Goal: Task Accomplishment & Management: Manage account settings

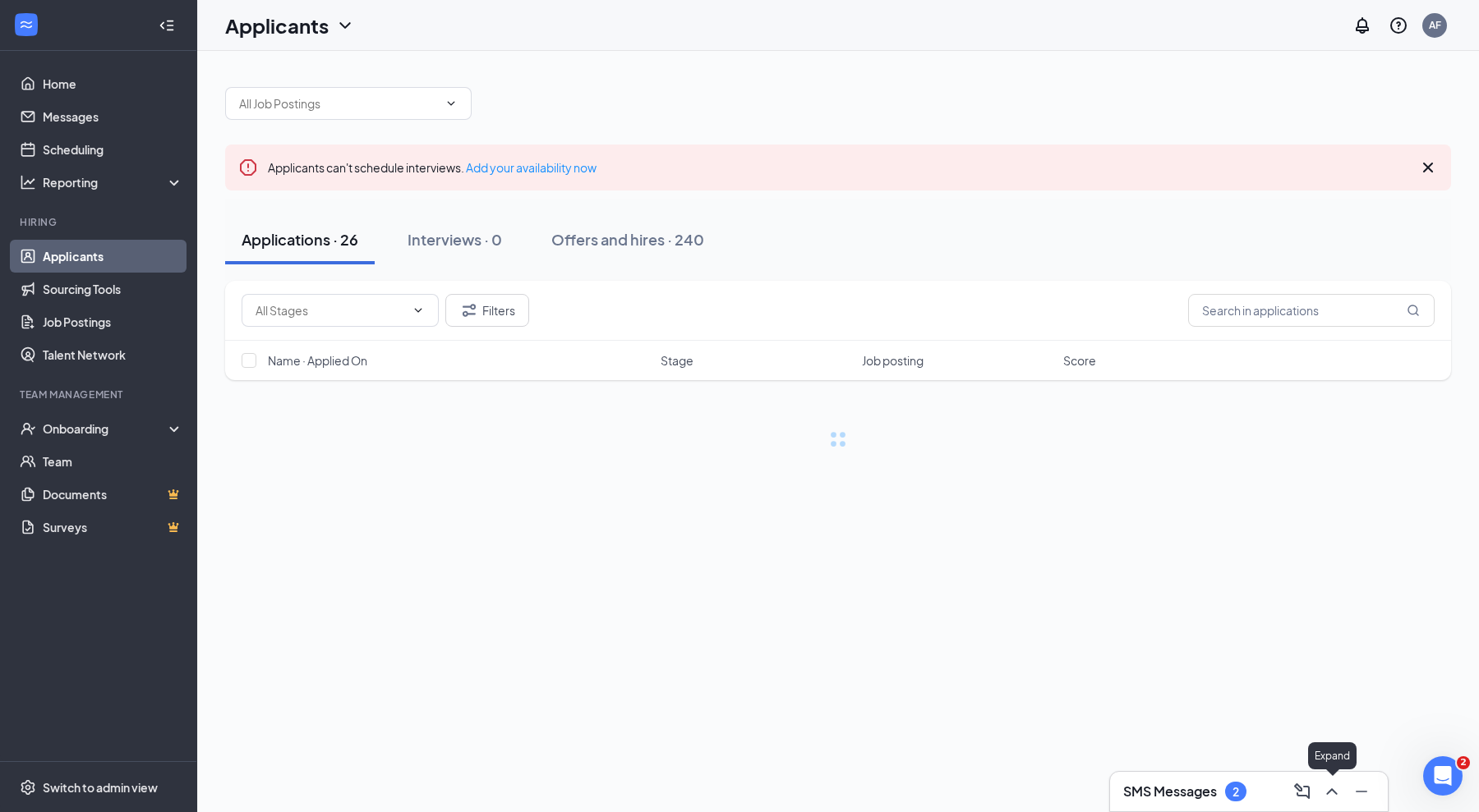
click at [1339, 790] on icon "ChevronUp" at bounding box center [1332, 792] width 20 height 20
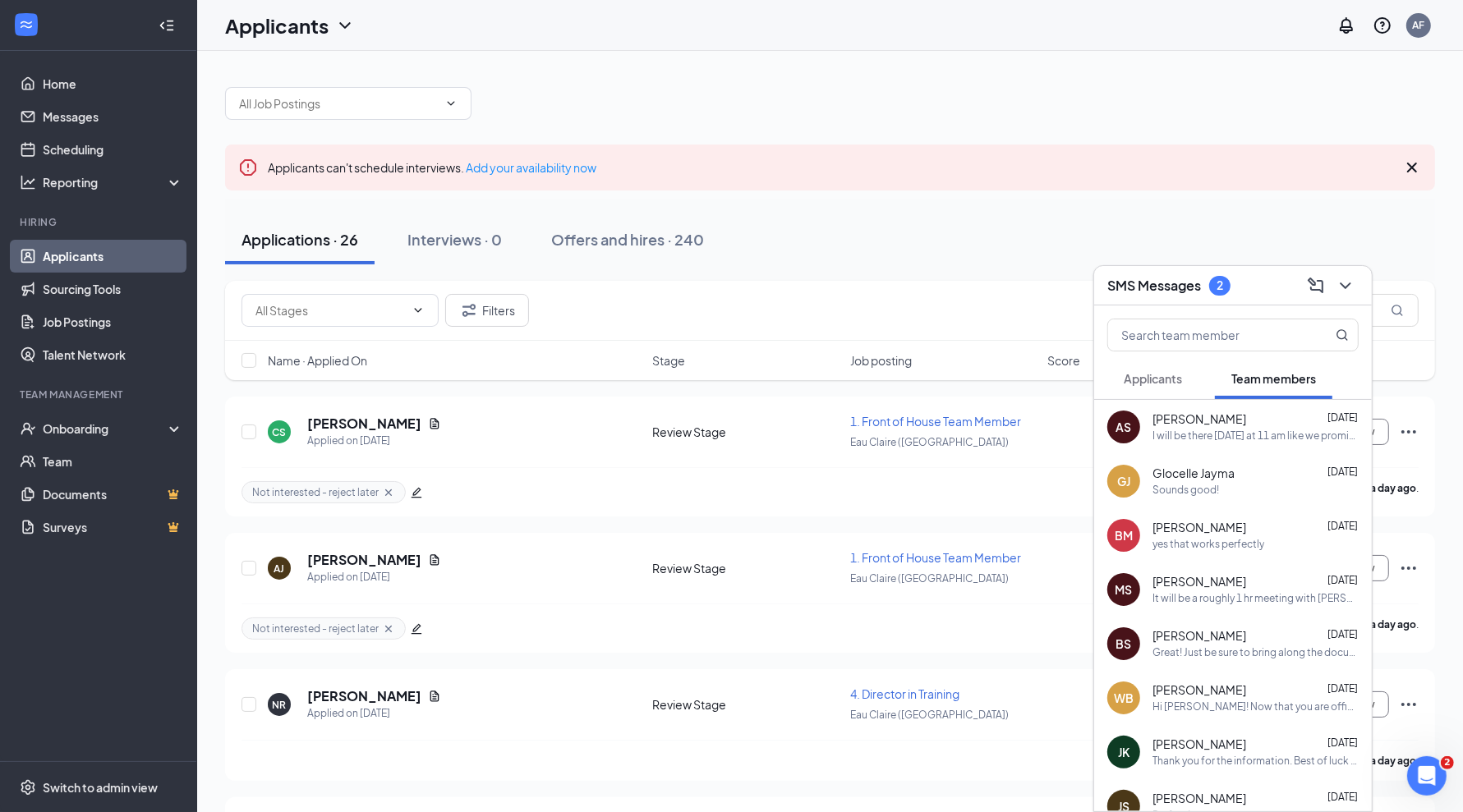
click at [1179, 384] on span "Applicants" at bounding box center [1153, 378] width 59 height 15
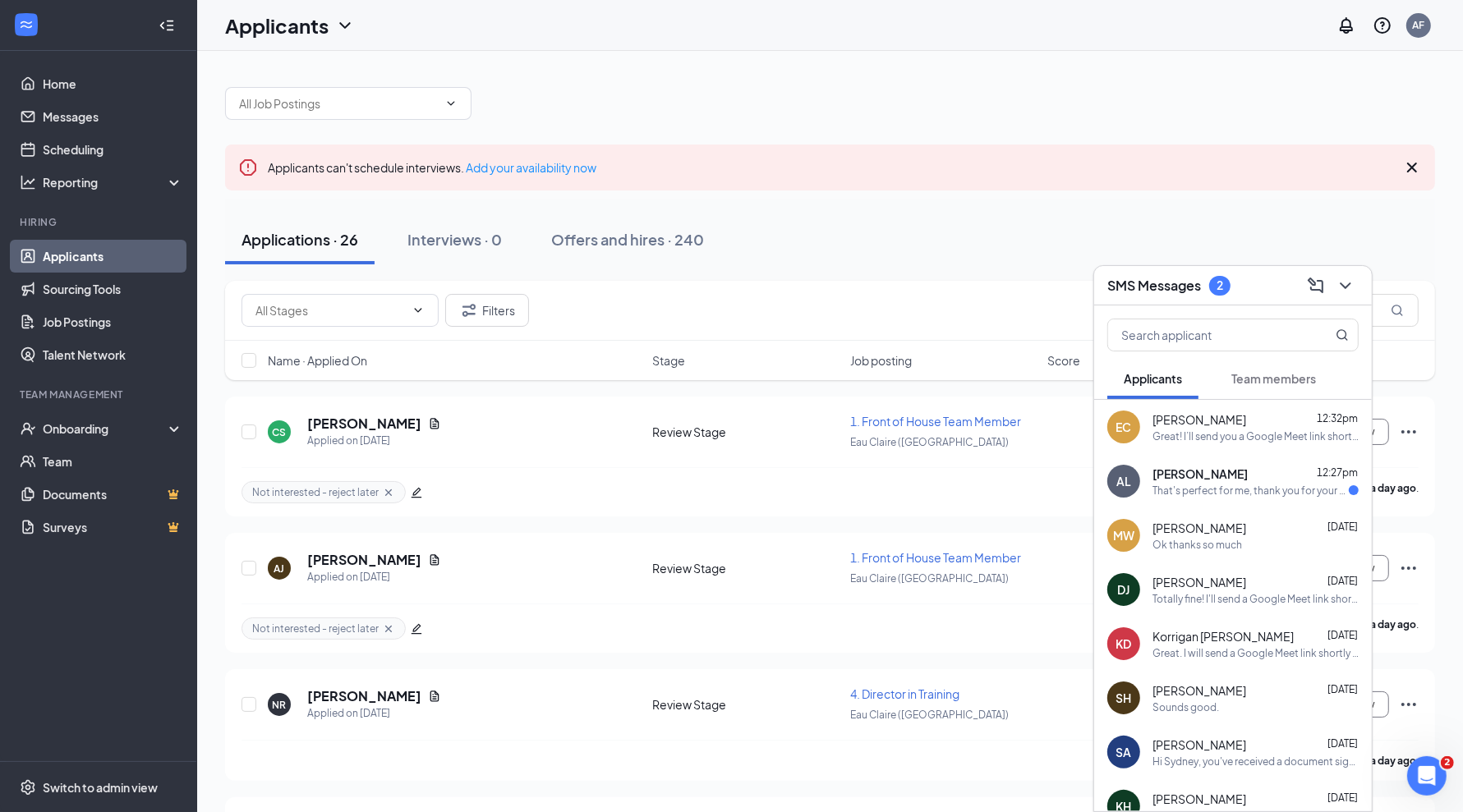
click at [1263, 488] on div "That's perfect for me, thank you for your understanding. I'll see you then!" at bounding box center [1250, 491] width 196 height 14
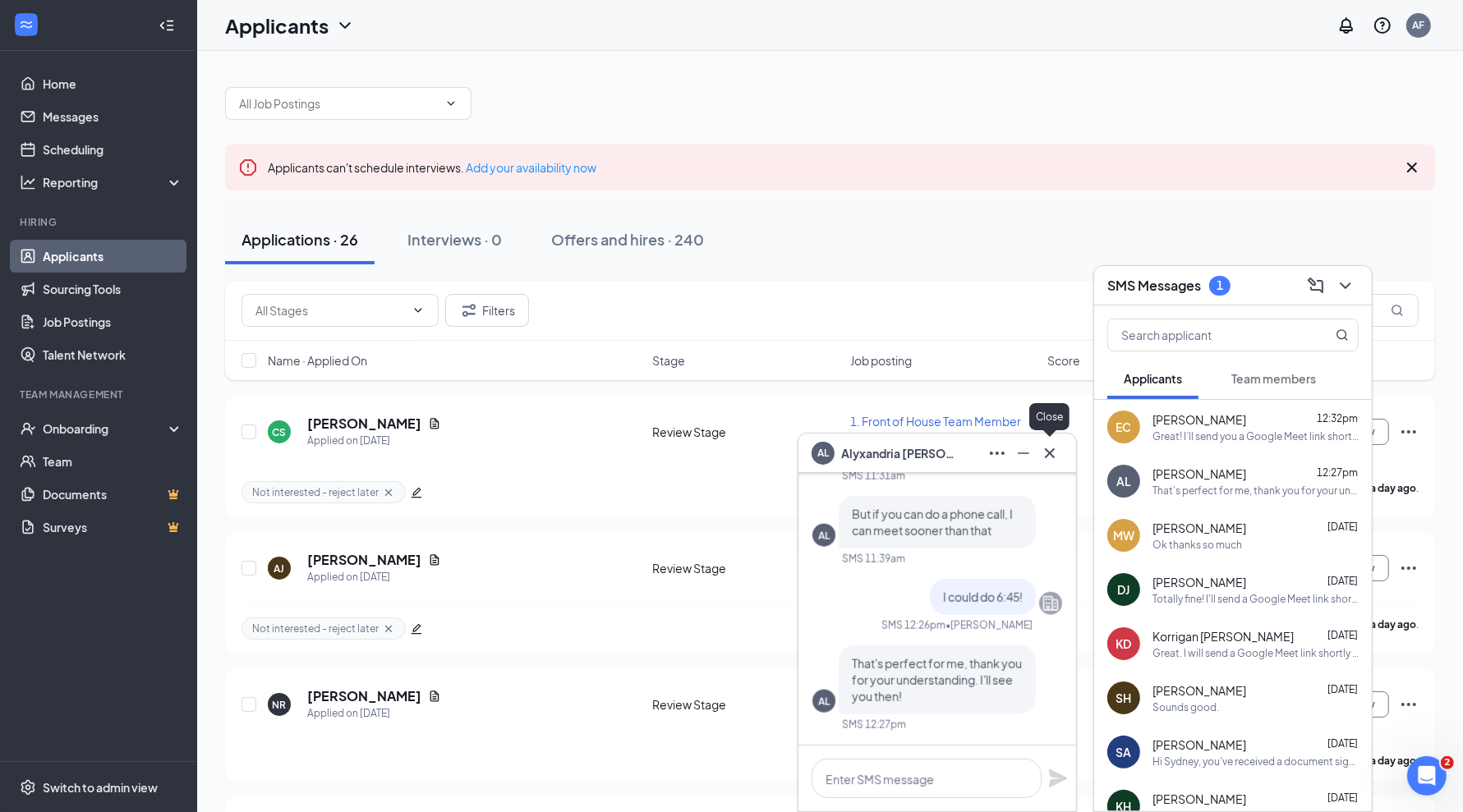
click at [1044, 448] on icon "Cross" at bounding box center [1049, 453] width 20 height 20
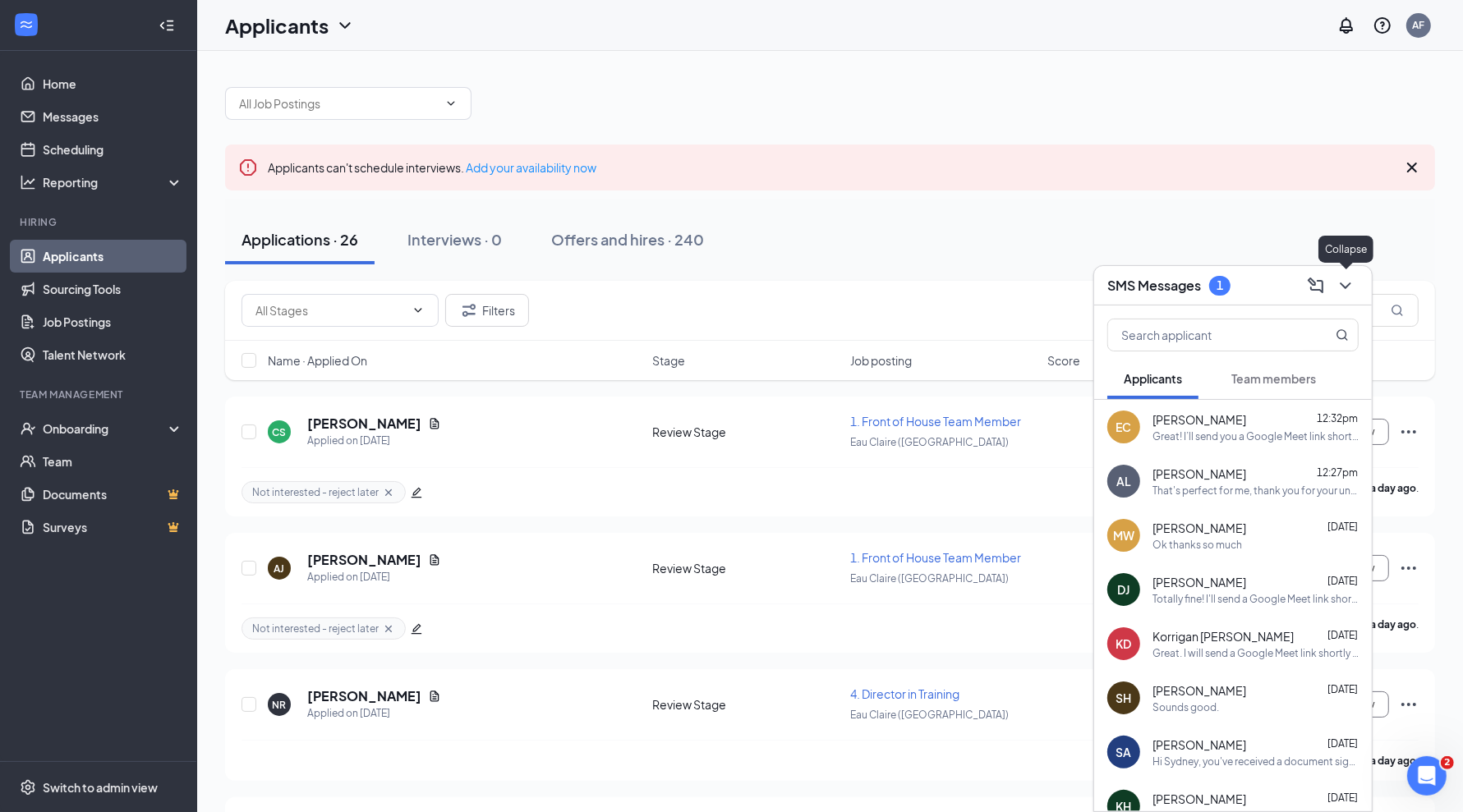
click at [1356, 290] on button at bounding box center [1345, 285] width 26 height 26
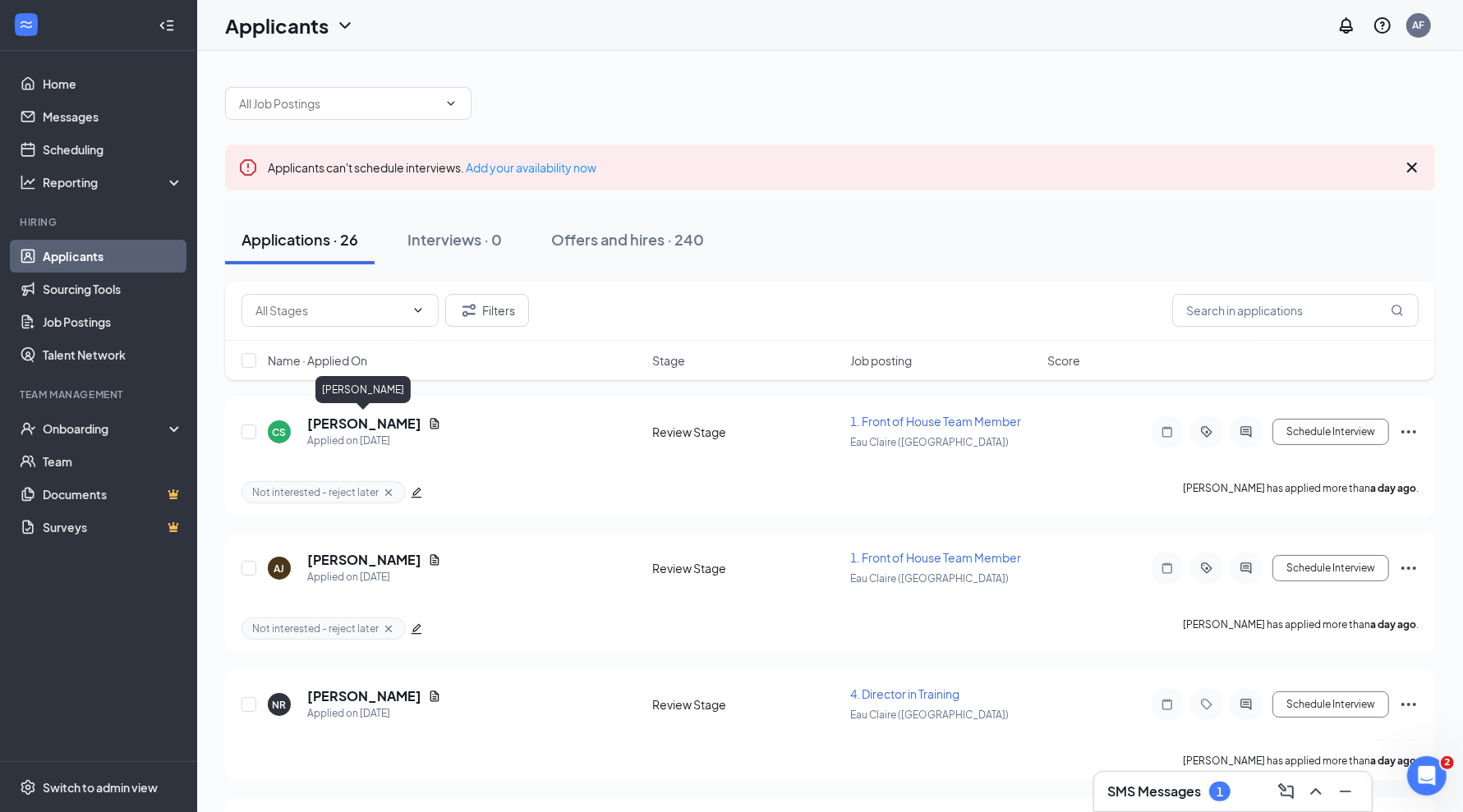
click at [339, 426] on h5 "[PERSON_NAME]" at bounding box center [364, 424] width 114 height 19
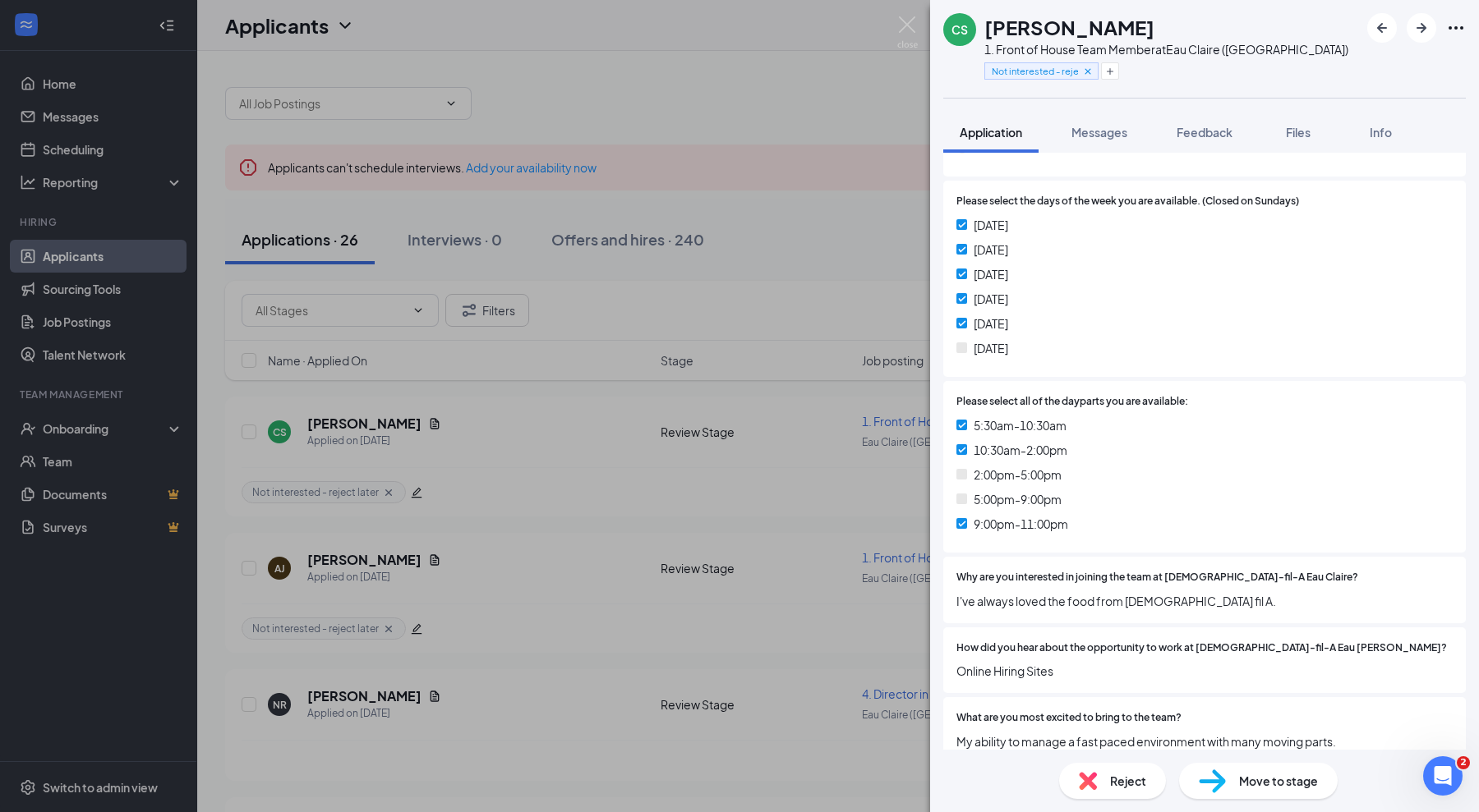
scroll to position [531, 0]
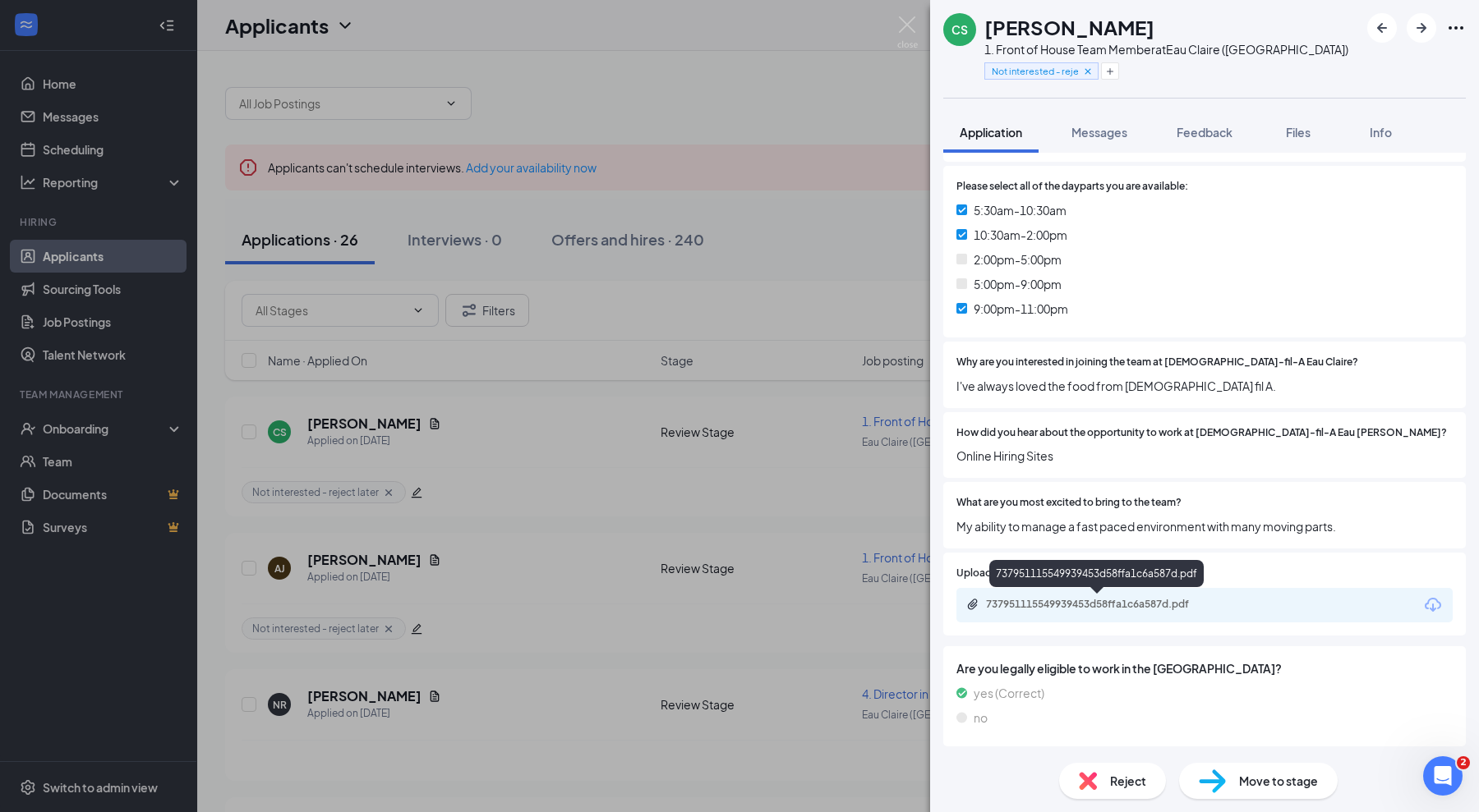
click at [1154, 606] on div "737951115549939453d58ffa1c6a587d.pdf" at bounding box center [1101, 604] width 230 height 13
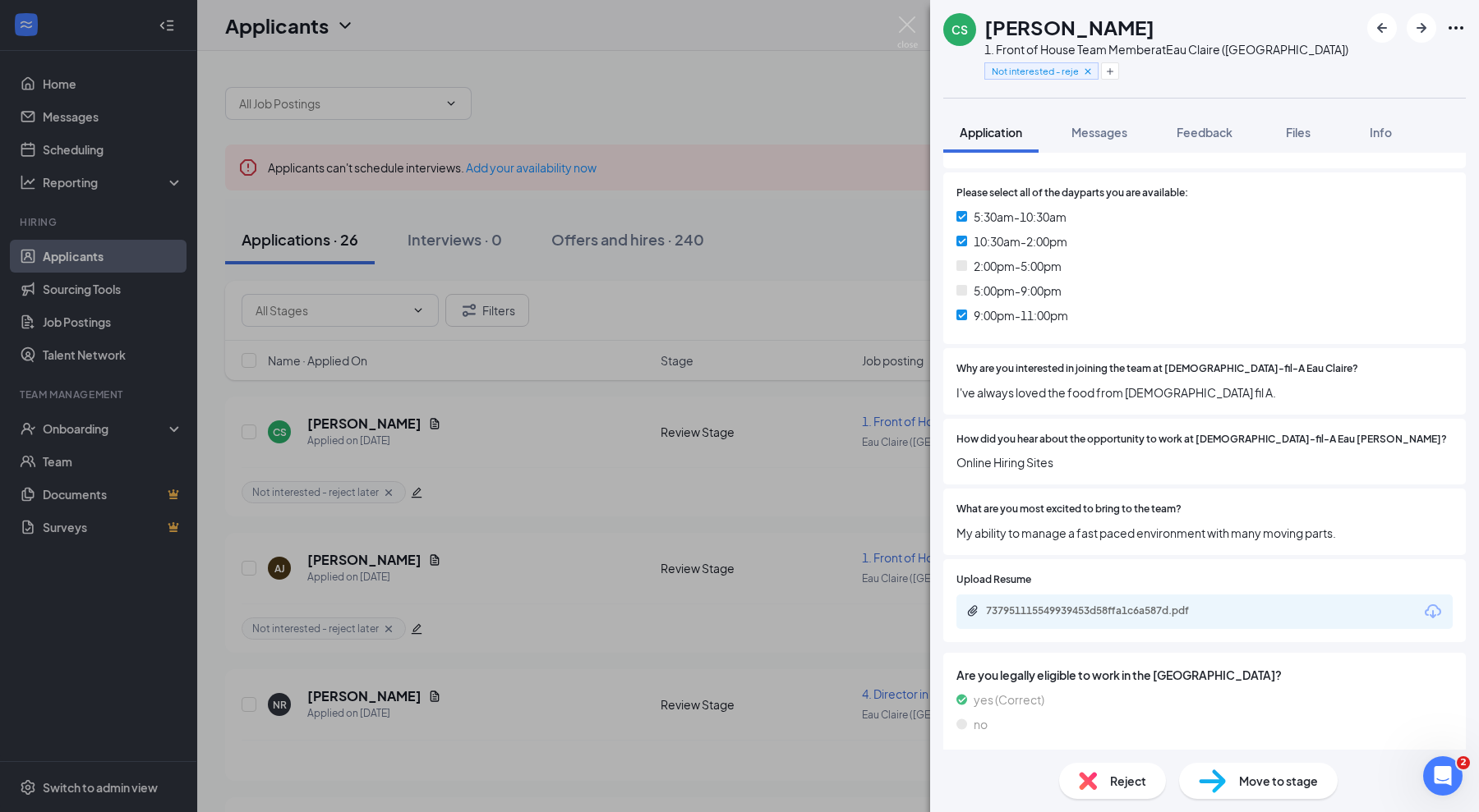
click at [1105, 767] on div "Reject" at bounding box center [1112, 781] width 106 height 36
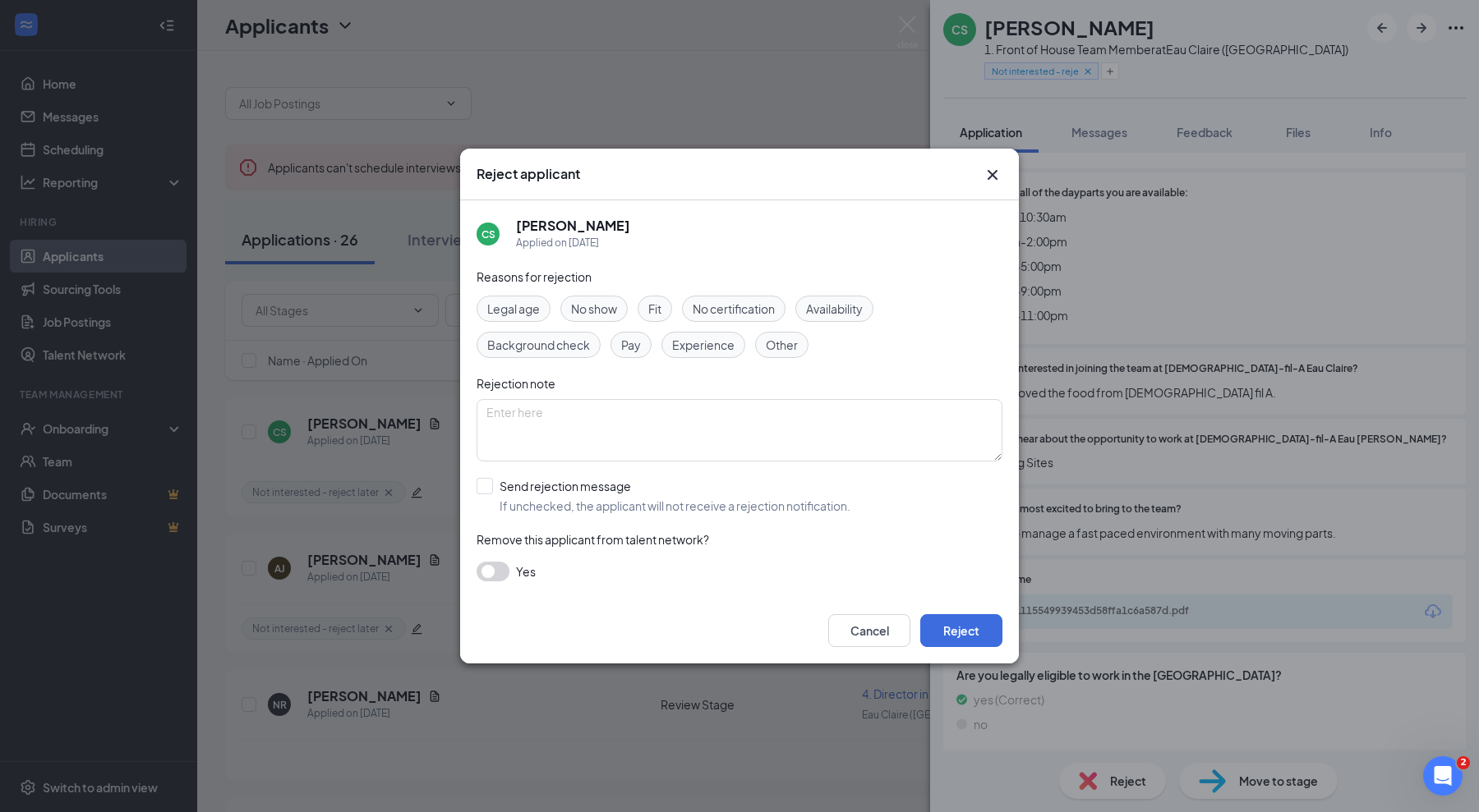
click at [645, 298] on div "Fit" at bounding box center [654, 308] width 34 height 26
click at [500, 508] on input "Send rejection message If unchecked, the applicant will not receive a rejection…" at bounding box center [663, 496] width 374 height 36
checkbox input "true"
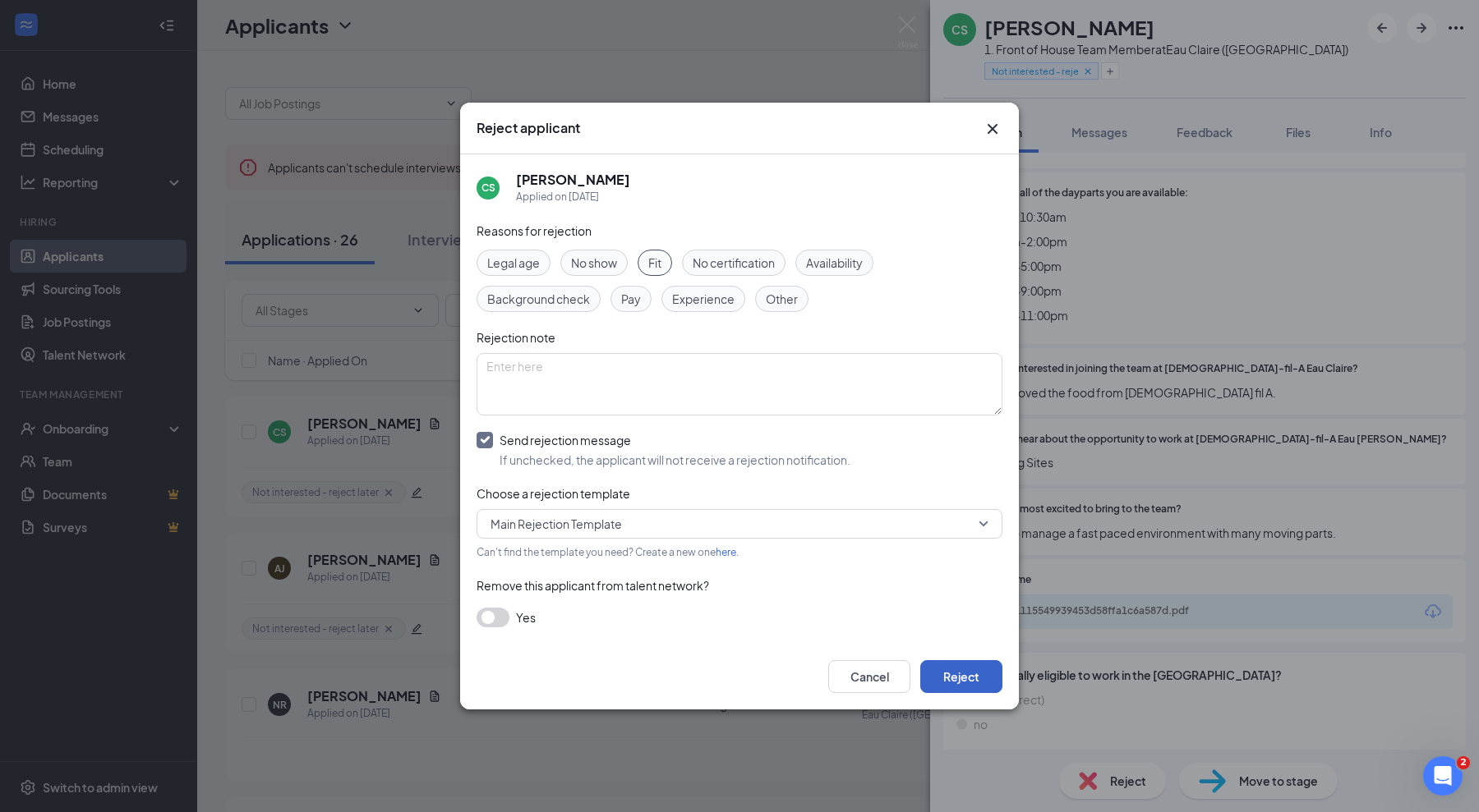
click at [979, 691] on button "Reject" at bounding box center [962, 677] width 82 height 33
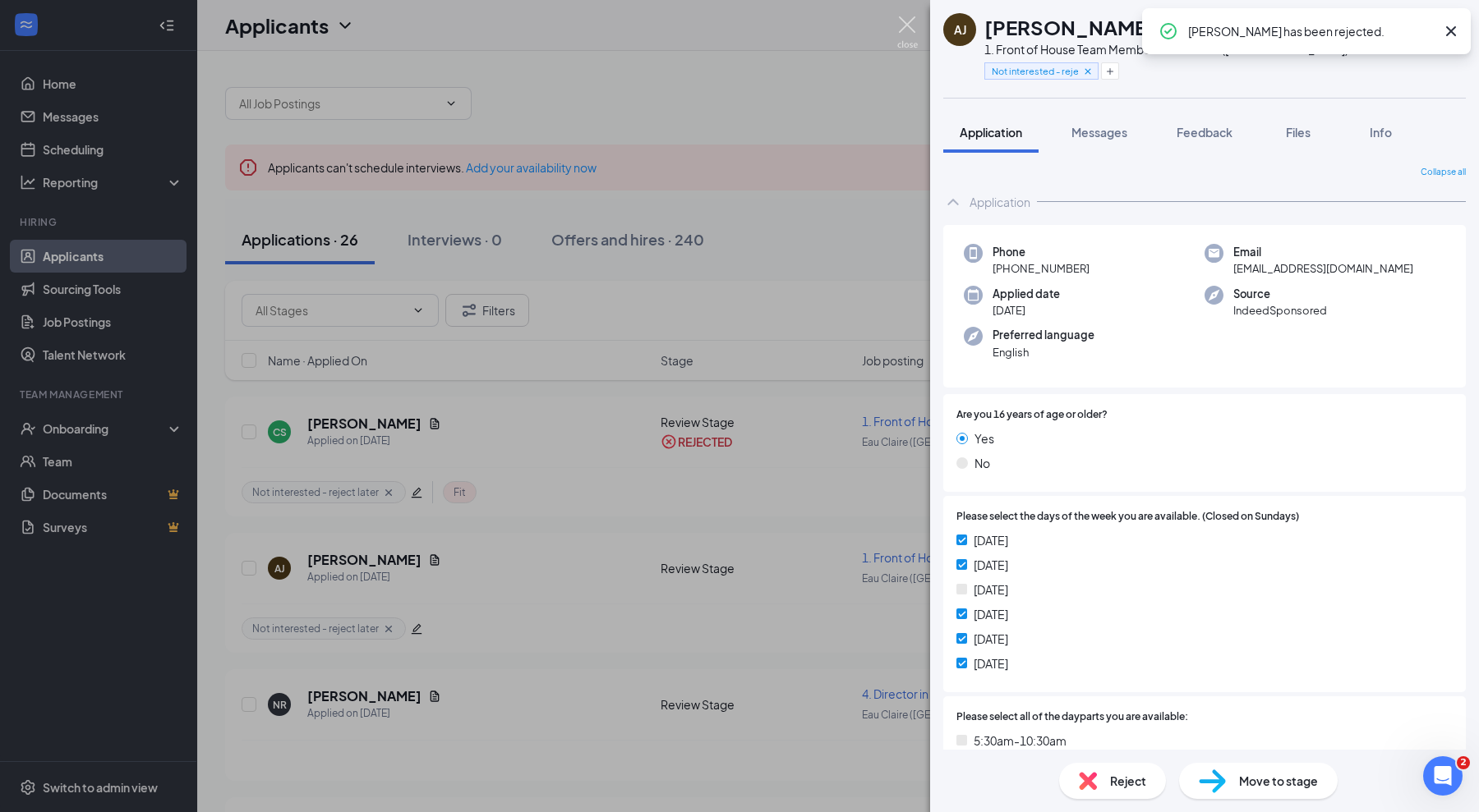
drag, startPoint x: 900, startPoint y: 25, endPoint x: 891, endPoint y: 42, distance: 19.2
click at [900, 26] on img at bounding box center [907, 32] width 21 height 32
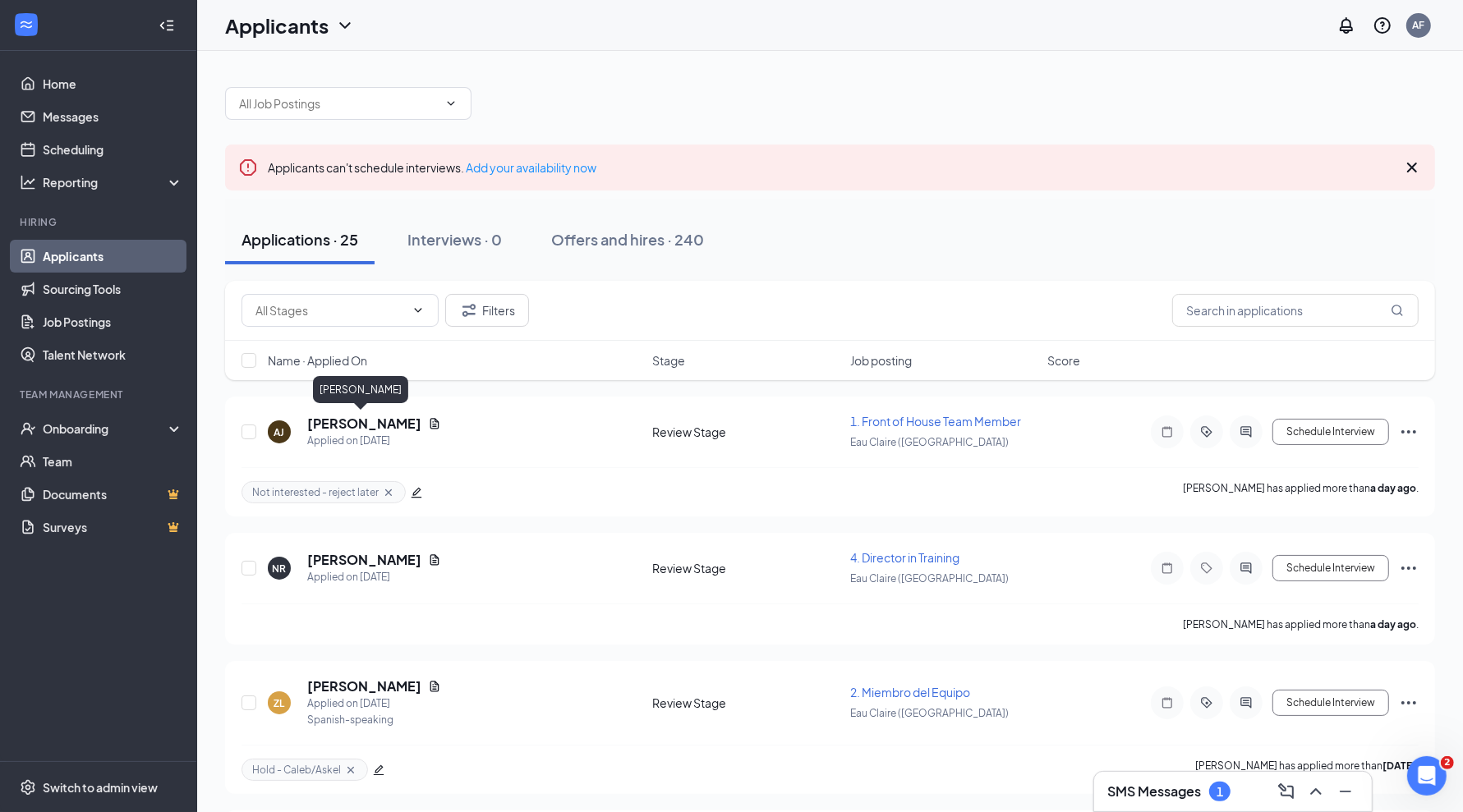
click at [365, 423] on h5 "[PERSON_NAME]" at bounding box center [364, 424] width 114 height 19
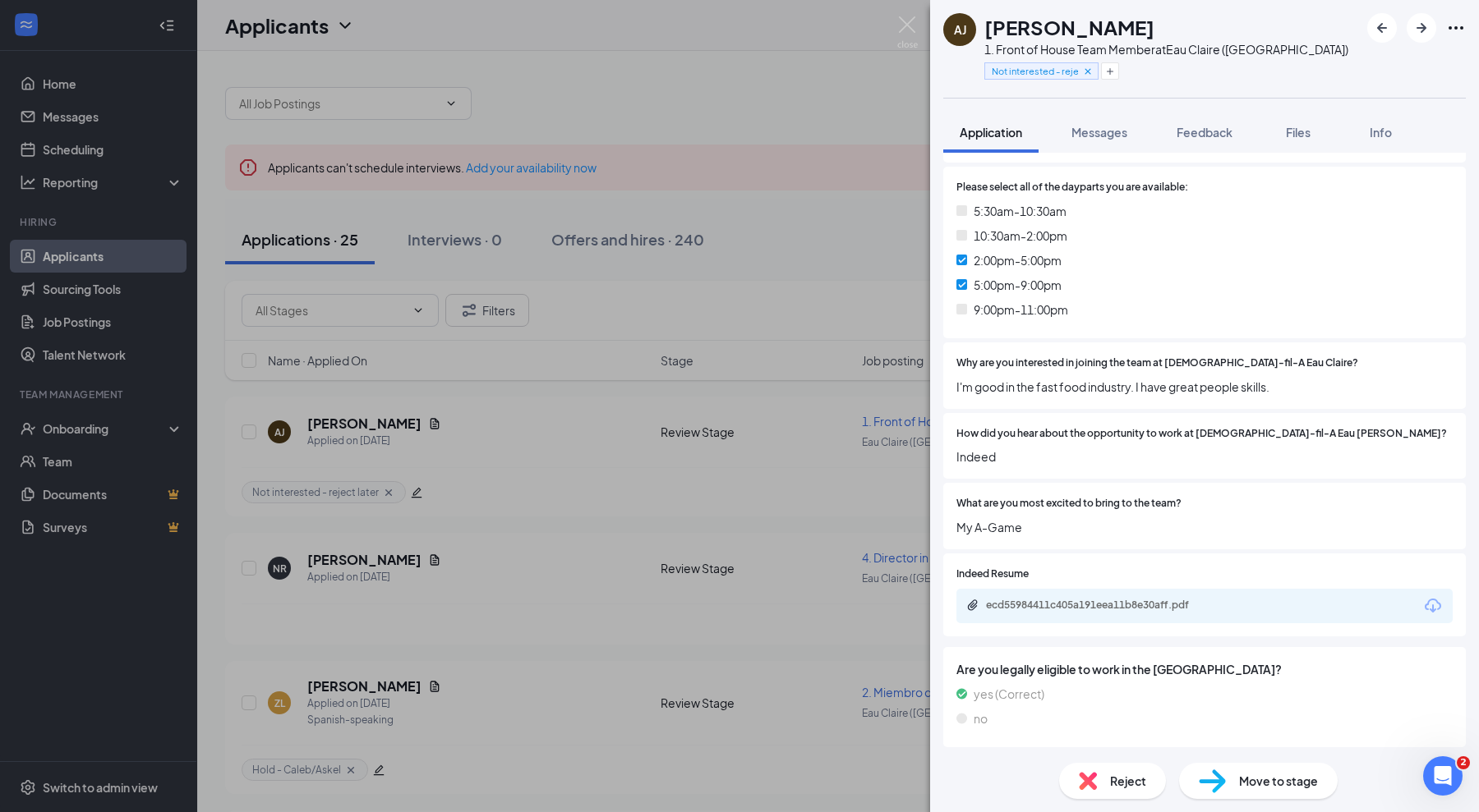
scroll to position [531, 0]
click at [1103, 800] on div "Reject Move to stage" at bounding box center [1205, 781] width 549 height 62
click at [1102, 783] on div "Reject" at bounding box center [1112, 781] width 106 height 36
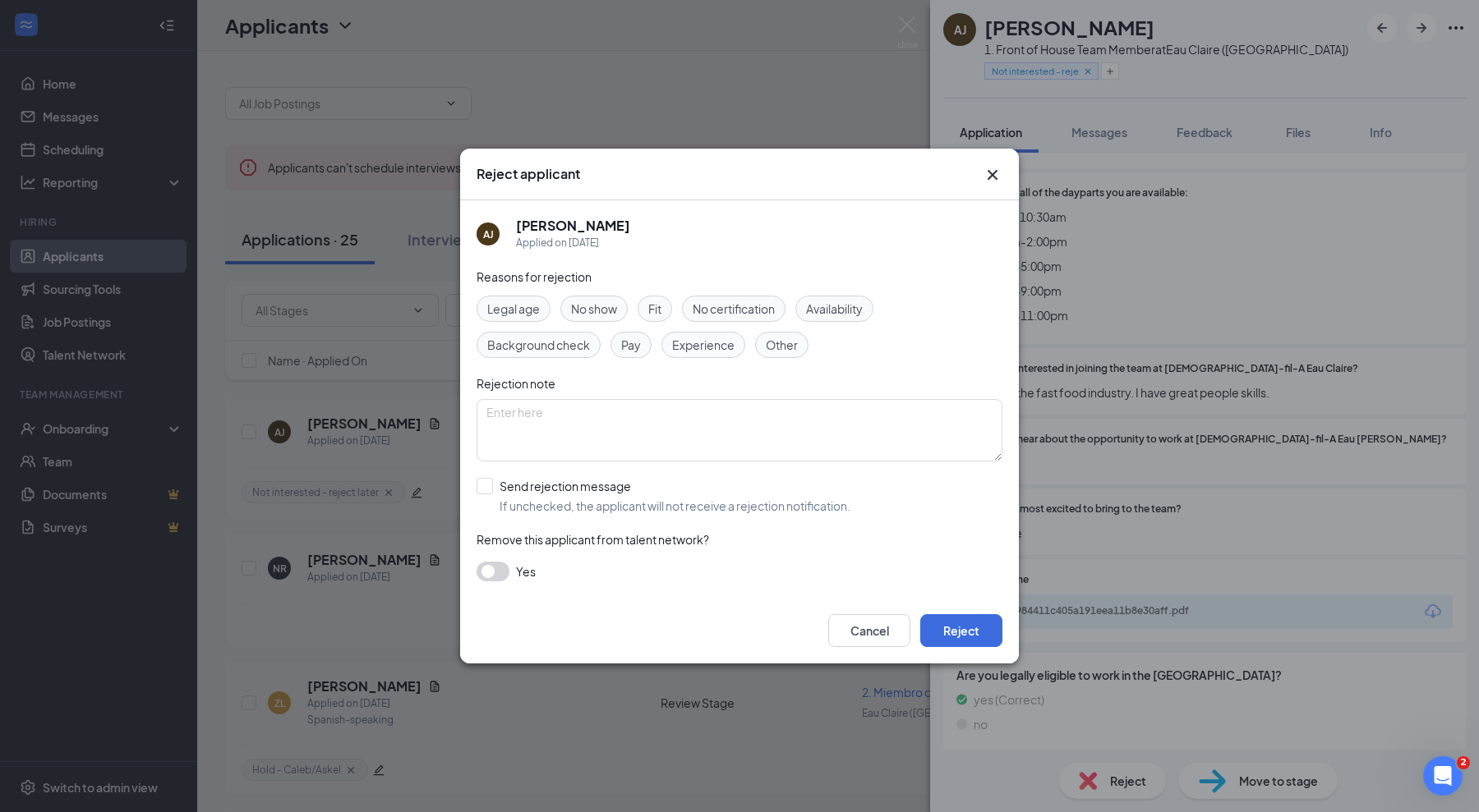
click at [649, 311] on span "Fit" at bounding box center [654, 308] width 13 height 19
click at [528, 495] on input "Send rejection message If unchecked, the applicant will not receive a rejection…" at bounding box center [663, 496] width 374 height 36
checkbox input "true"
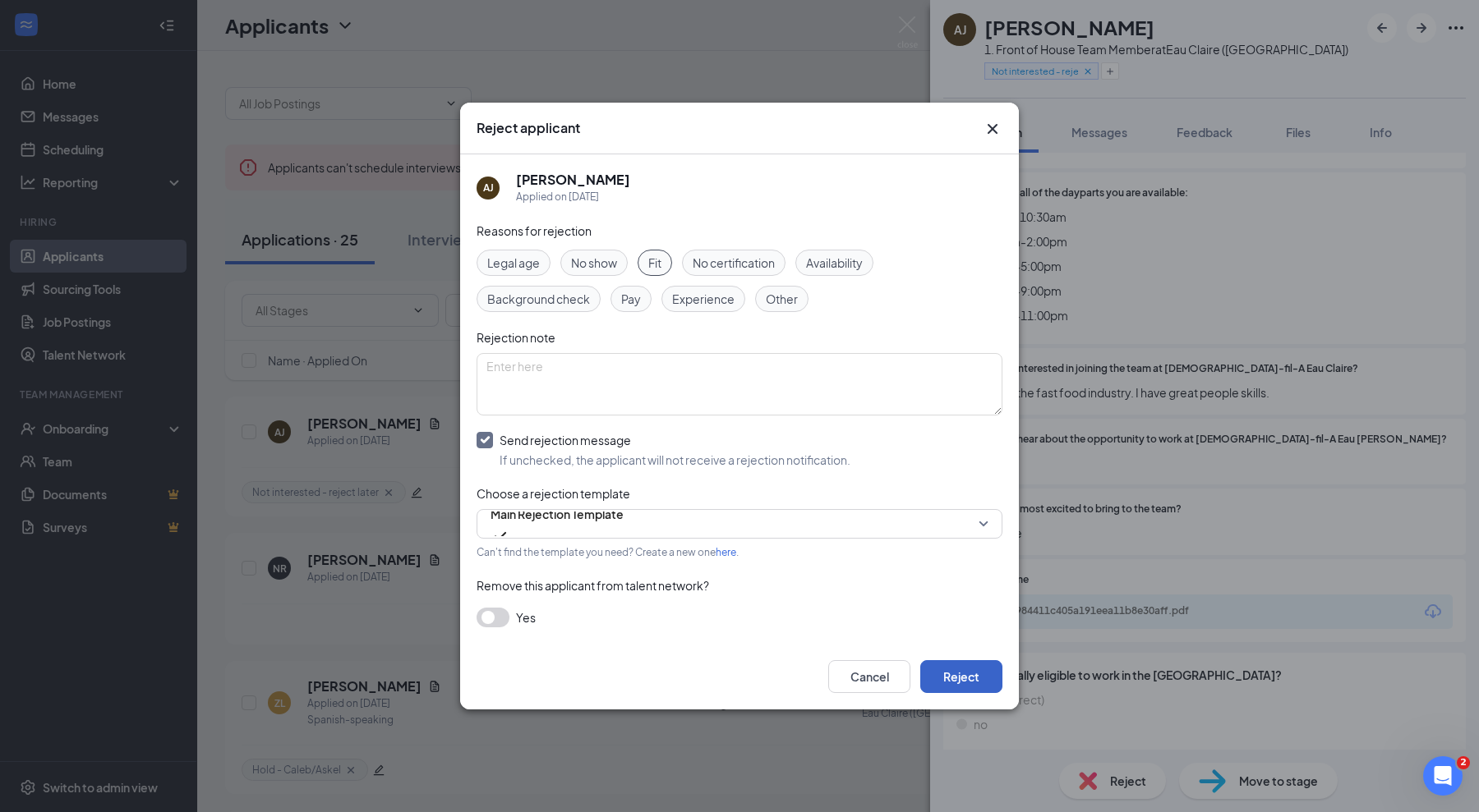
click at [973, 673] on button "Reject" at bounding box center [962, 677] width 82 height 33
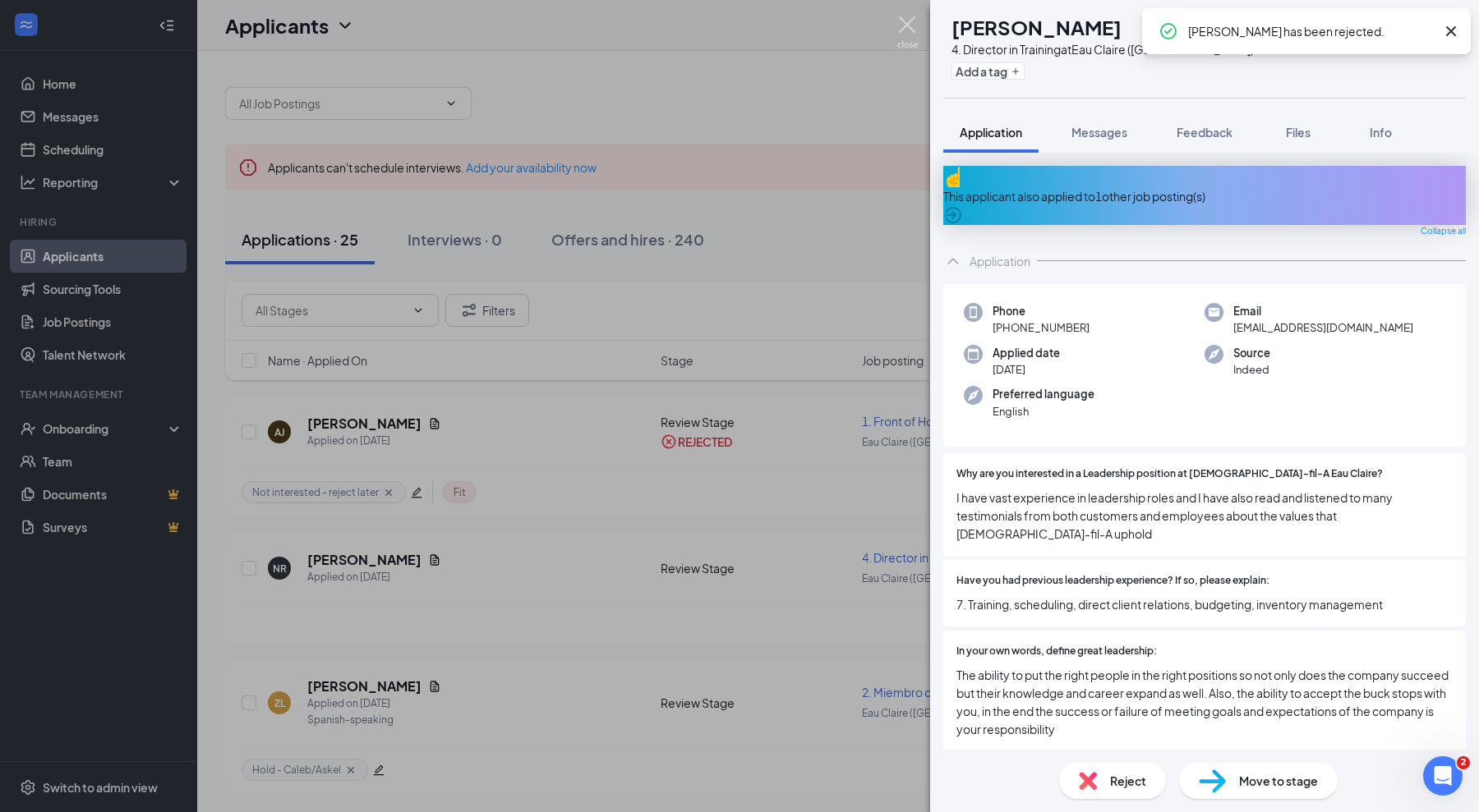
click at [904, 22] on img at bounding box center [907, 32] width 21 height 32
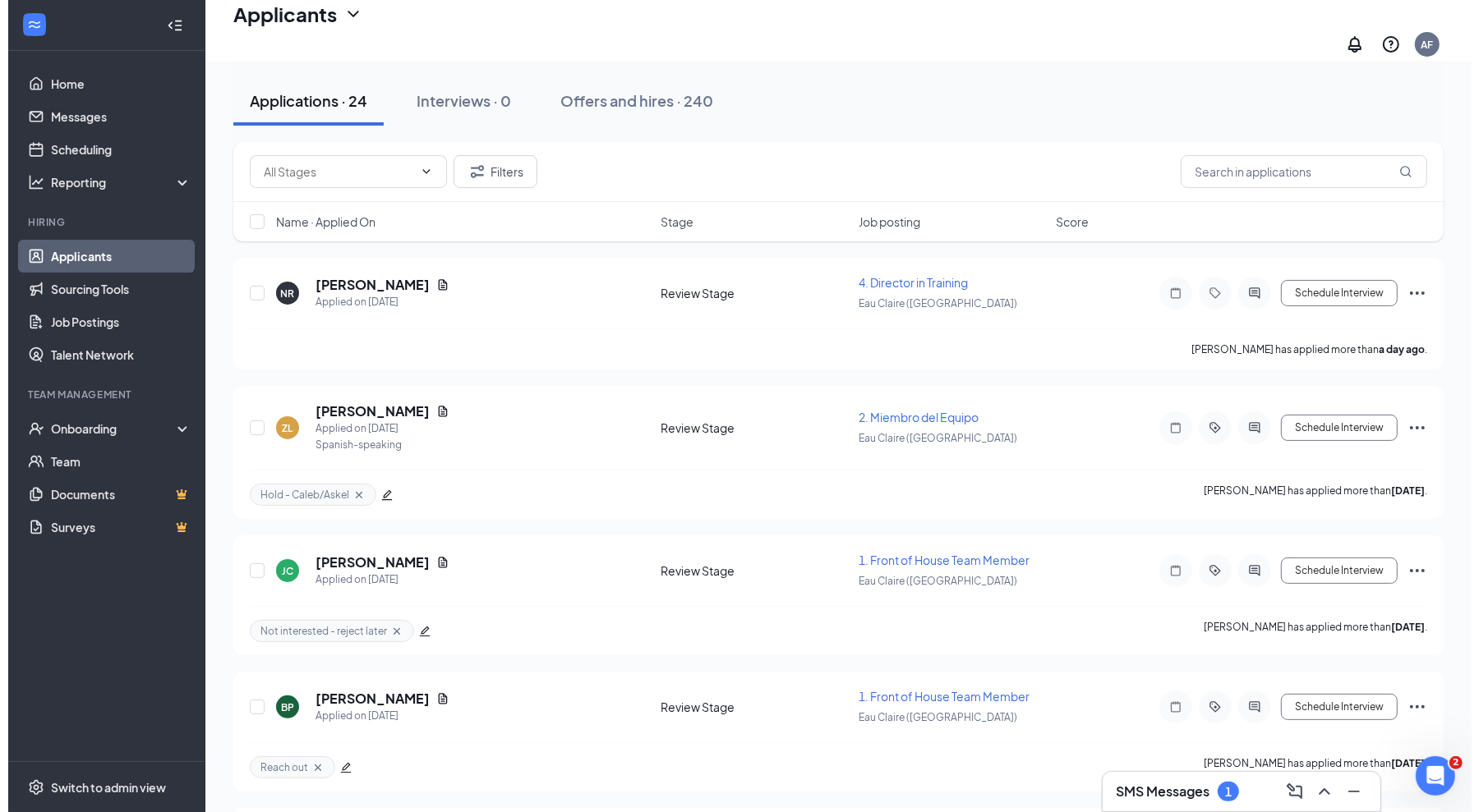
scroll to position [205, 0]
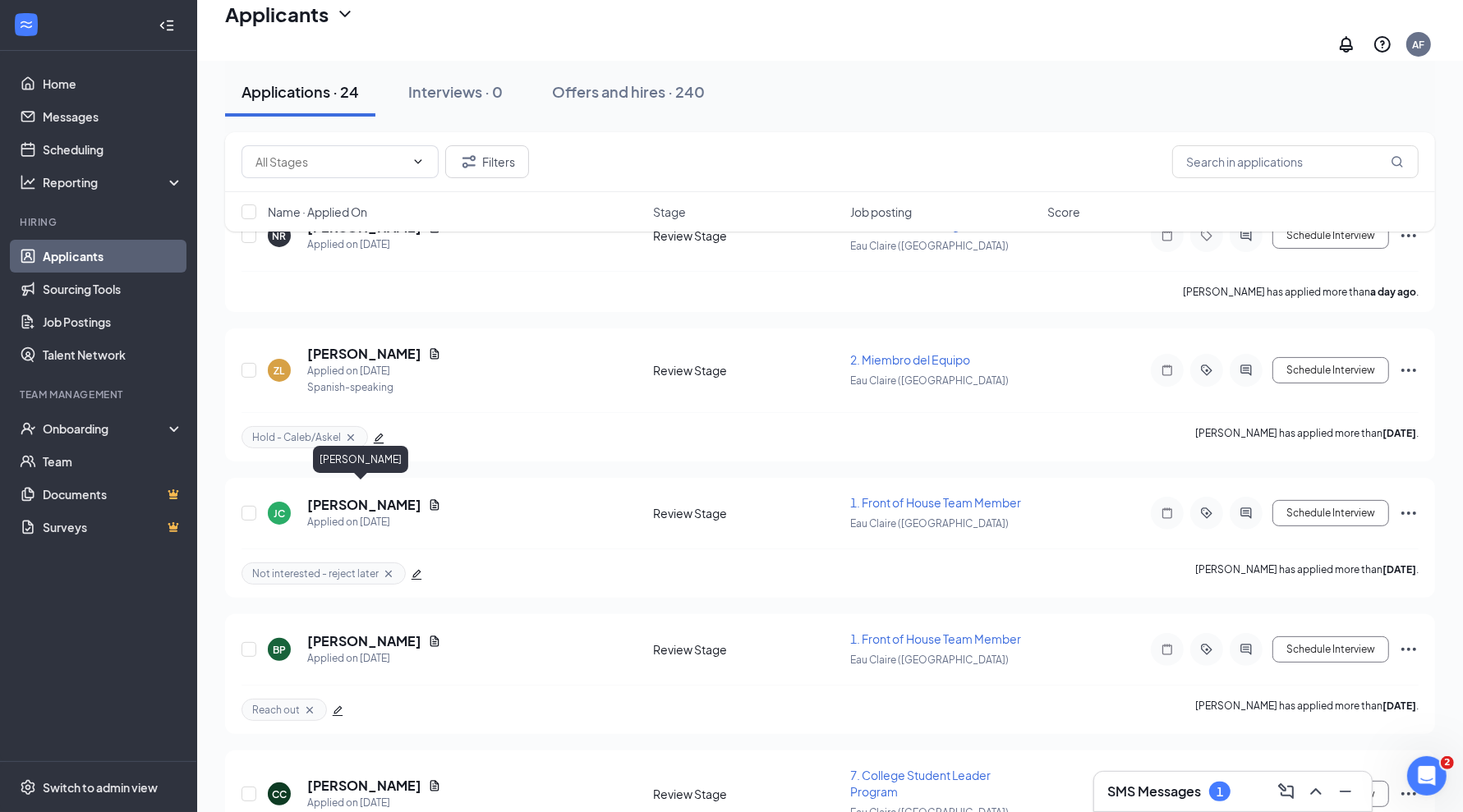
click at [378, 496] on h5 "[PERSON_NAME]" at bounding box center [364, 505] width 114 height 19
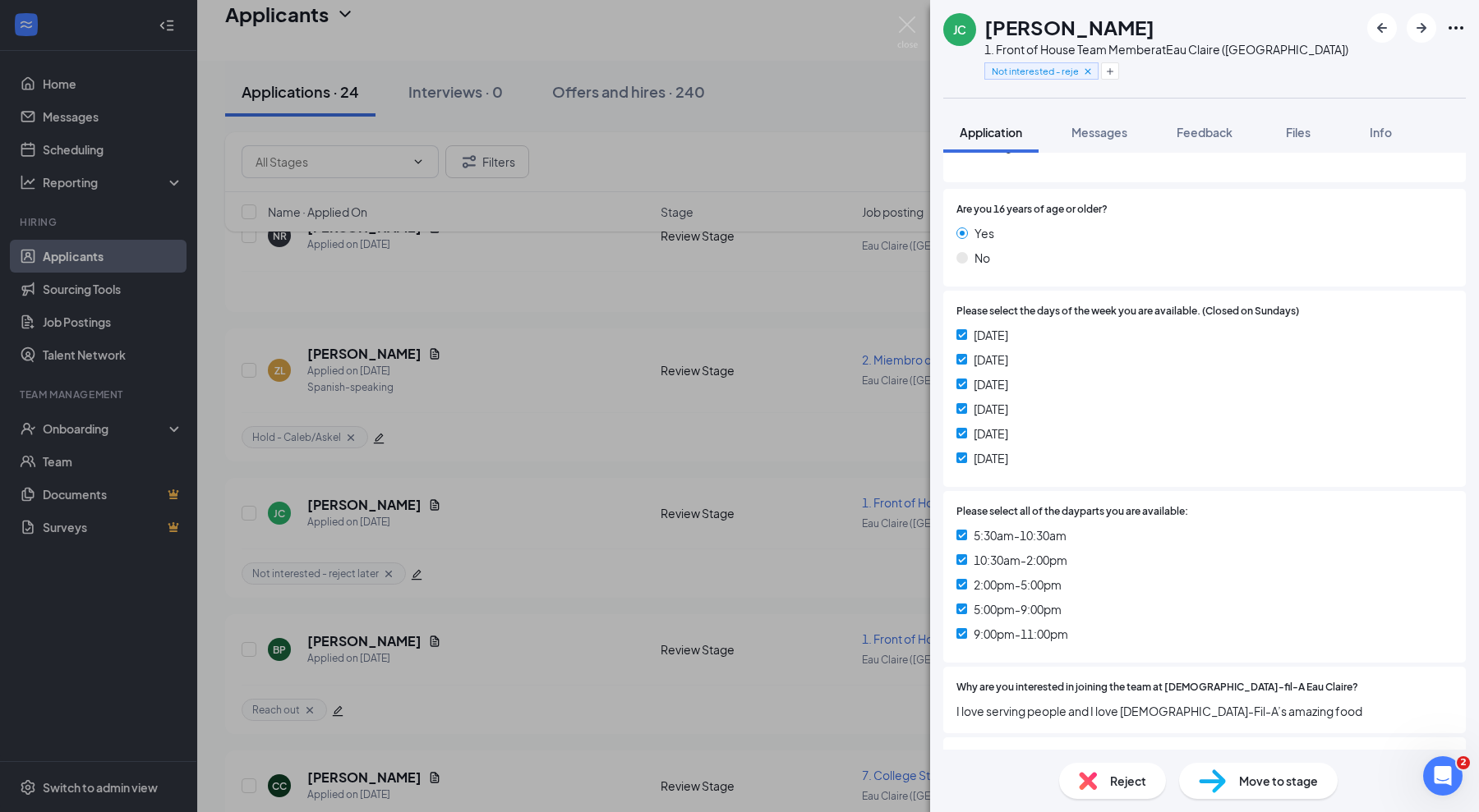
scroll to position [513, 0]
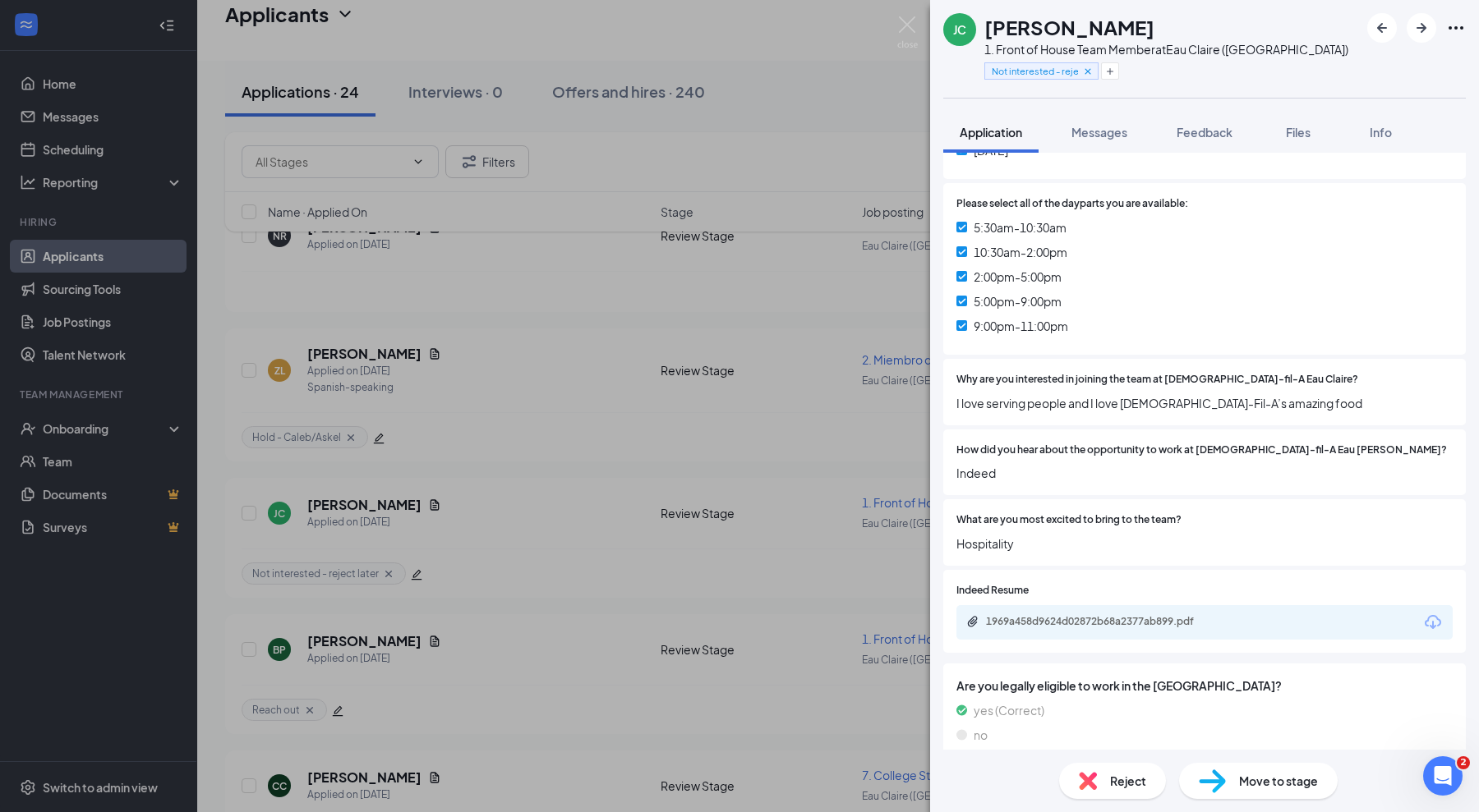
click at [1097, 635] on div "1969a458d9624d02872b68a2377ab899.pdf" at bounding box center [1205, 622] width 496 height 34
click at [1110, 615] on div "1969a458d9624d02872b68a2377ab899.pdf" at bounding box center [1101, 621] width 230 height 13
click at [1117, 773] on span "Reject" at bounding box center [1128, 781] width 36 height 19
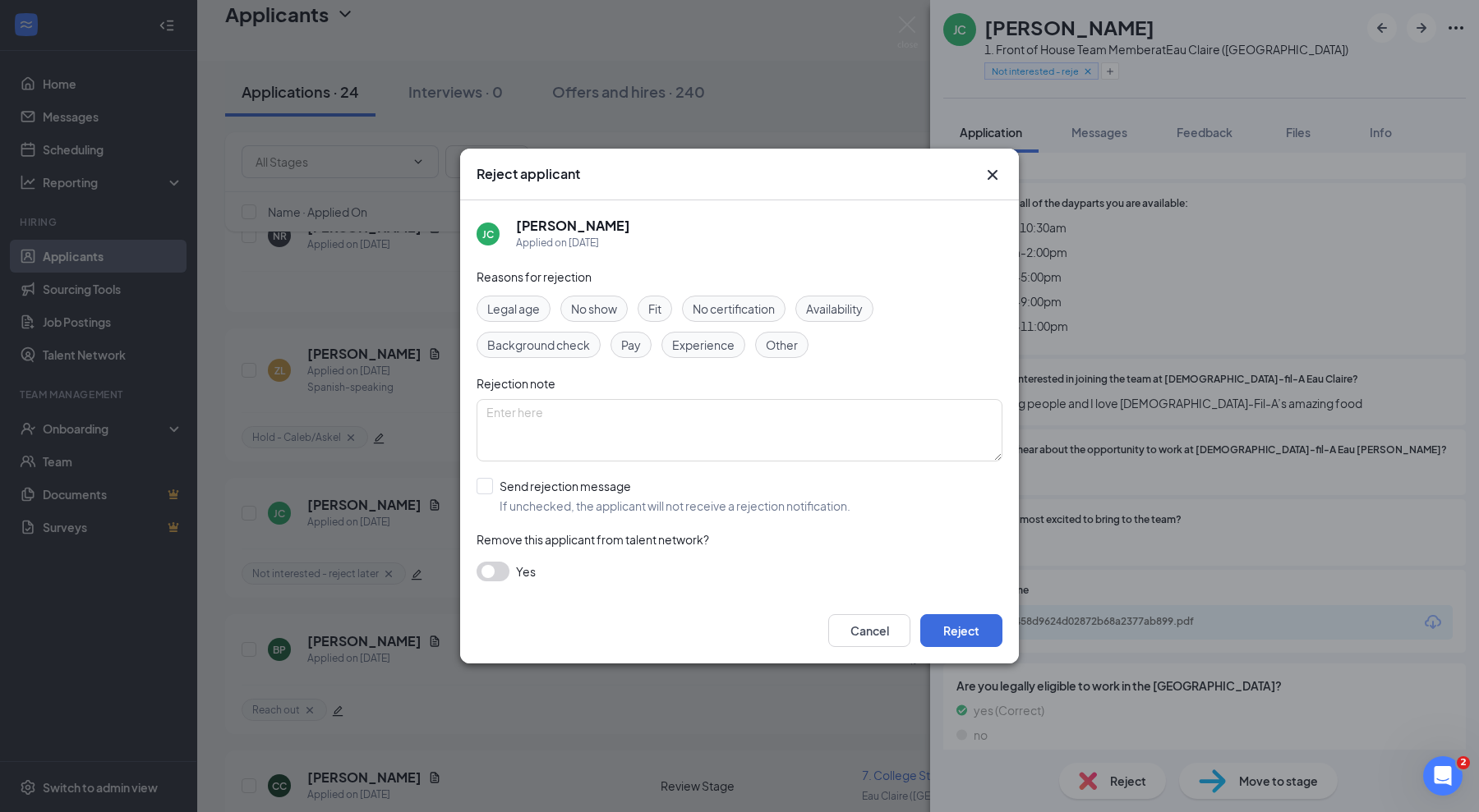
click at [654, 311] on span "Fit" at bounding box center [654, 308] width 13 height 19
click at [563, 485] on input "Send rejection message If unchecked, the applicant will not receive a rejection…" at bounding box center [663, 496] width 374 height 36
checkbox input "true"
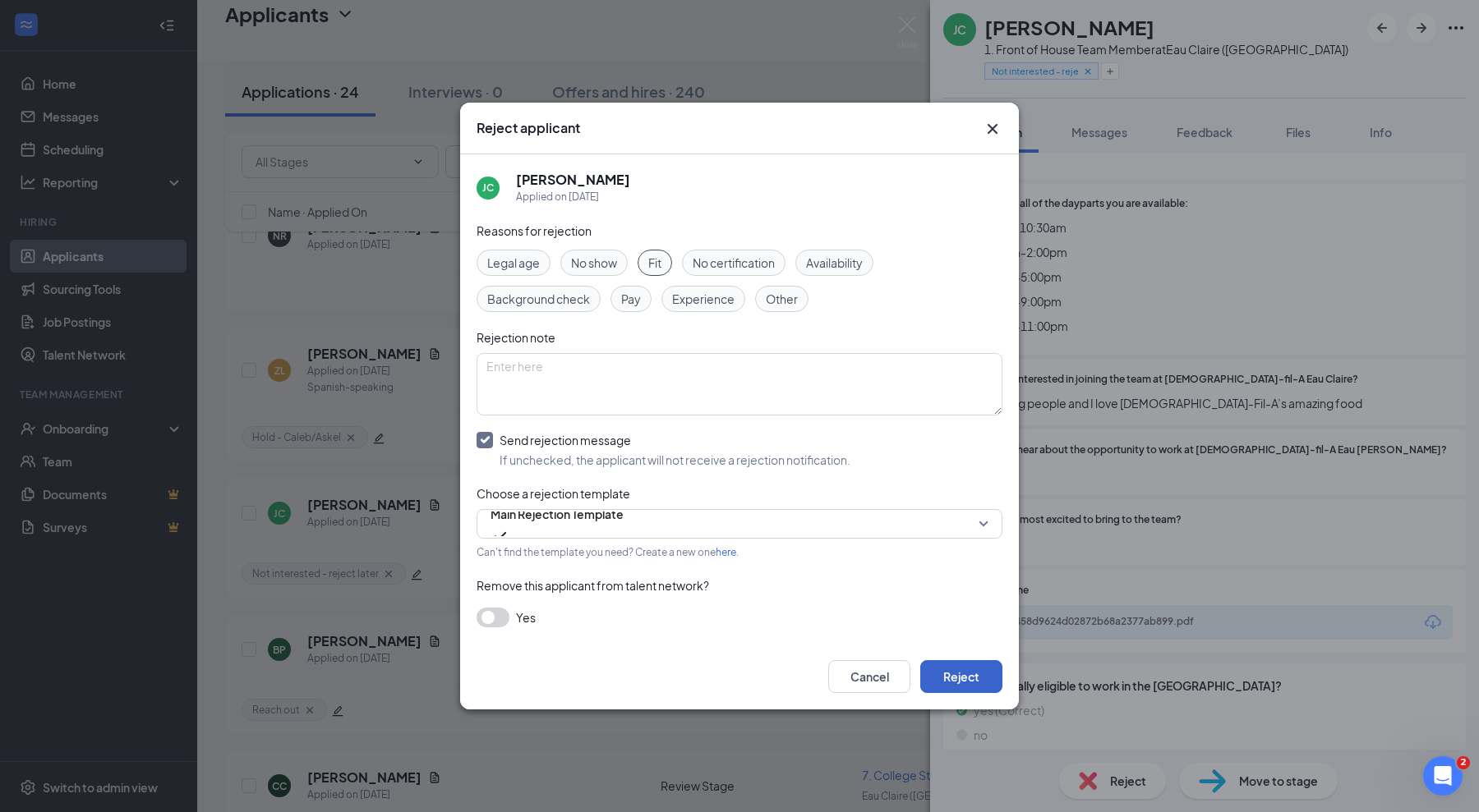
click at [949, 670] on button "Reject" at bounding box center [962, 677] width 82 height 33
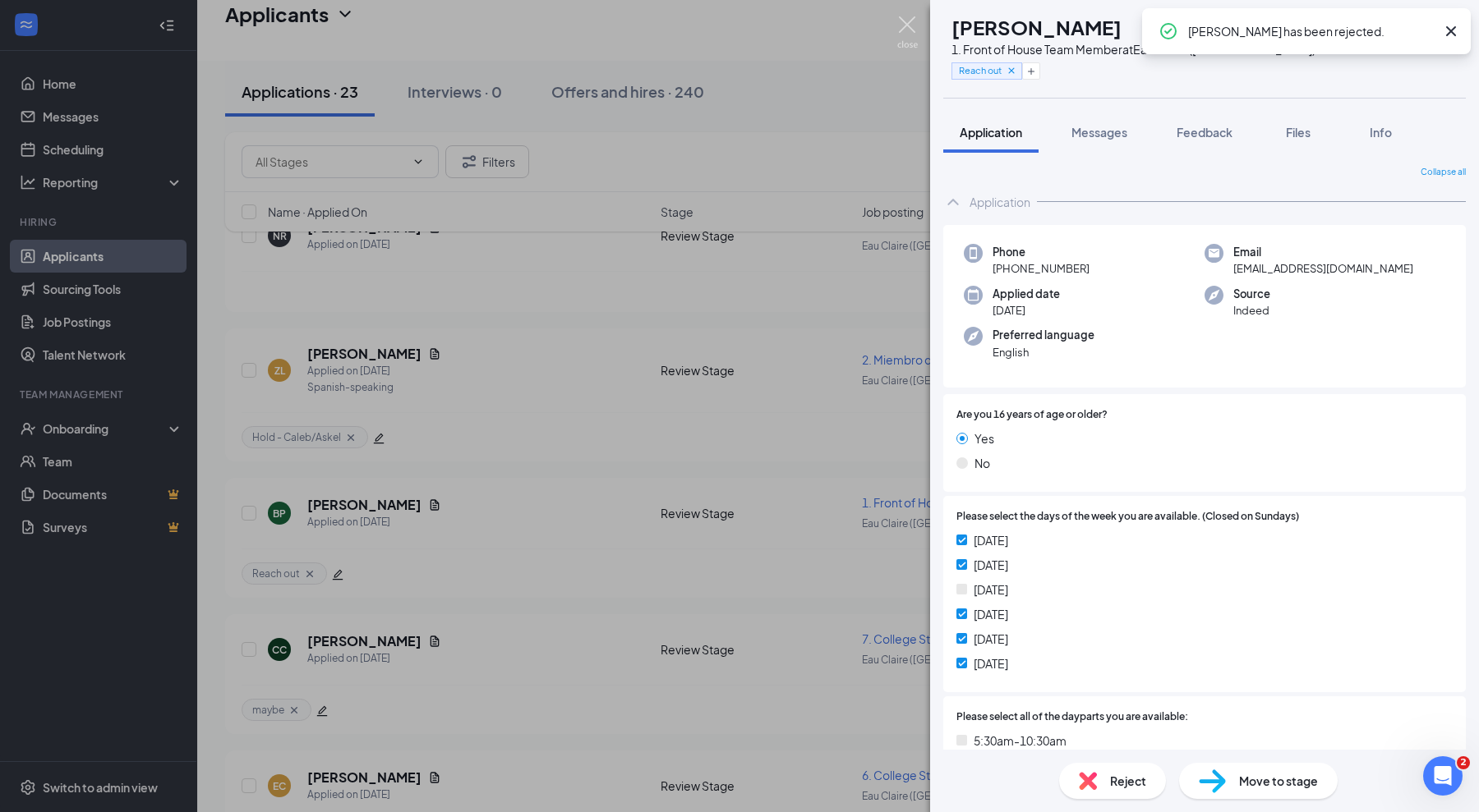
click at [913, 28] on img at bounding box center [907, 32] width 21 height 32
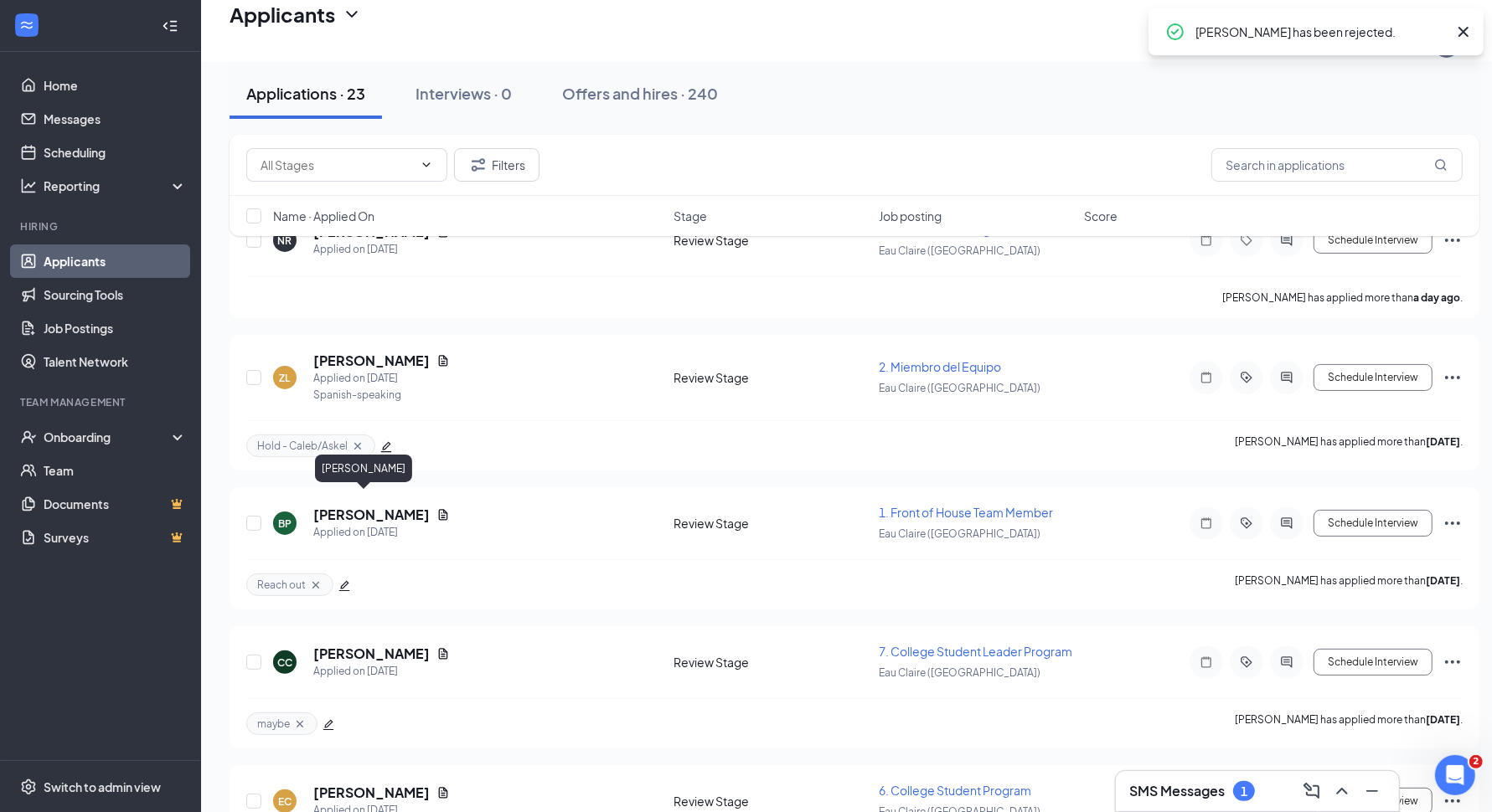
click at [350, 506] on h5 "[PERSON_NAME]" at bounding box center [371, 514] width 116 height 19
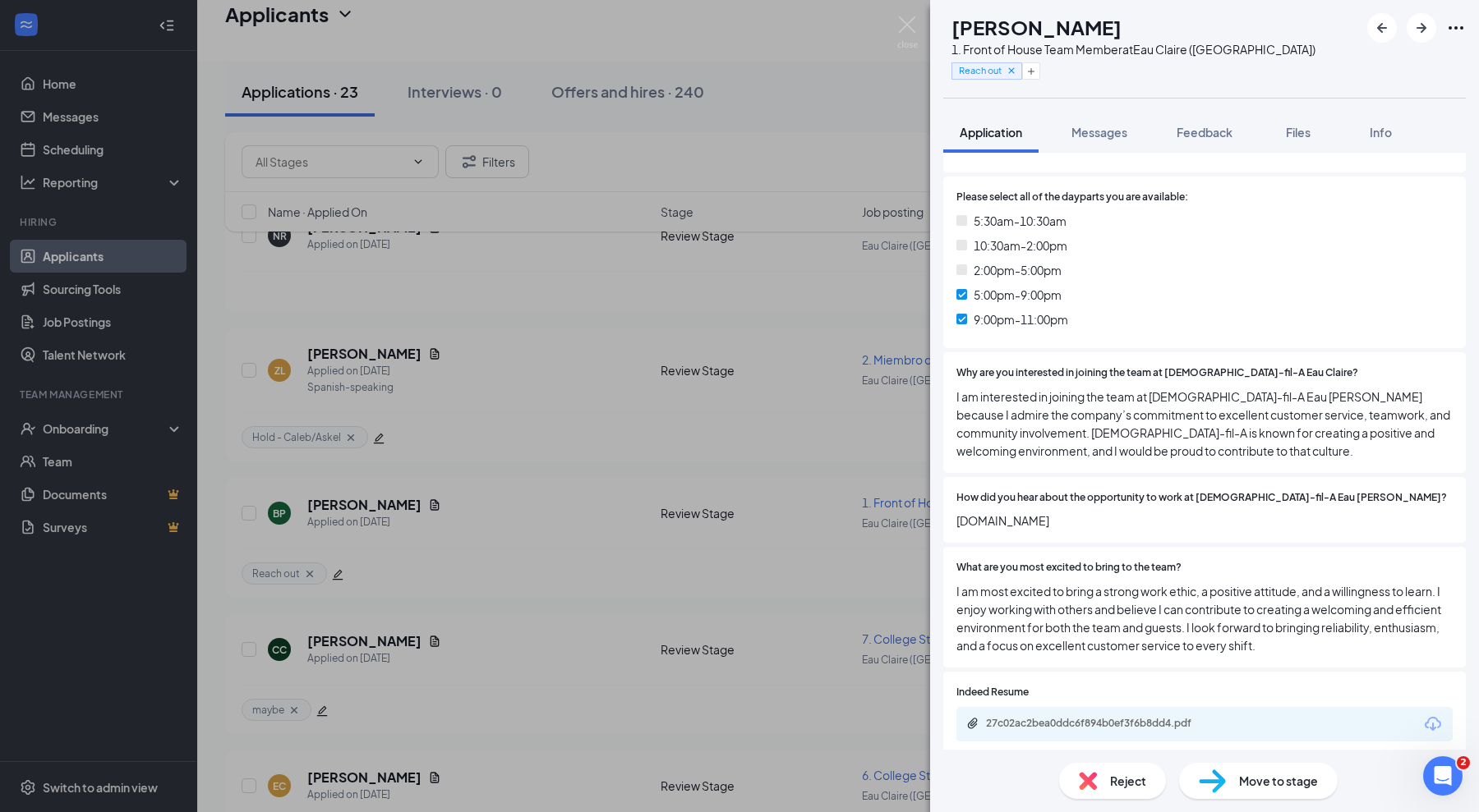
scroll to position [616, 0]
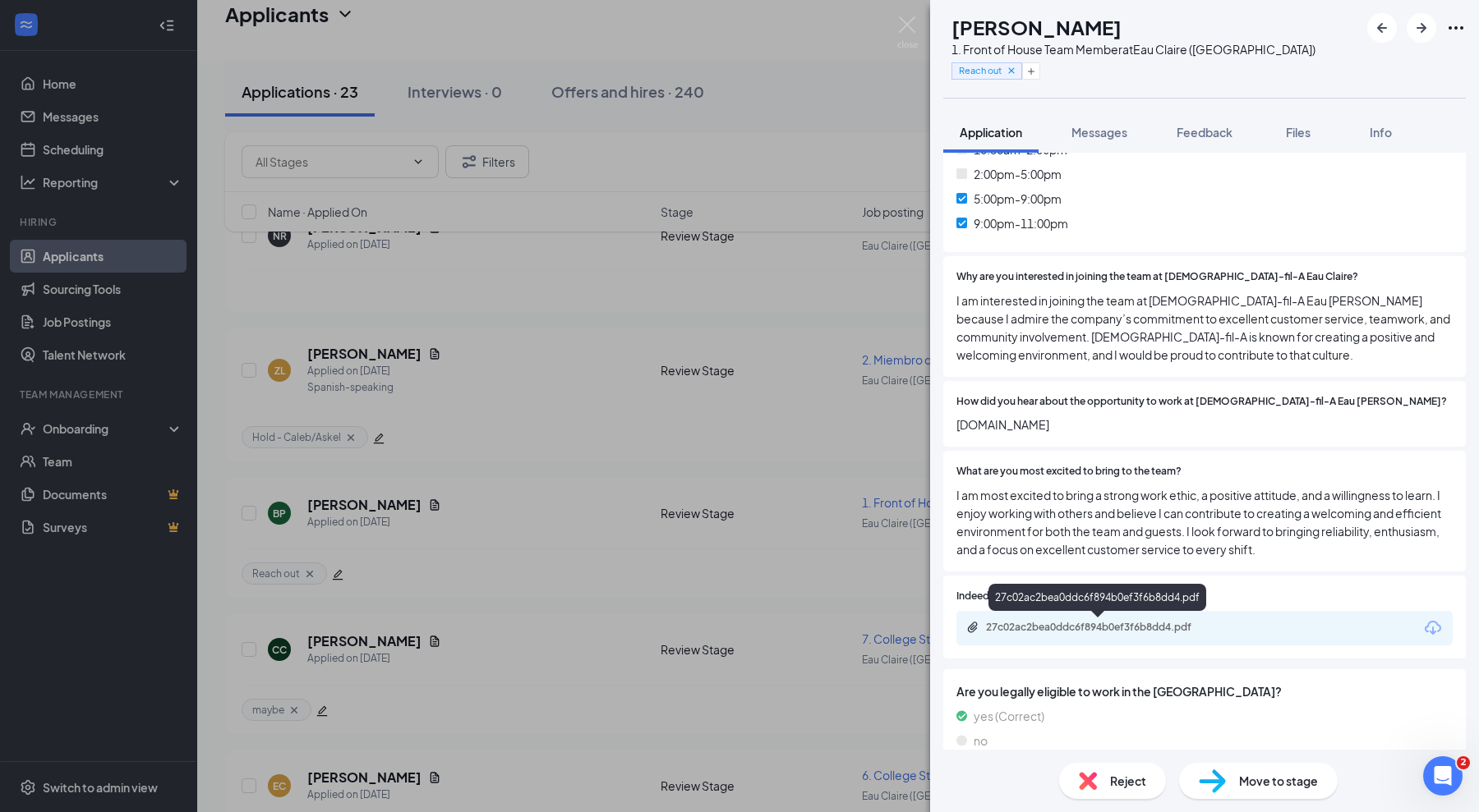
click at [1101, 633] on div "27c02ac2bea0ddc6f894b0ef3f6b8dd4.pdf" at bounding box center [1099, 629] width 267 height 16
click at [1107, 147] on button "Messages" at bounding box center [1099, 132] width 89 height 41
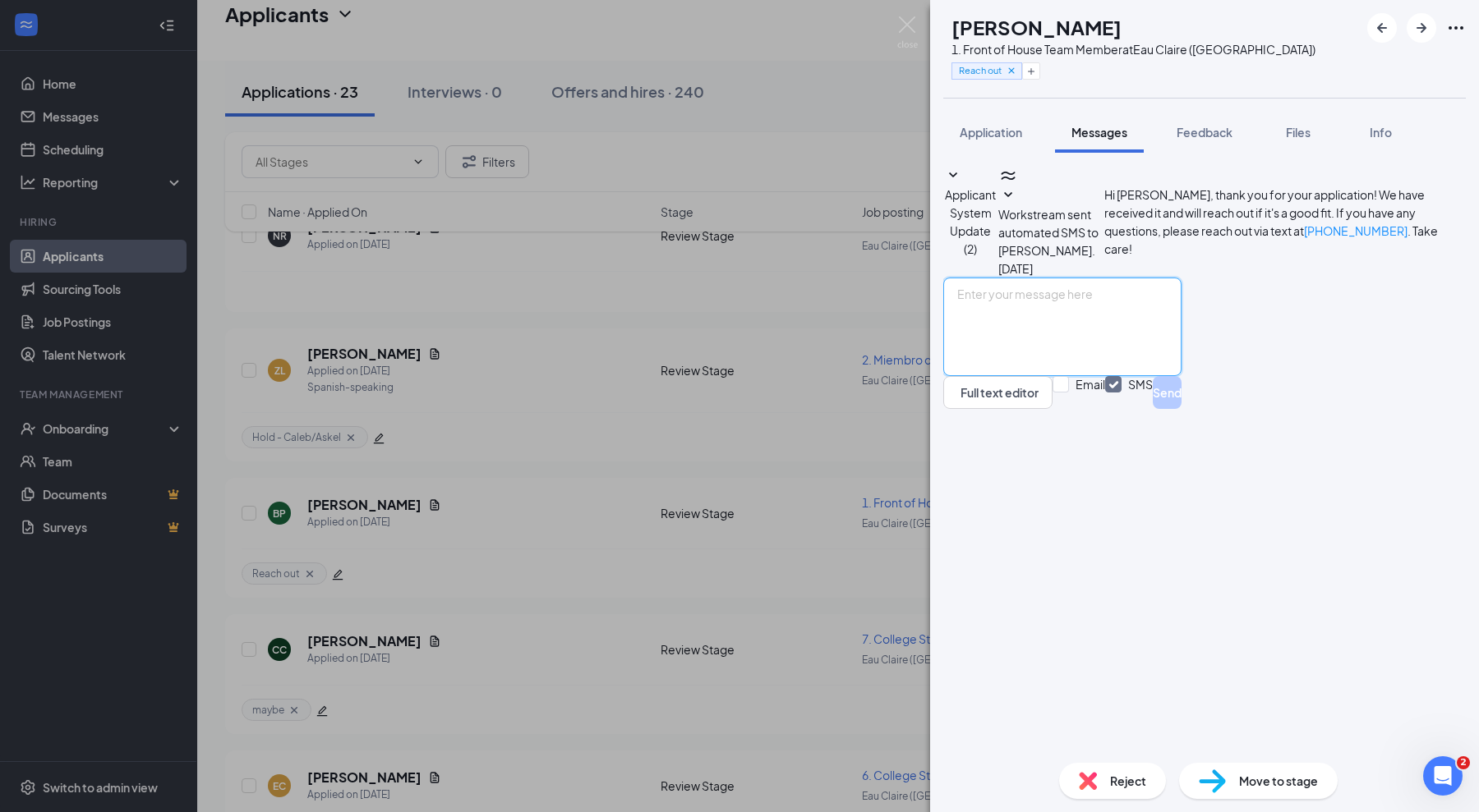
click at [1089, 376] on textarea at bounding box center [1062, 326] width 238 height 99
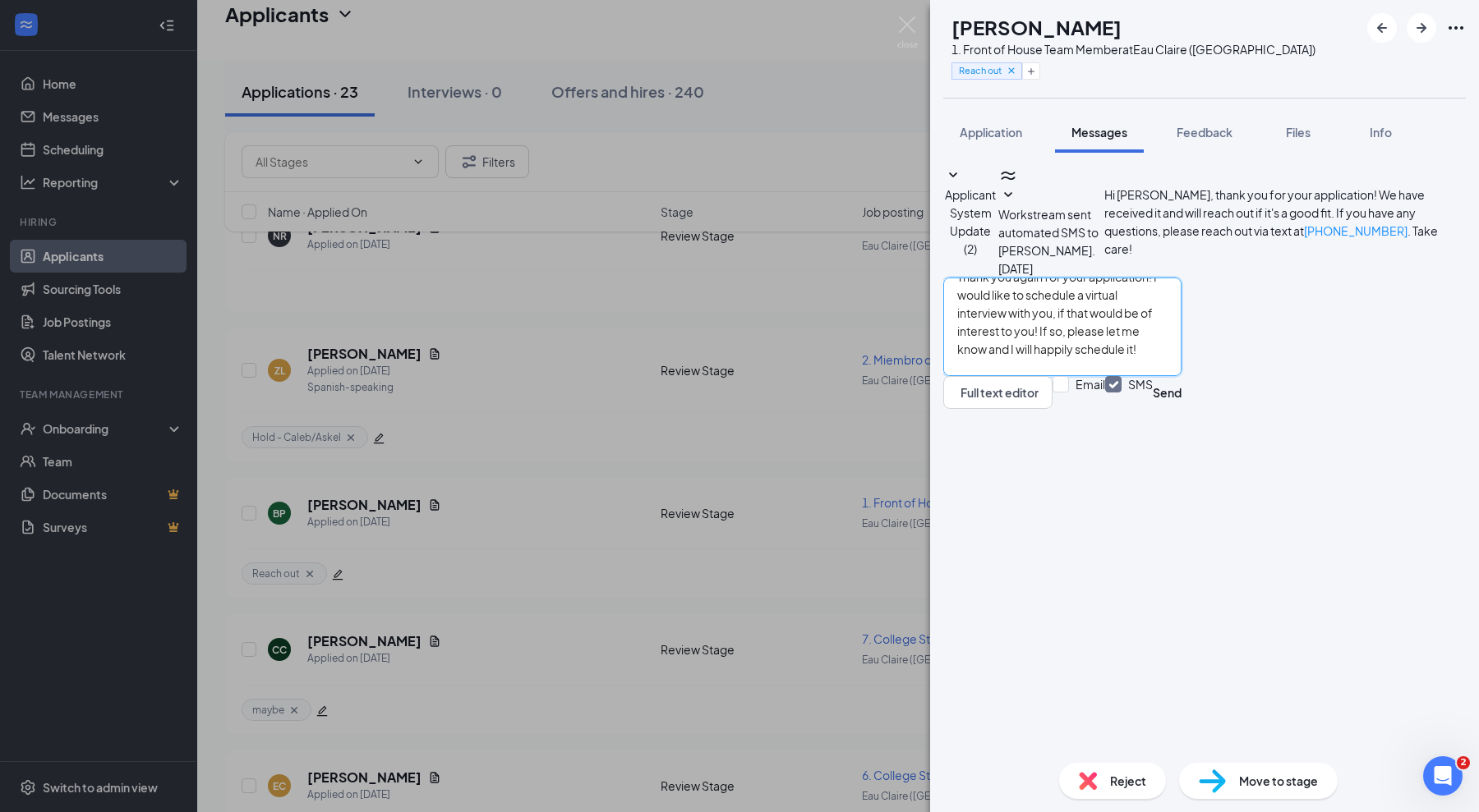
scroll to position [70, 0]
click at [1044, 376] on textarea "Hi [PERSON_NAME]! Thank you again for your application! I would like to schedul…" at bounding box center [1062, 326] width 238 height 99
type textarea "Hi [PERSON_NAME]! Thank you again for your application! I would like to schedul…"
click at [1181, 409] on button "Send" at bounding box center [1167, 392] width 28 height 33
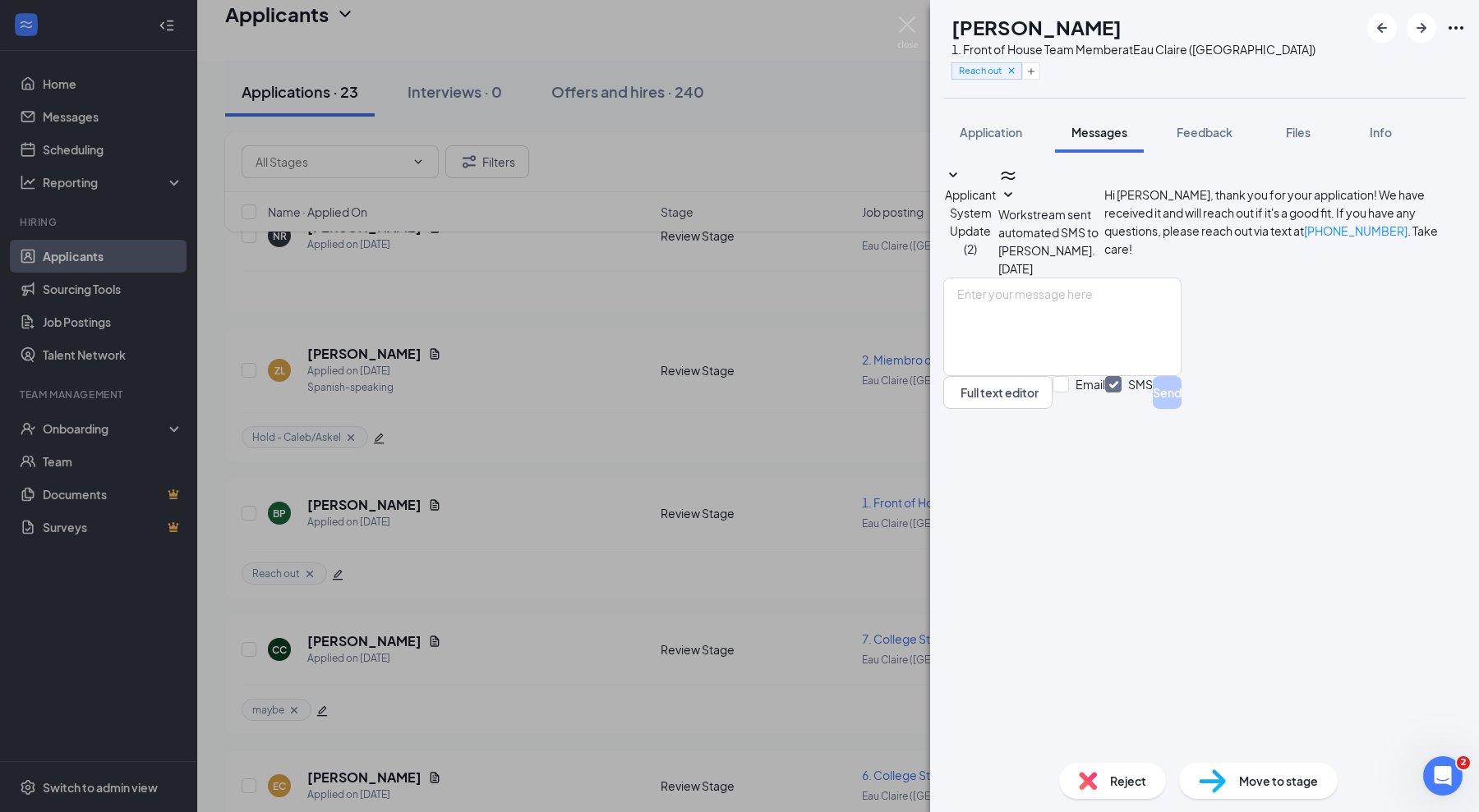
scroll to position [0, 0]
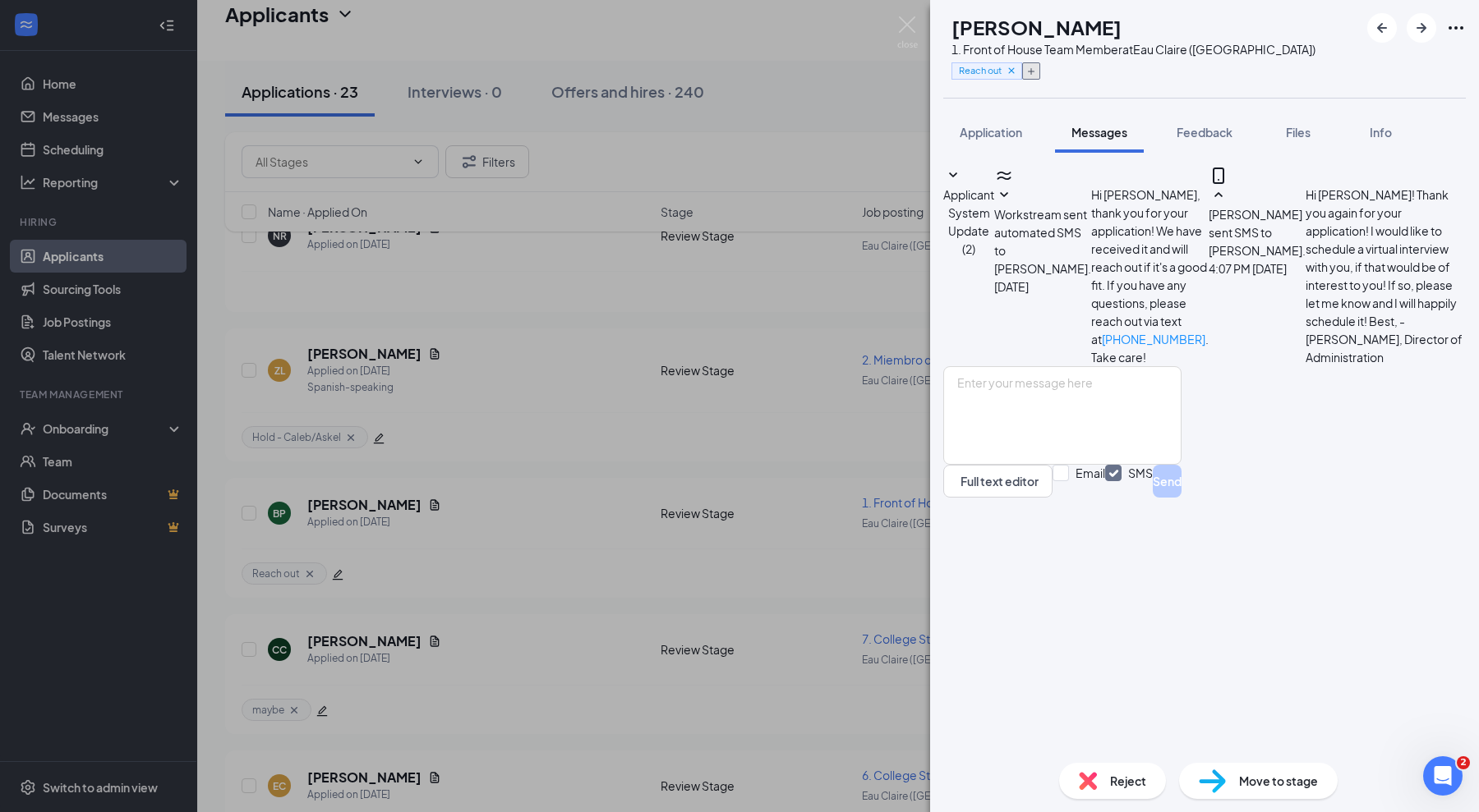
click at [1036, 66] on icon "Plus" at bounding box center [1031, 71] width 10 height 10
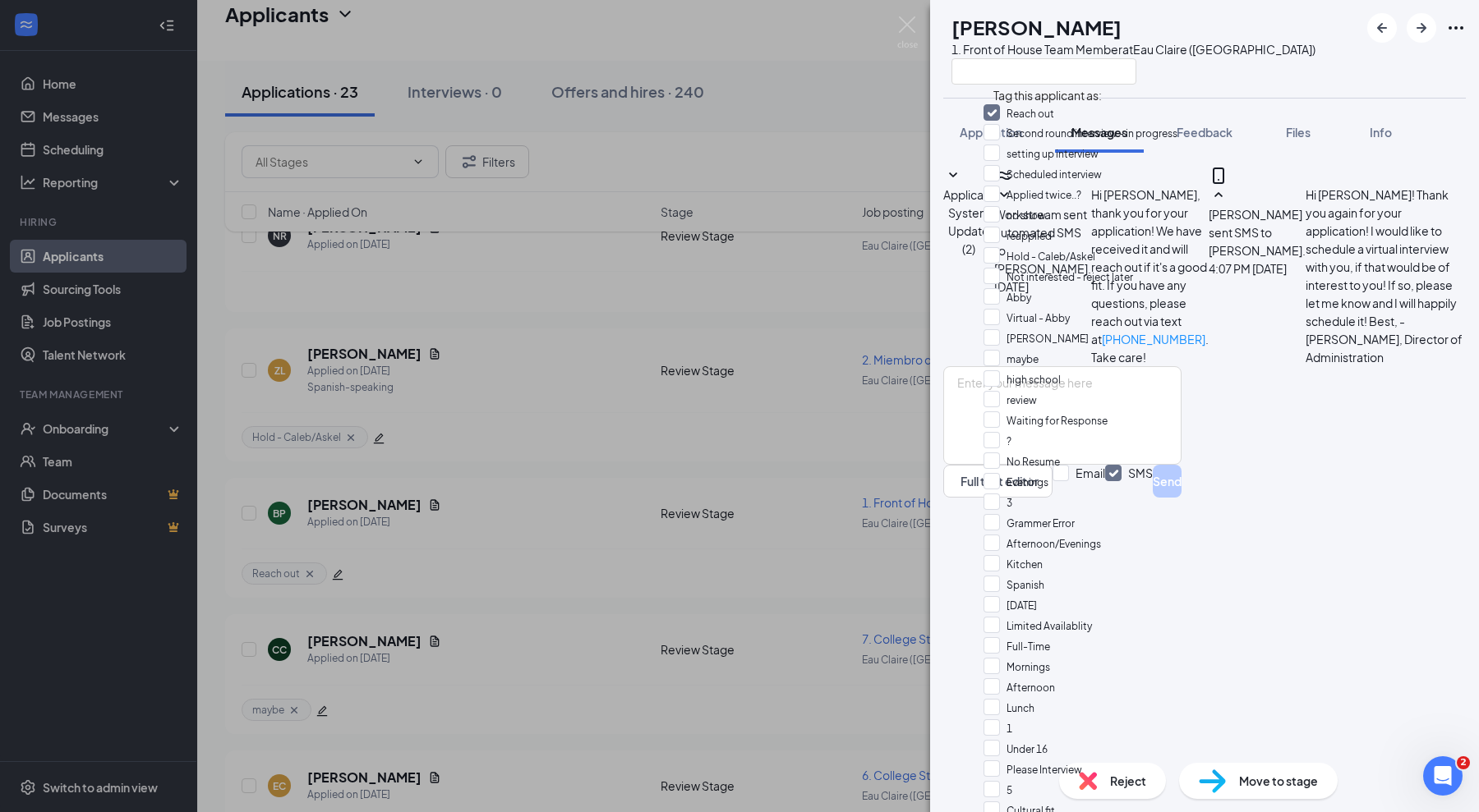
scroll to position [205, 0]
click at [998, 412] on input "Waiting for Response" at bounding box center [1045, 421] width 124 height 19
checkbox input "true"
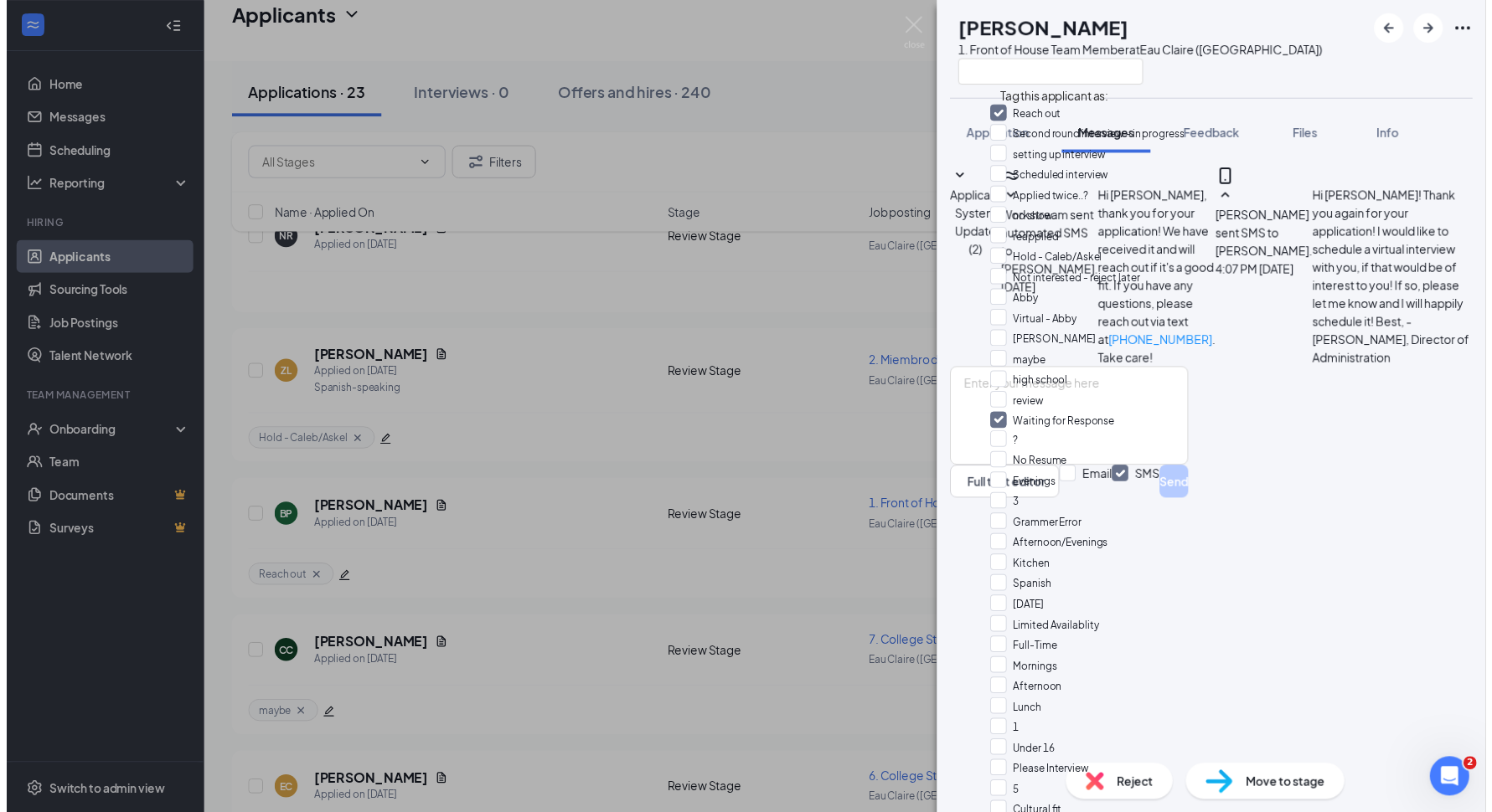
scroll to position [0, 0]
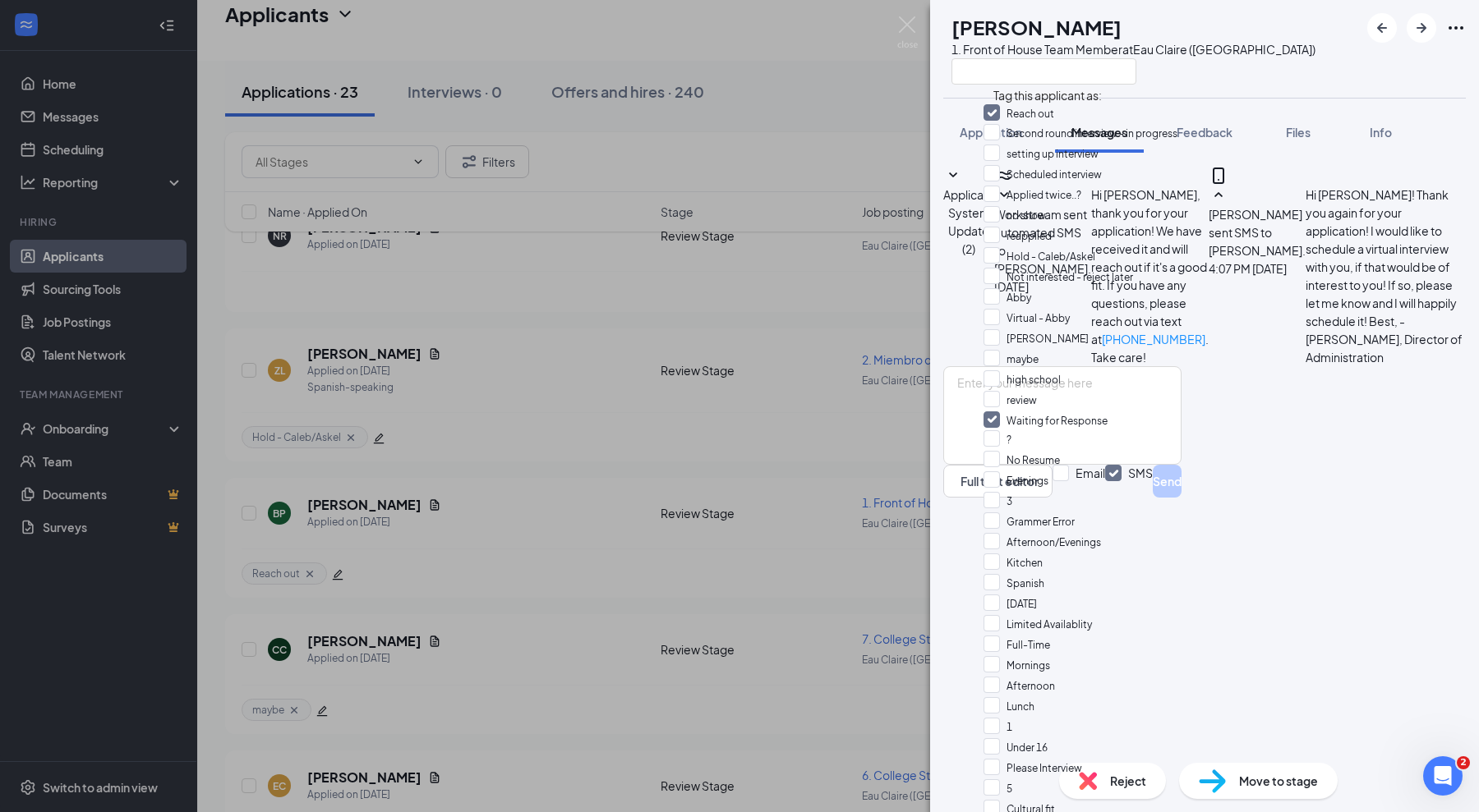
click at [1001, 117] on input "Reach out" at bounding box center [1018, 113] width 70 height 19
checkbox input "false"
click at [910, 19] on img at bounding box center [907, 32] width 21 height 32
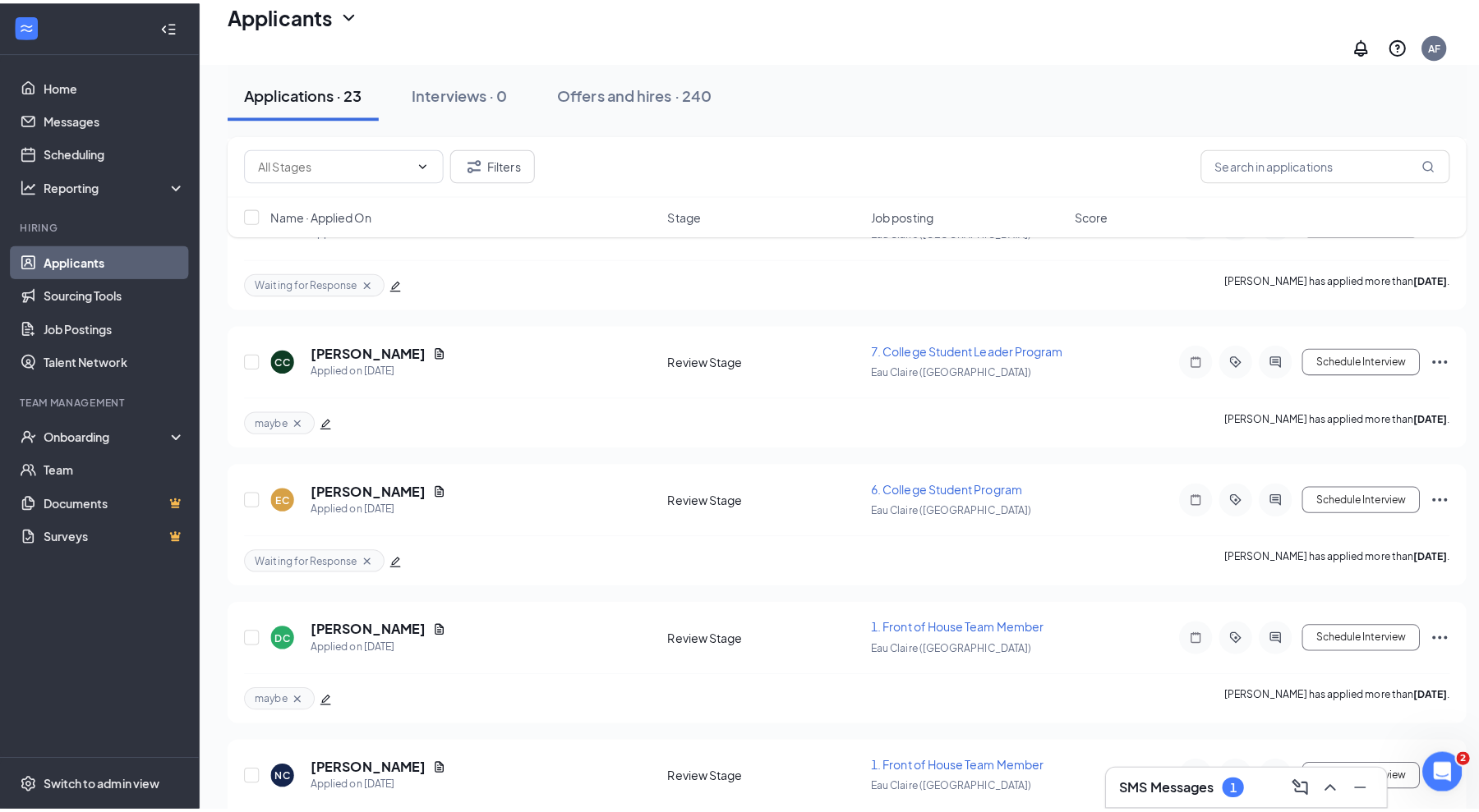
scroll to position [513, 0]
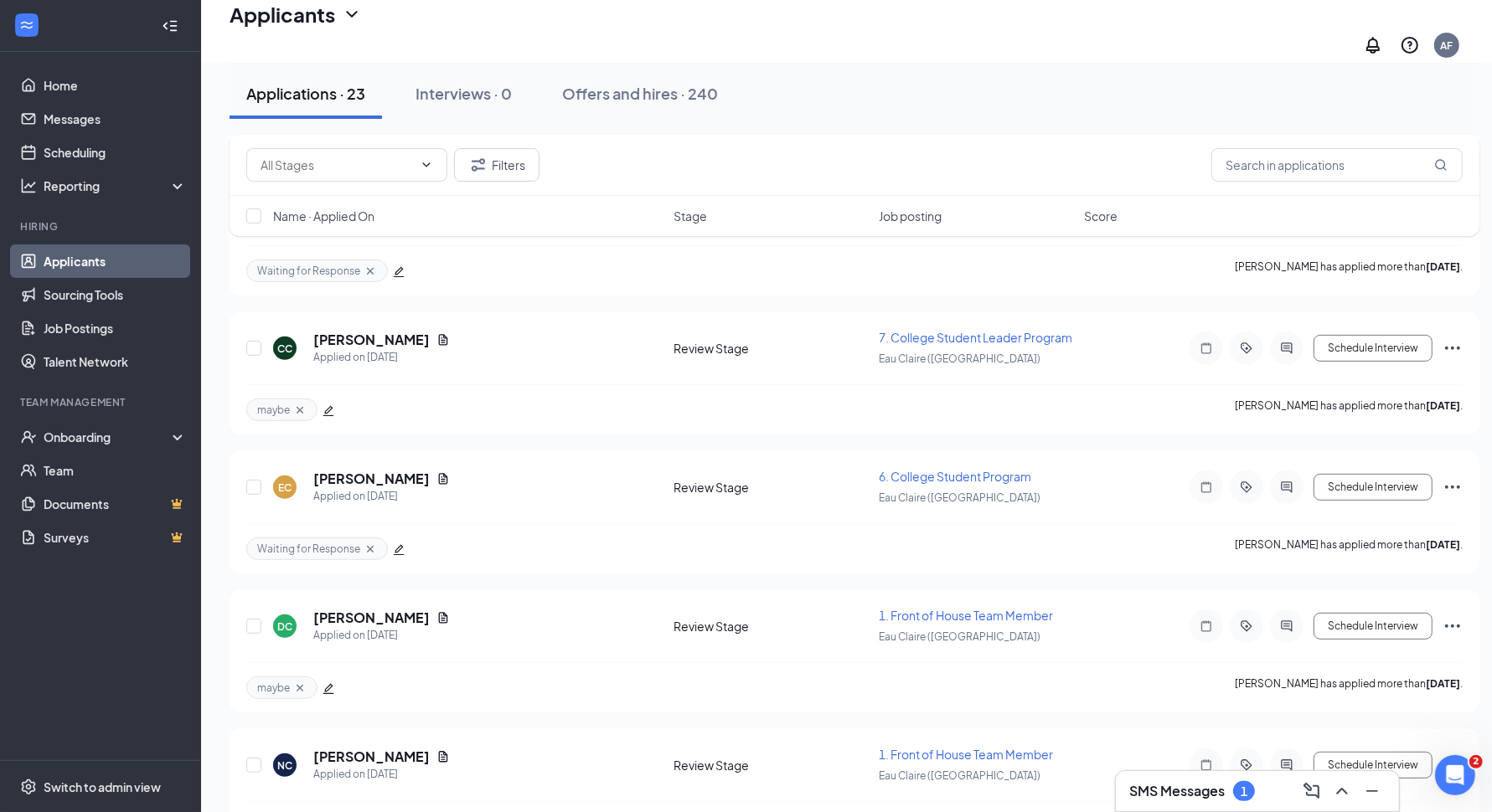
click at [395, 544] on icon "edit" at bounding box center [399, 549] width 11 height 11
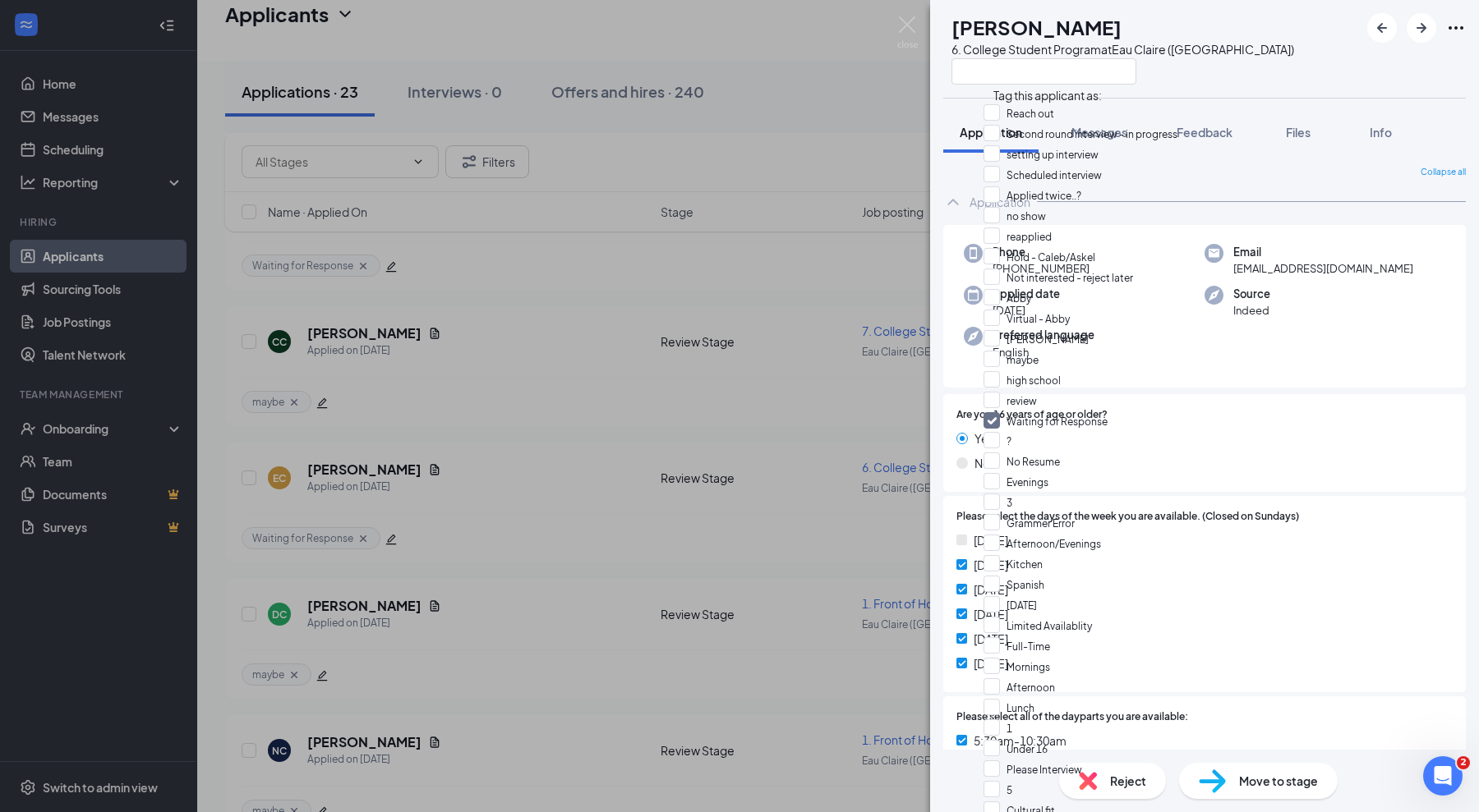
scroll to position [308, 0]
click at [995, 412] on input "Waiting for Response" at bounding box center [1045, 421] width 124 height 19
checkbox input "false"
click at [1040, 184] on input "Scheduled interview" at bounding box center [1042, 175] width 118 height 19
checkbox input "true"
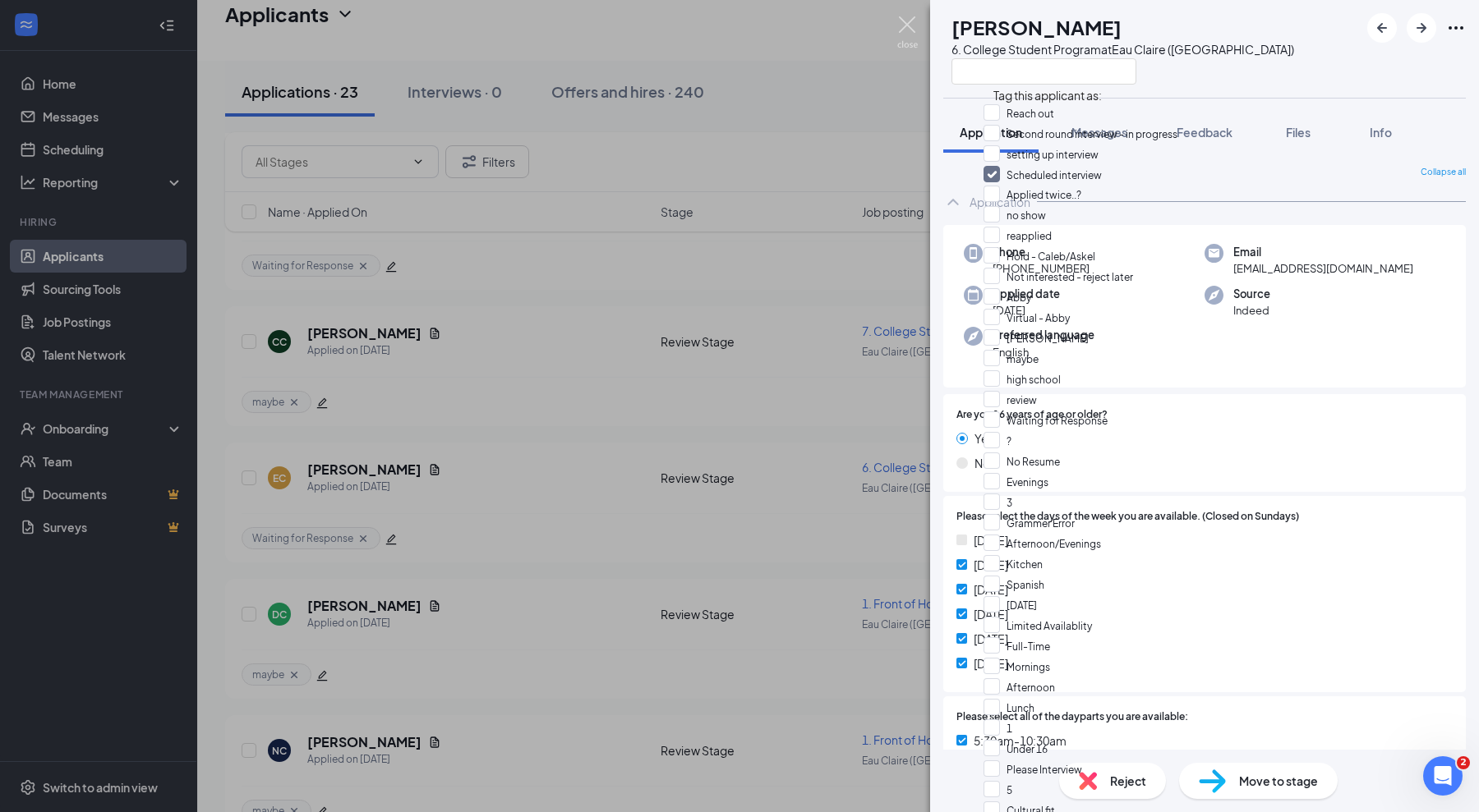
click at [907, 25] on img at bounding box center [907, 32] width 21 height 32
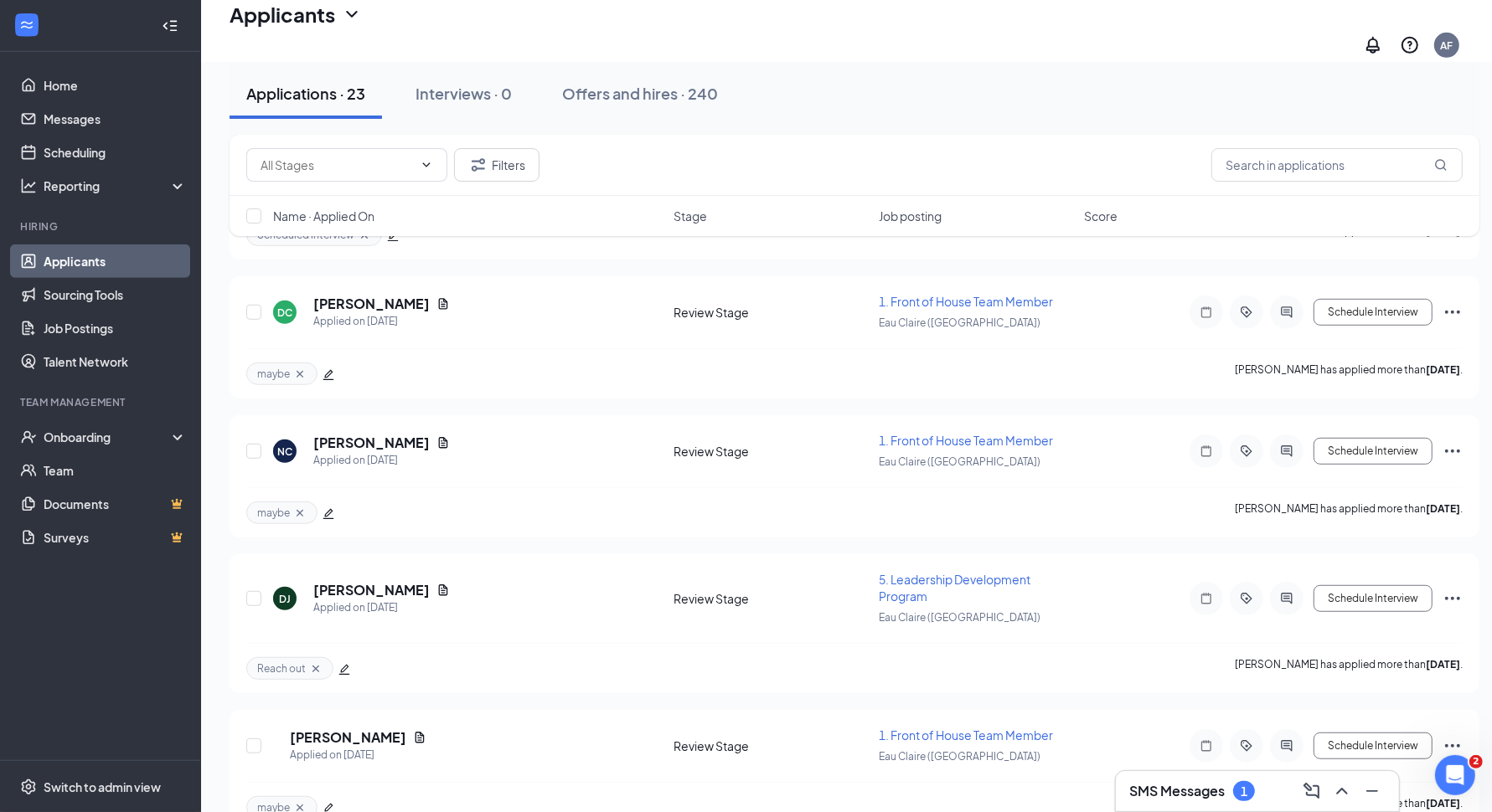
scroll to position [942, 0]
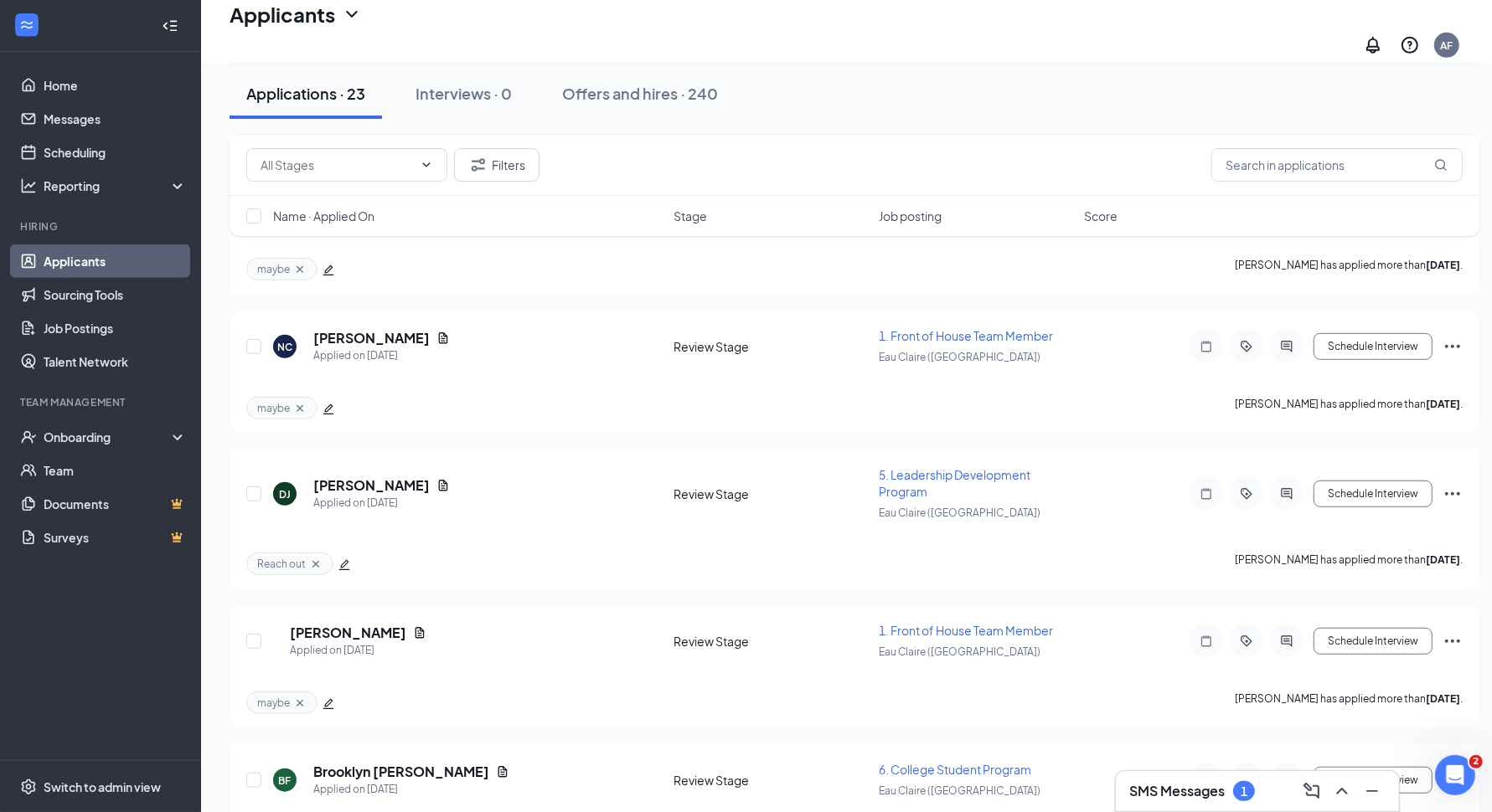
click at [341, 559] on icon "edit" at bounding box center [344, 564] width 11 height 11
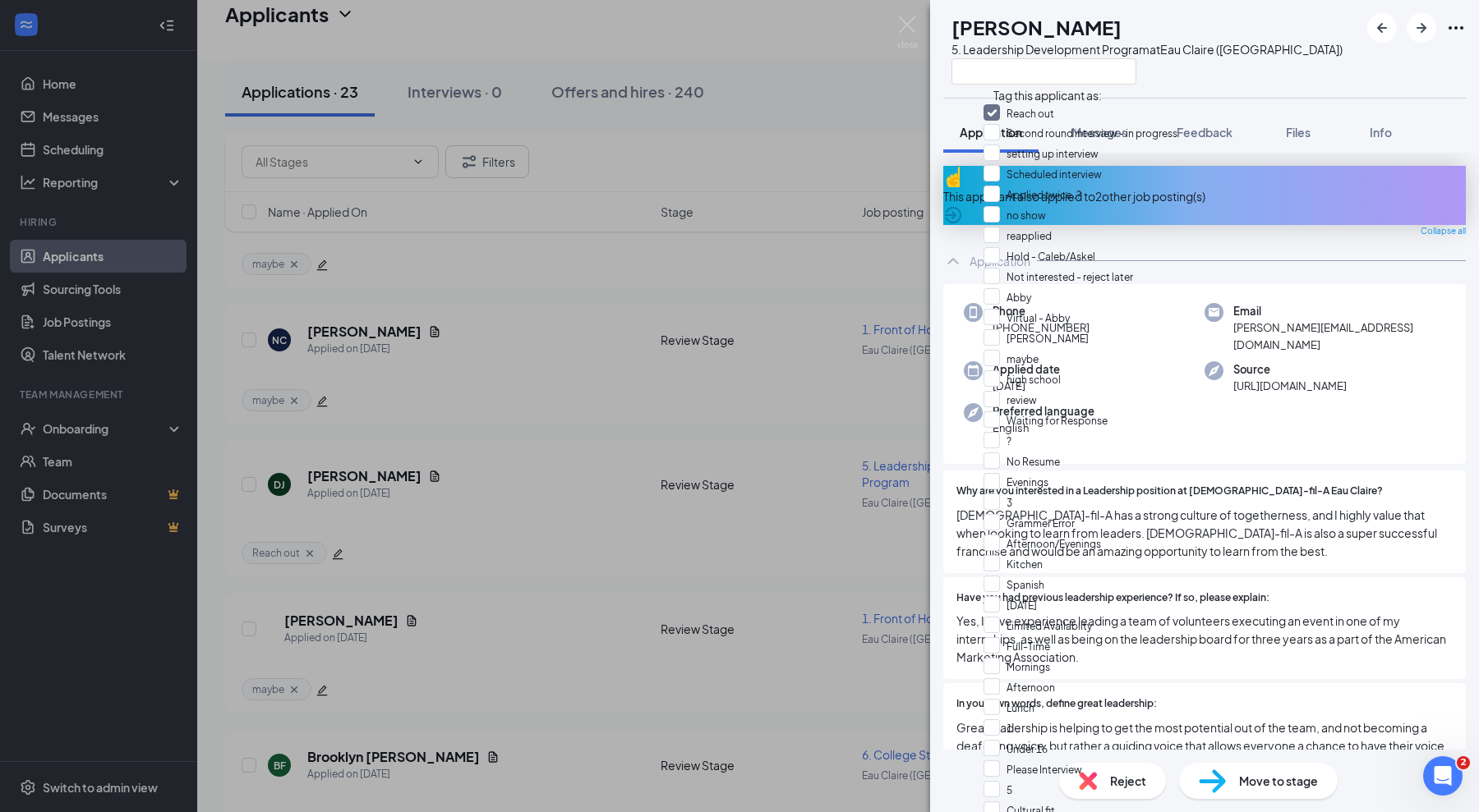
click at [996, 183] on input "Scheduled interview" at bounding box center [1042, 174] width 118 height 19
checkbox input "true"
click at [1003, 120] on input "Reach out" at bounding box center [1018, 113] width 70 height 19
checkbox input "false"
click at [903, 24] on img at bounding box center [907, 32] width 21 height 32
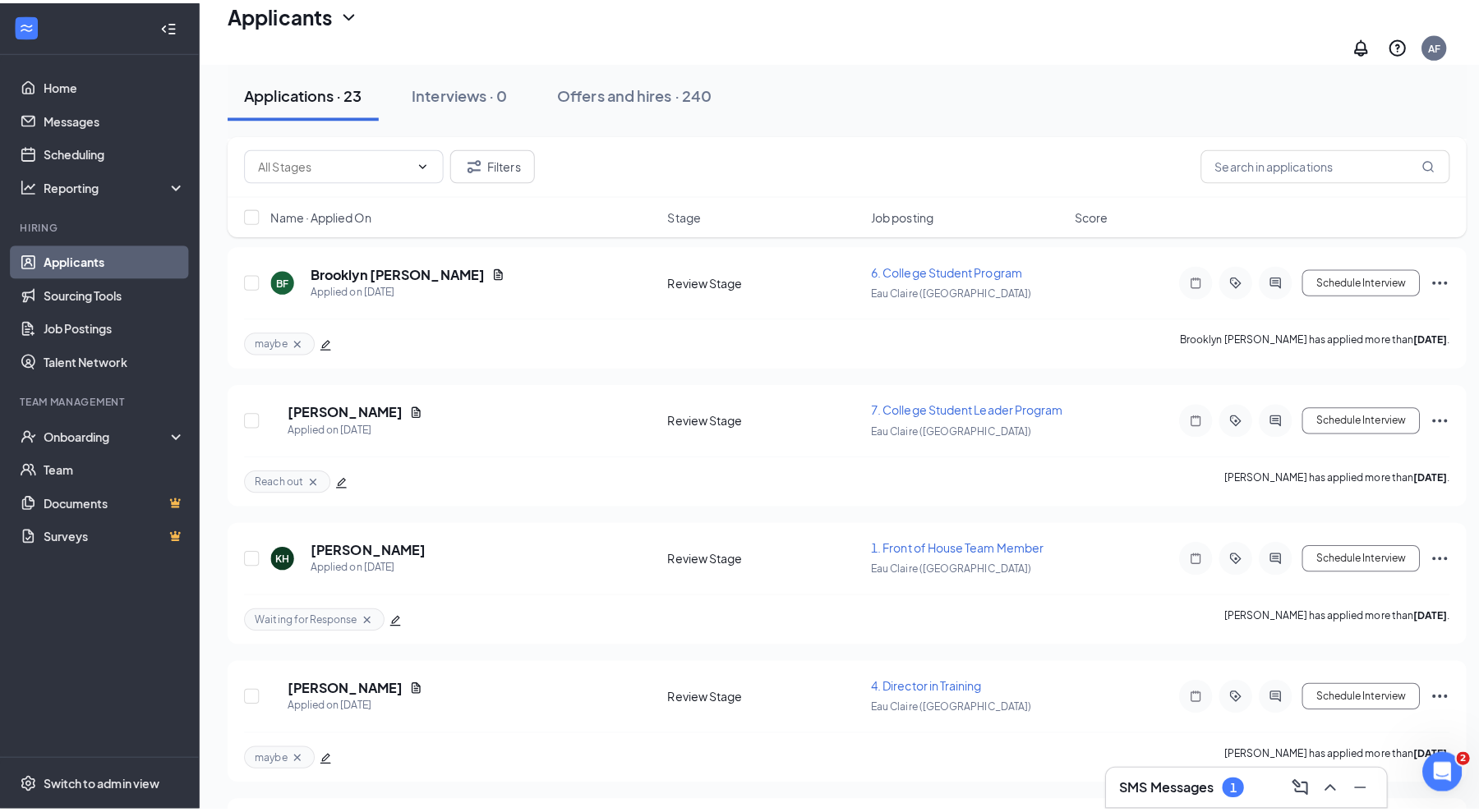
scroll to position [1438, 0]
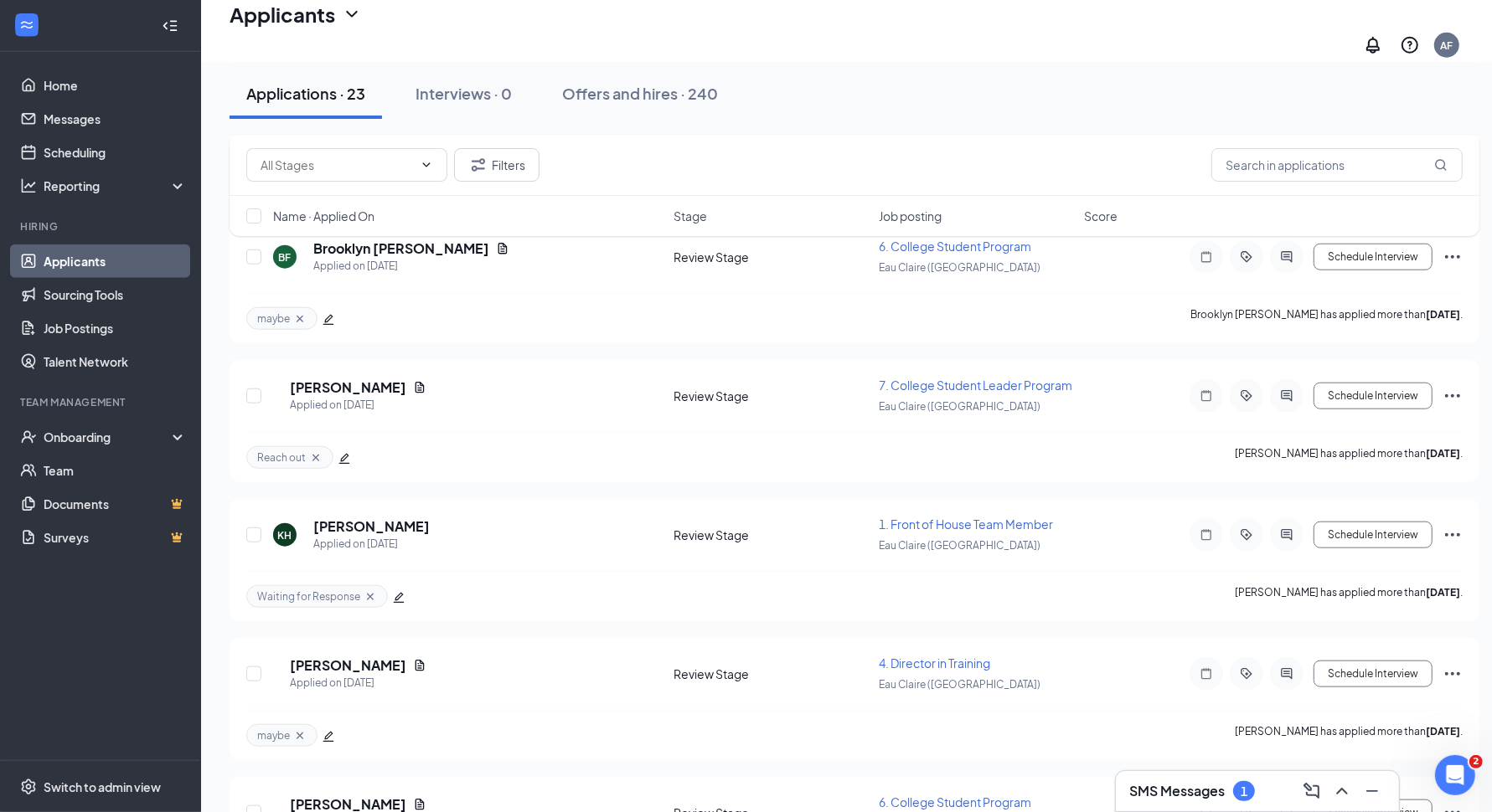
click at [1276, 518] on div at bounding box center [1287, 535] width 34 height 34
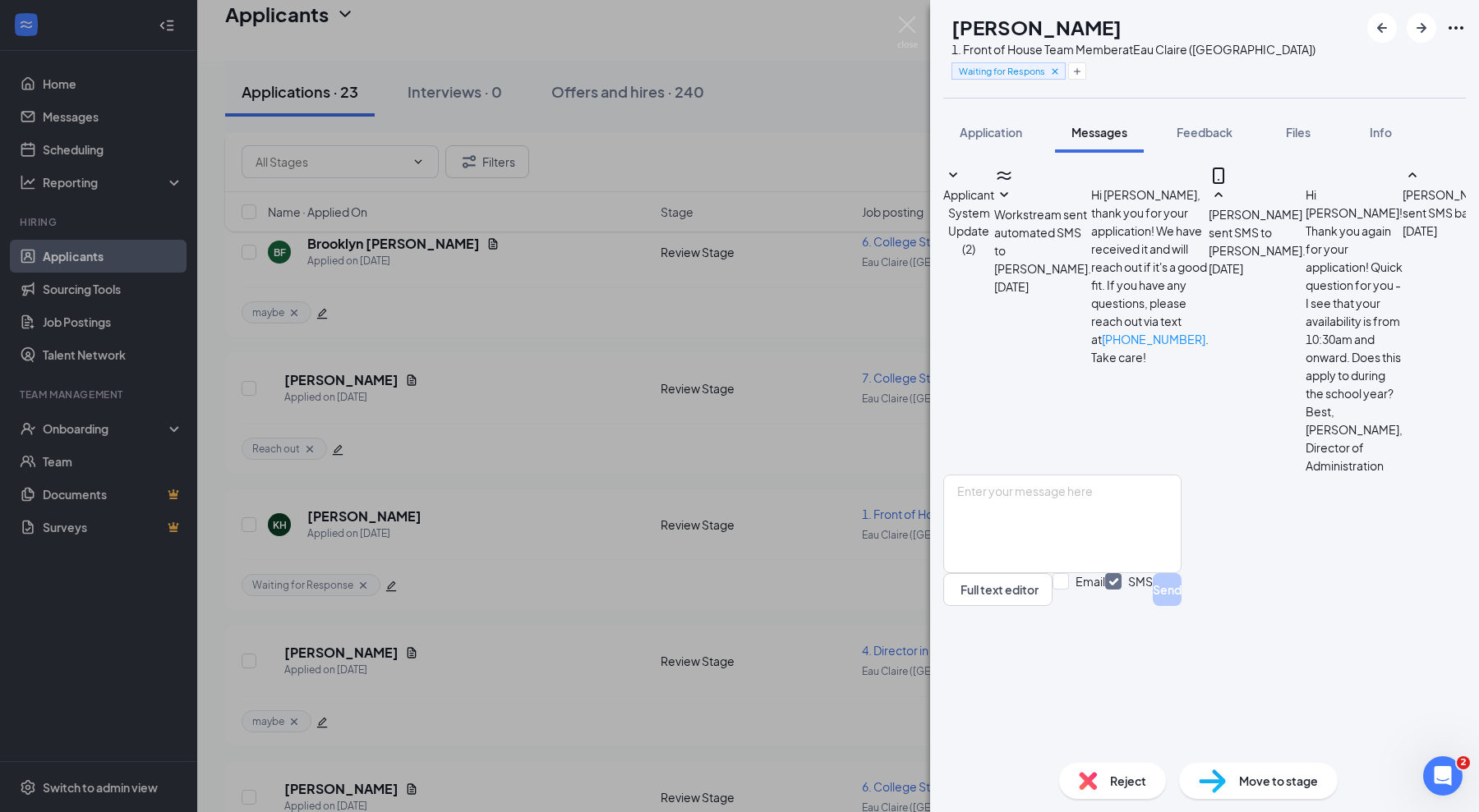
scroll to position [29, 0]
click at [1162, 573] on textarea at bounding box center [1062, 523] width 238 height 99
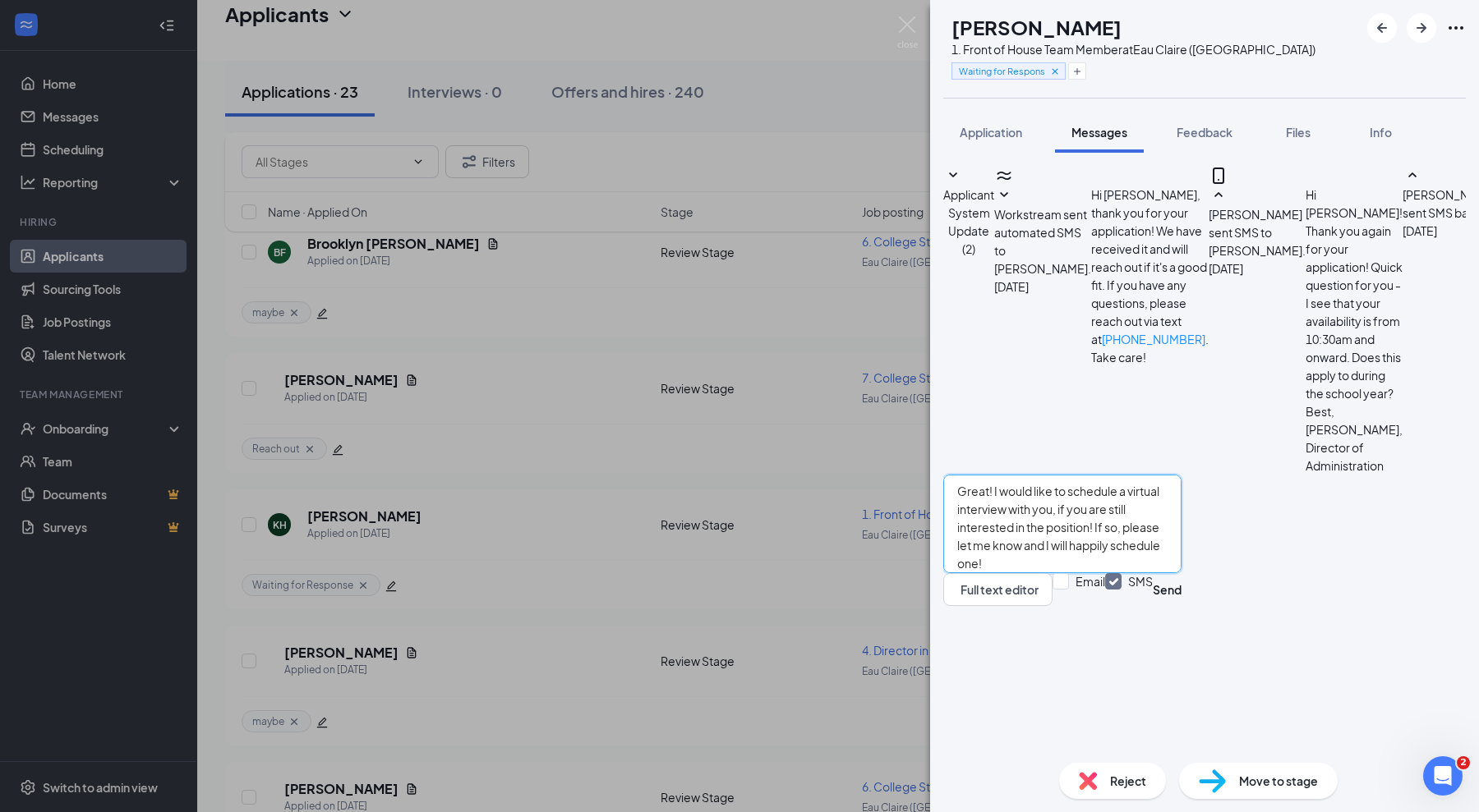
type textarea "Great! I would like to schedule a virtual interview with you, if you are still …"
click at [1181, 606] on button "Send" at bounding box center [1167, 589] width 28 height 33
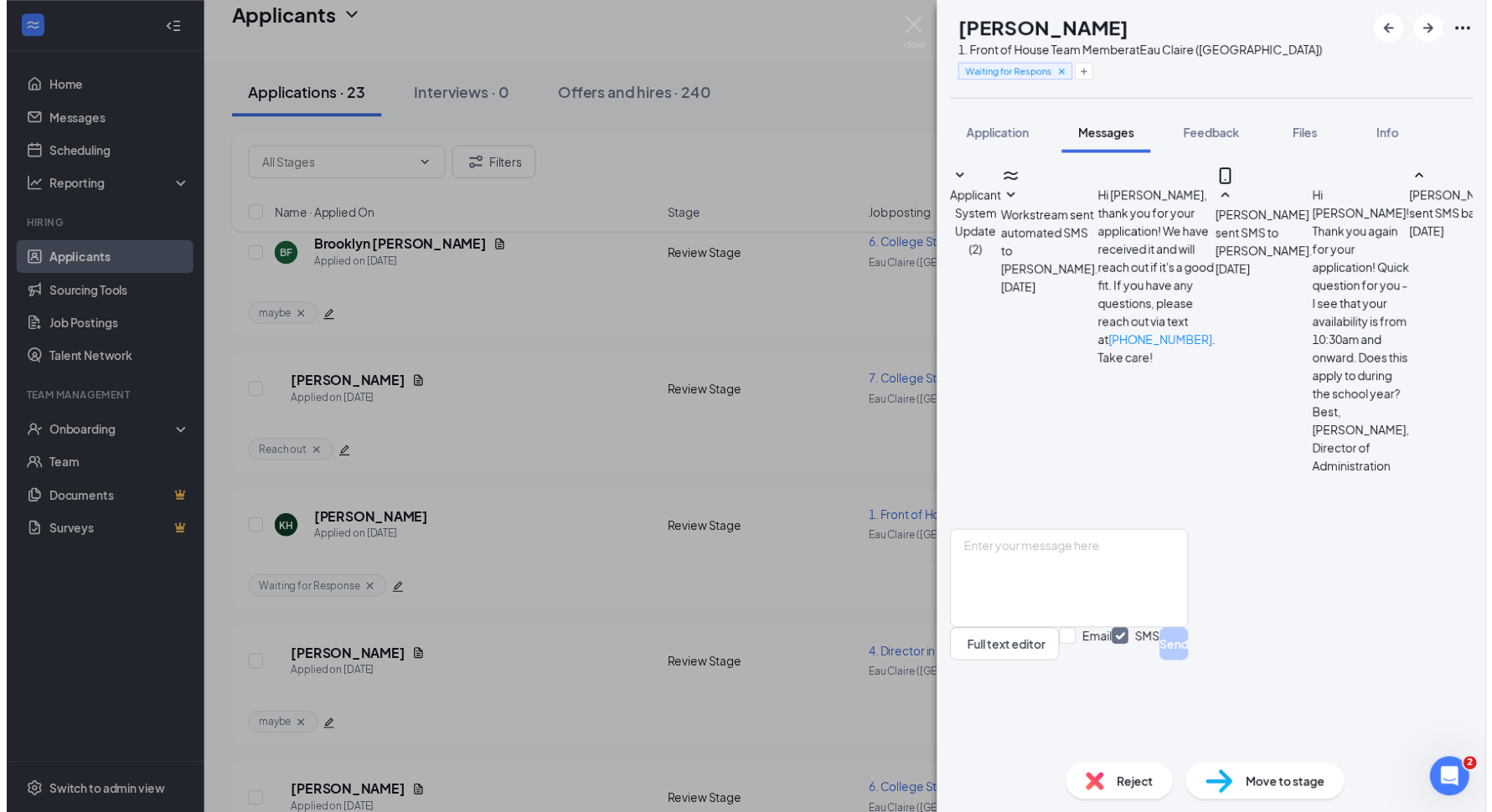
scroll to position [158, 0]
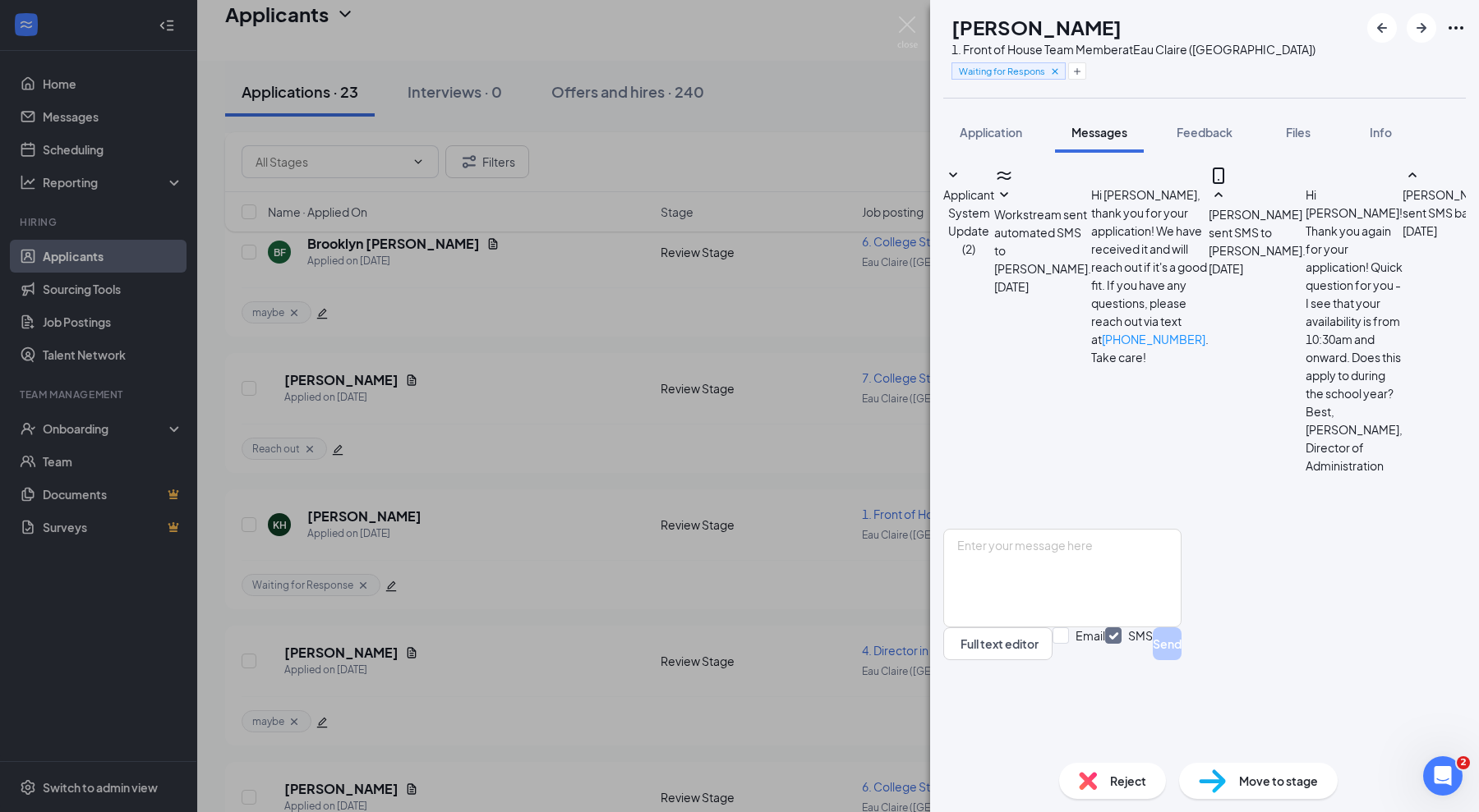
click at [892, 21] on div "KH [PERSON_NAME] 1. Front of House Team Member at [GEOGRAPHIC_DATA] ([GEOGRAPHI…" at bounding box center [739, 406] width 1479 height 812
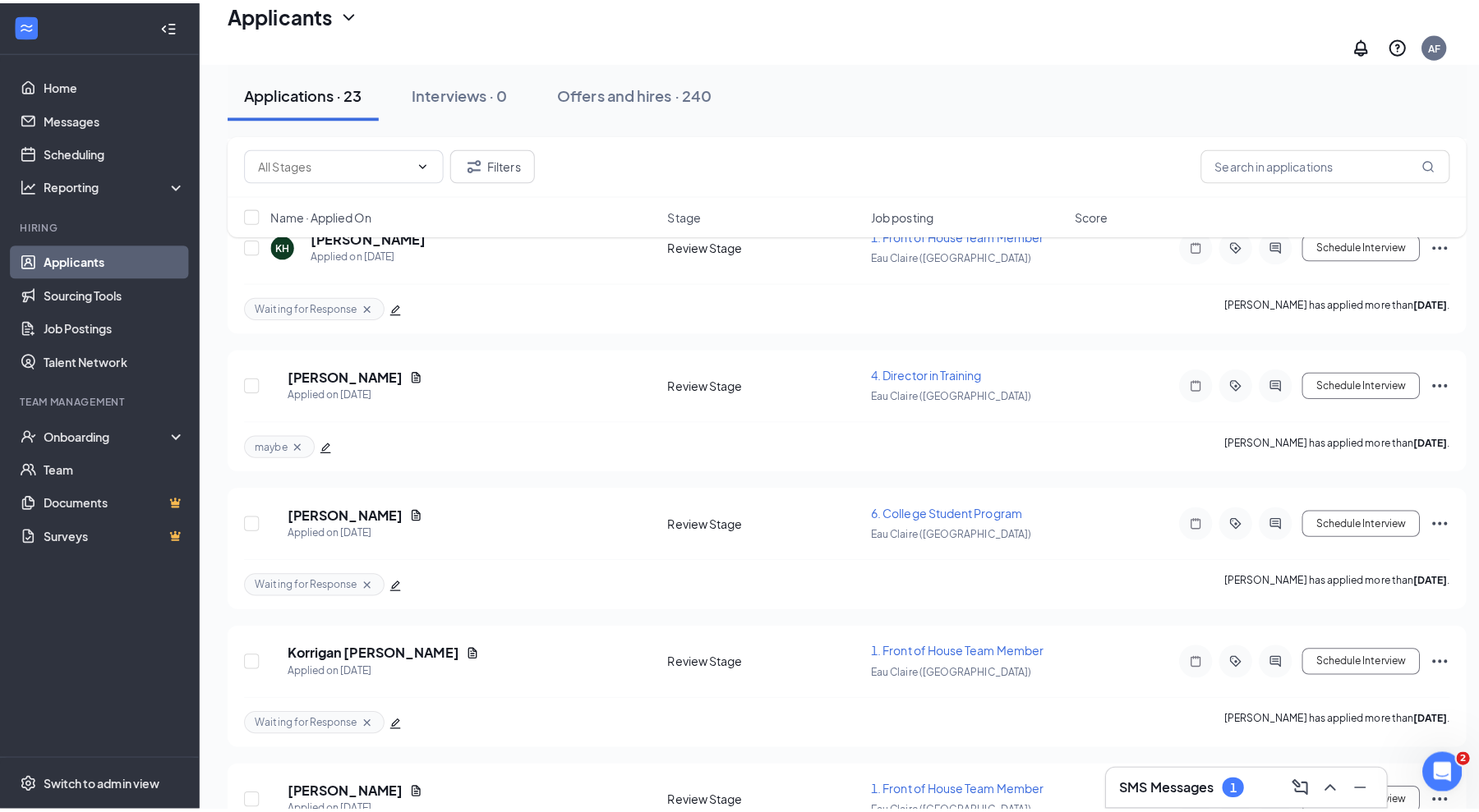
scroll to position [1745, 0]
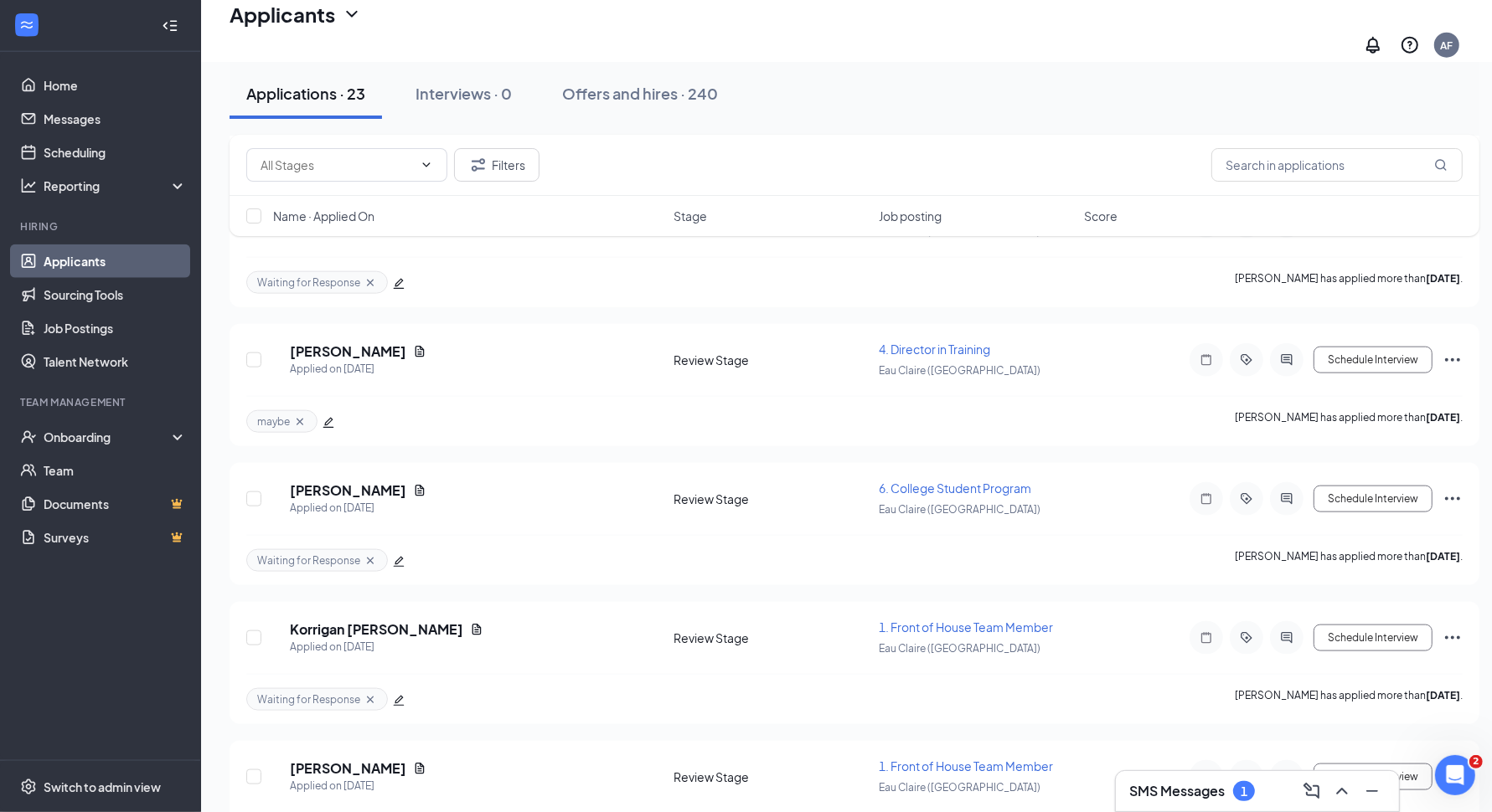
click at [396, 556] on icon "edit" at bounding box center [399, 562] width 12 height 12
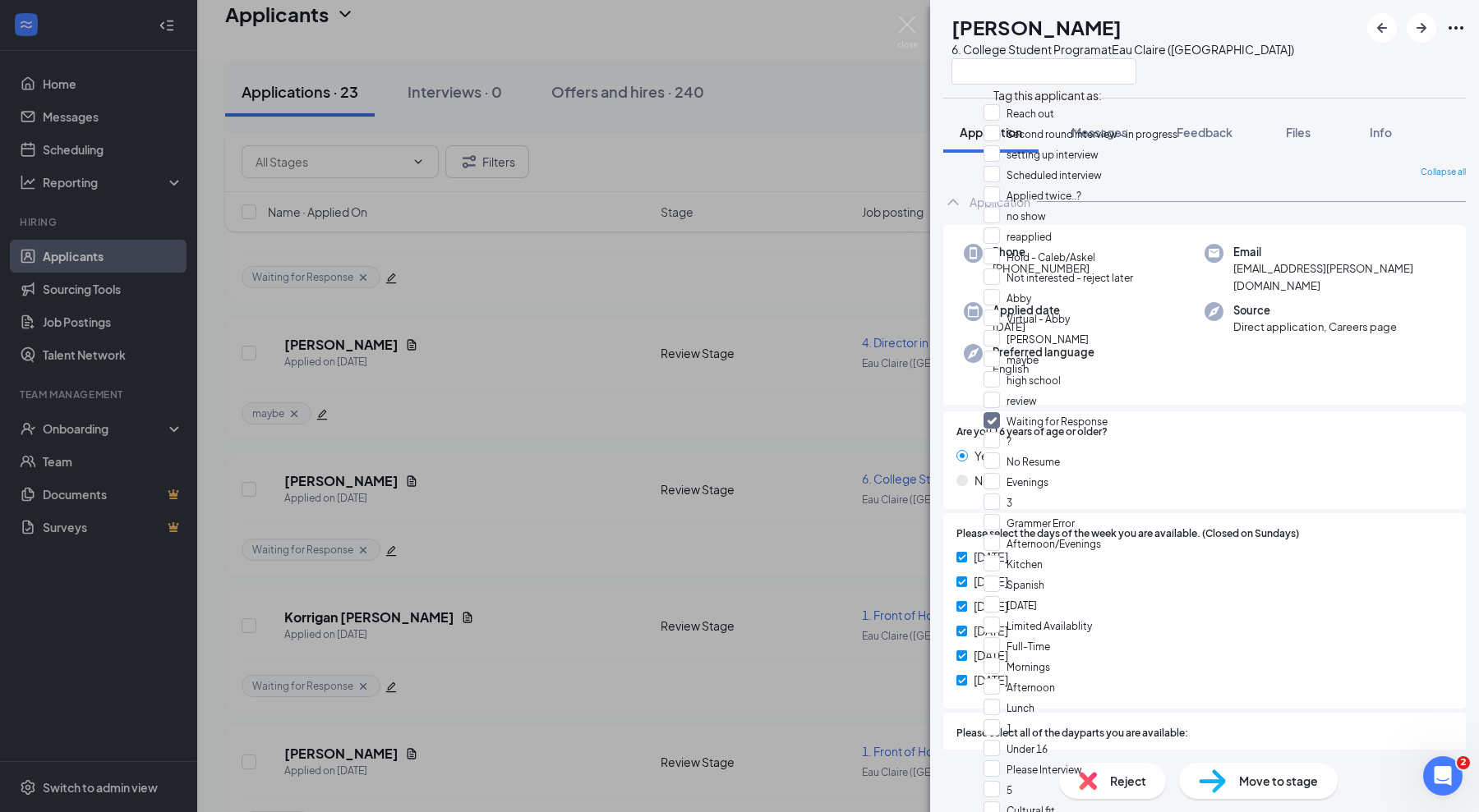
click at [999, 184] on input "Scheduled interview" at bounding box center [1042, 175] width 118 height 19
checkbox input "true"
click at [998, 412] on input "Waiting for Response" at bounding box center [1045, 421] width 124 height 19
checkbox input "false"
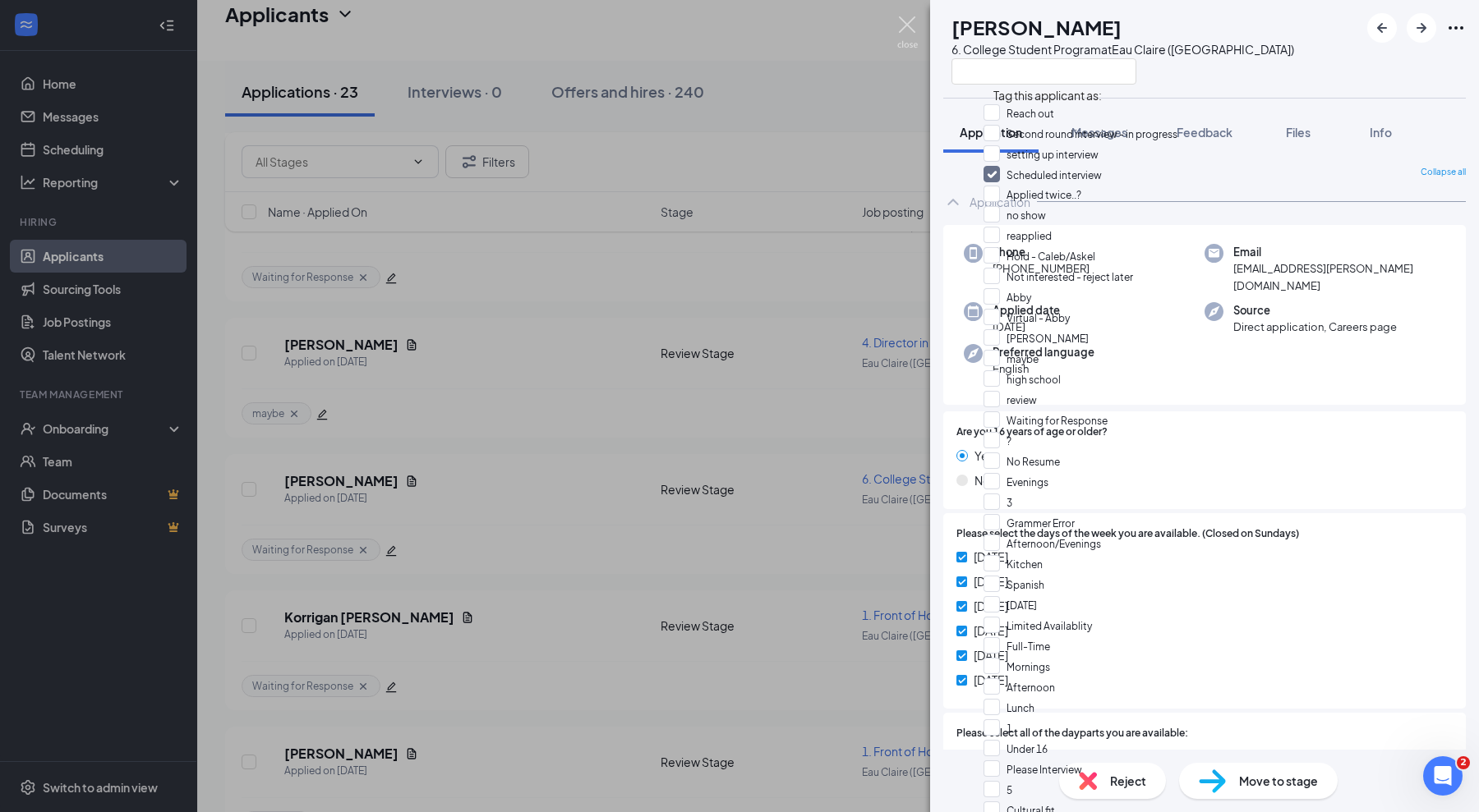
click at [908, 21] on img at bounding box center [907, 32] width 21 height 32
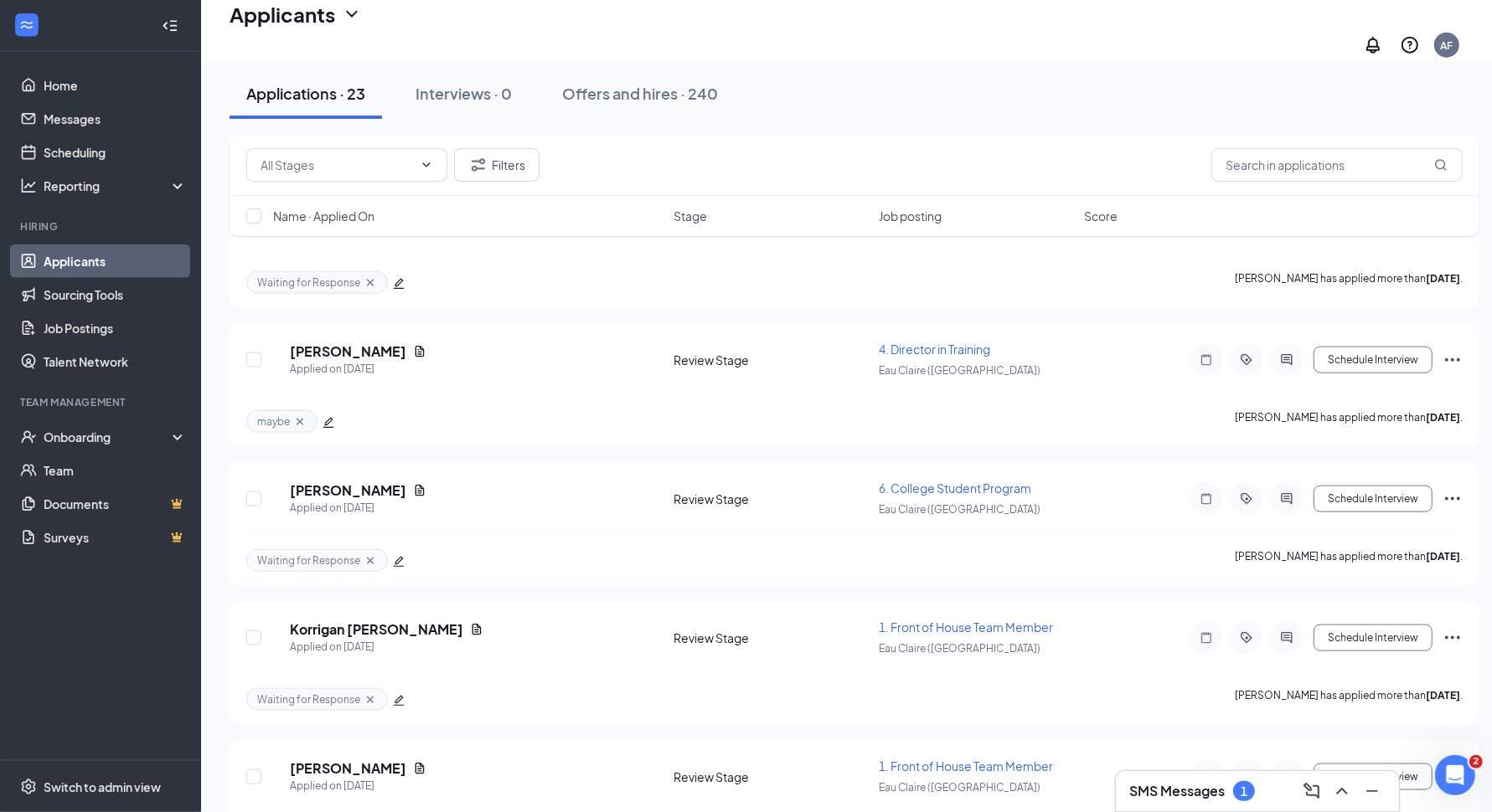
click at [395, 695] on icon "edit" at bounding box center [399, 701] width 12 height 12
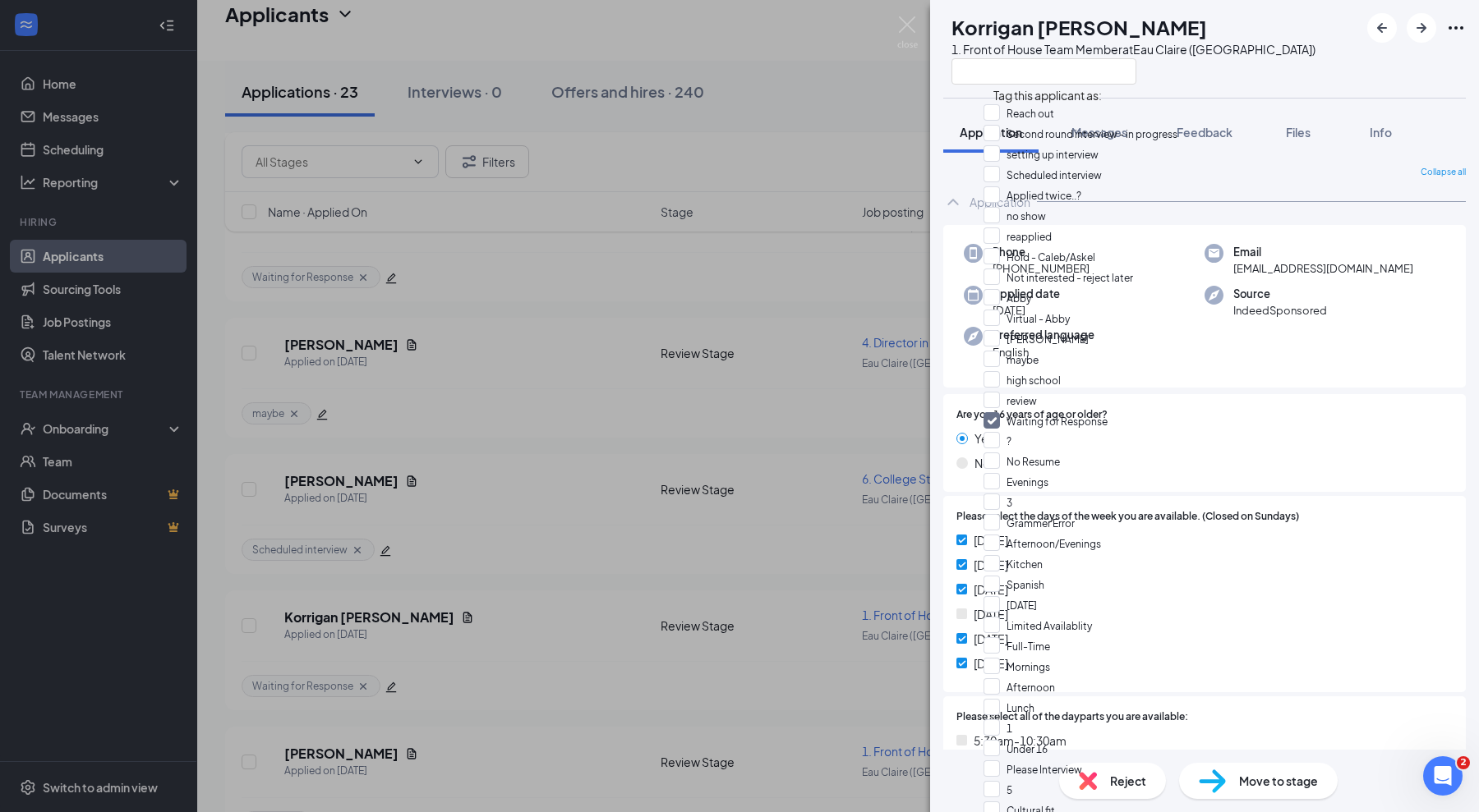
click at [1000, 184] on input "Scheduled interview" at bounding box center [1042, 175] width 118 height 19
checkbox input "true"
click at [1004, 412] on input "Waiting for Response" at bounding box center [1045, 421] width 124 height 19
checkbox input "false"
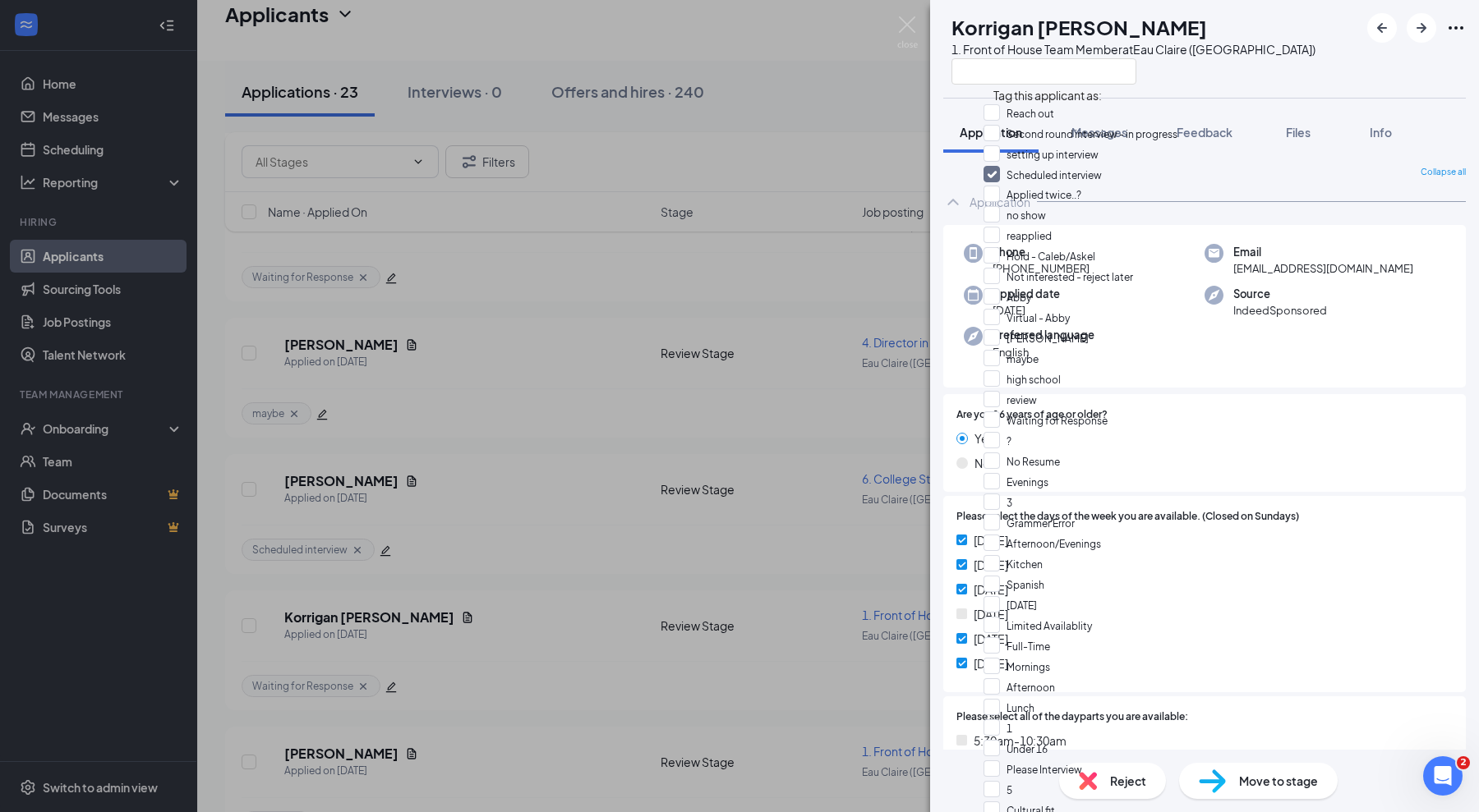
click at [1326, 61] on div "[PERSON_NAME] [PERSON_NAME] 1. Front of House Team Member at [GEOGRAPHIC_DATA] …" at bounding box center [1205, 49] width 549 height 98
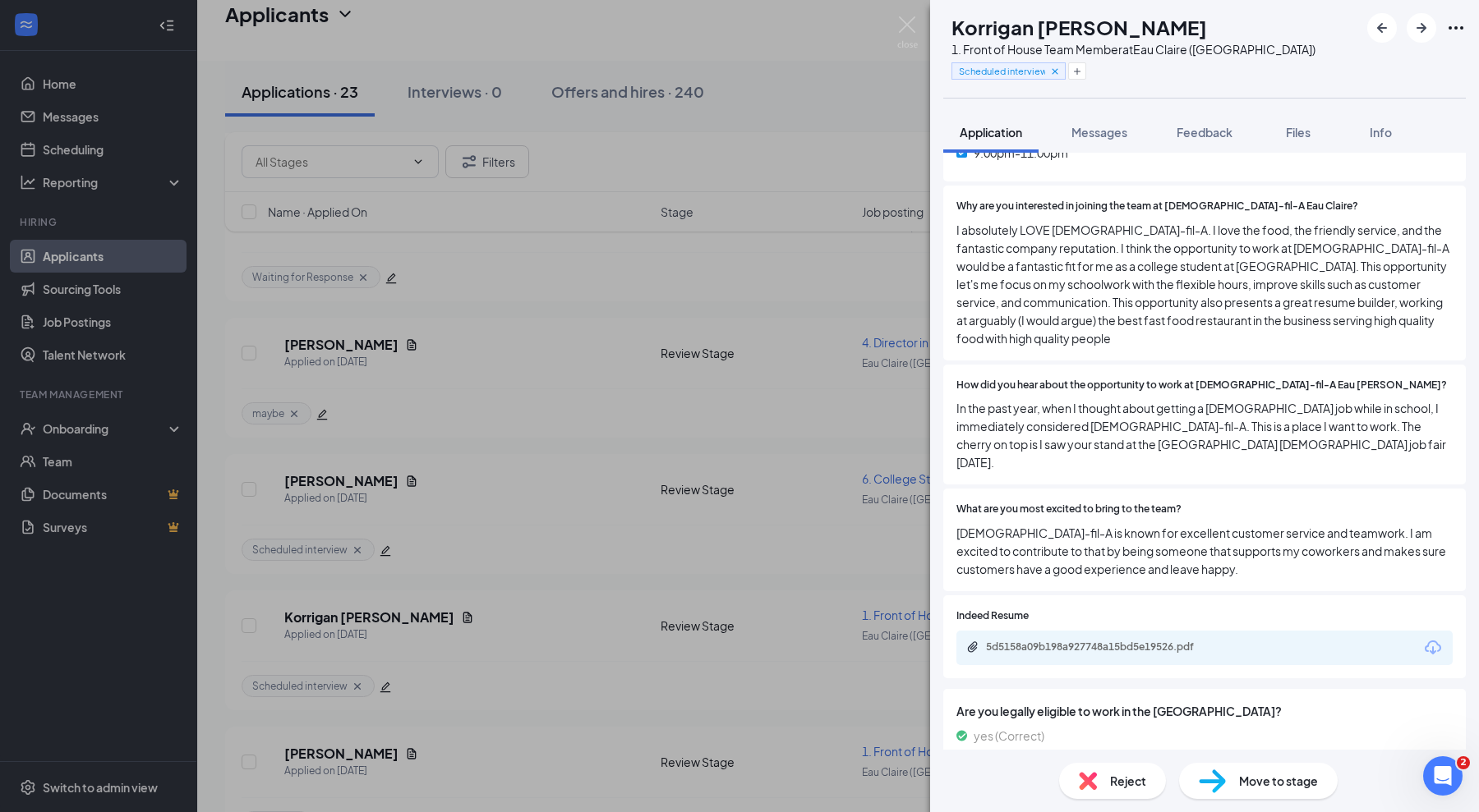
scroll to position [711, 0]
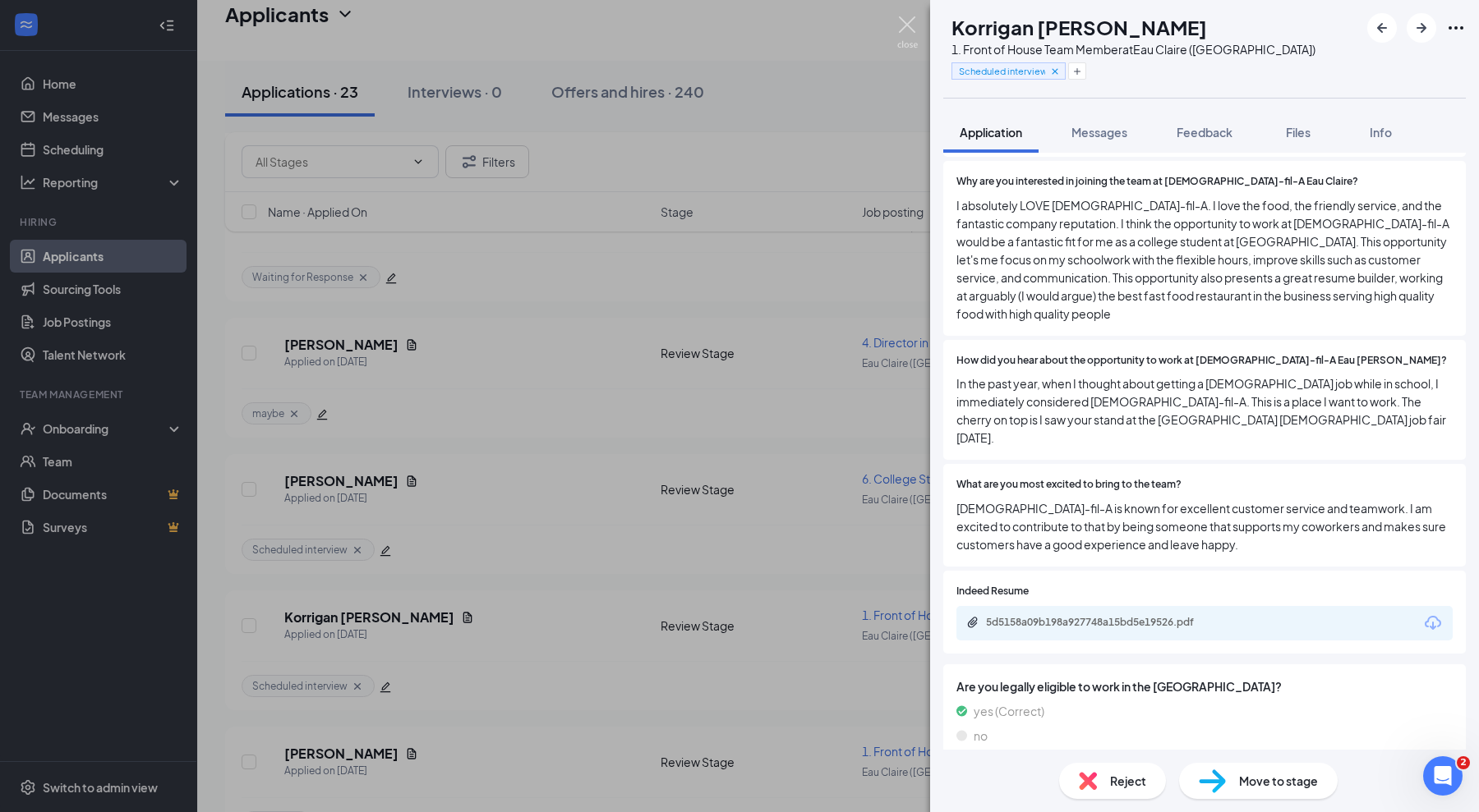
click at [916, 22] on img at bounding box center [907, 32] width 21 height 32
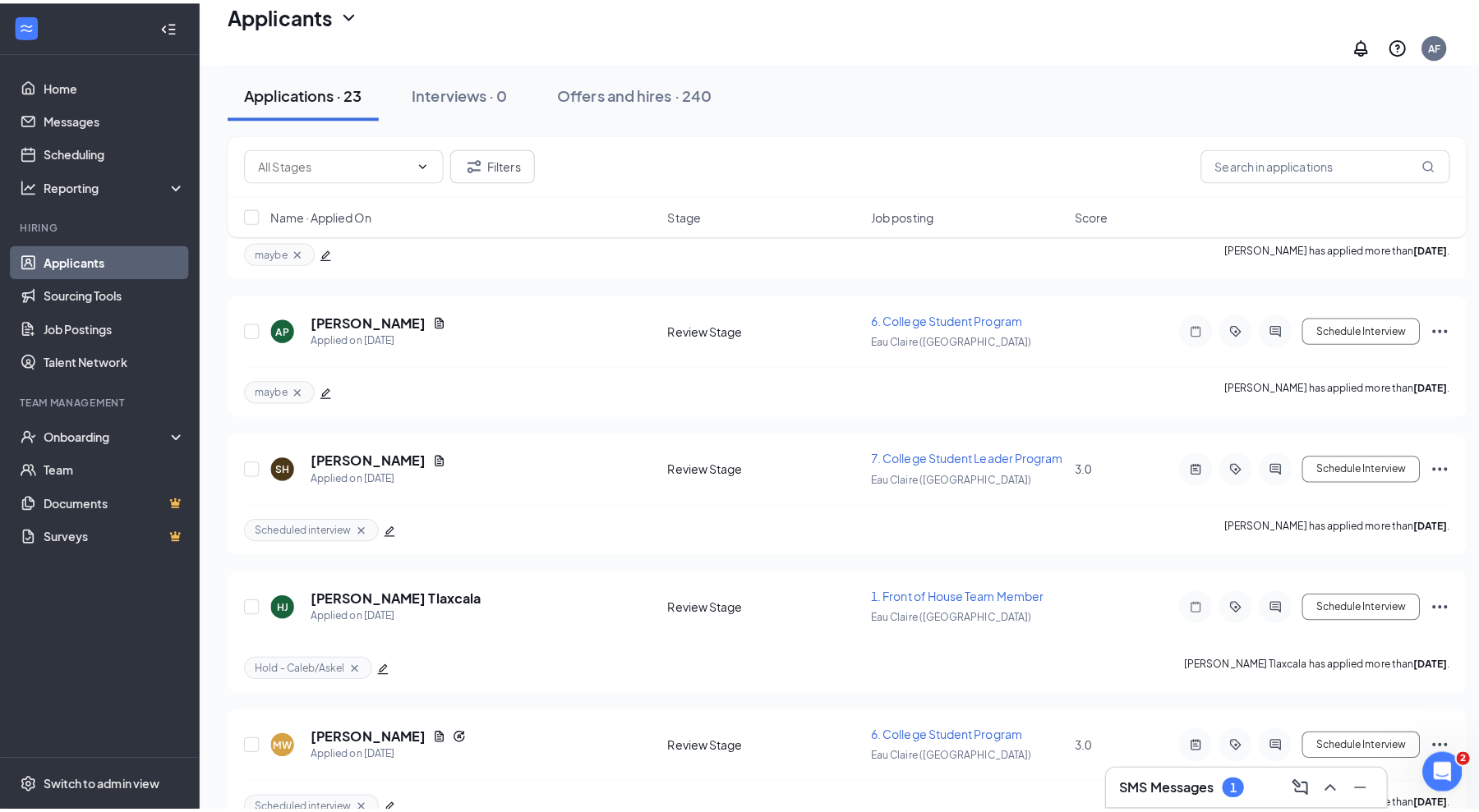
scroll to position [2464, 0]
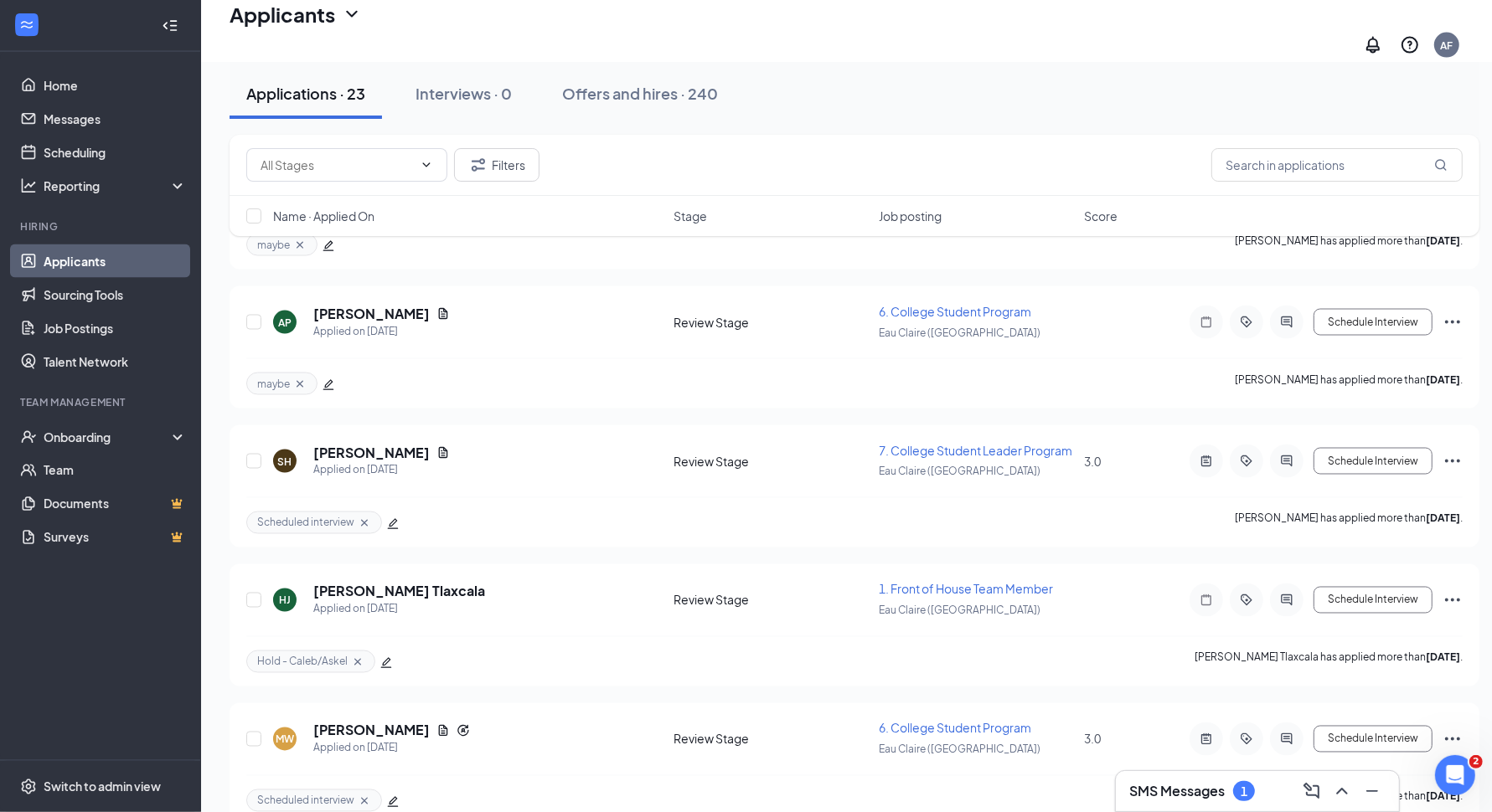
click at [1281, 445] on div at bounding box center [1287, 462] width 34 height 34
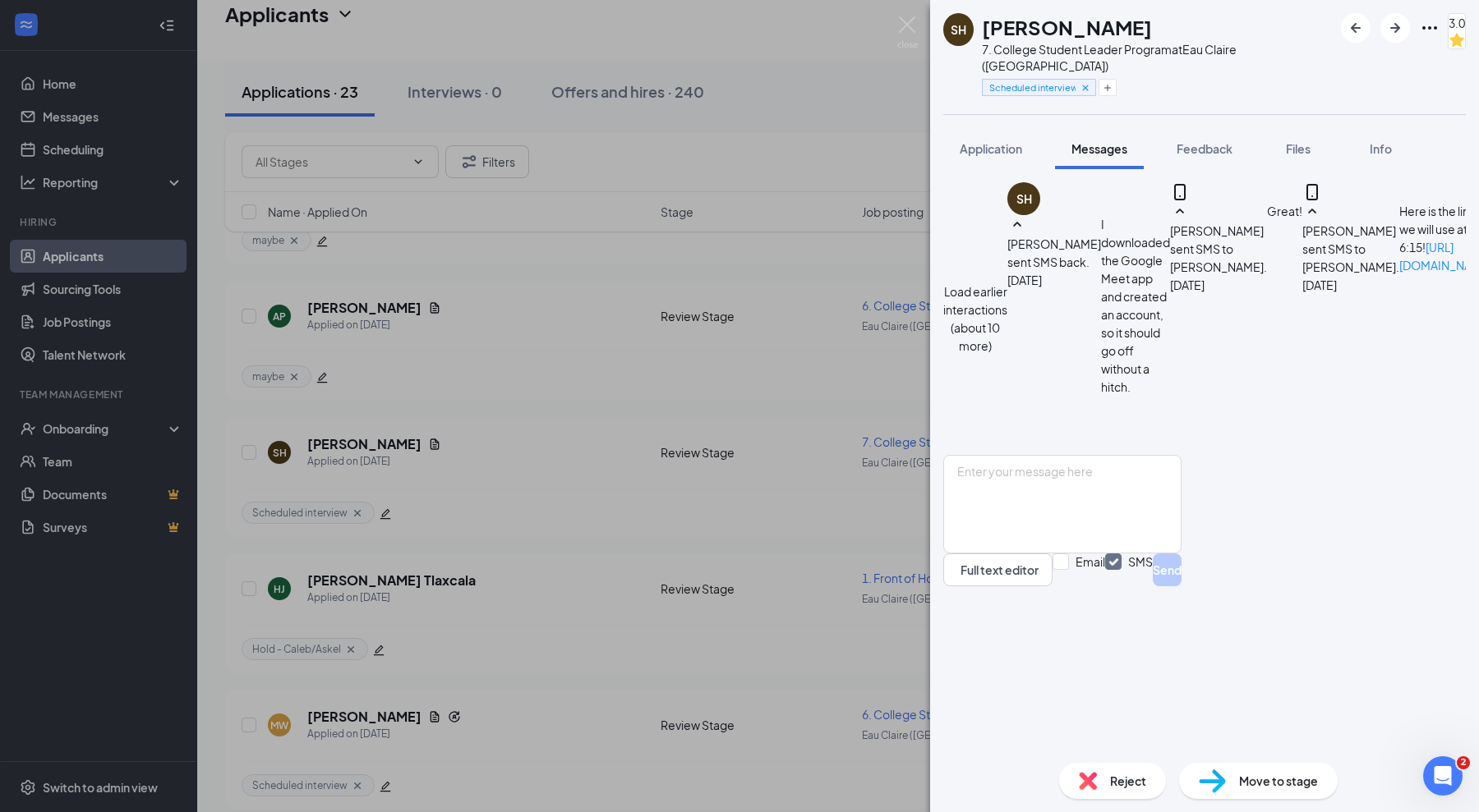
scroll to position [848, 0]
click at [1122, 553] on textarea at bounding box center [1062, 504] width 238 height 99
type textarea "Would [DATE] at 2:30pm work for you for an in-person interview?"
click at [1181, 587] on button "Send" at bounding box center [1167, 570] width 28 height 33
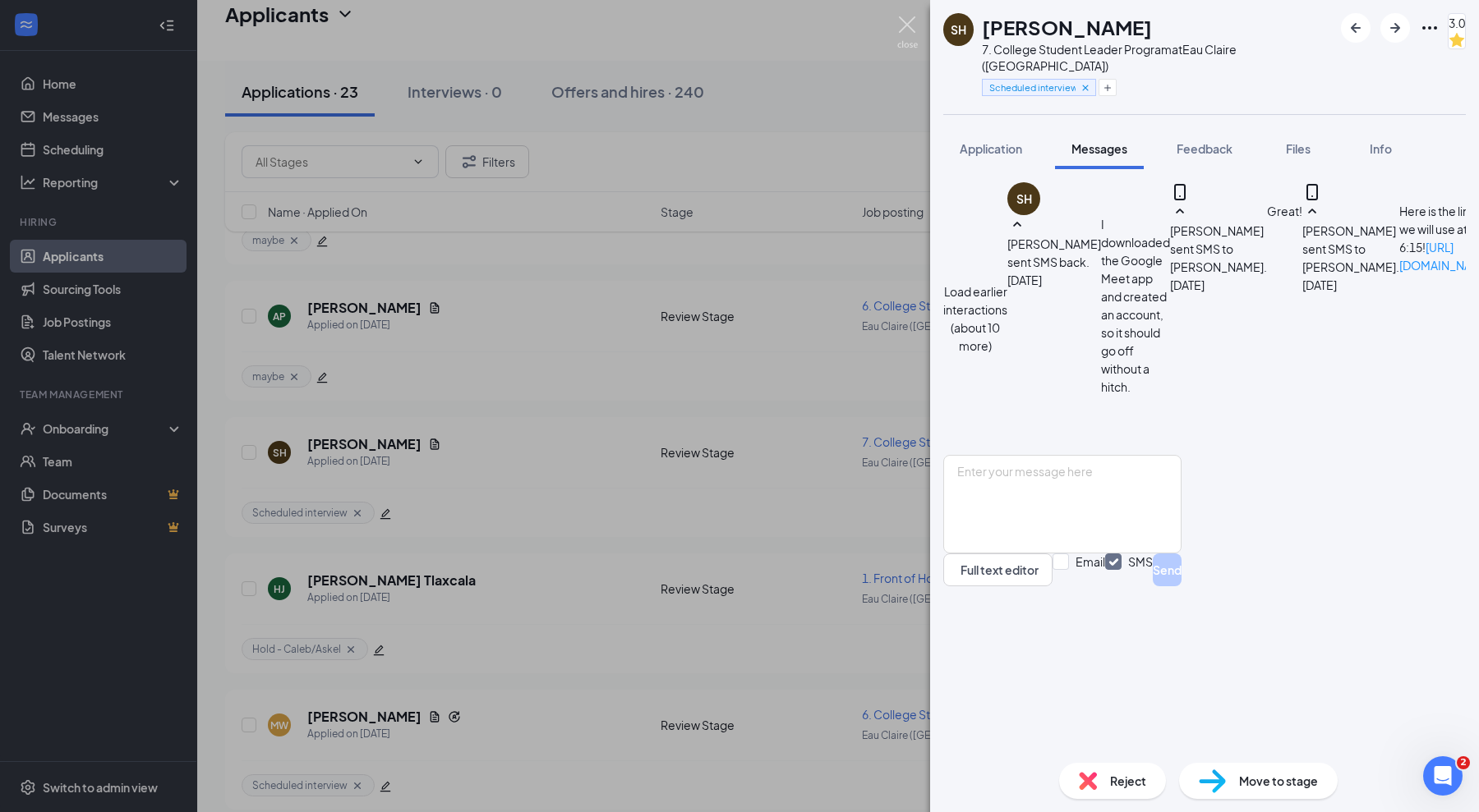
click at [910, 19] on img at bounding box center [907, 32] width 21 height 32
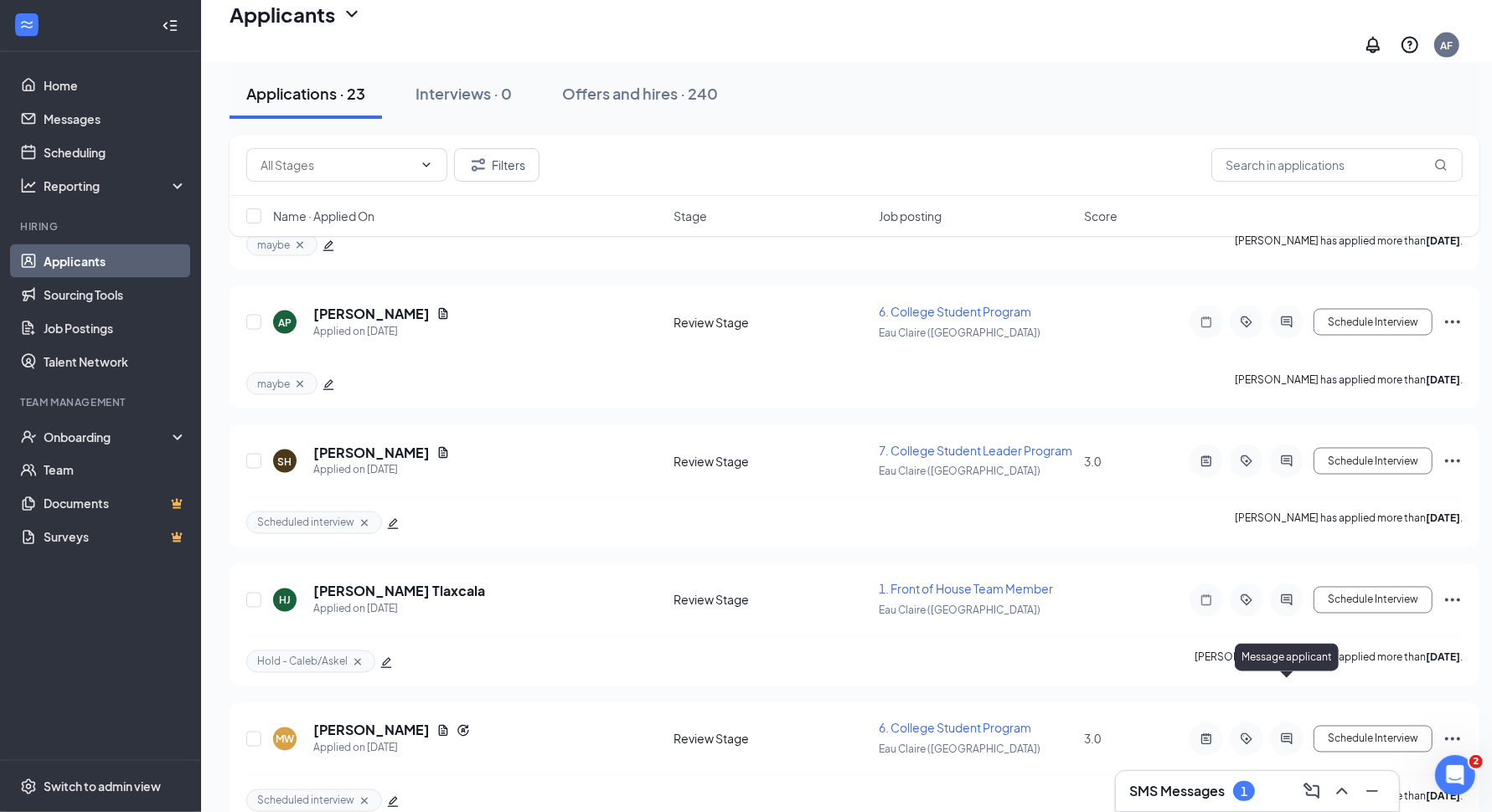
click at [1287, 732] on icon "ActiveChat" at bounding box center [1286, 738] width 20 height 13
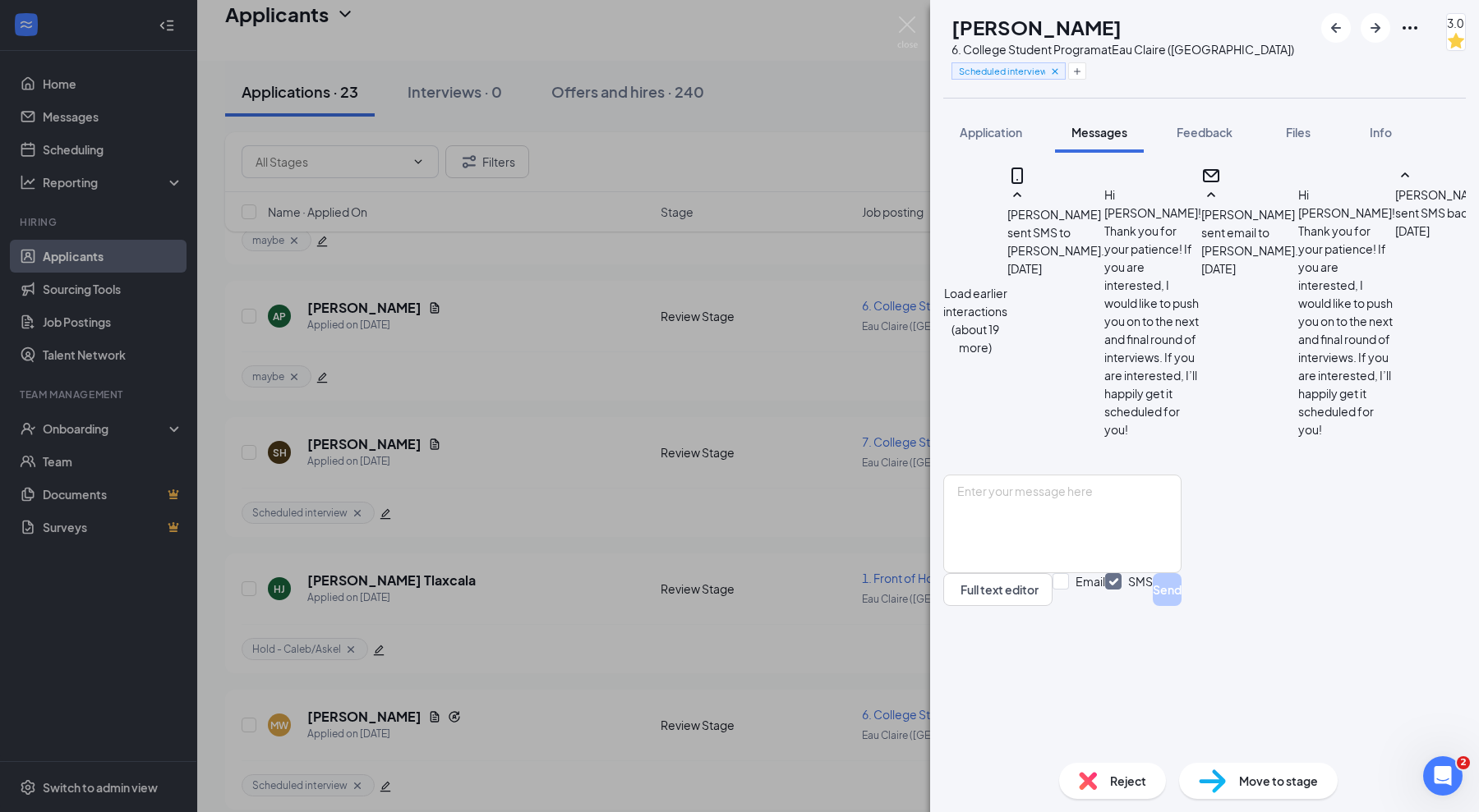
scroll to position [721, 0]
click at [1171, 573] on textarea at bounding box center [1062, 523] width 238 height 99
type textarea "Hello! Could we do 11:30 [DATE] instead of 11?"
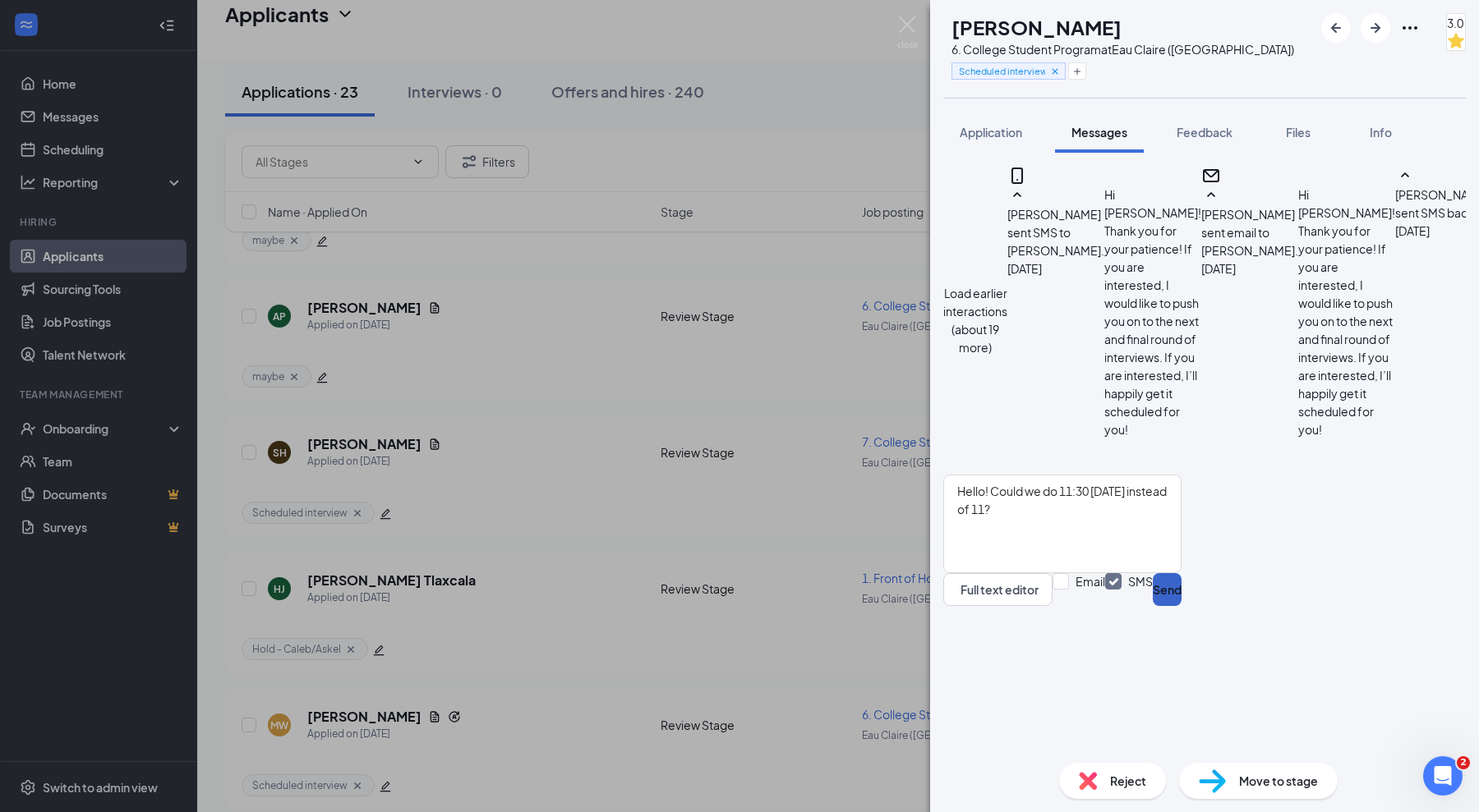
click at [1181, 606] on button "Send" at bounding box center [1167, 589] width 28 height 33
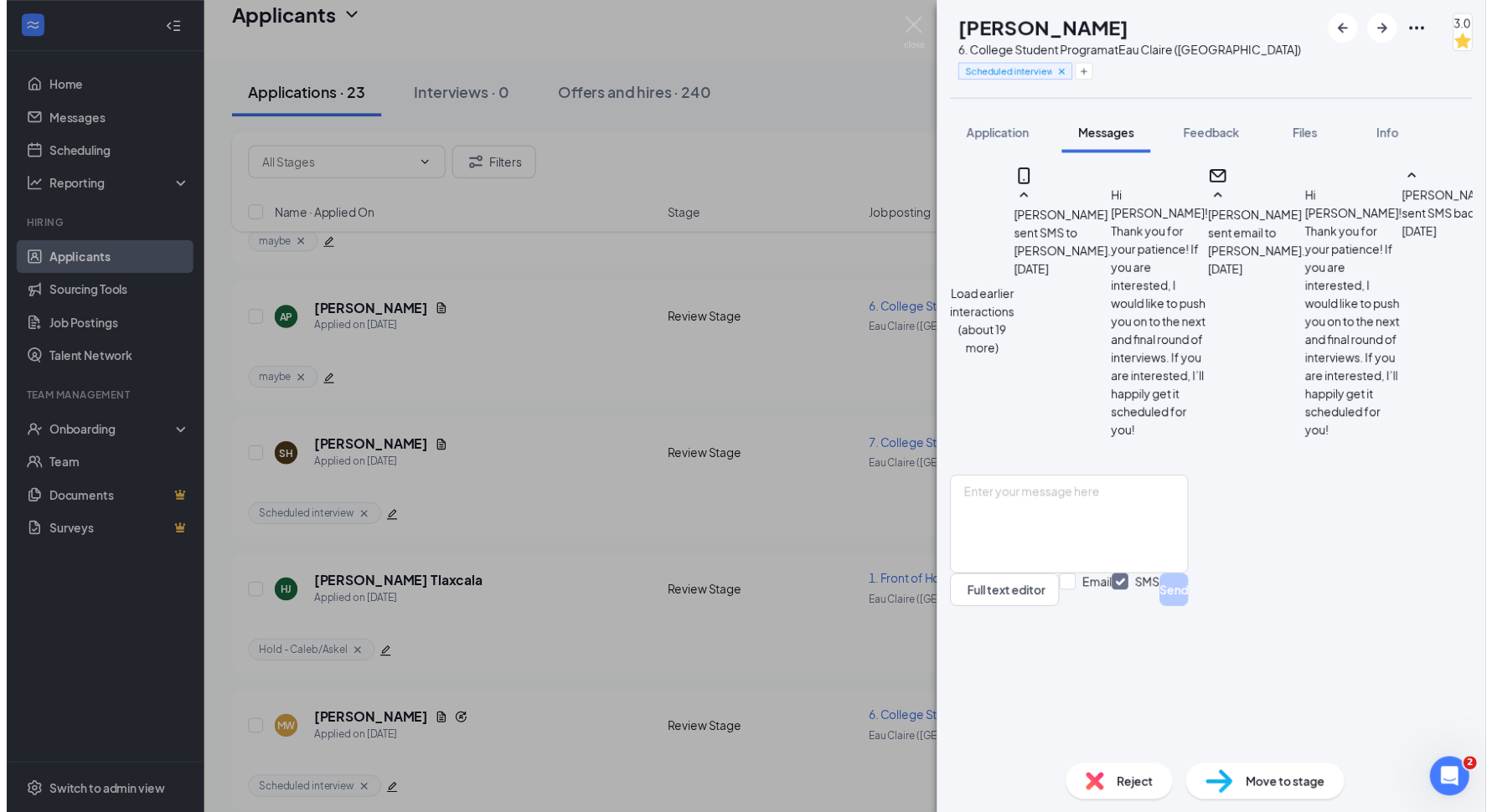
scroll to position [826, 0]
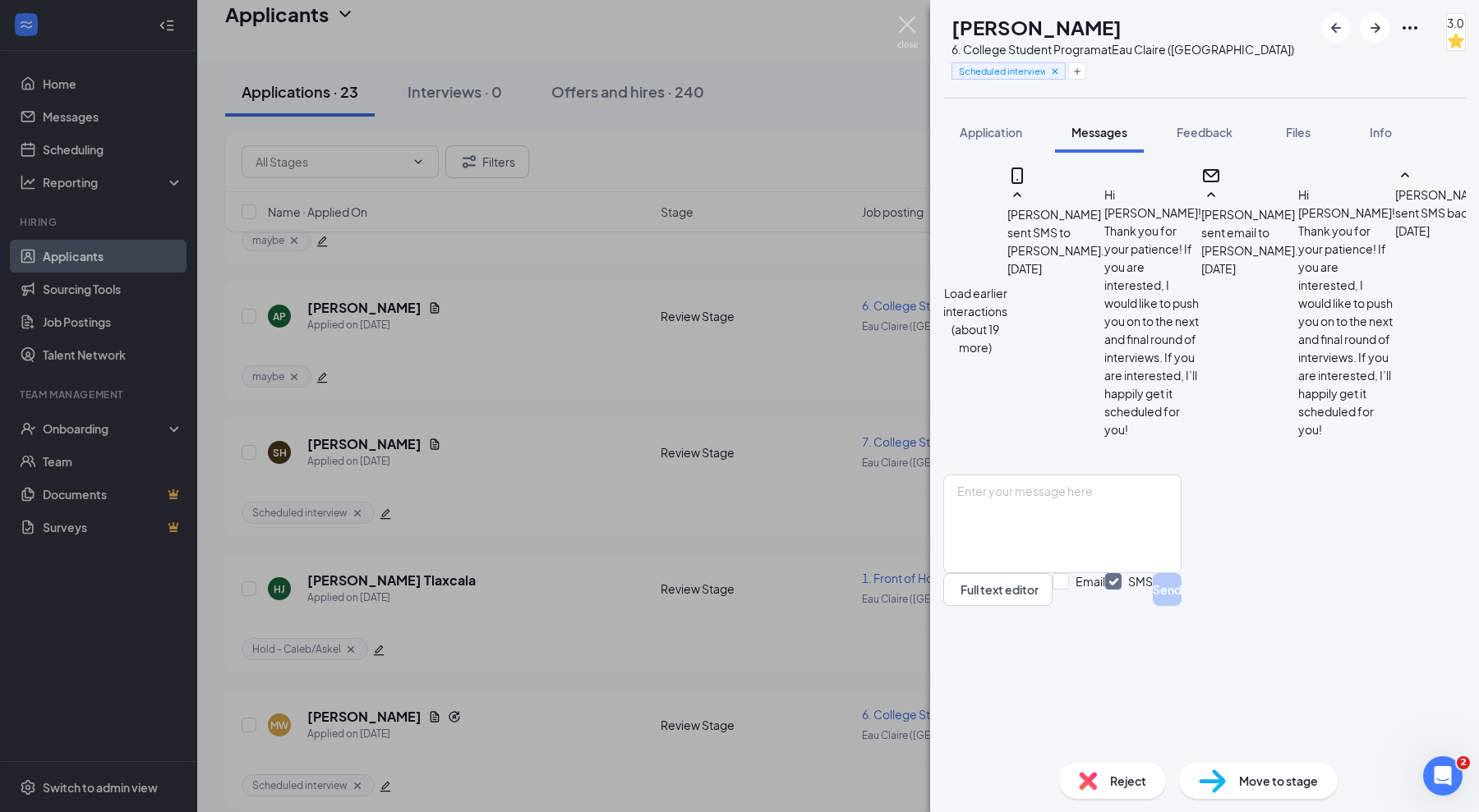
click at [911, 27] on img at bounding box center [907, 32] width 21 height 32
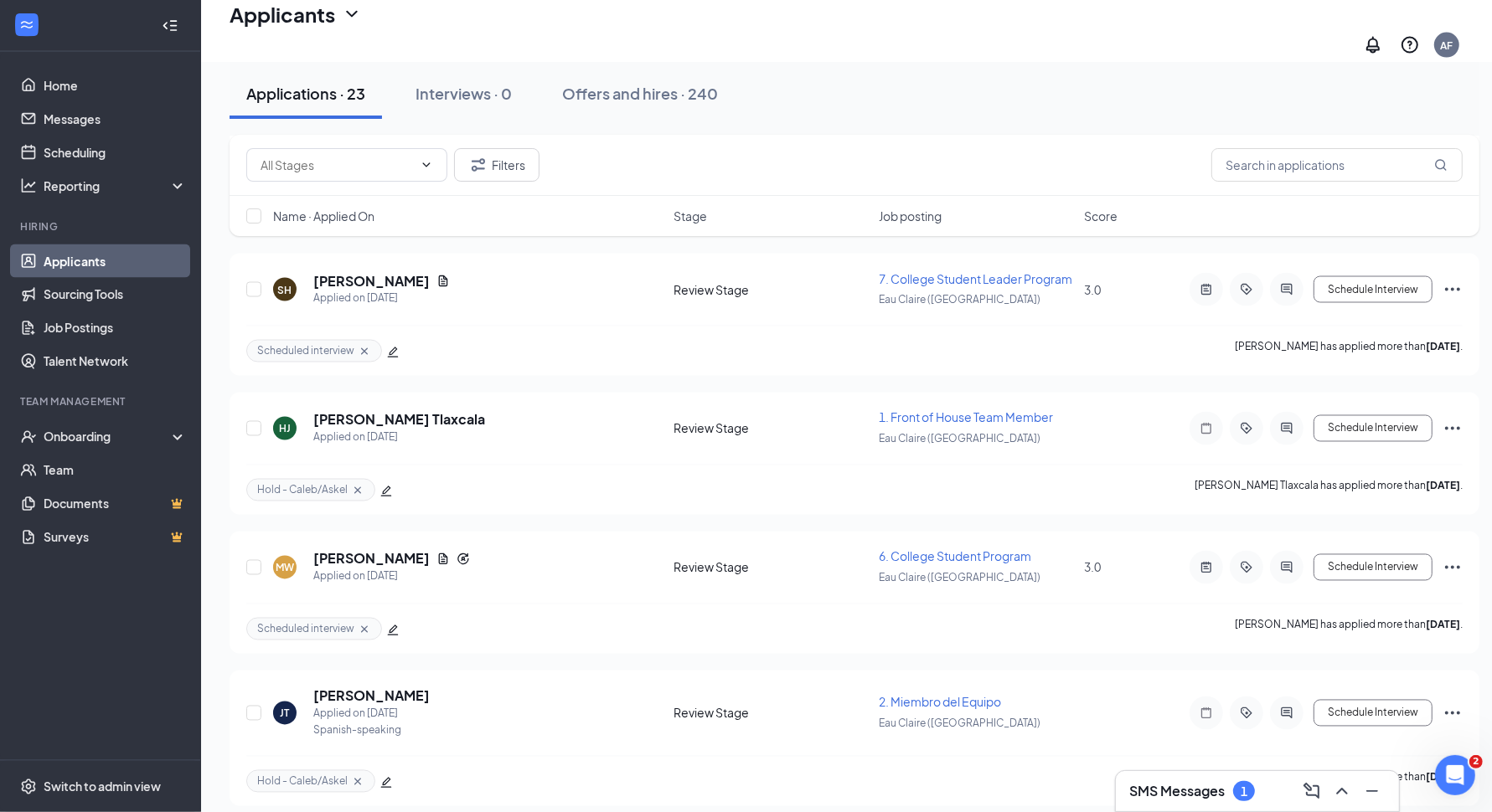
scroll to position [2722, 0]
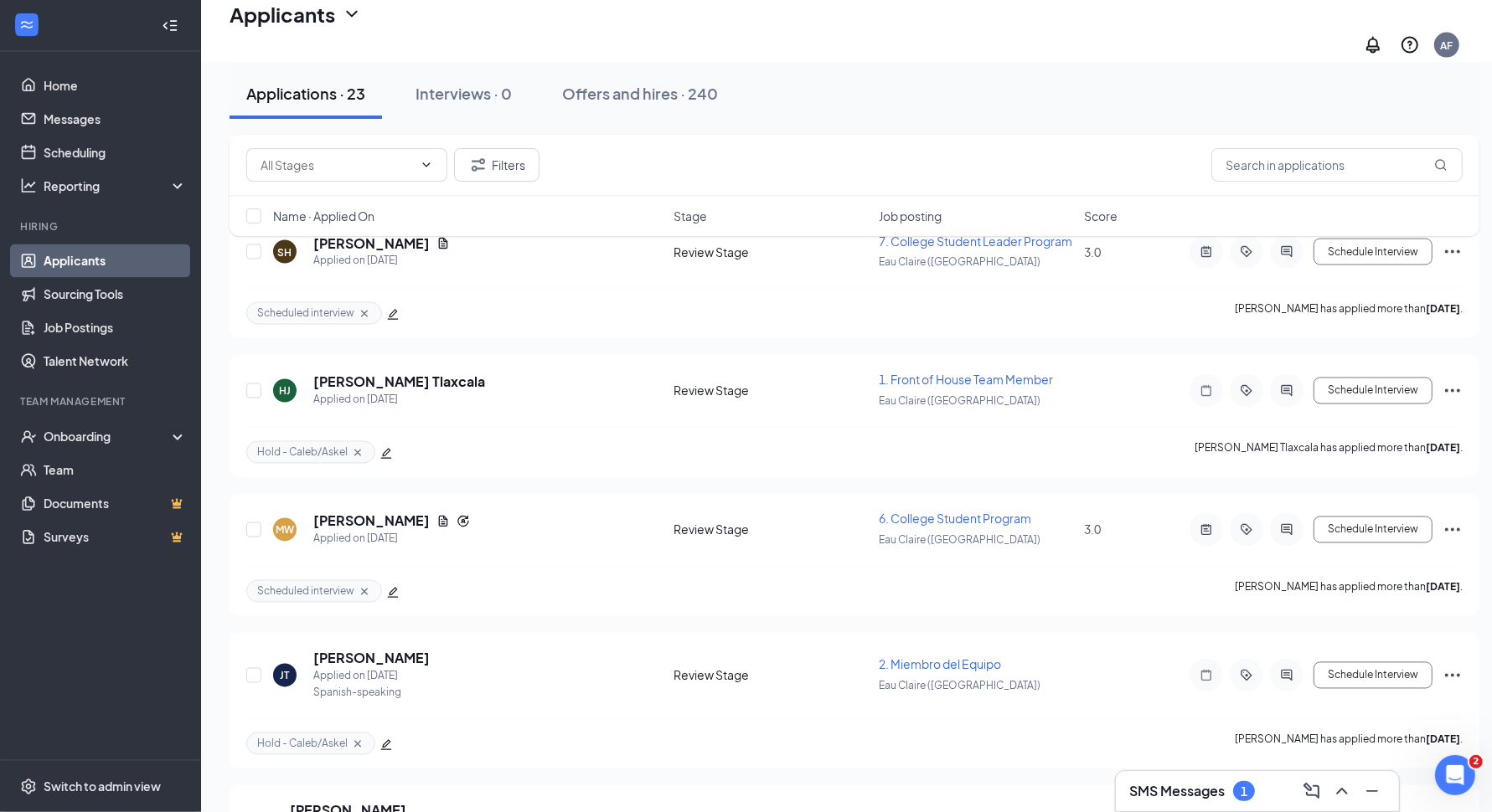
click at [394, 587] on icon "edit" at bounding box center [393, 593] width 12 height 12
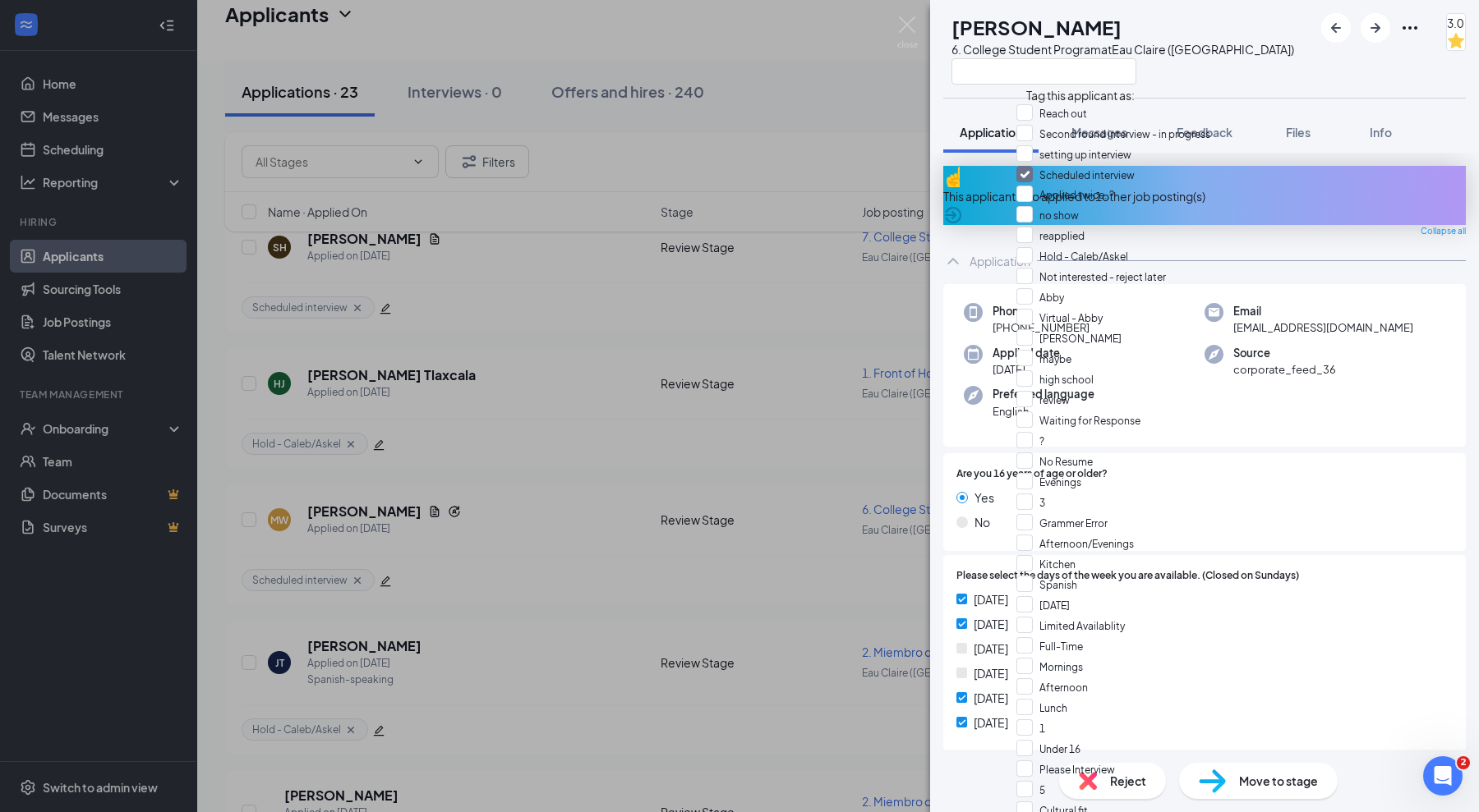
click at [1044, 140] on input "Second round interview - in progress" at bounding box center [1113, 134] width 194 height 19
checkbox input "true"
click at [1035, 183] on input "Scheduled interview" at bounding box center [1075, 174] width 118 height 19
checkbox input "false"
click at [891, 23] on div "[PERSON_NAME] [PERSON_NAME] 6. College Student Program at [GEOGRAPHIC_DATA] ([G…" at bounding box center [739, 406] width 1479 height 812
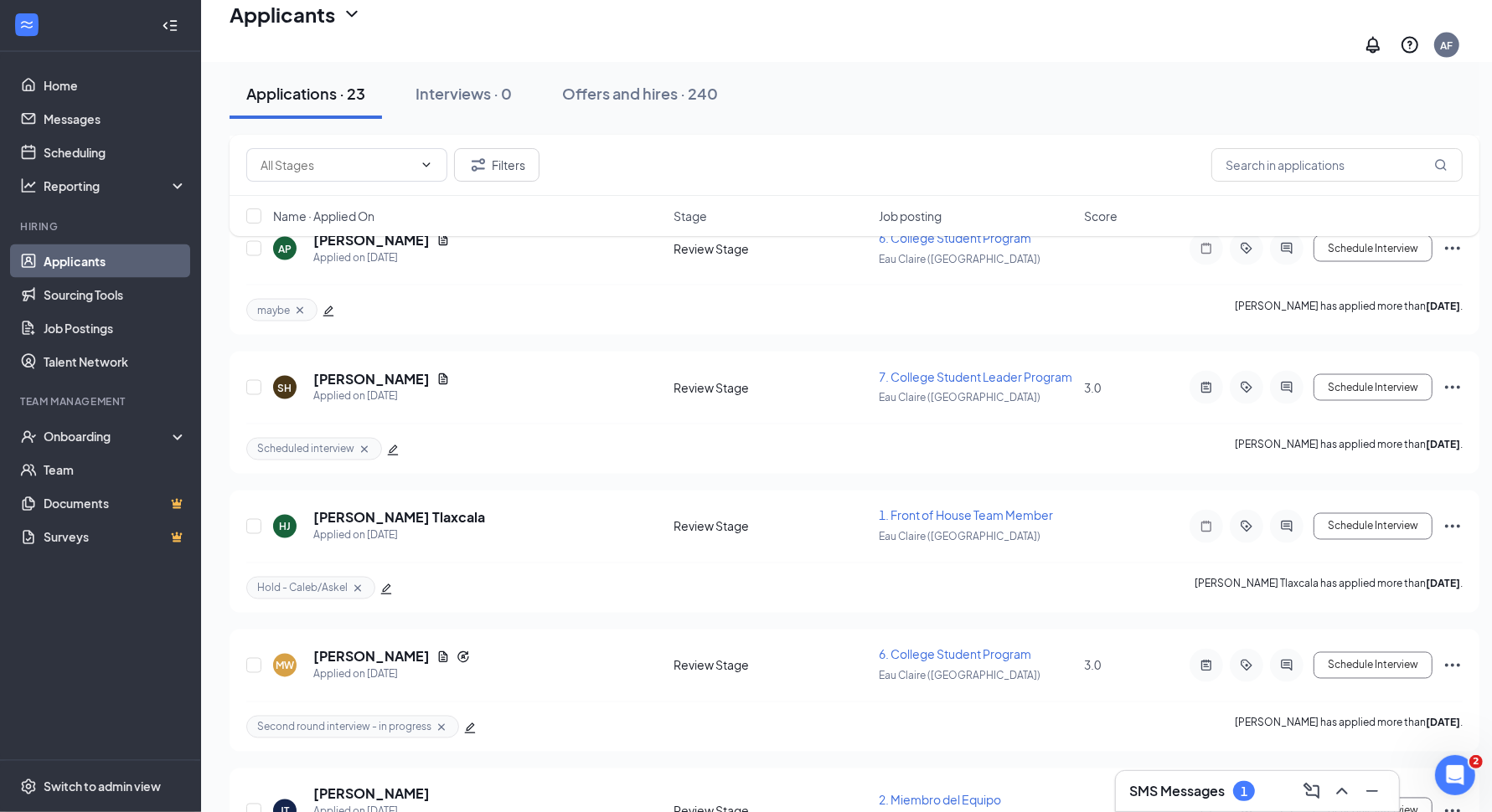
scroll to position [2376, 0]
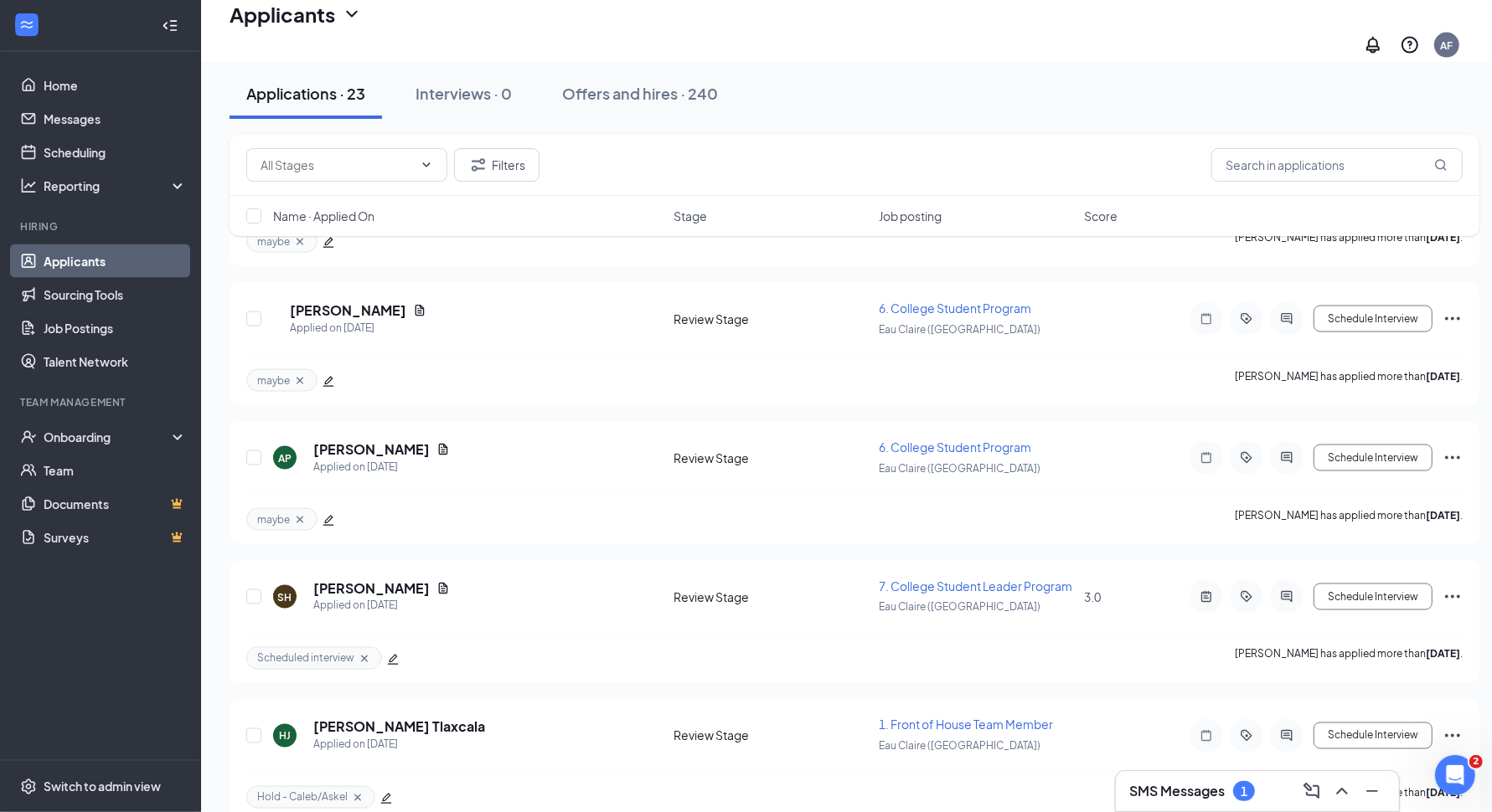
click at [385, 648] on div "Scheduled interview" at bounding box center [321, 659] width 152 height 23
drag, startPoint x: 392, startPoint y: 607, endPoint x: 474, endPoint y: 573, distance: 88.8
click at [392, 654] on icon "edit" at bounding box center [393, 659] width 11 height 11
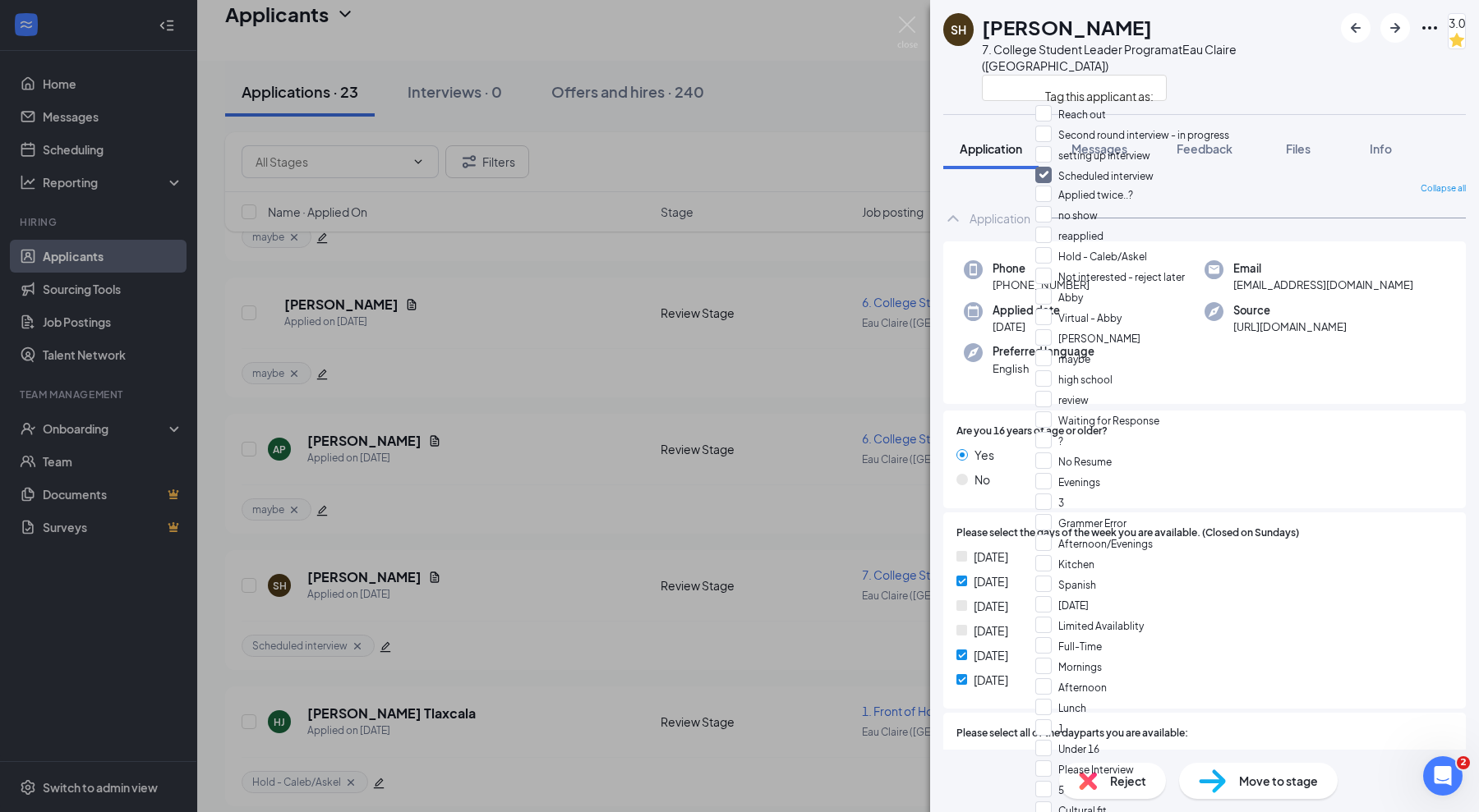
click at [1053, 142] on input "Second round interview - in progress" at bounding box center [1131, 135] width 194 height 19
checkbox input "true"
click at [1051, 183] on input "Scheduled interview" at bounding box center [1093, 174] width 118 height 19
checkbox input "false"
click at [894, 20] on div "SH Sydney [PERSON_NAME] 7. College Student Leader Program at [GEOGRAPHIC_DATA] …" at bounding box center [739, 406] width 1479 height 812
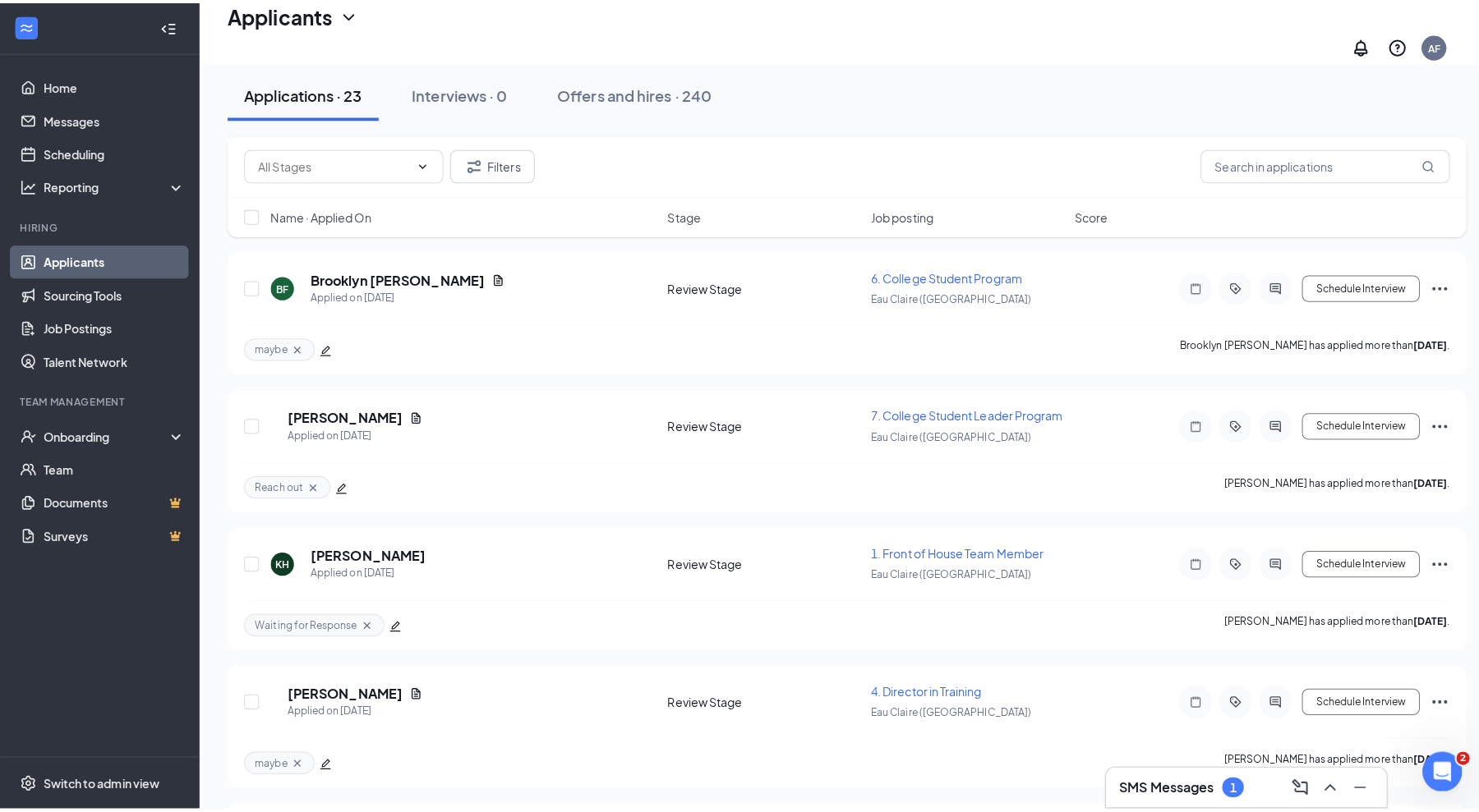
scroll to position [1304, 0]
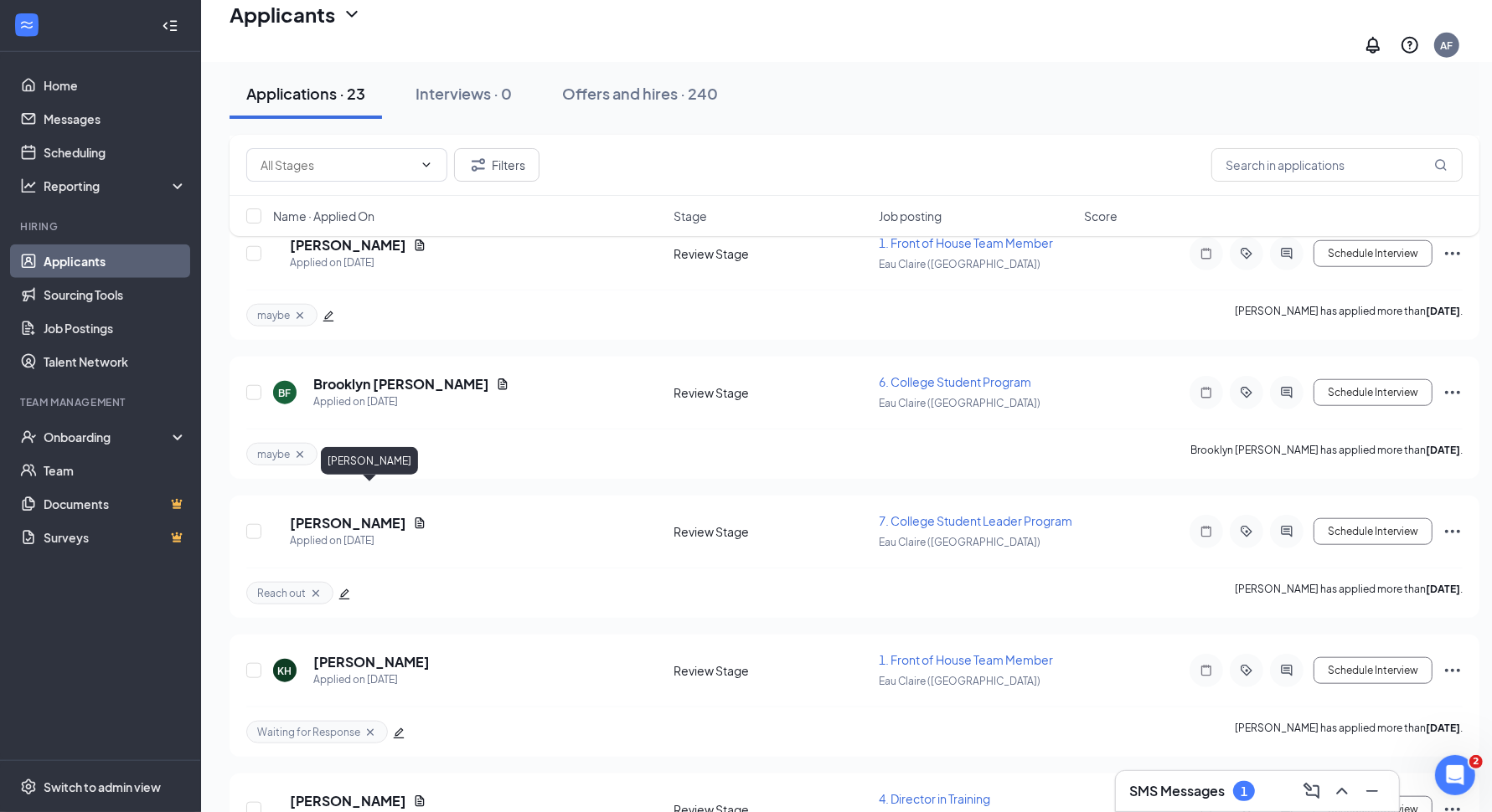
click at [379, 514] on h5 "[PERSON_NAME]" at bounding box center [347, 523] width 116 height 19
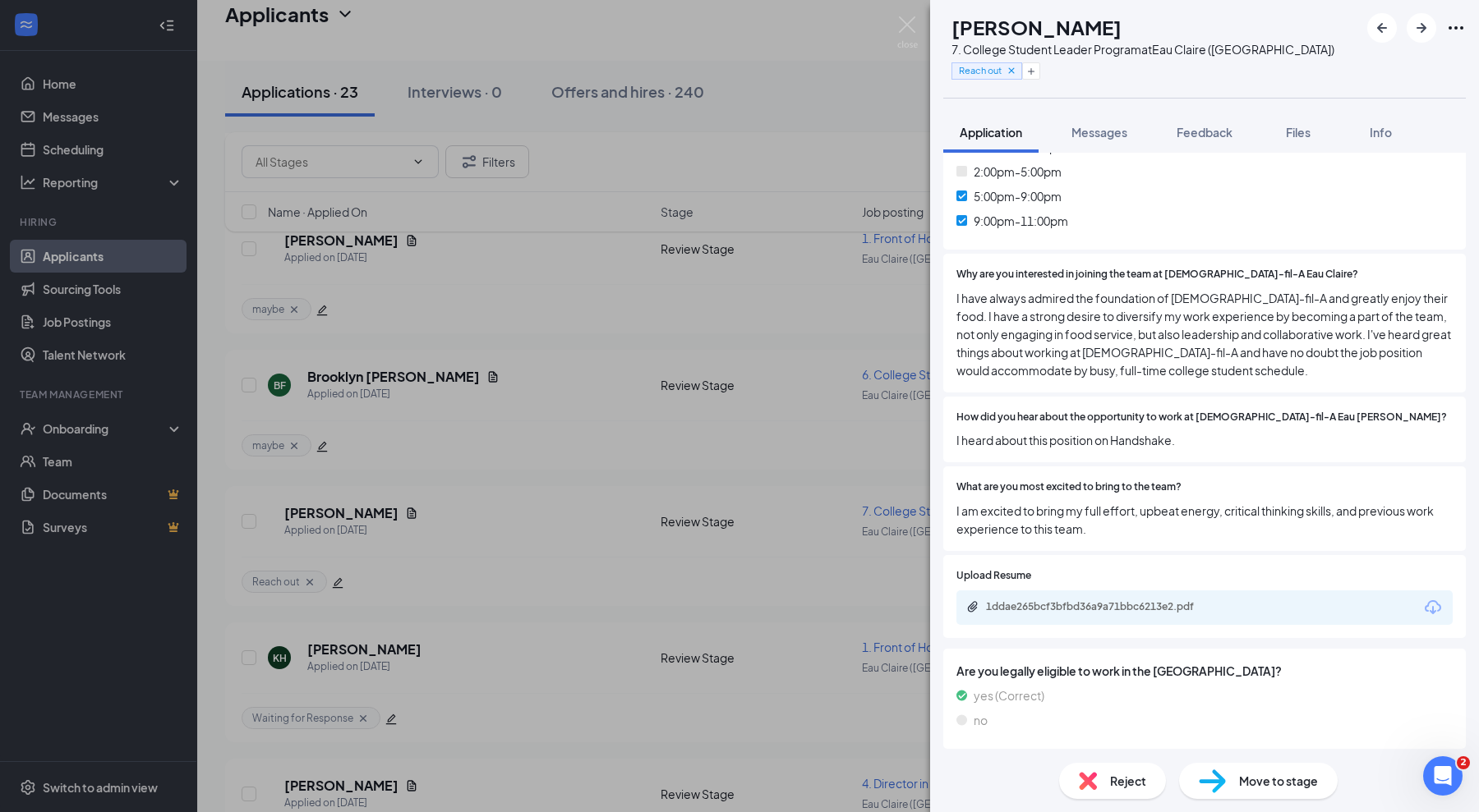
scroll to position [621, 0]
click at [1187, 595] on div "1ddae265bcf3bfbd36a9a71bbc6213e2.pdf" at bounding box center [1205, 605] width 496 height 34
click at [1137, 600] on div "1ddae265bcf3bfbd36a9a71bbc6213e2.pdf" at bounding box center [1101, 604] width 230 height 13
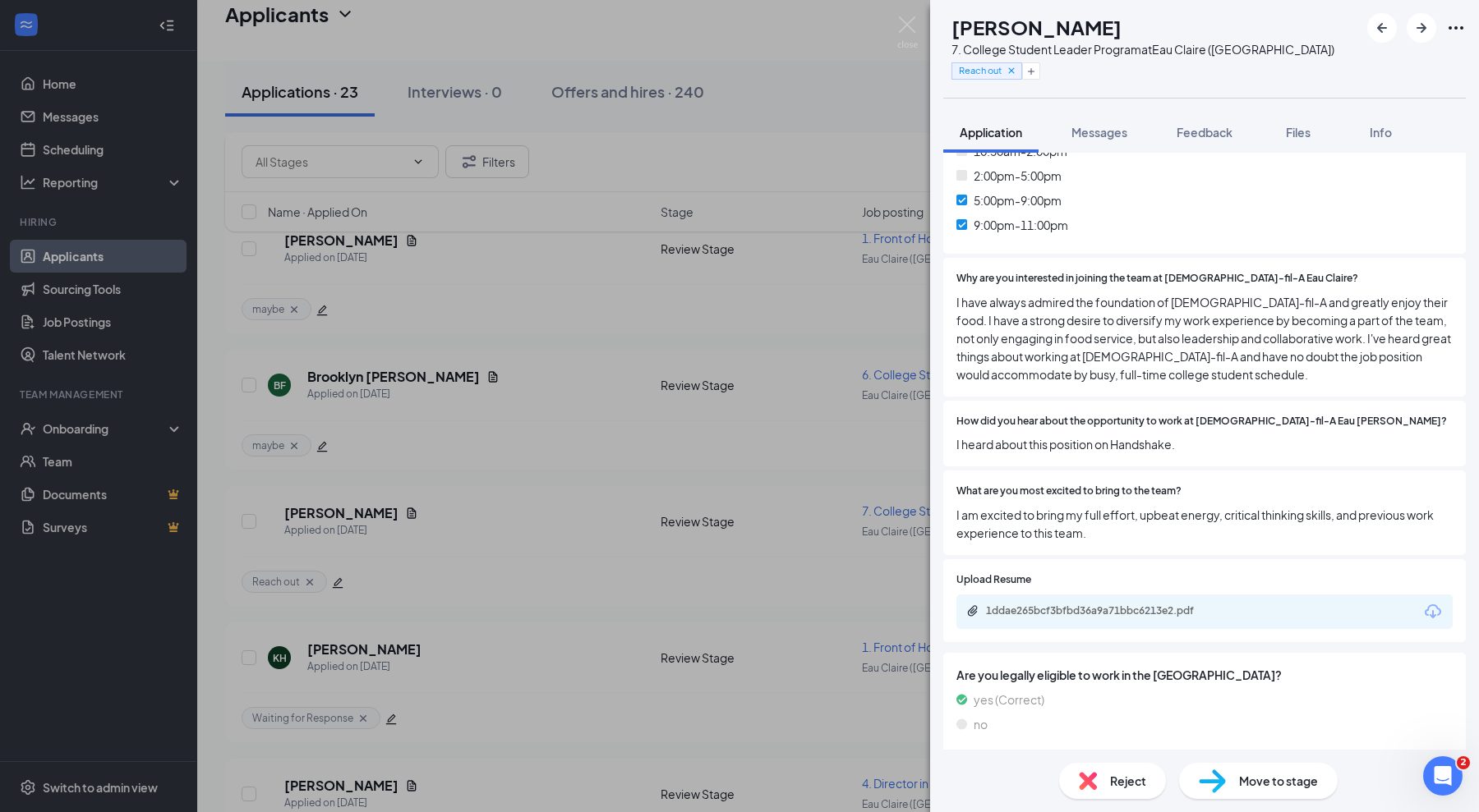
click at [1096, 127] on span "Messages" at bounding box center [1098, 132] width 56 height 15
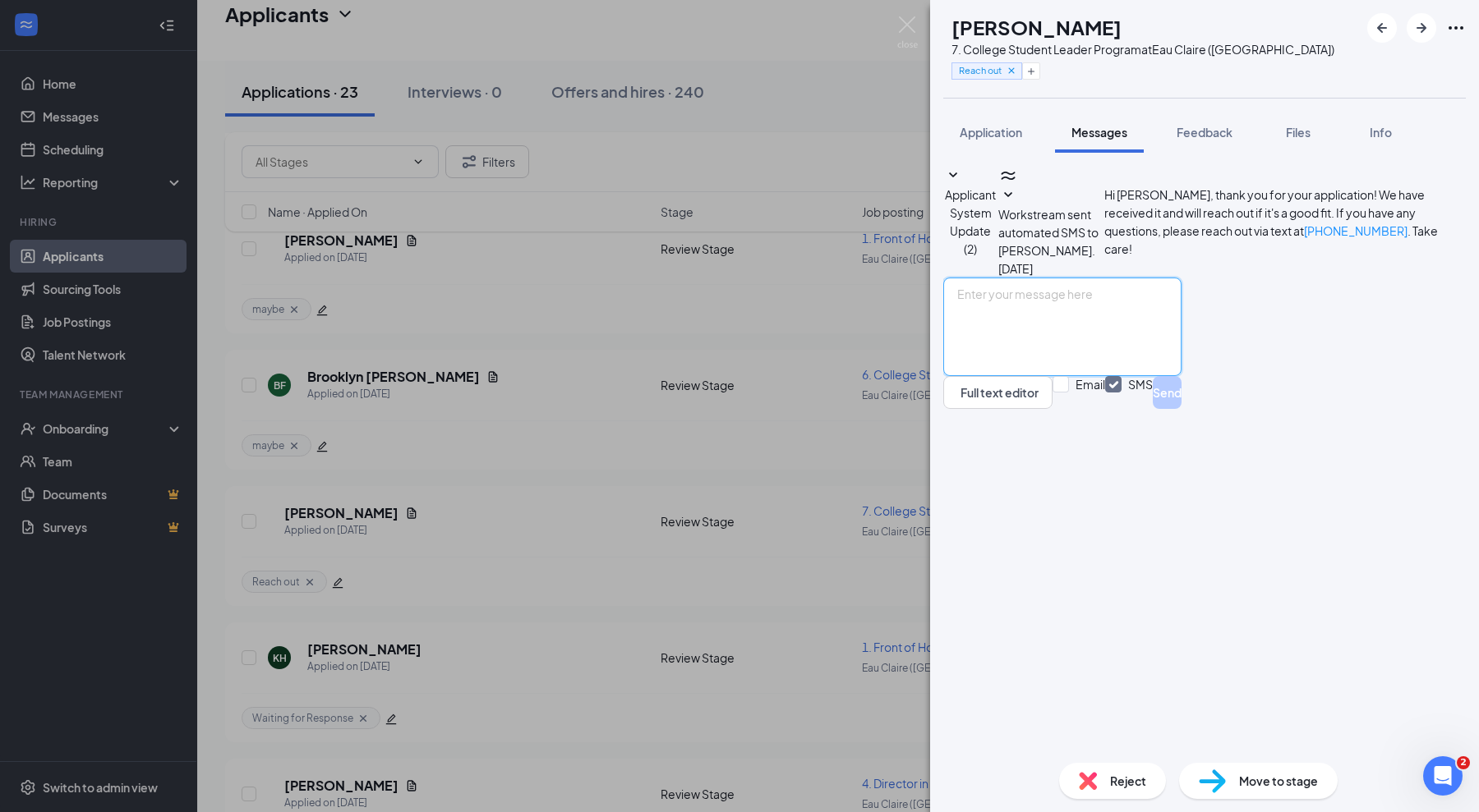
drag, startPoint x: 1173, startPoint y: 637, endPoint x: 1183, endPoint y: 637, distance: 10.0
click at [1173, 376] on textarea at bounding box center [1062, 326] width 238 height 99
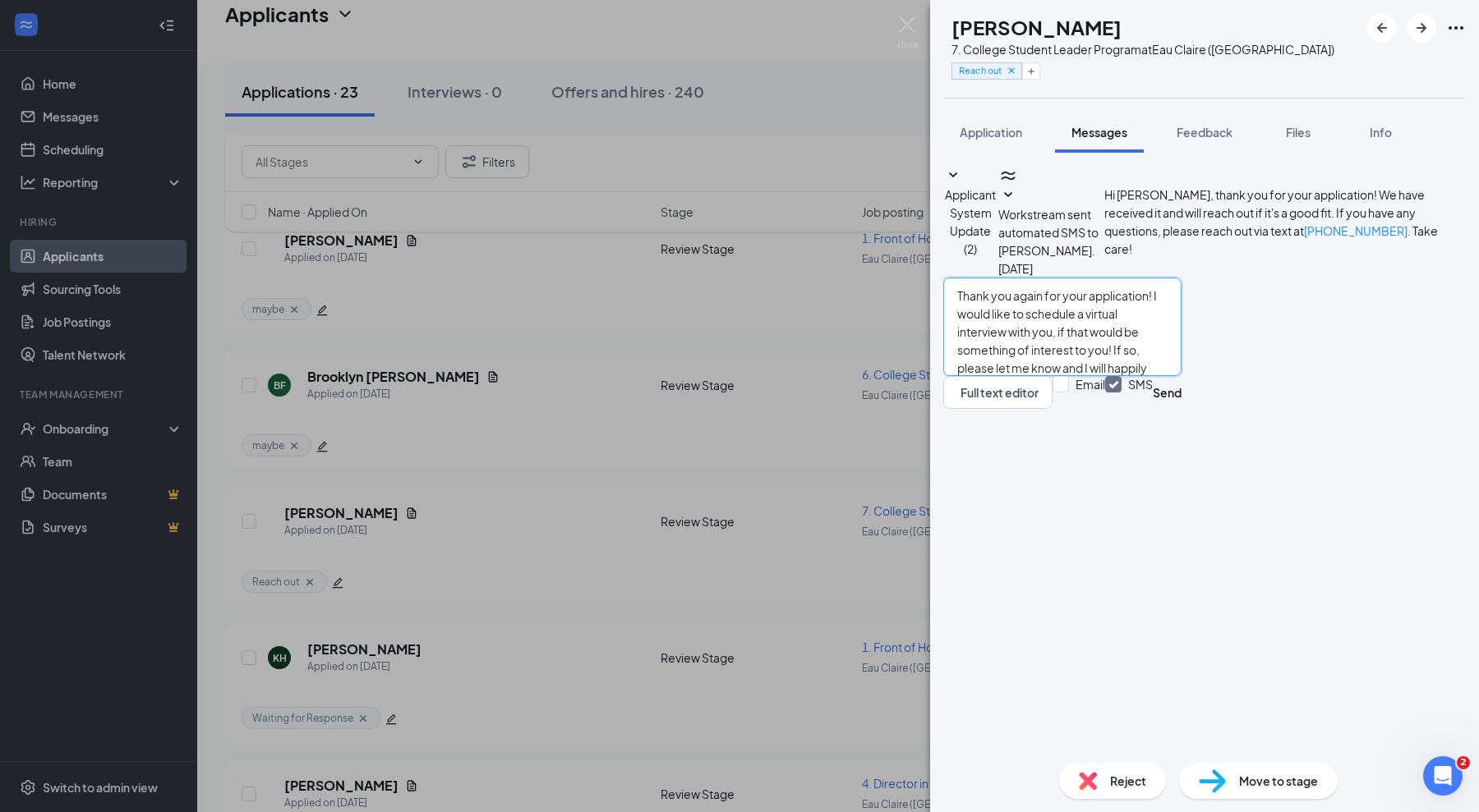
scroll to position [54, 0]
type textarea "Hello [PERSON_NAME]! Thank you again for your application! I would like to sche…"
click at [1181, 409] on button "Send" at bounding box center [1167, 392] width 28 height 33
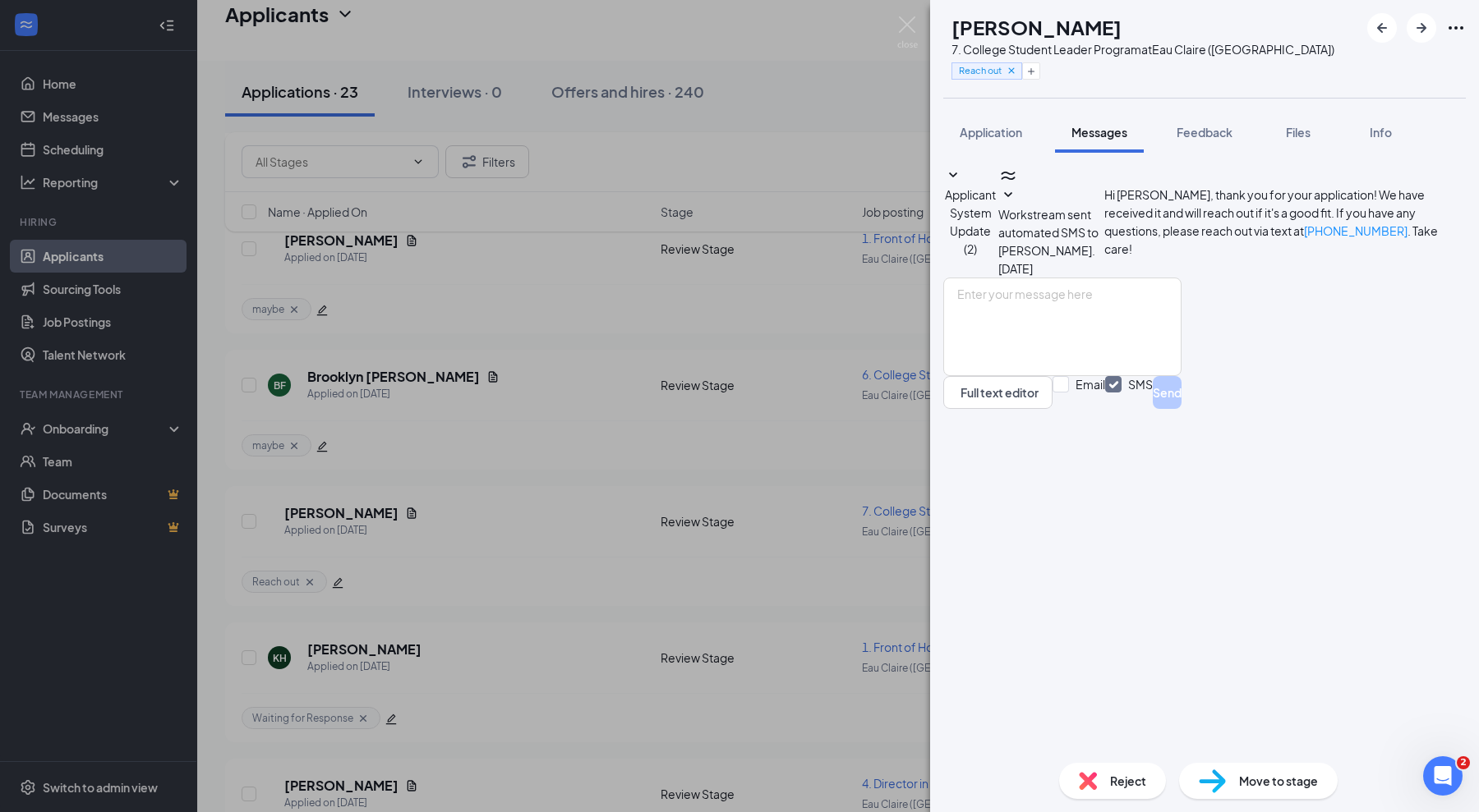
scroll to position [0, 0]
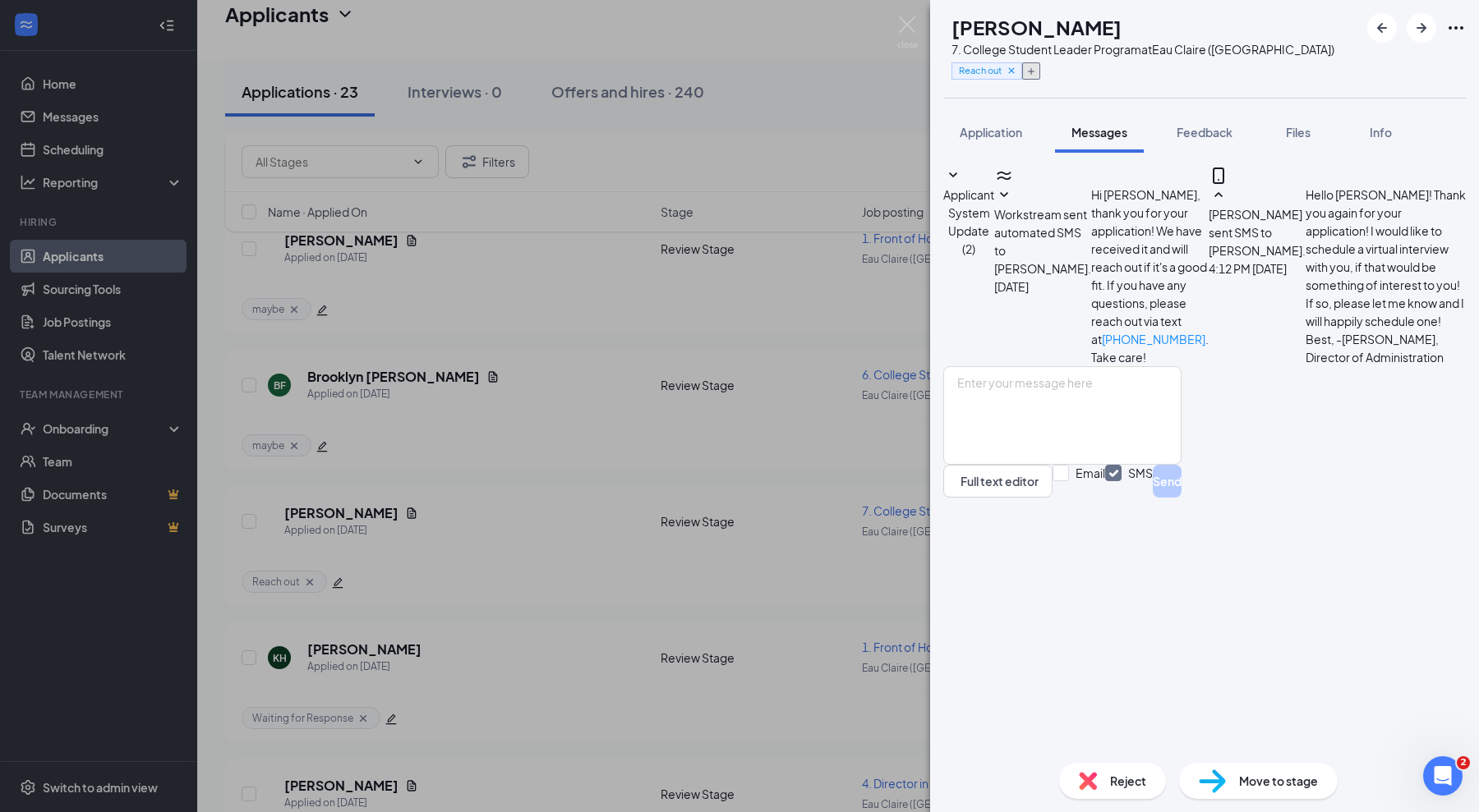
click at [1040, 70] on button "button" at bounding box center [1031, 71] width 19 height 18
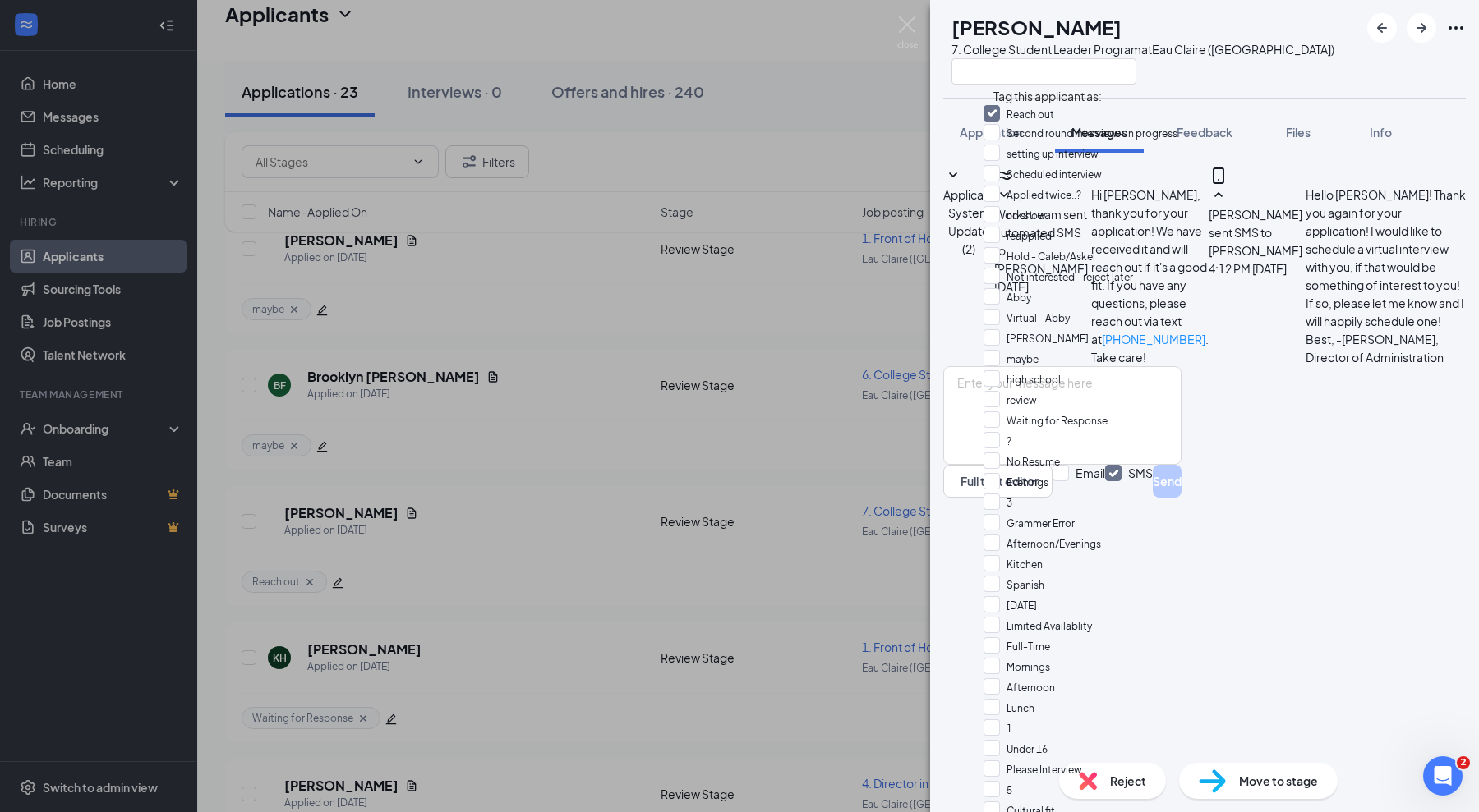
click at [996, 412] on input "Waiting for Response" at bounding box center [1045, 421] width 124 height 19
checkbox input "true"
click at [1008, 116] on input "Reach out" at bounding box center [1018, 114] width 70 height 19
checkbox input "false"
click at [921, 33] on div "TC [PERSON_NAME] 7. College Student Leader Program at [GEOGRAPHIC_DATA] ([GEOGR…" at bounding box center [739, 406] width 1479 height 812
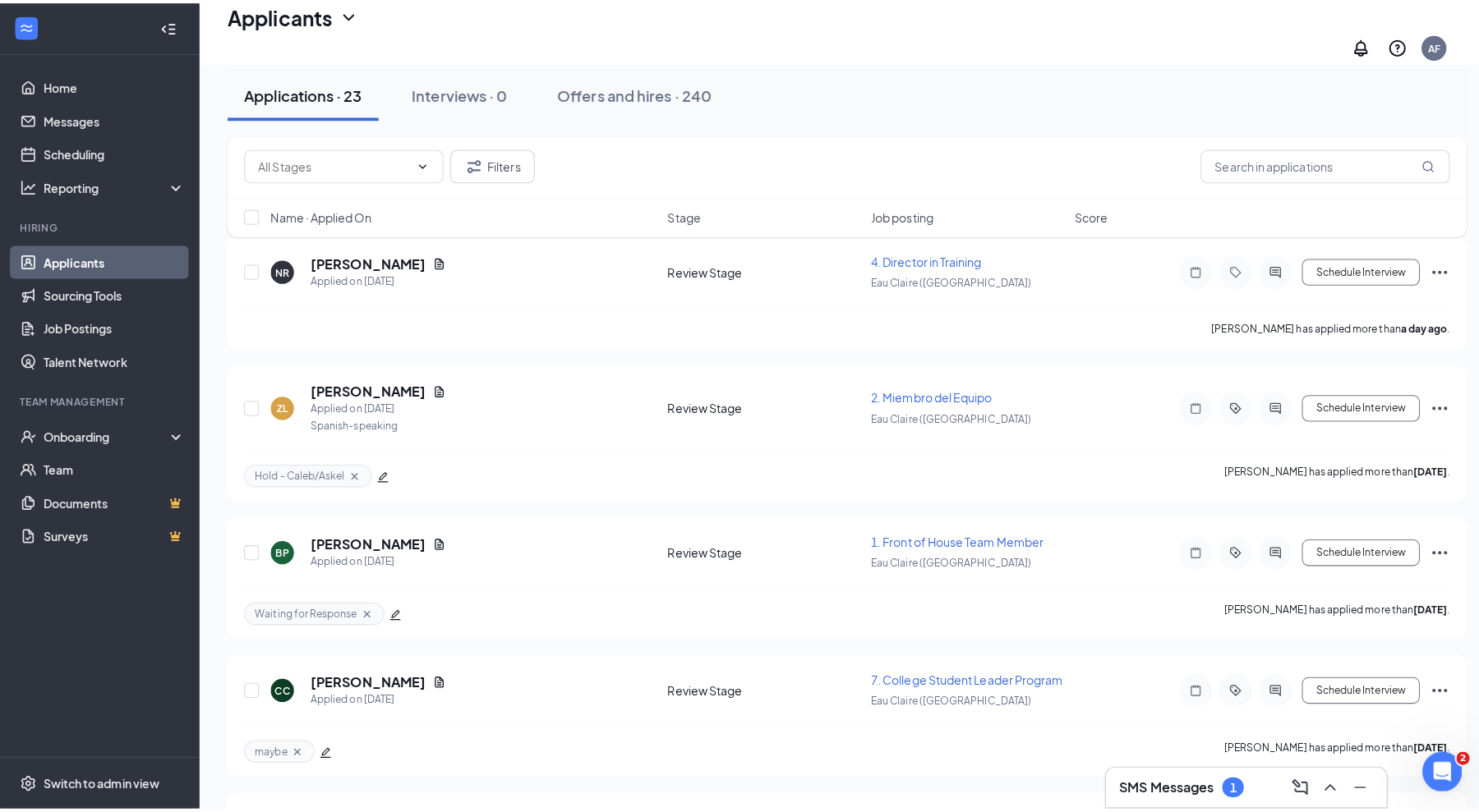
scroll to position [72, 0]
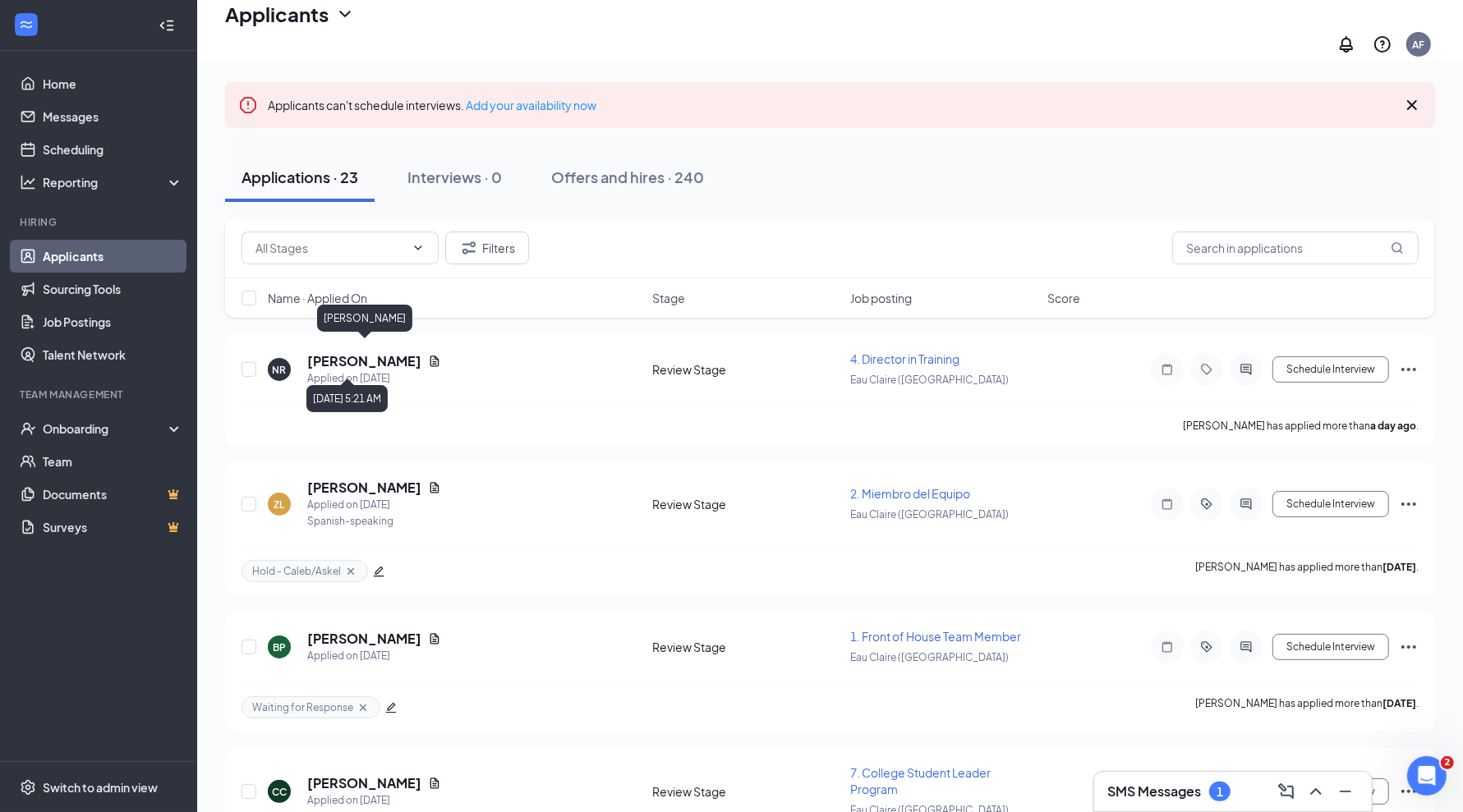
click at [394, 352] on h5 "[PERSON_NAME]" at bounding box center [364, 361] width 114 height 19
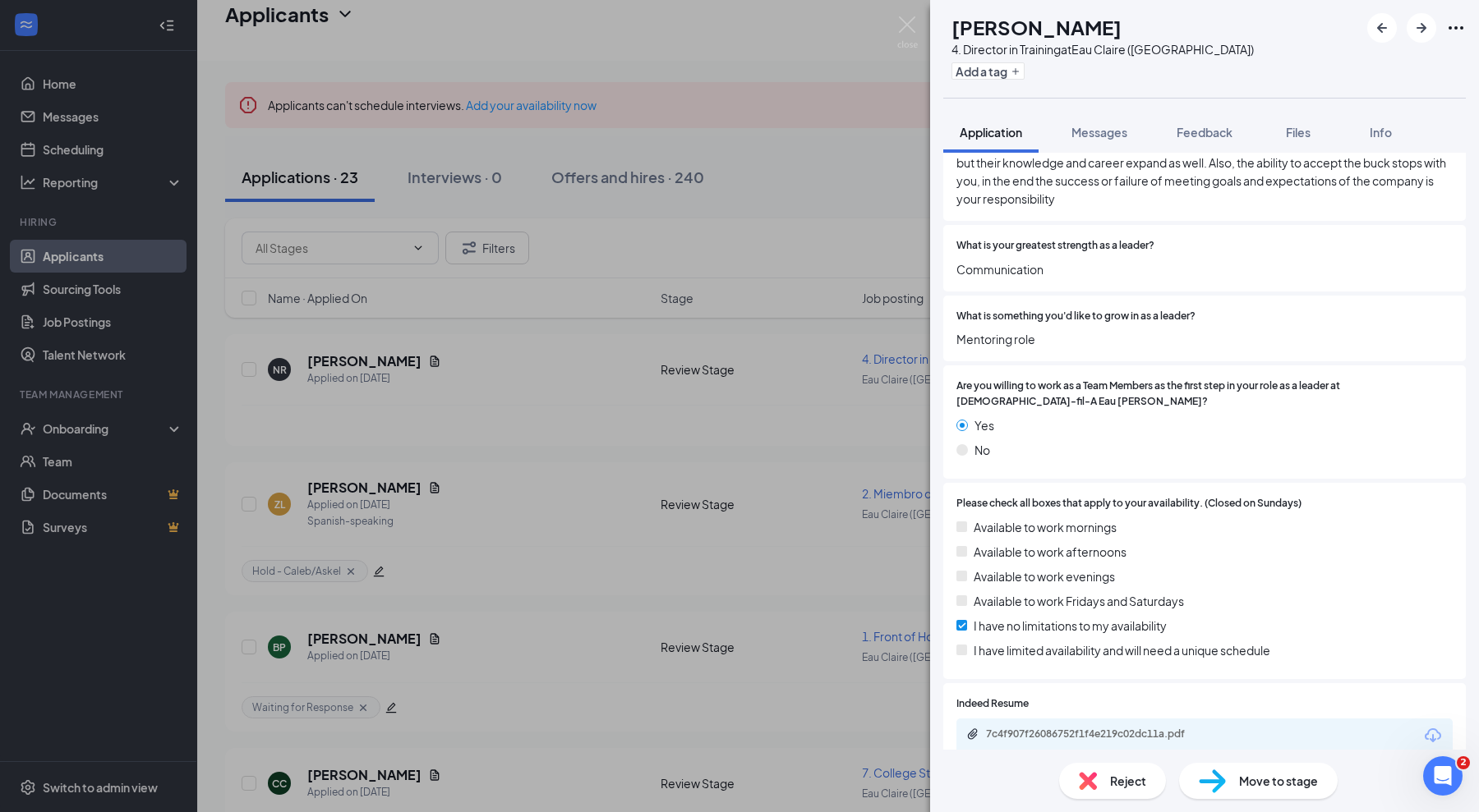
scroll to position [540, 0]
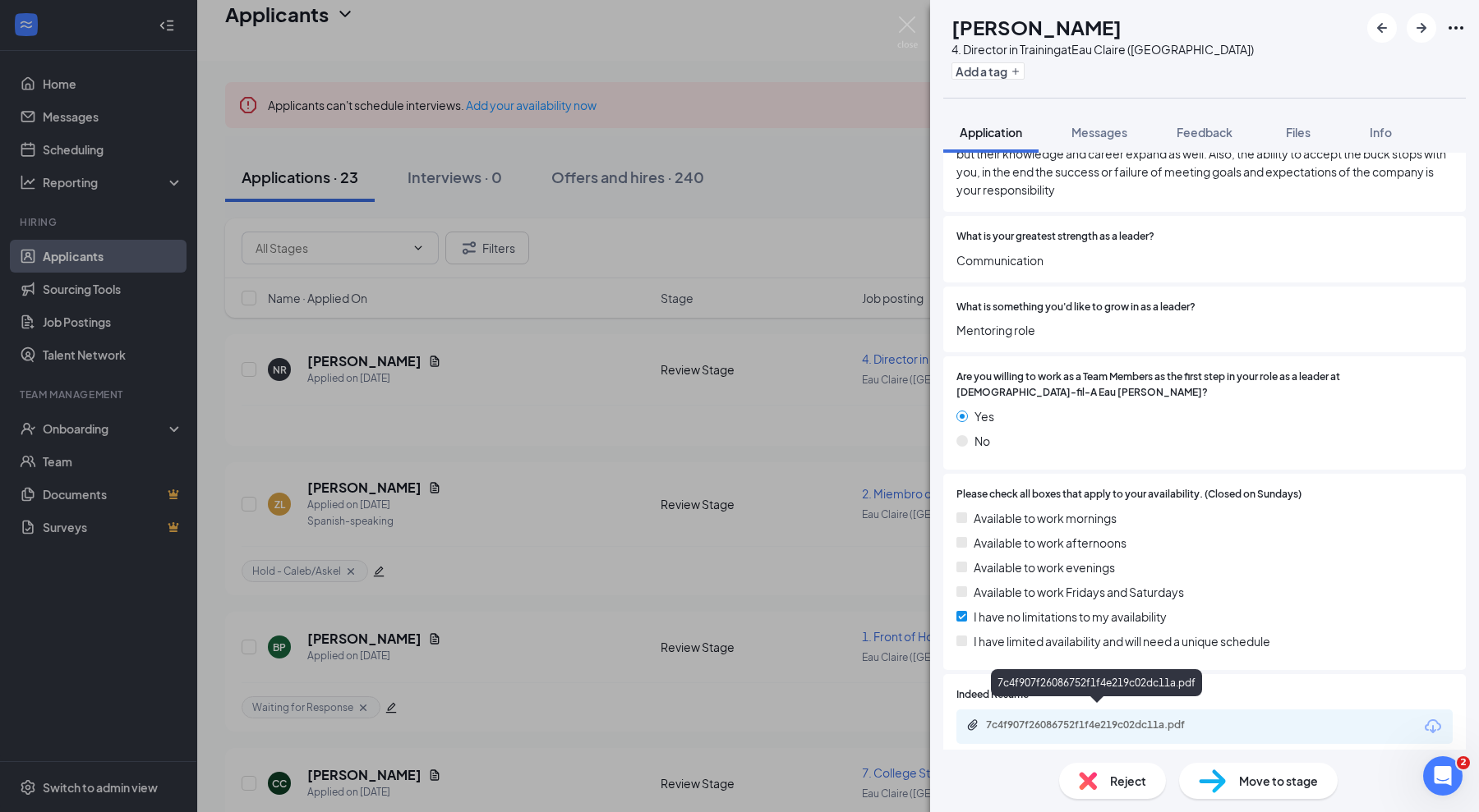
click at [1077, 718] on div "7c4f907f26086752f1f4e219c02dc11a.pdf" at bounding box center [1101, 724] width 230 height 13
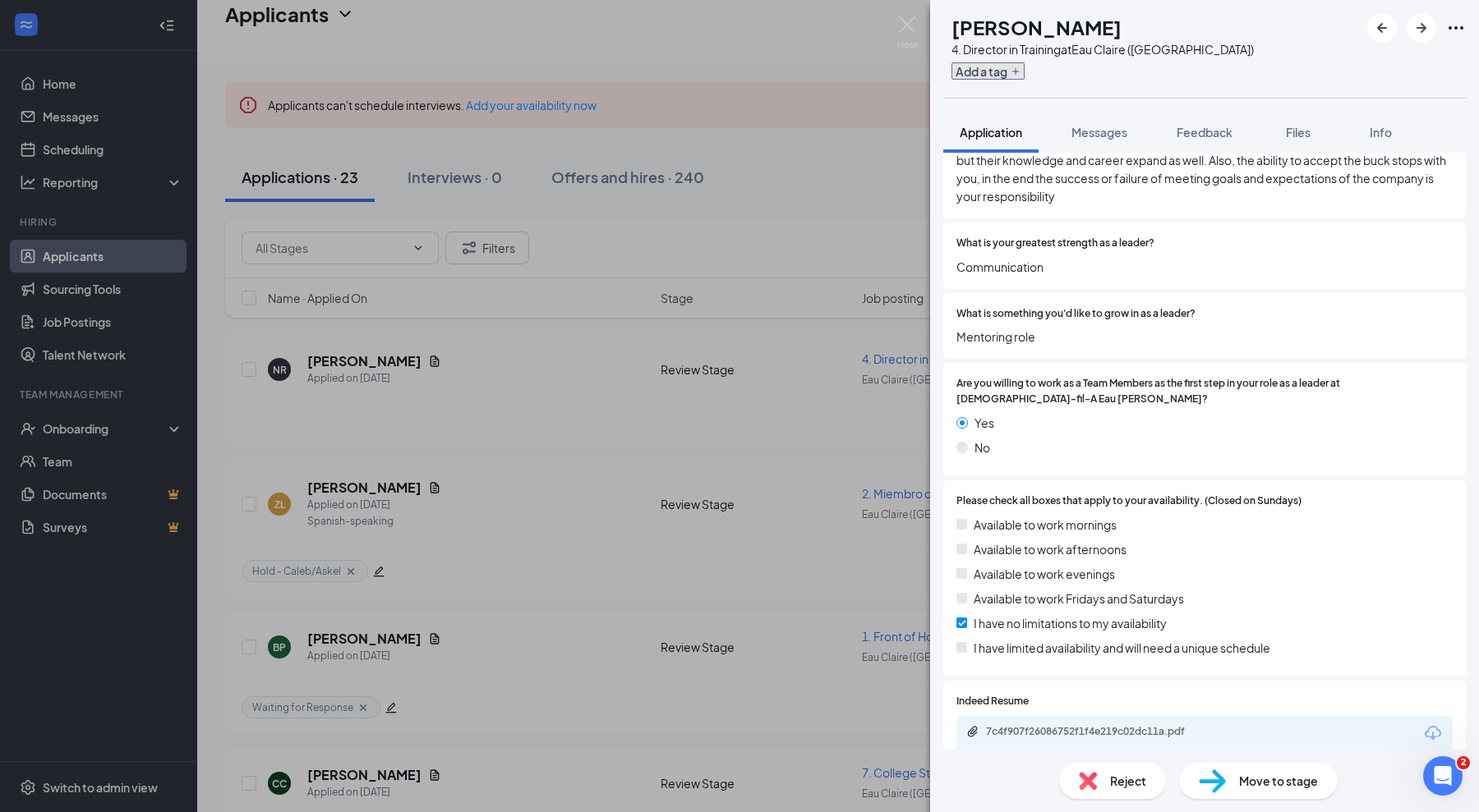
click at [1024, 70] on button "Add a tag" at bounding box center [987, 71] width 73 height 18
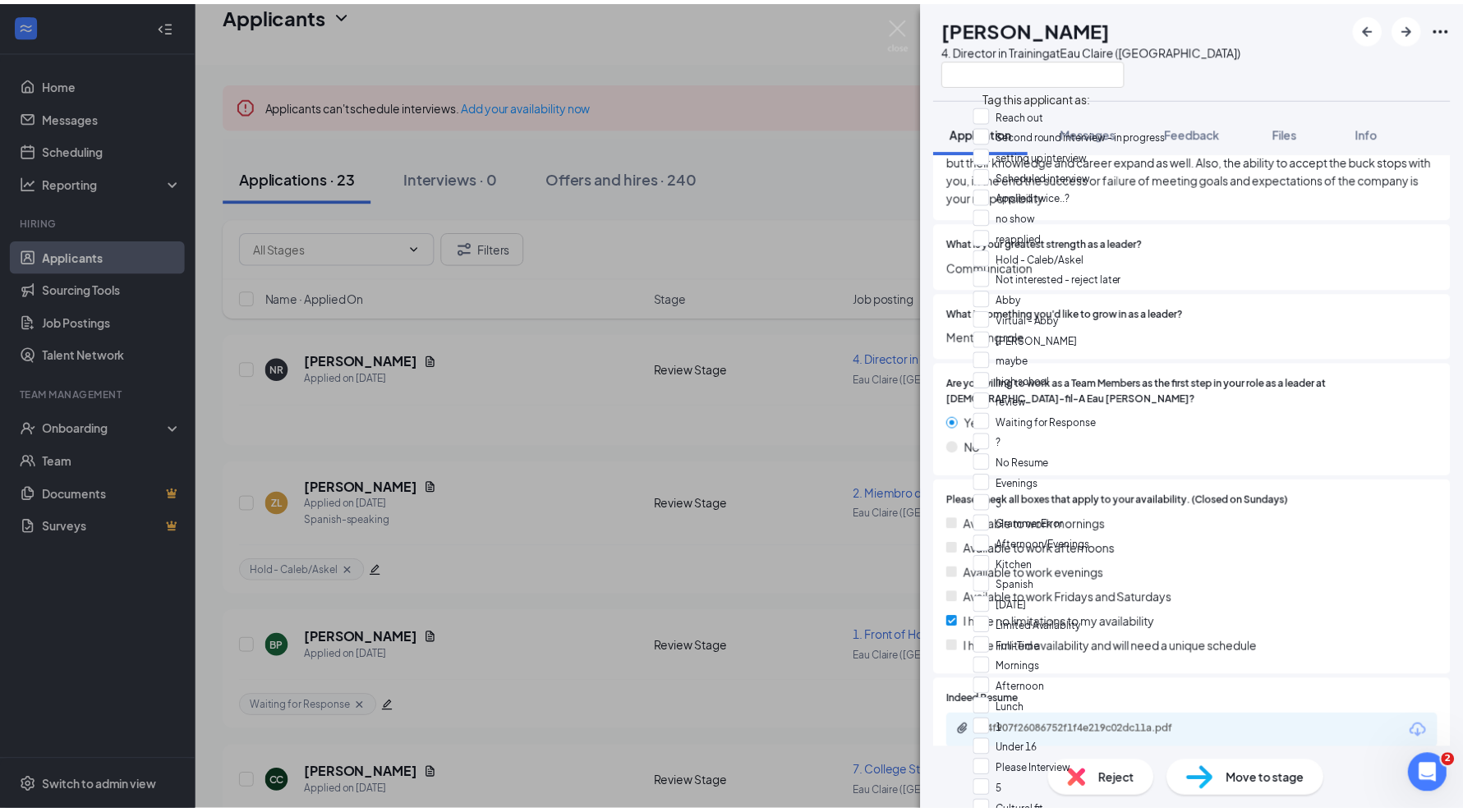
scroll to position [102, 0]
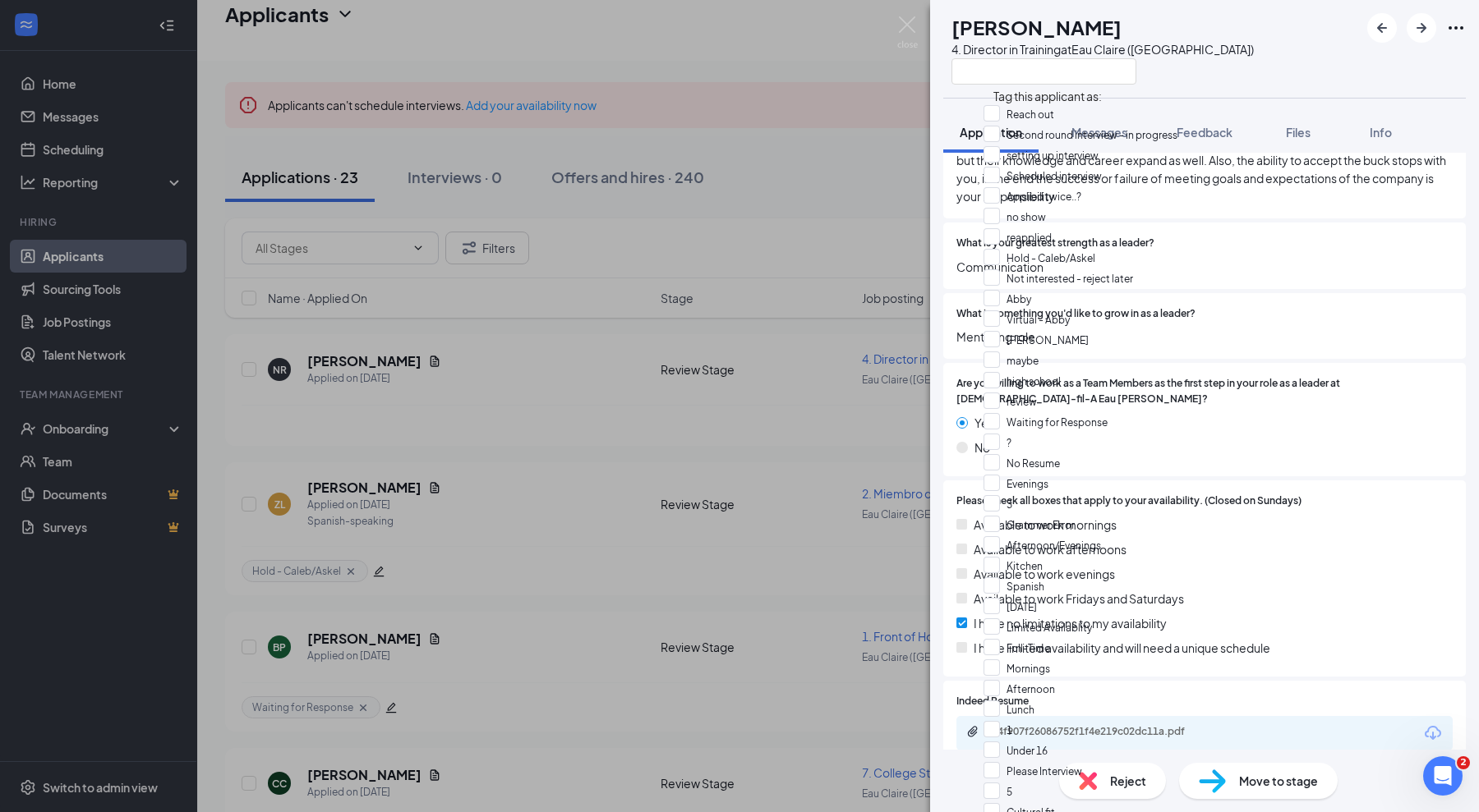
click at [1008, 269] on input "Not interested - reject later" at bounding box center [1057, 278] width 149 height 19
checkbox input "true"
click at [913, 23] on img at bounding box center [907, 32] width 21 height 32
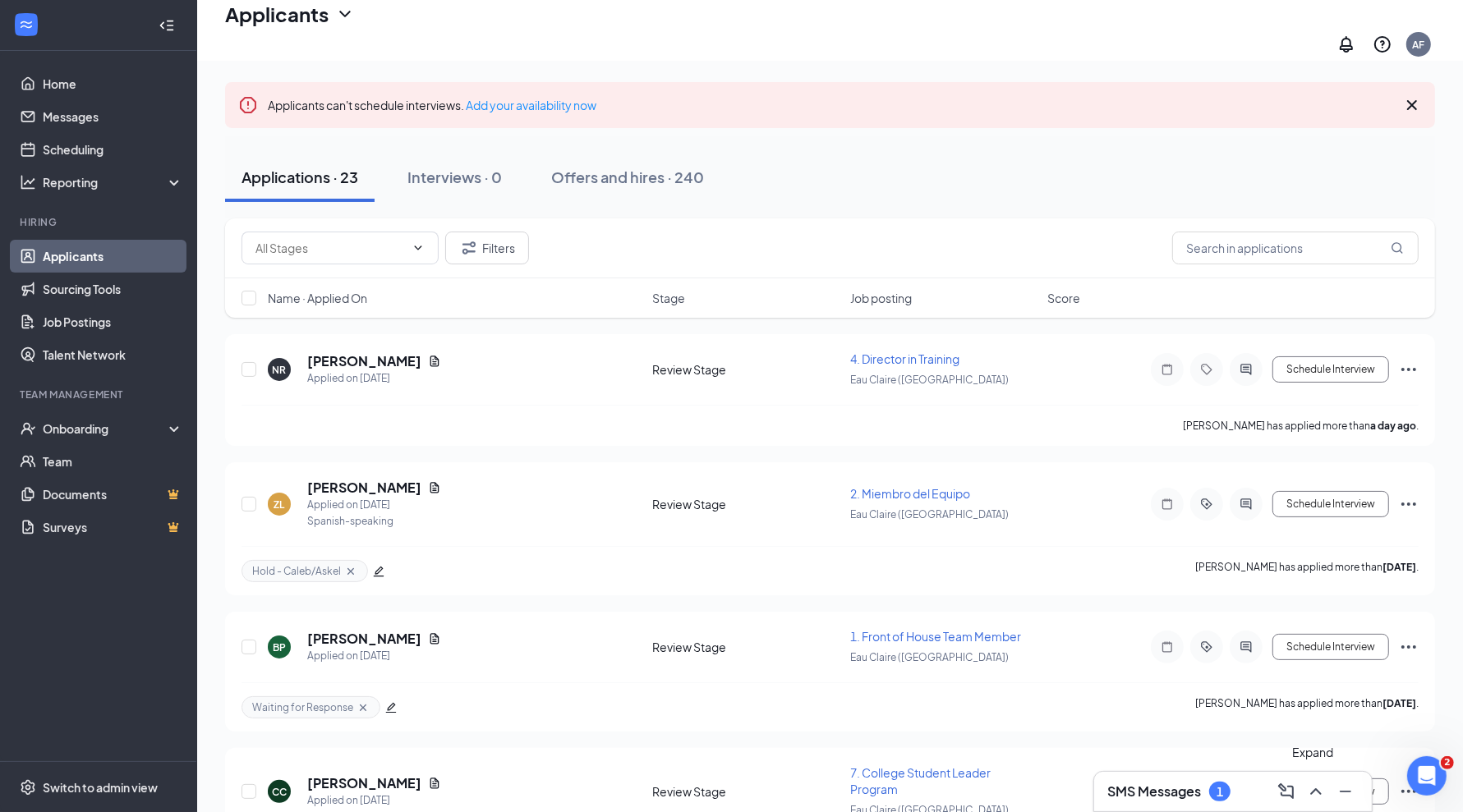
click at [1324, 793] on icon "ChevronUp" at bounding box center [1316, 792] width 20 height 20
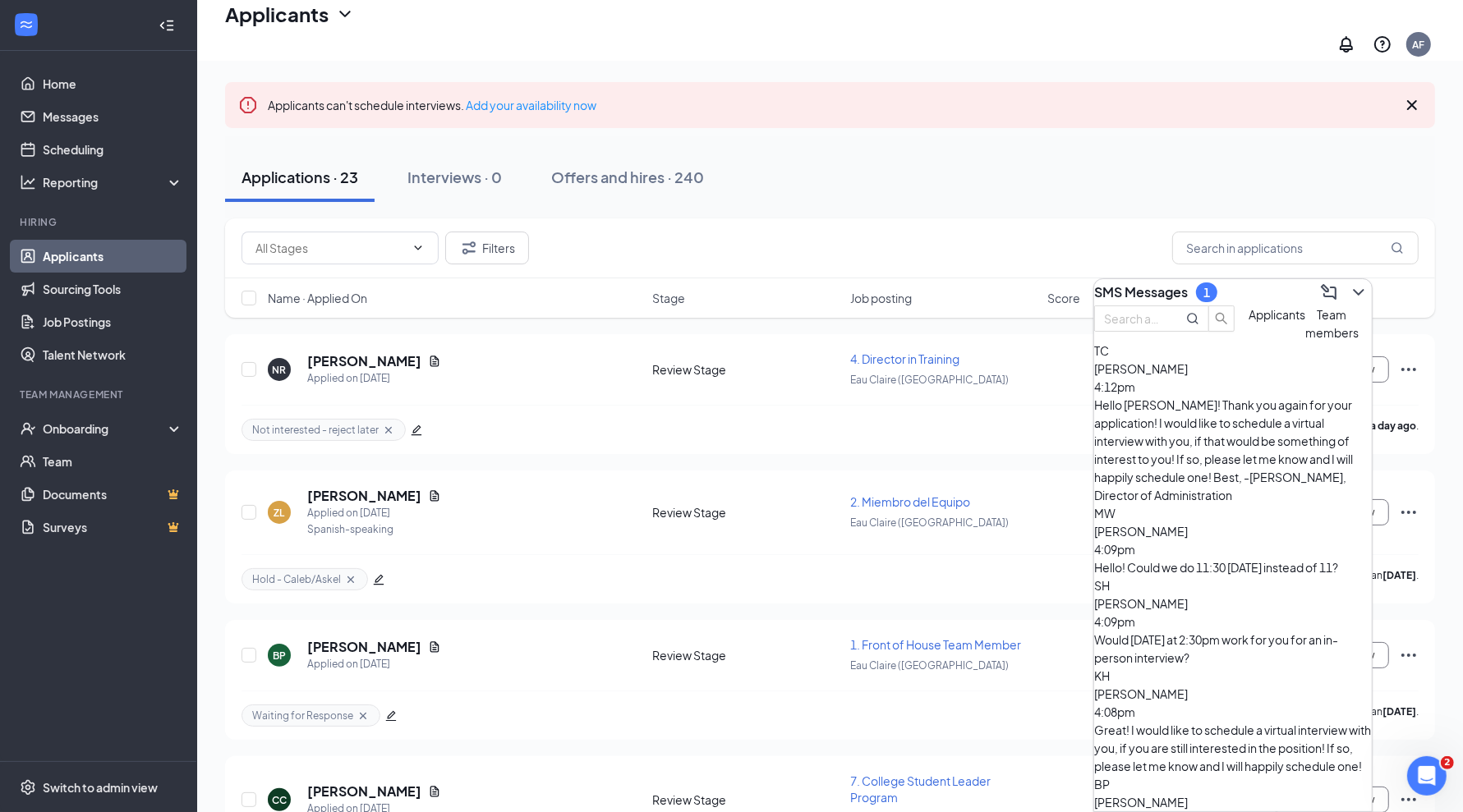
click at [1305, 342] on button "Team members" at bounding box center [1331, 323] width 54 height 36
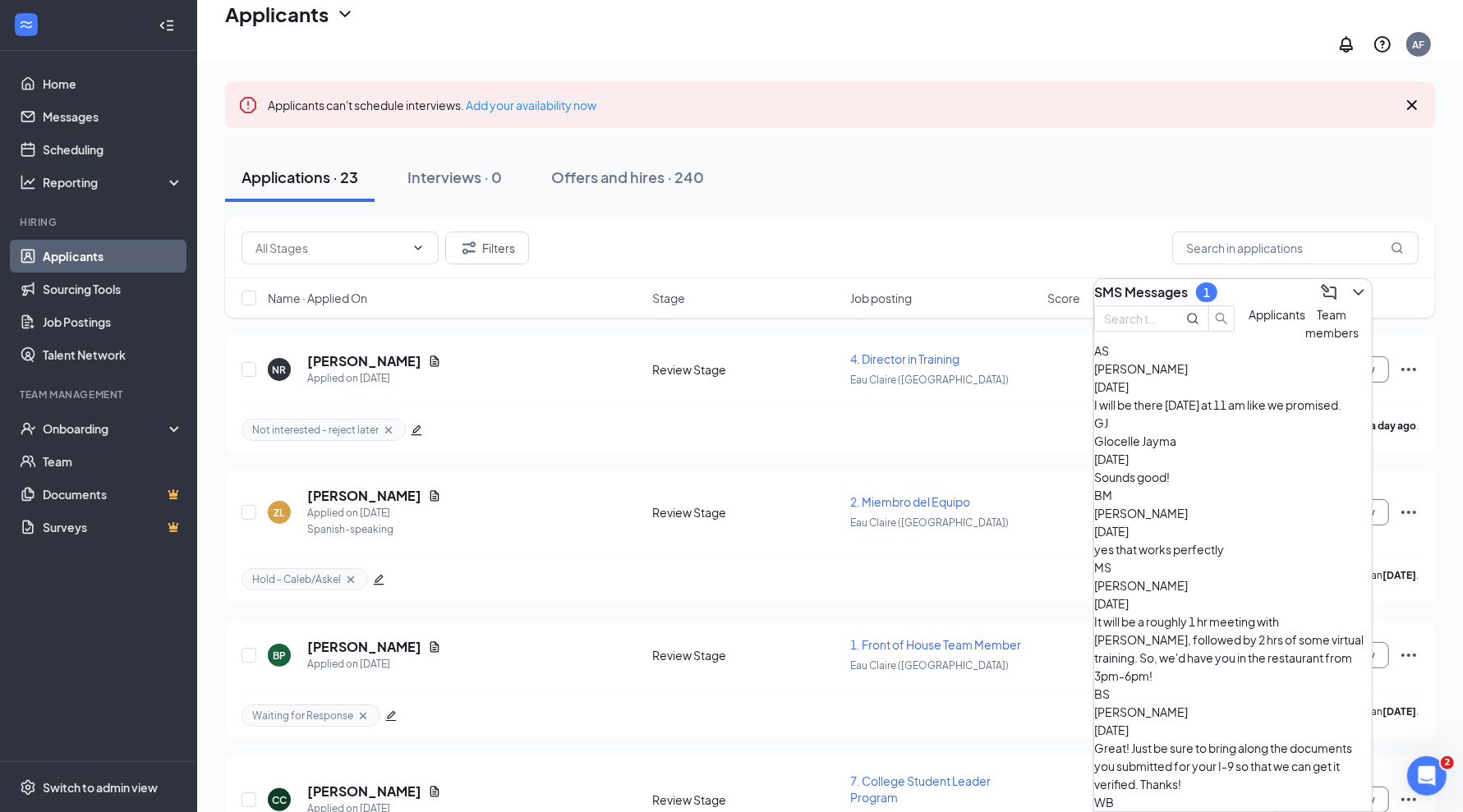
click at [1188, 811] on span "[PERSON_NAME]" at bounding box center [1141, 820] width 94 height 15
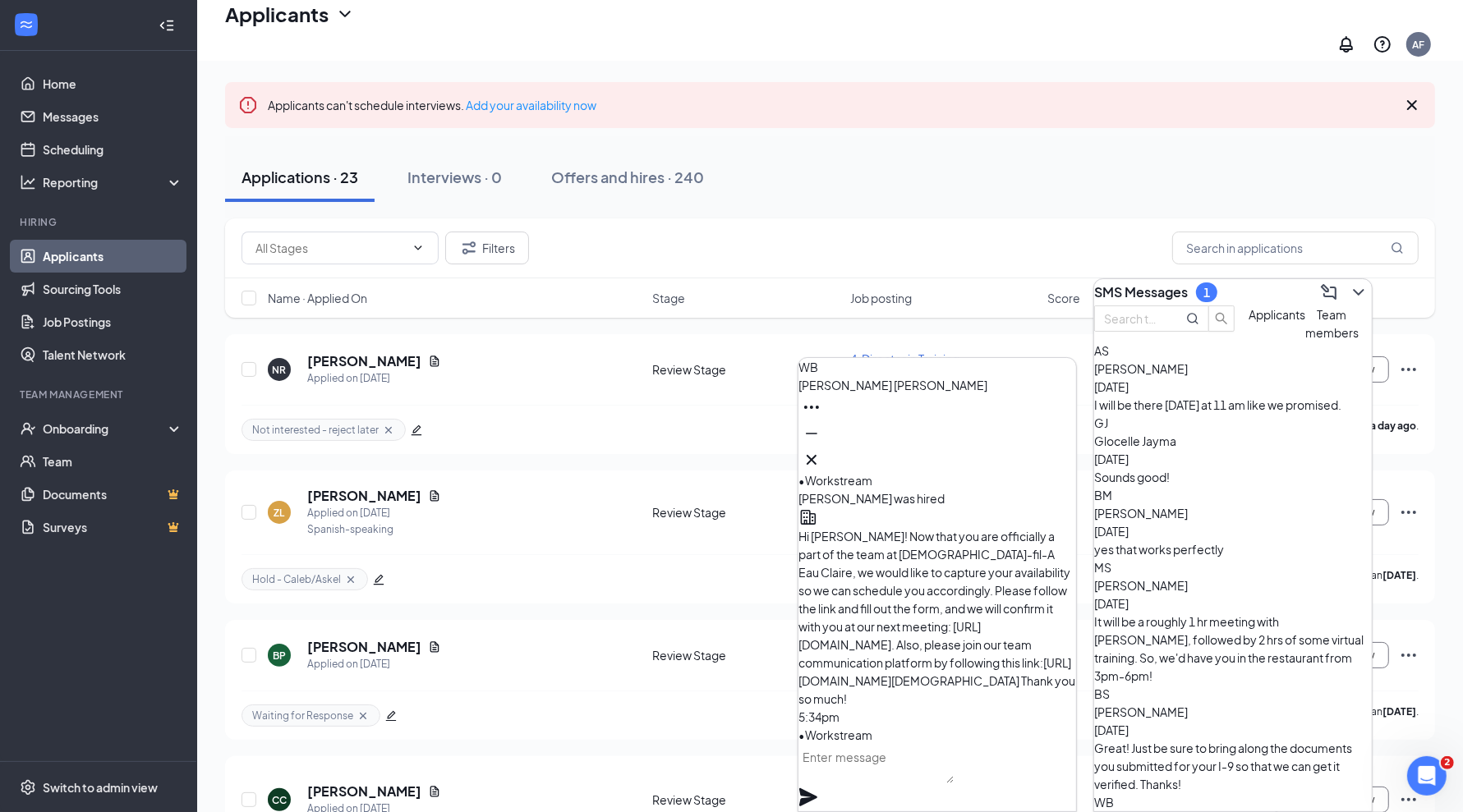
click at [863, 784] on textarea at bounding box center [875, 763] width 155 height 39
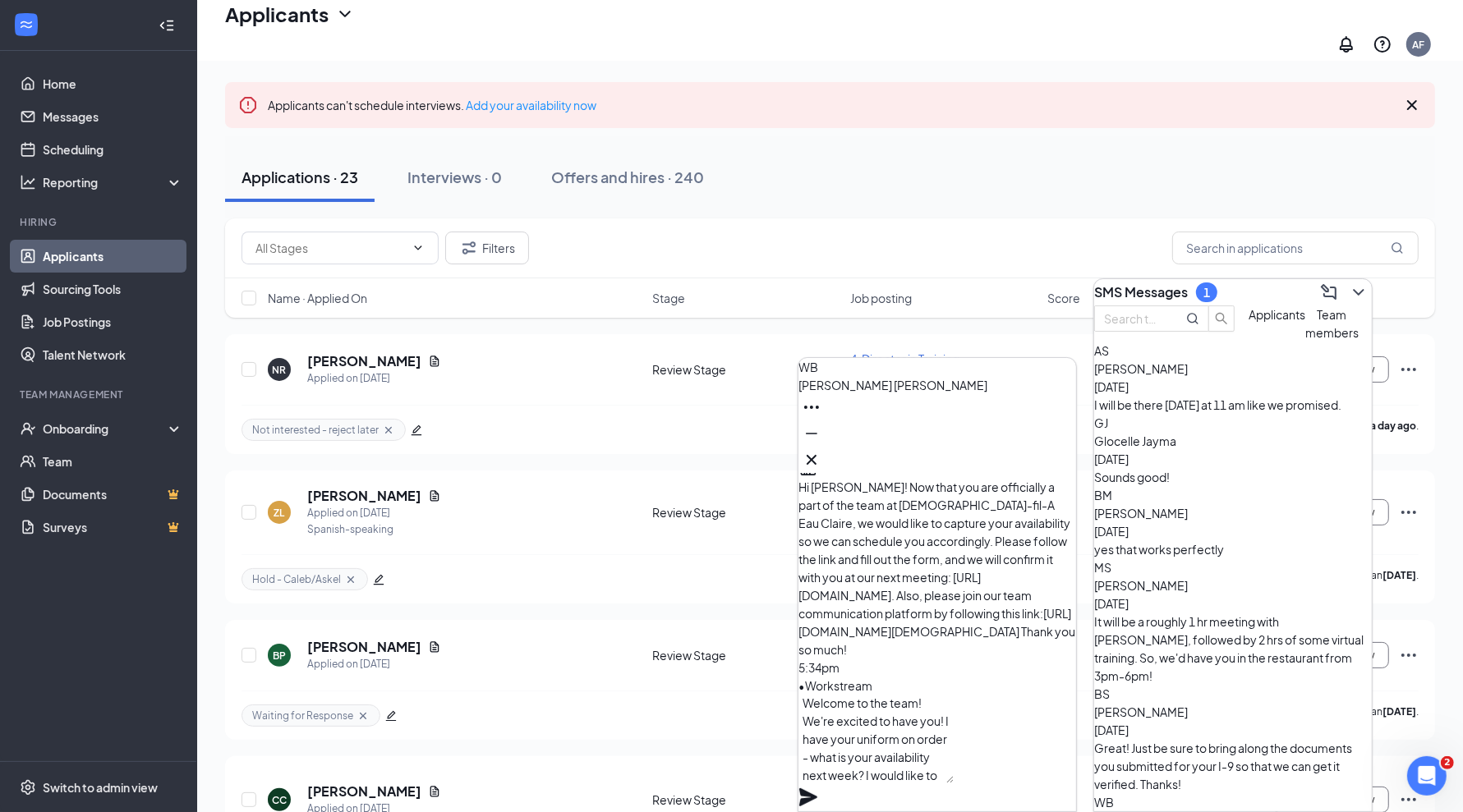
scroll to position [50, 0]
type textarea "Hi [PERSON_NAME]! Welcome to the team! We're excited to have you! I have your u…"
click at [817, 789] on icon "Plane" at bounding box center [808, 797] width 19 height 19
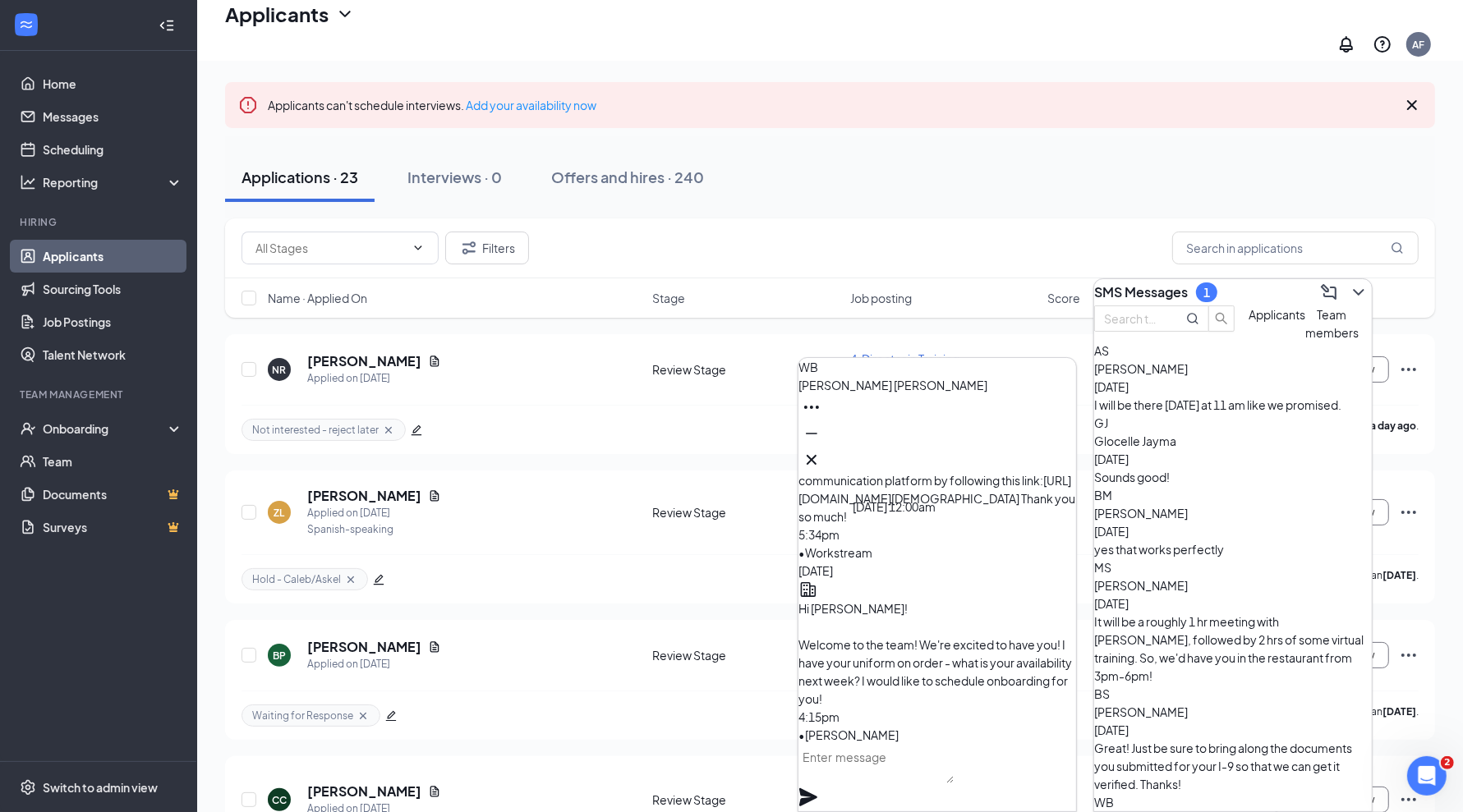
scroll to position [0, 0]
click at [822, 450] on icon "Cross" at bounding box center [811, 460] width 20 height 20
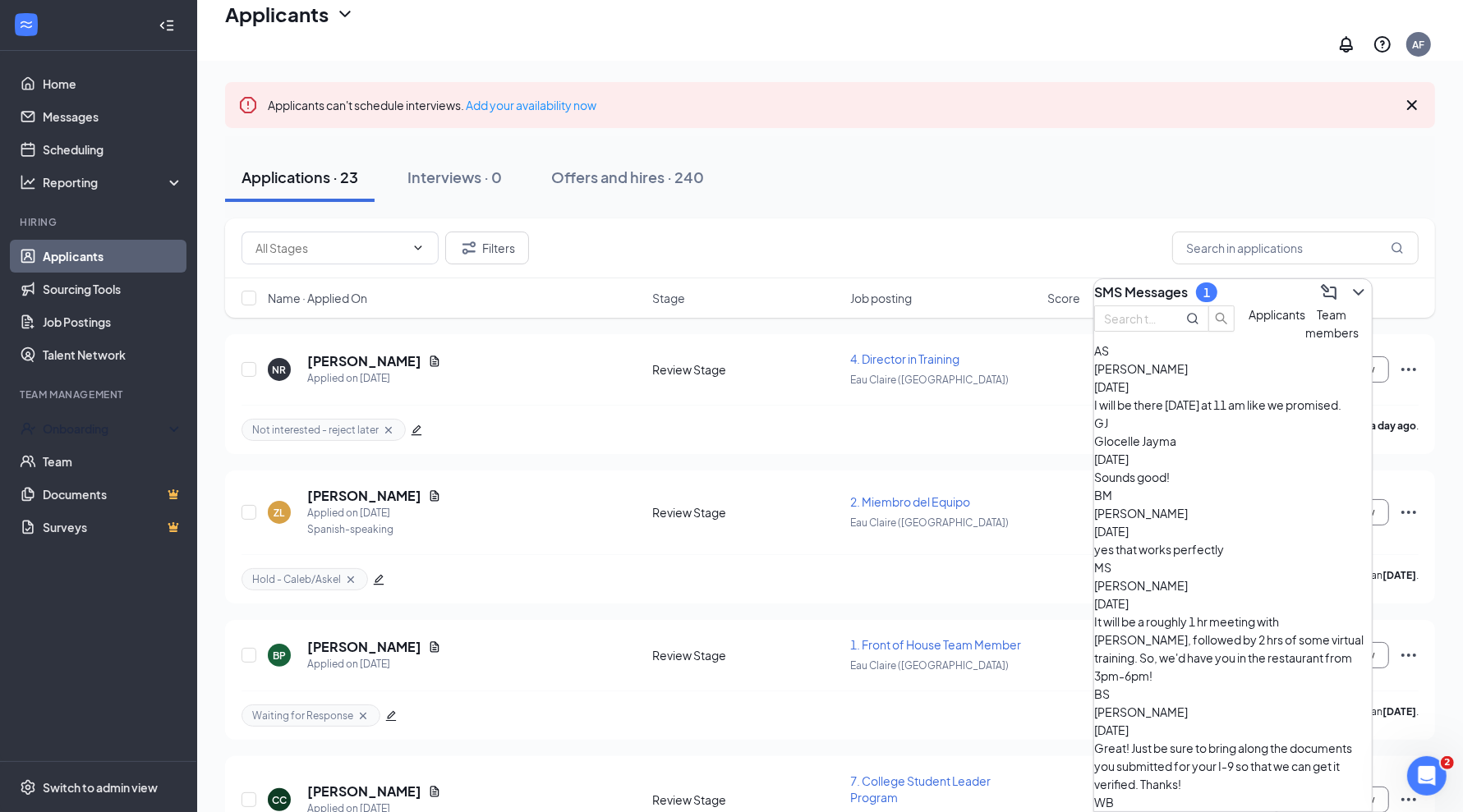
click at [89, 439] on div "Onboarding" at bounding box center [99, 428] width 197 height 33
click at [73, 464] on link "Overview" at bounding box center [110, 465] width 143 height 33
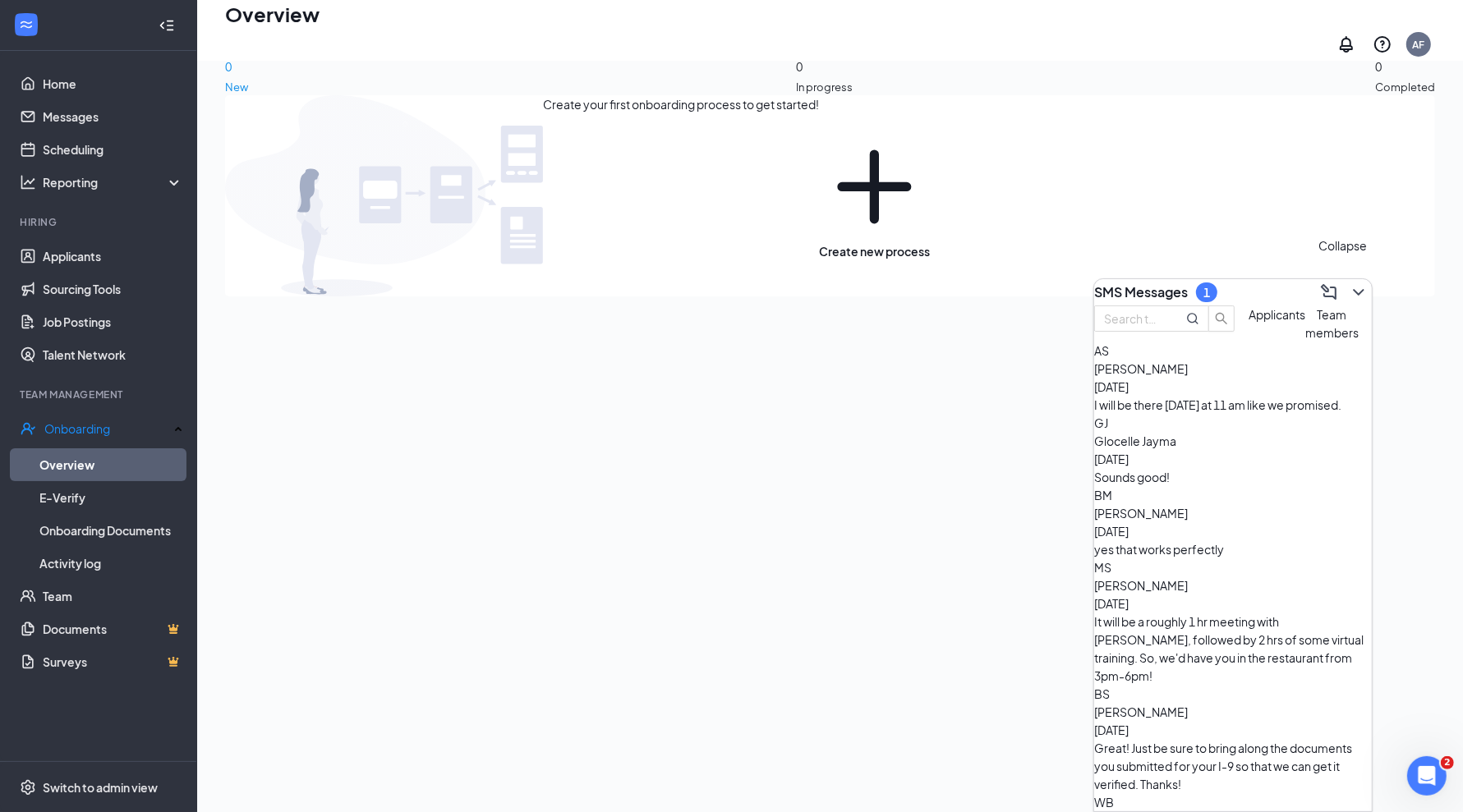
click at [1349, 288] on icon "ChevronDown" at bounding box center [1359, 292] width 20 height 20
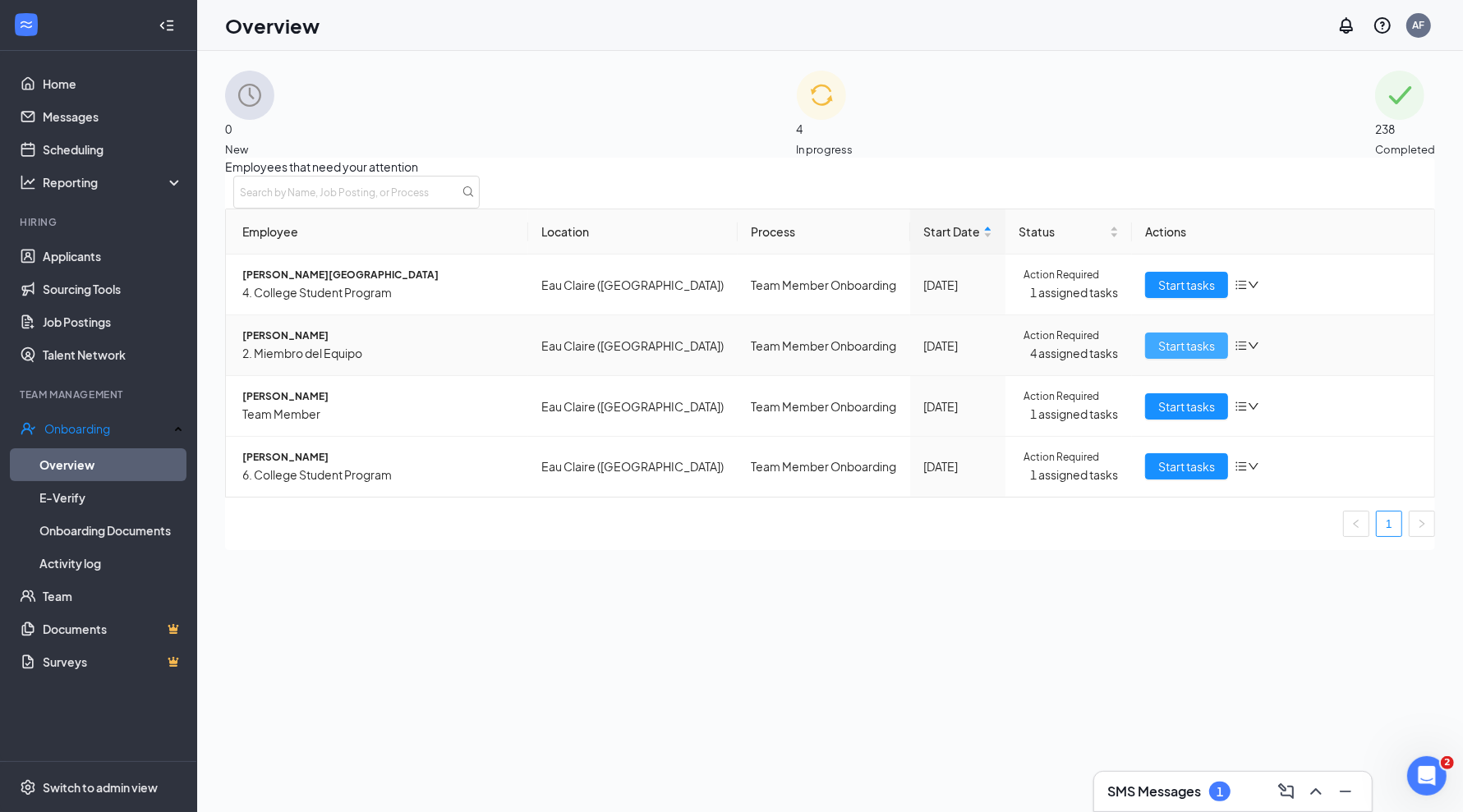
click at [1158, 355] on span "Start tasks" at bounding box center [1187, 345] width 57 height 19
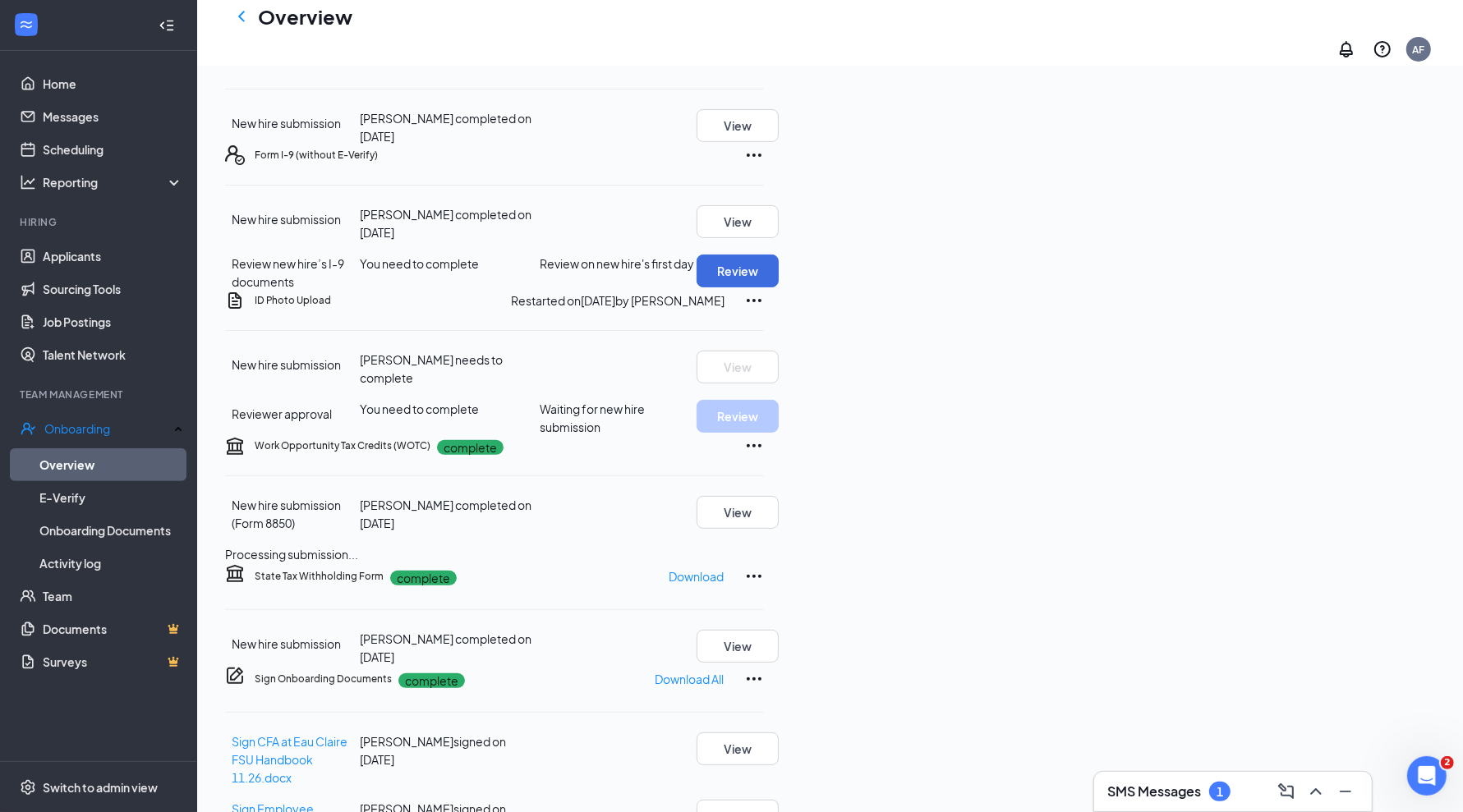
scroll to position [363, 0]
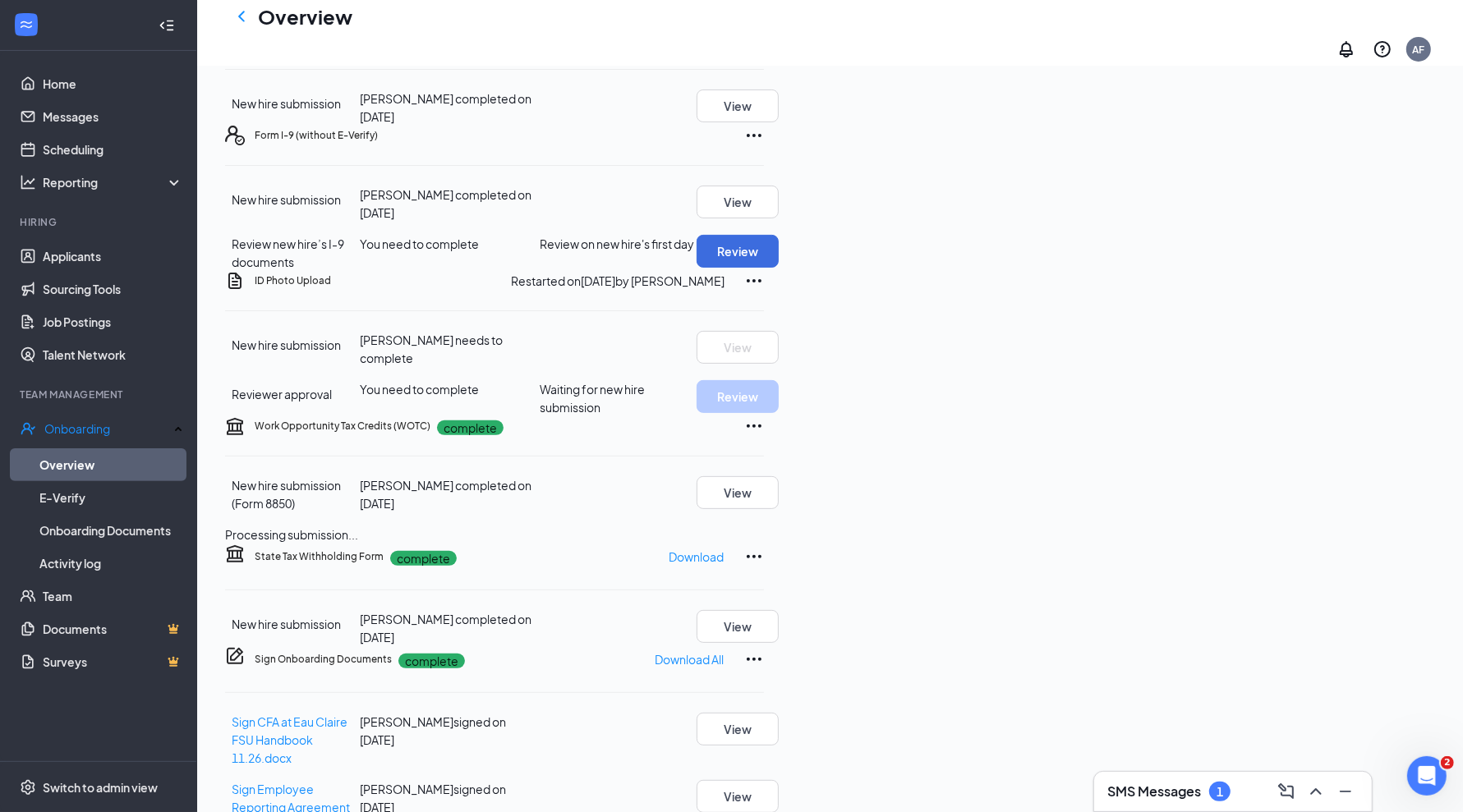
click at [235, 26] on icon "ChevronLeft" at bounding box center [241, 17] width 20 height 20
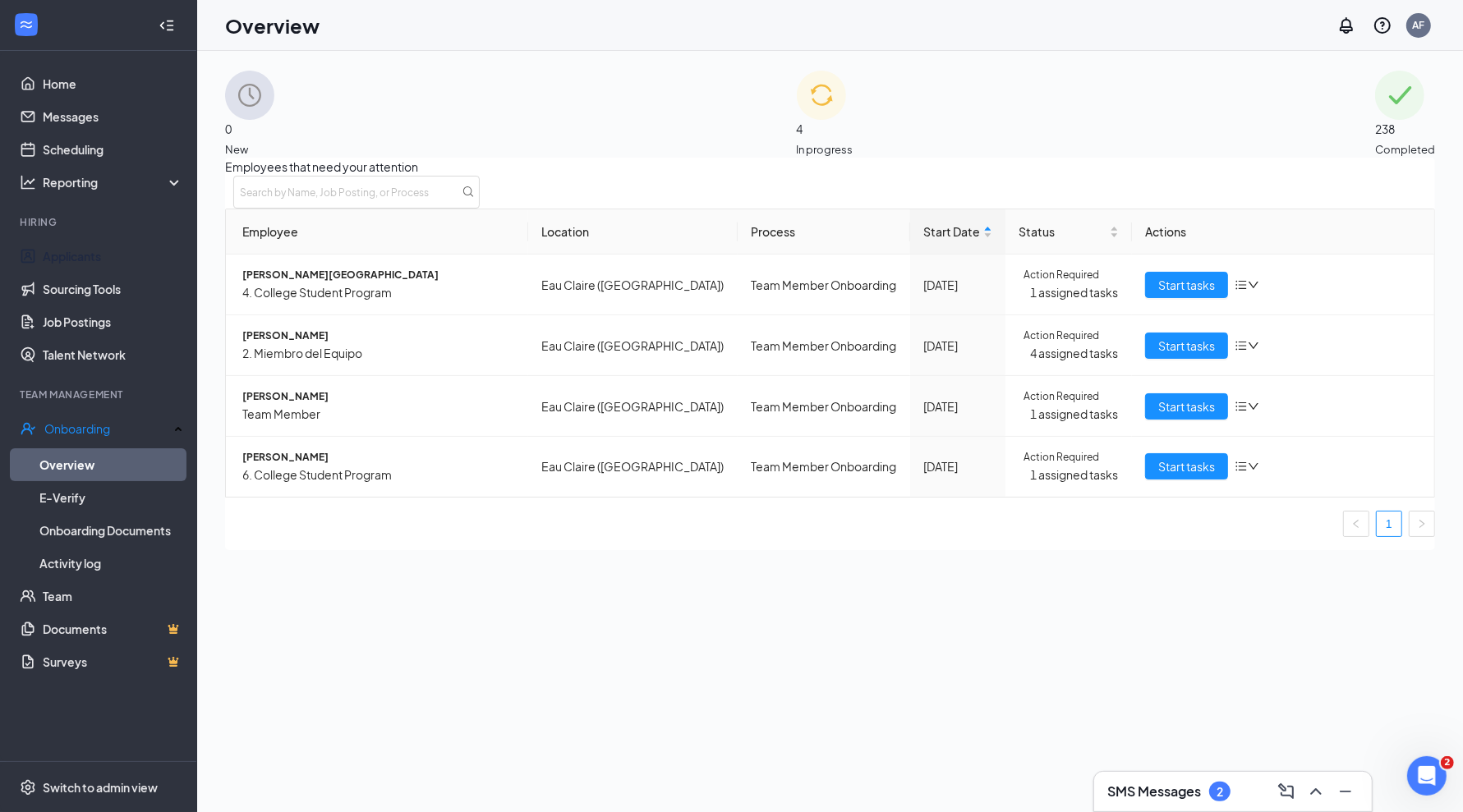
click at [105, 252] on link "Applicants" at bounding box center [113, 257] width 141 height 33
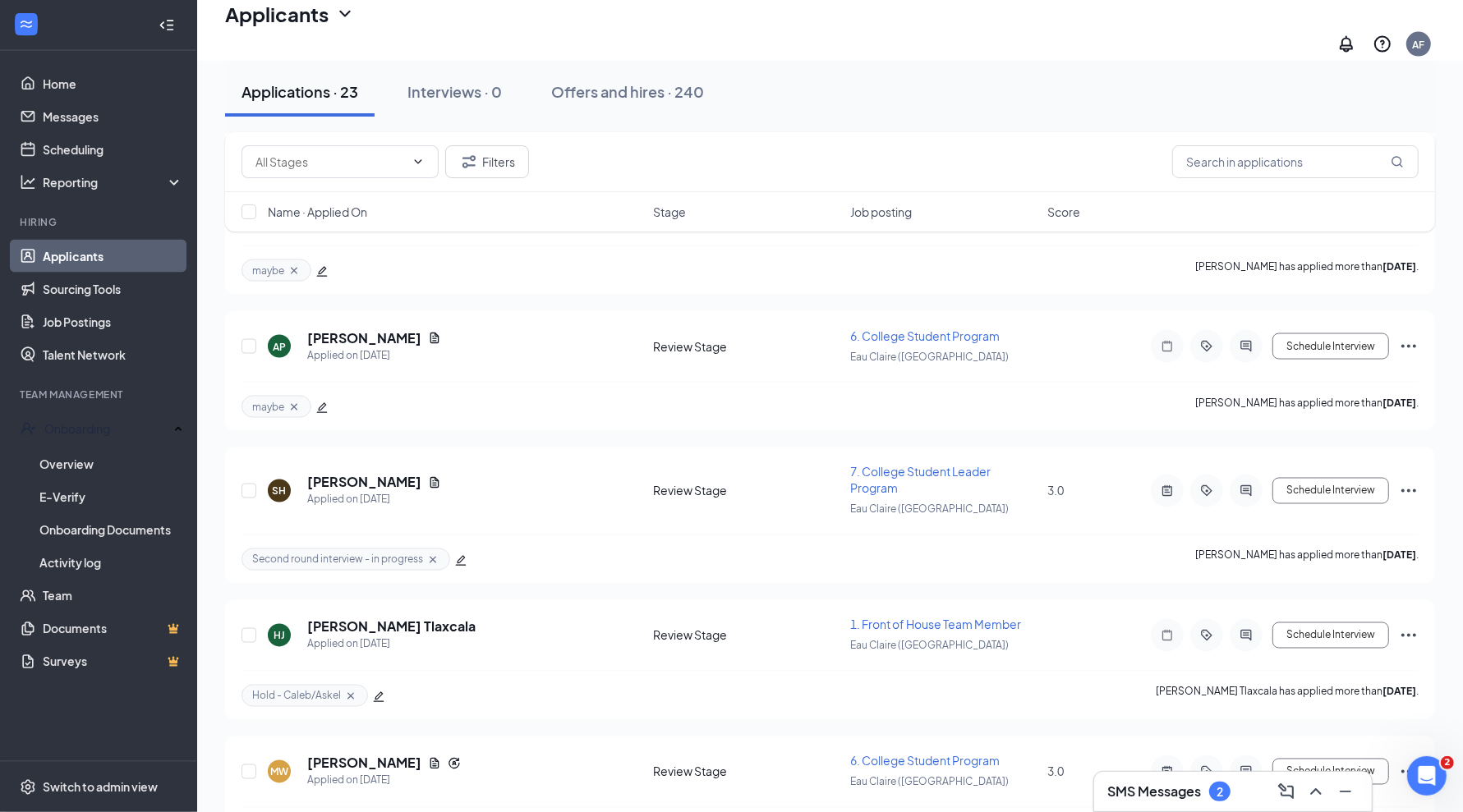
scroll to position [2269, 0]
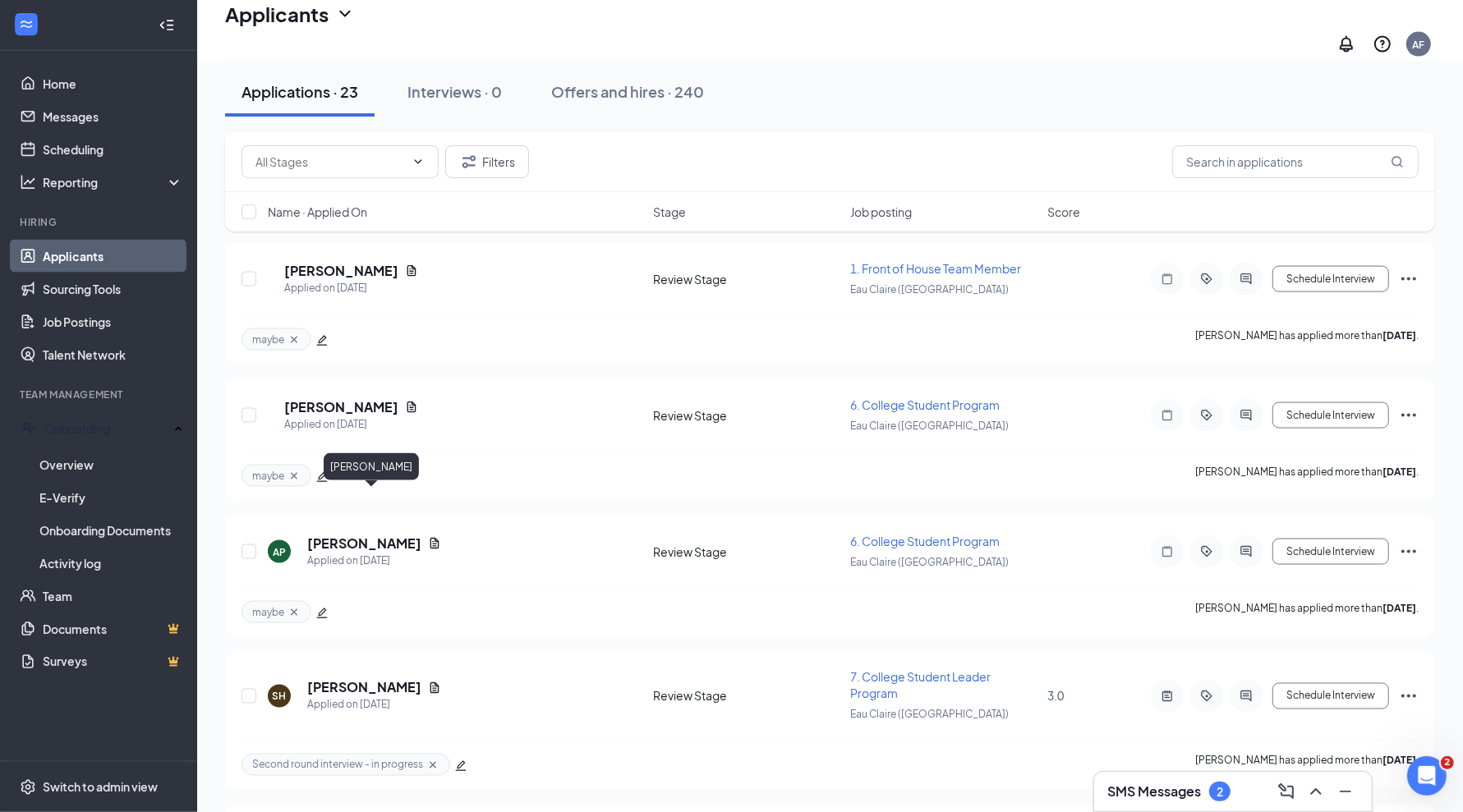
click at [385, 535] on h5 "[PERSON_NAME]" at bounding box center [364, 544] width 114 height 19
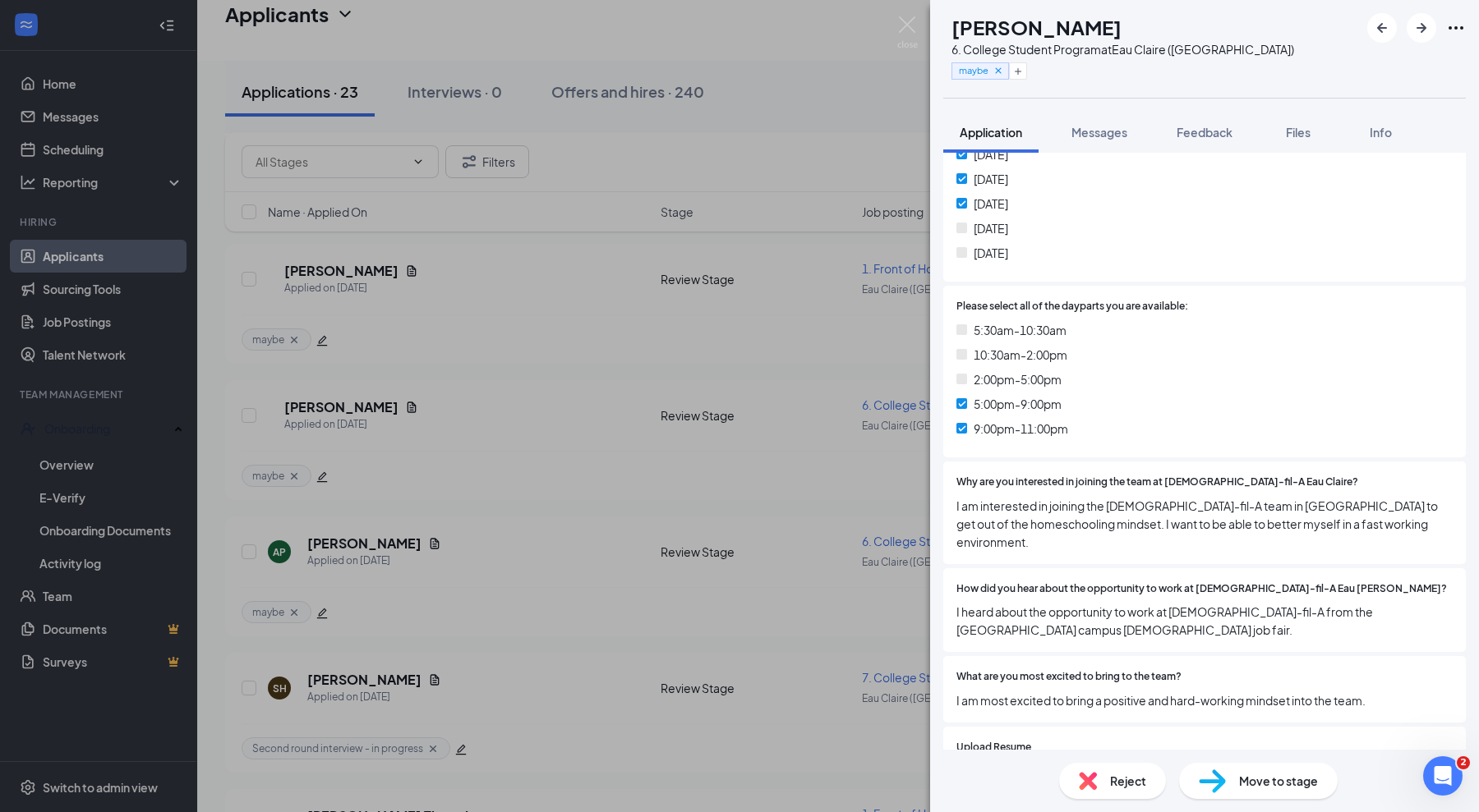
scroll to position [567, 0]
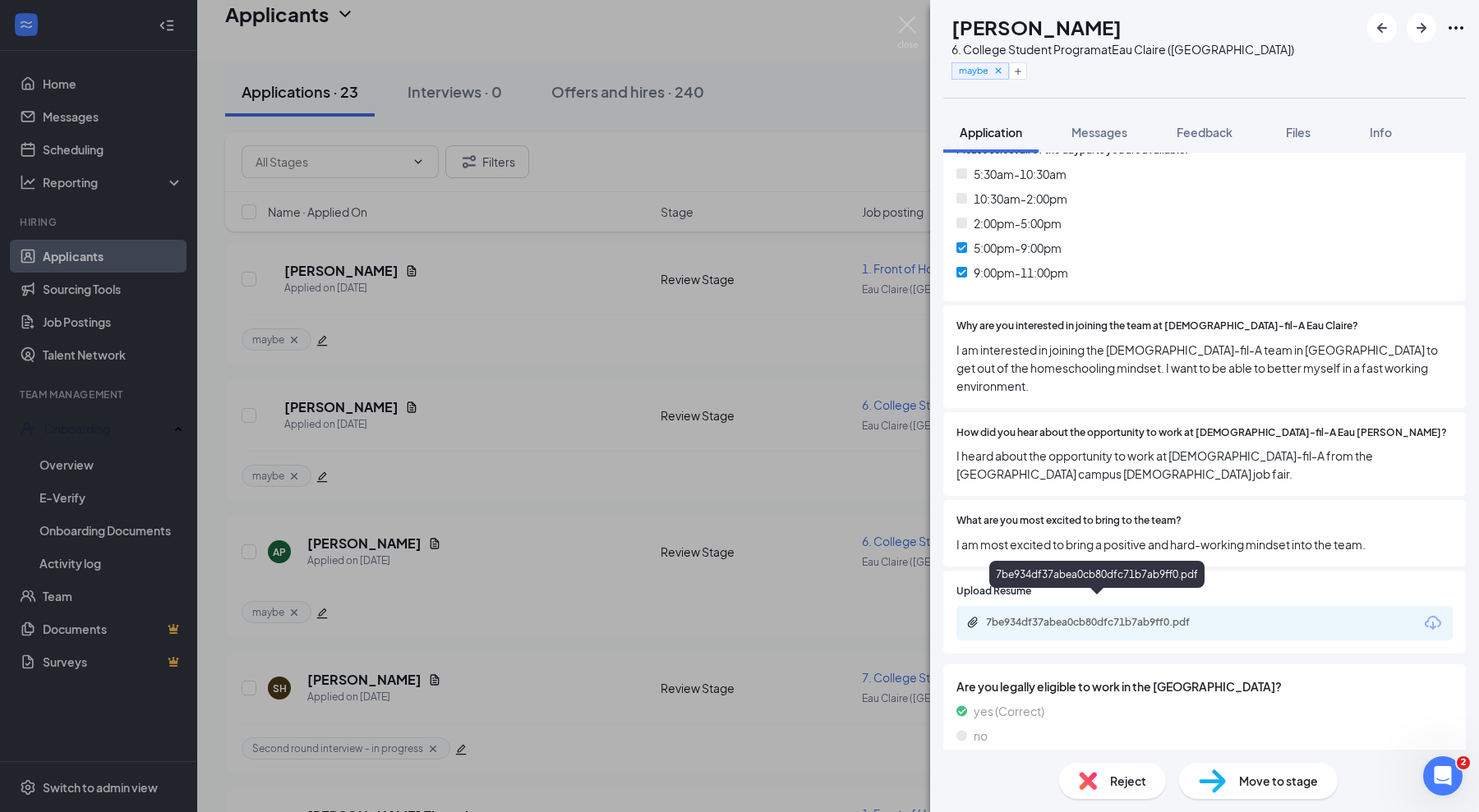
click at [1019, 616] on div "7be934df37abea0cb80dfc71b7ab9ff0.pdf" at bounding box center [1101, 622] width 230 height 13
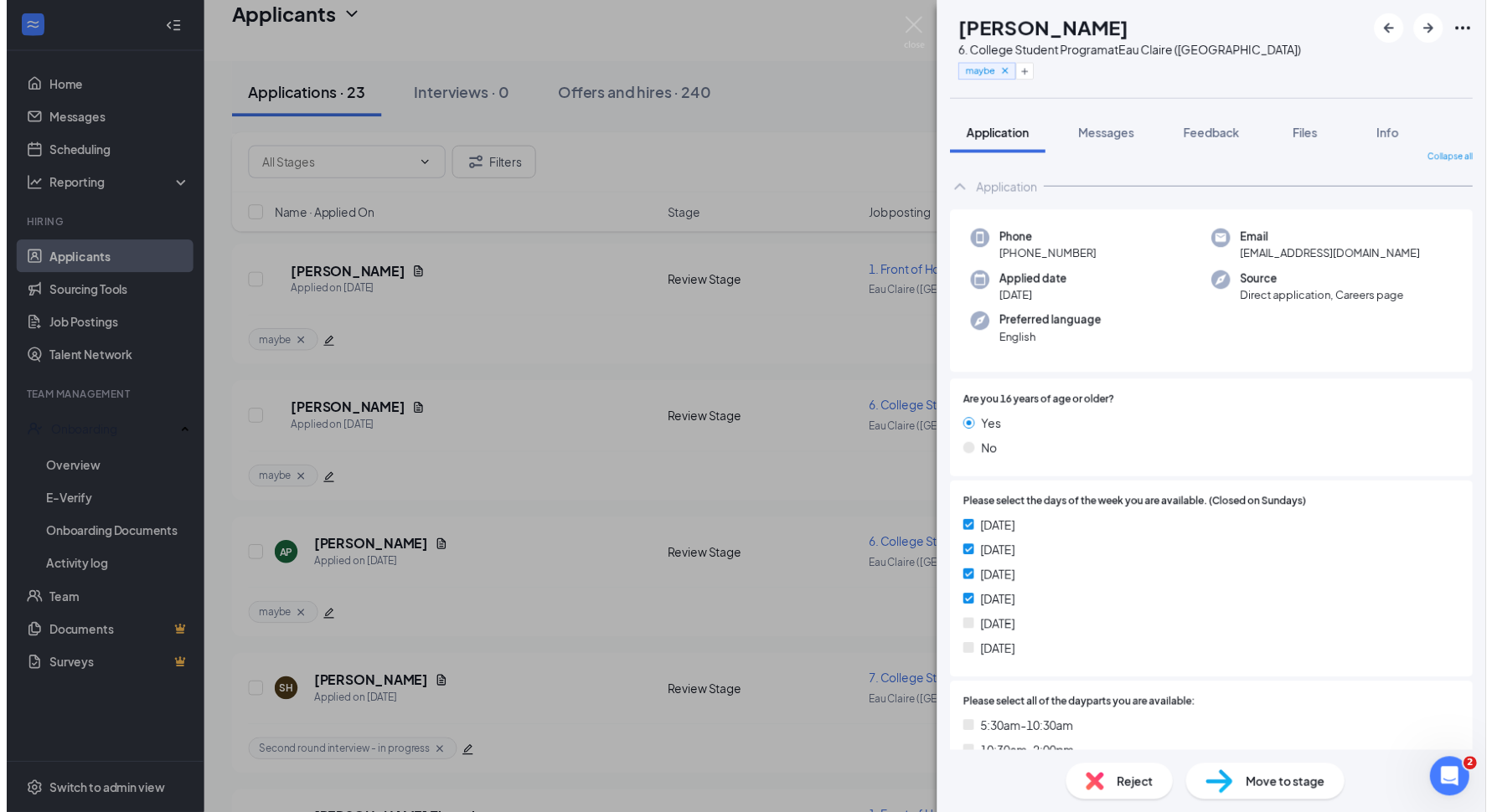
scroll to position [0, 0]
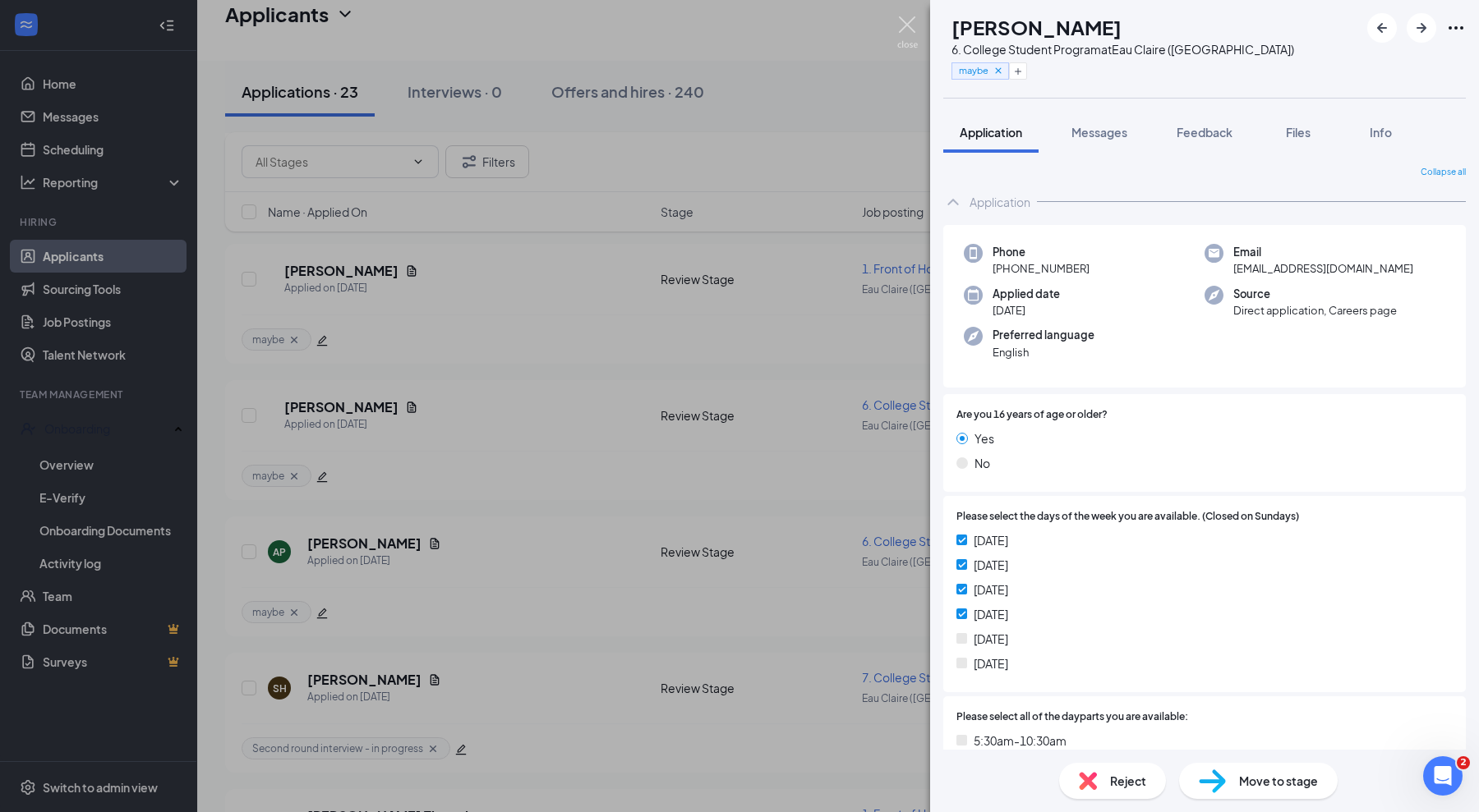
click at [909, 33] on img at bounding box center [907, 32] width 21 height 32
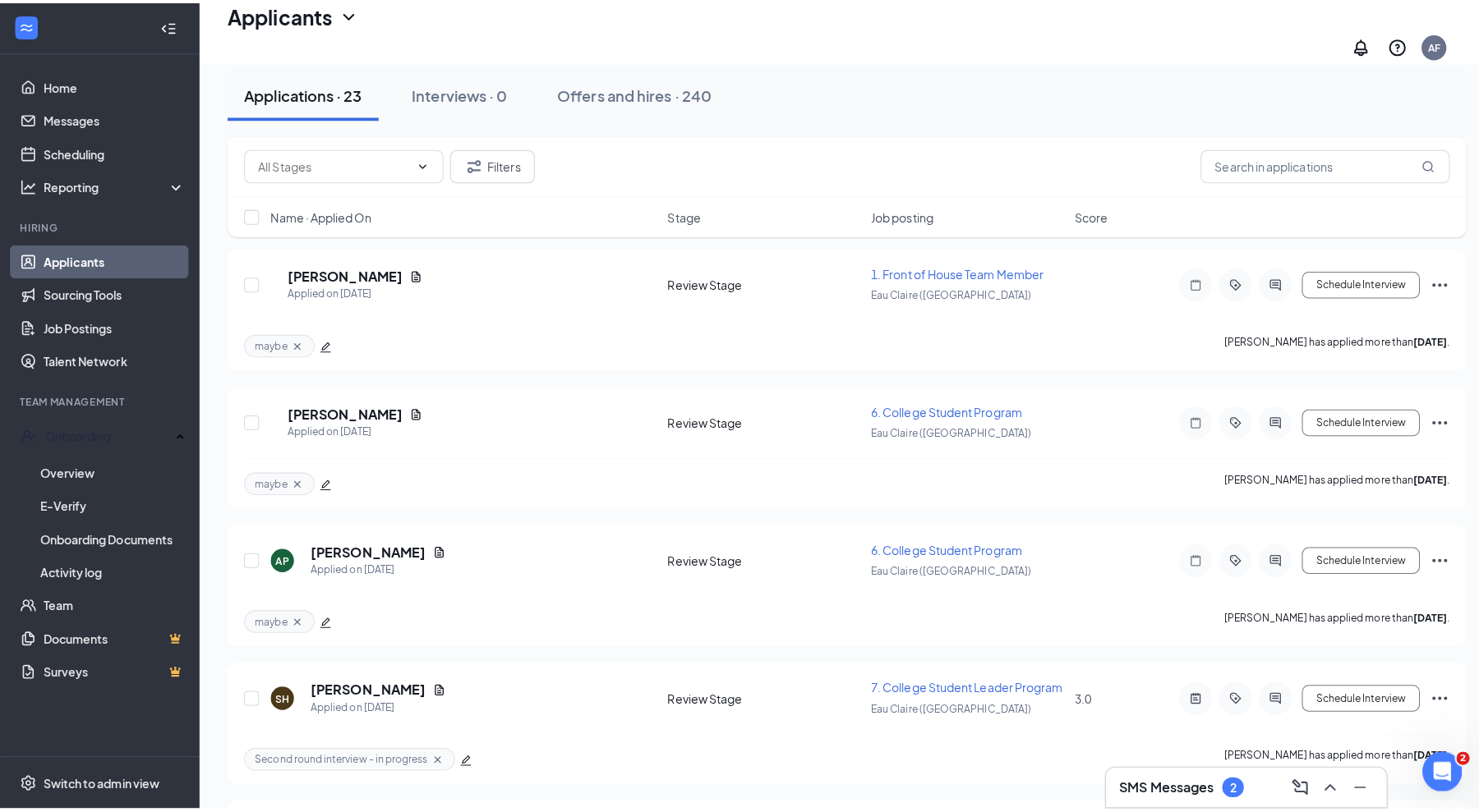
scroll to position [2133, 0]
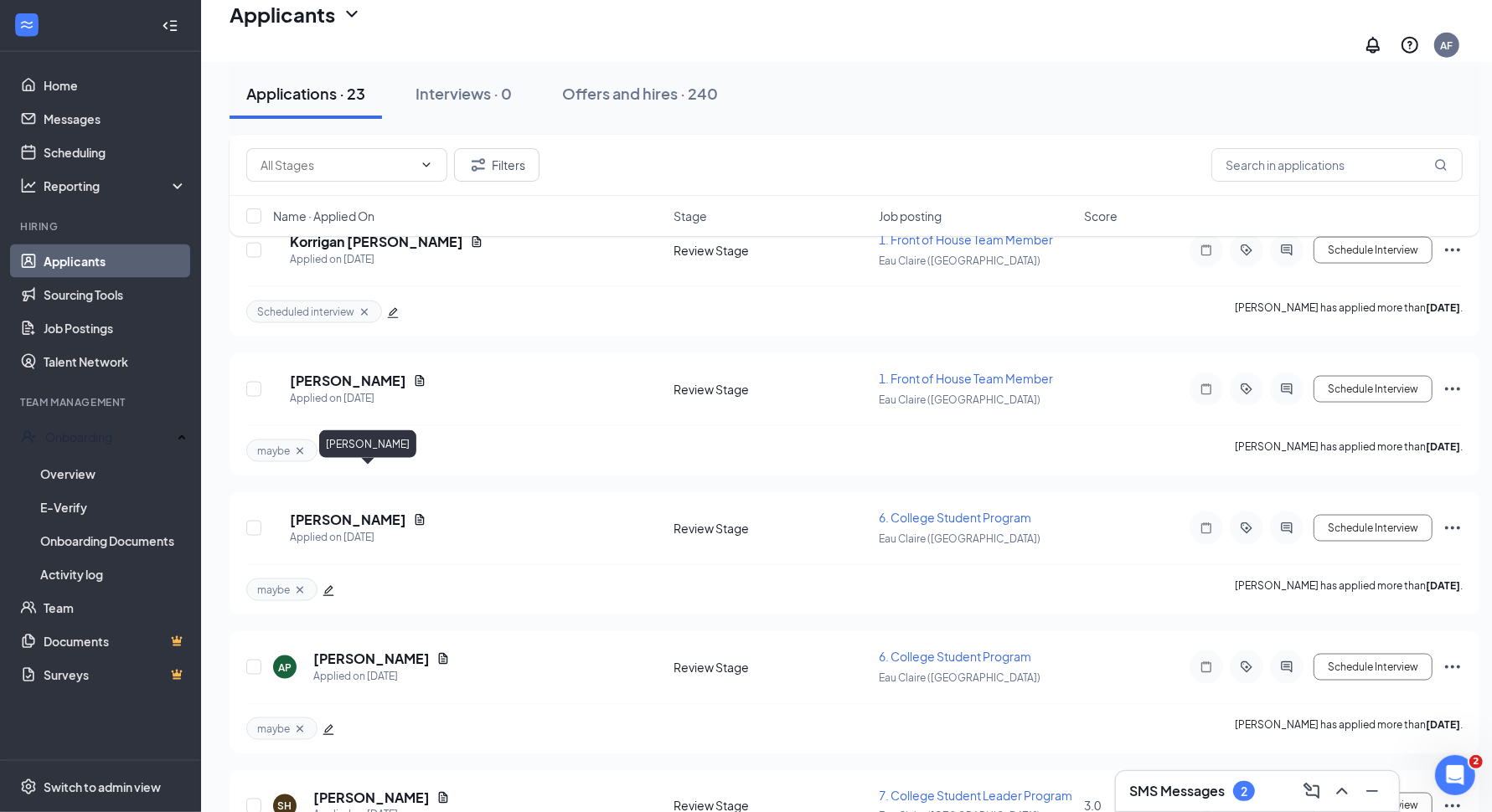
drag, startPoint x: 369, startPoint y: 474, endPoint x: 378, endPoint y: 473, distance: 9.1
click at [369, 510] on h5 "[PERSON_NAME]" at bounding box center [347, 519] width 116 height 19
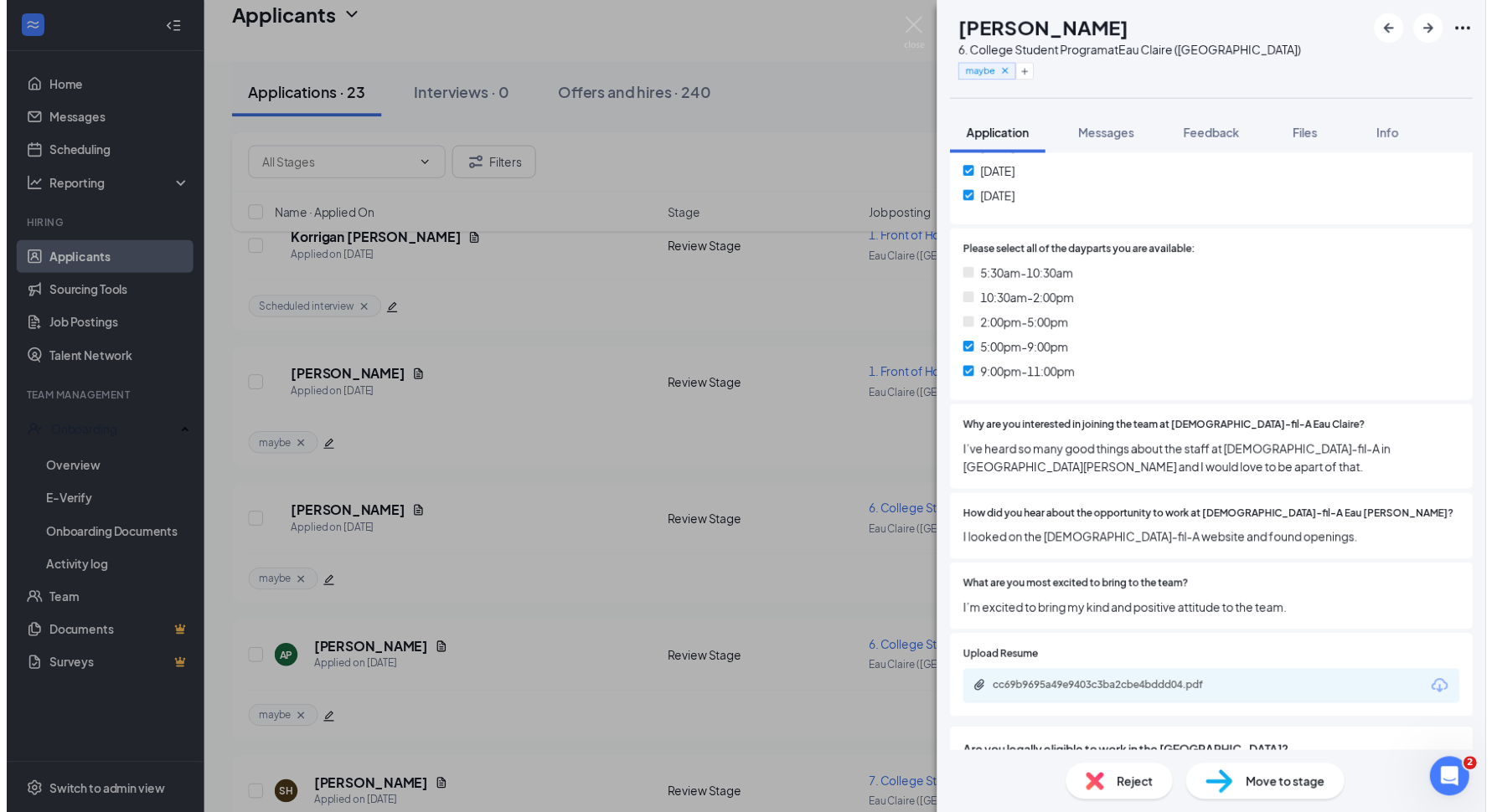
scroll to position [523, 0]
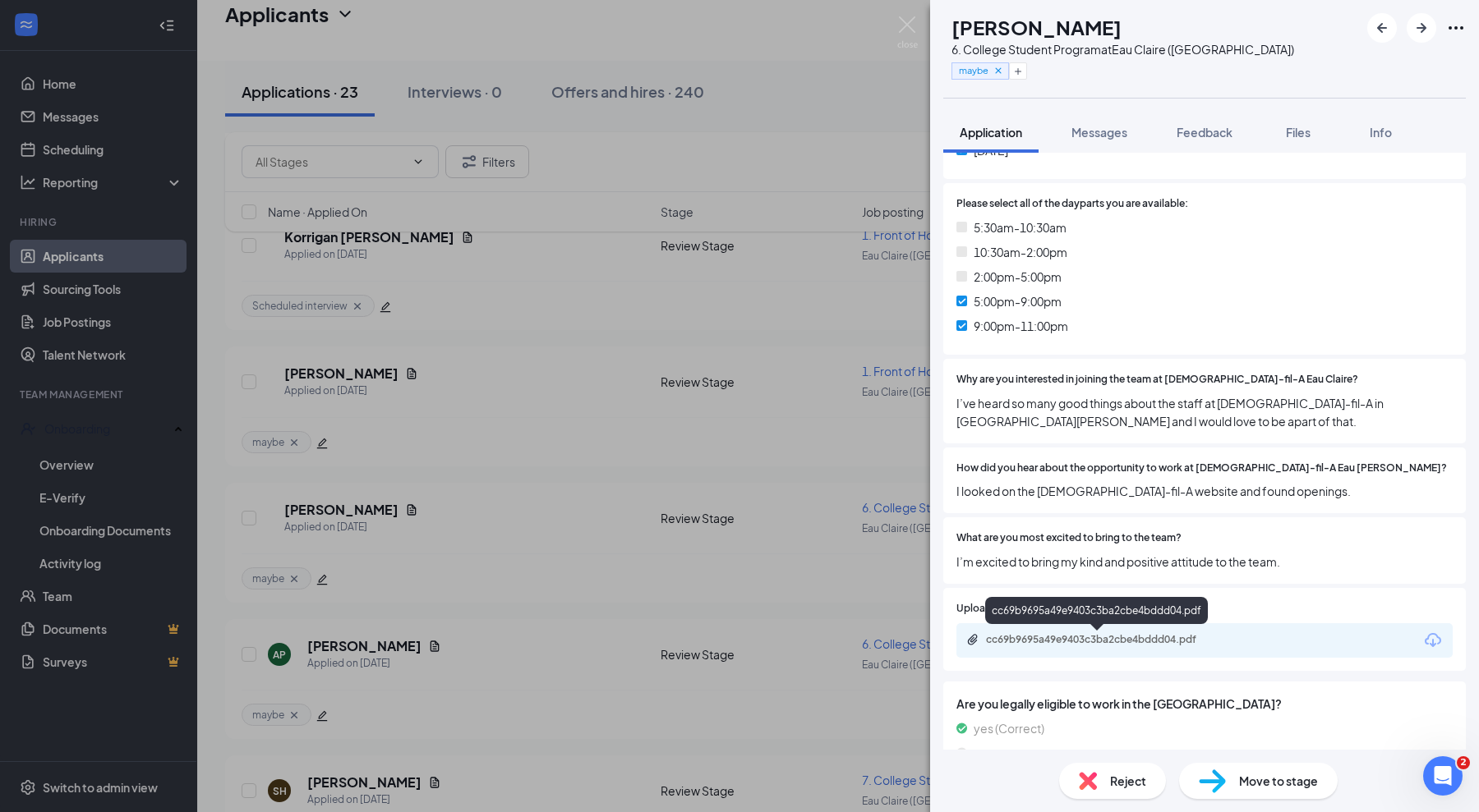
click at [1065, 637] on div "cc69b9695a49e9403c3ba2cbe4bddd04.pdf" at bounding box center [1101, 639] width 230 height 13
drag, startPoint x: 902, startPoint y: 20, endPoint x: 559, endPoint y: 431, distance: 535.3
click at [904, 20] on img at bounding box center [907, 32] width 21 height 32
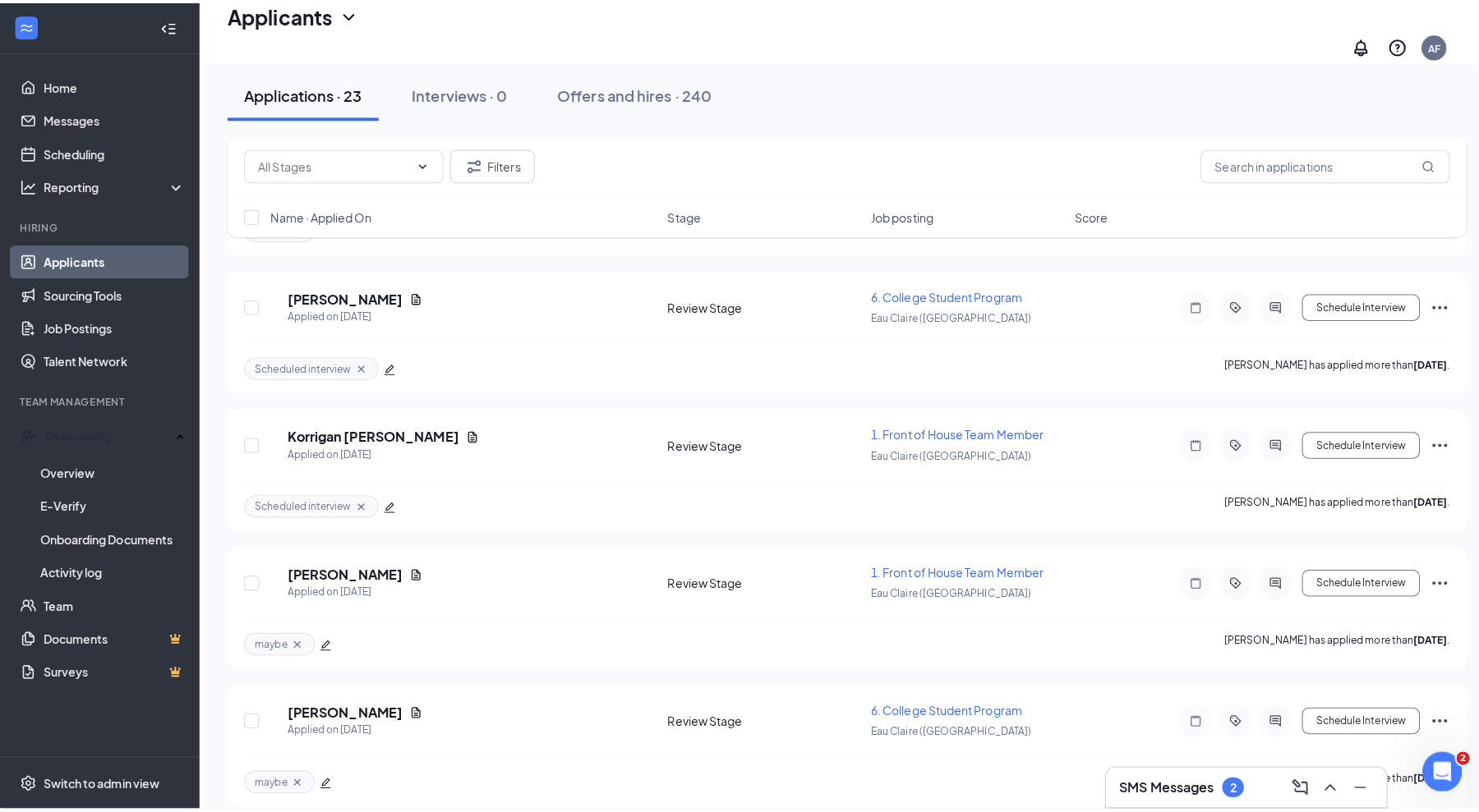
scroll to position [1928, 0]
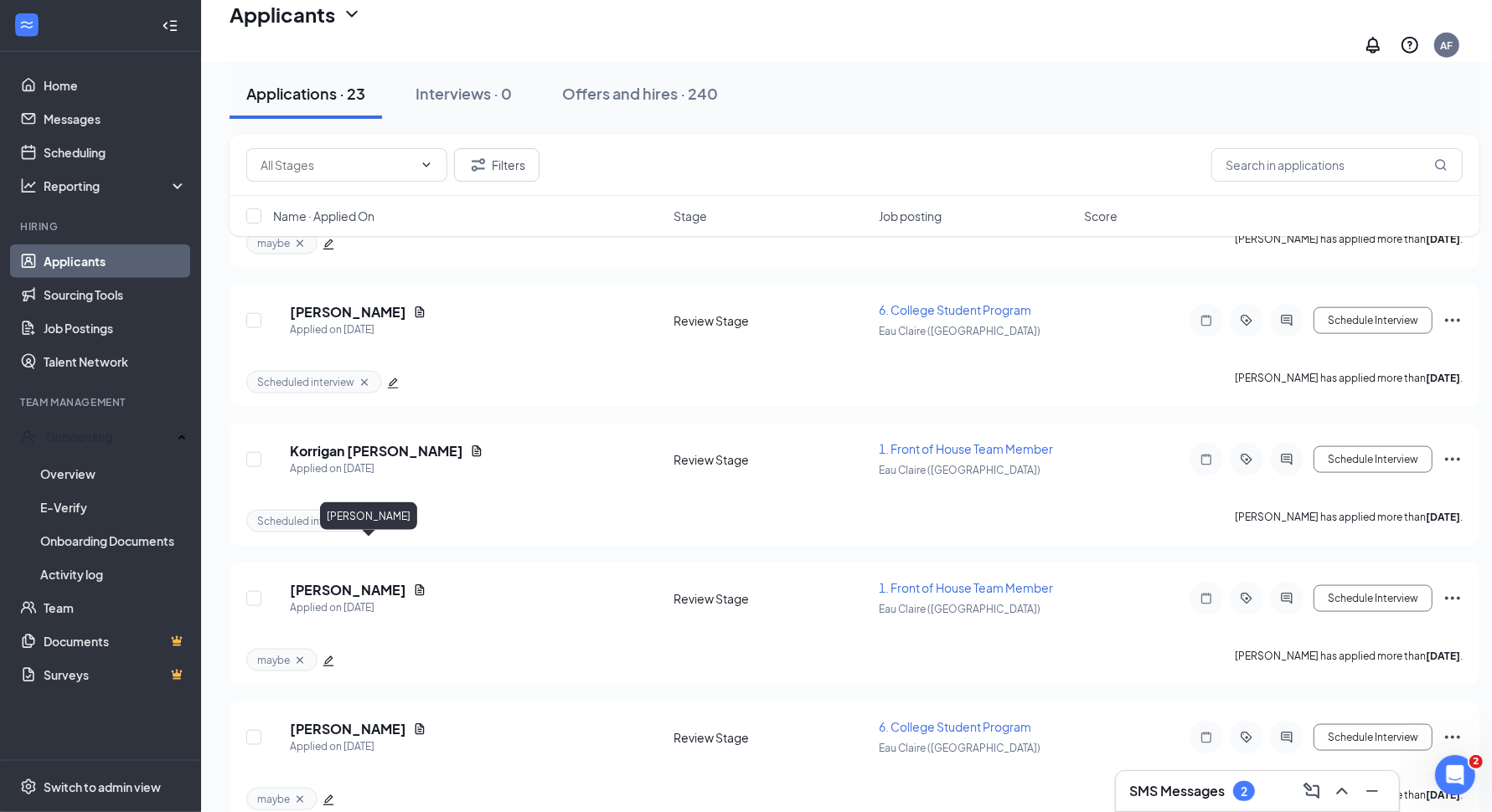
click at [379, 581] on h5 "[PERSON_NAME]" at bounding box center [347, 590] width 116 height 19
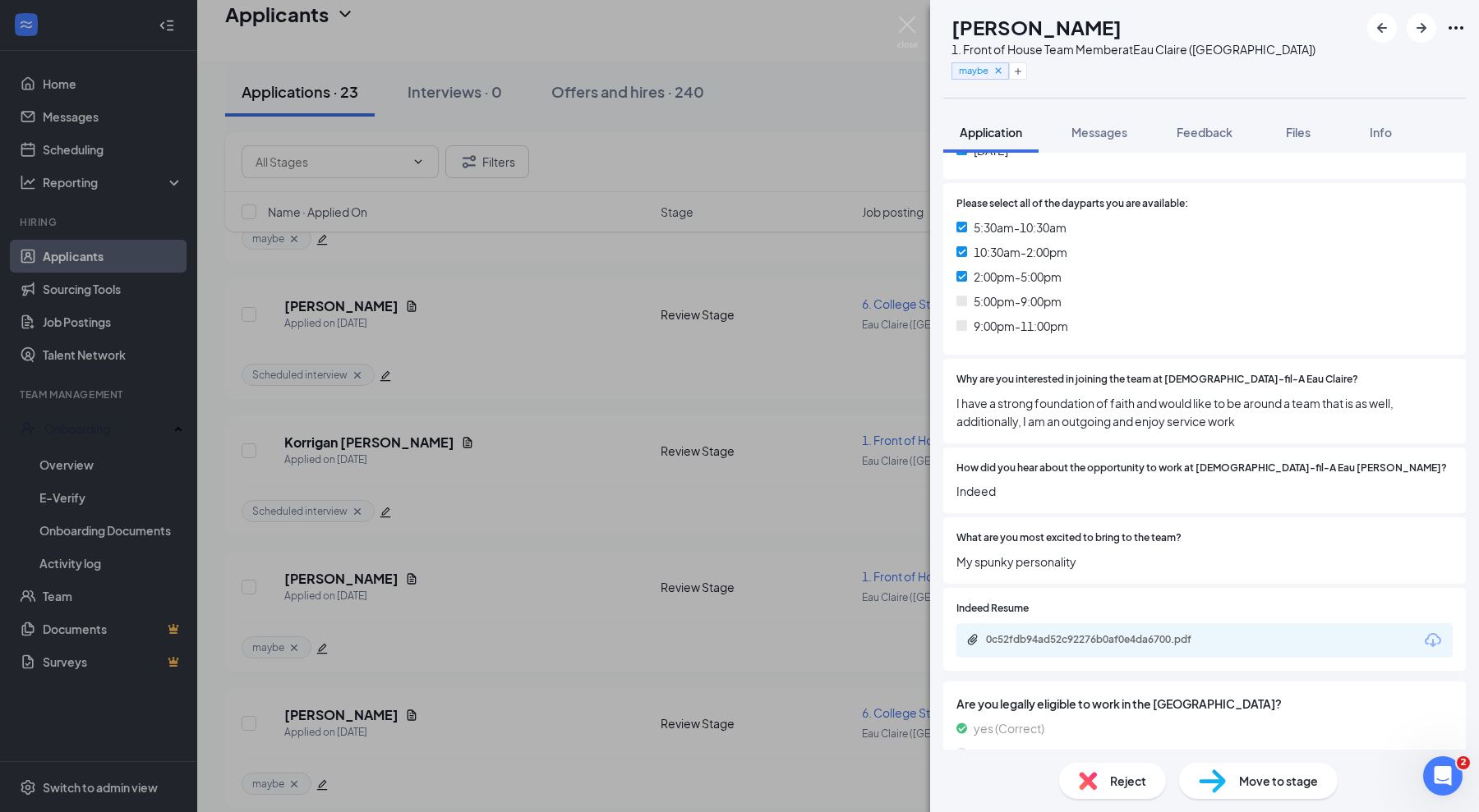
scroll to position [548, 0]
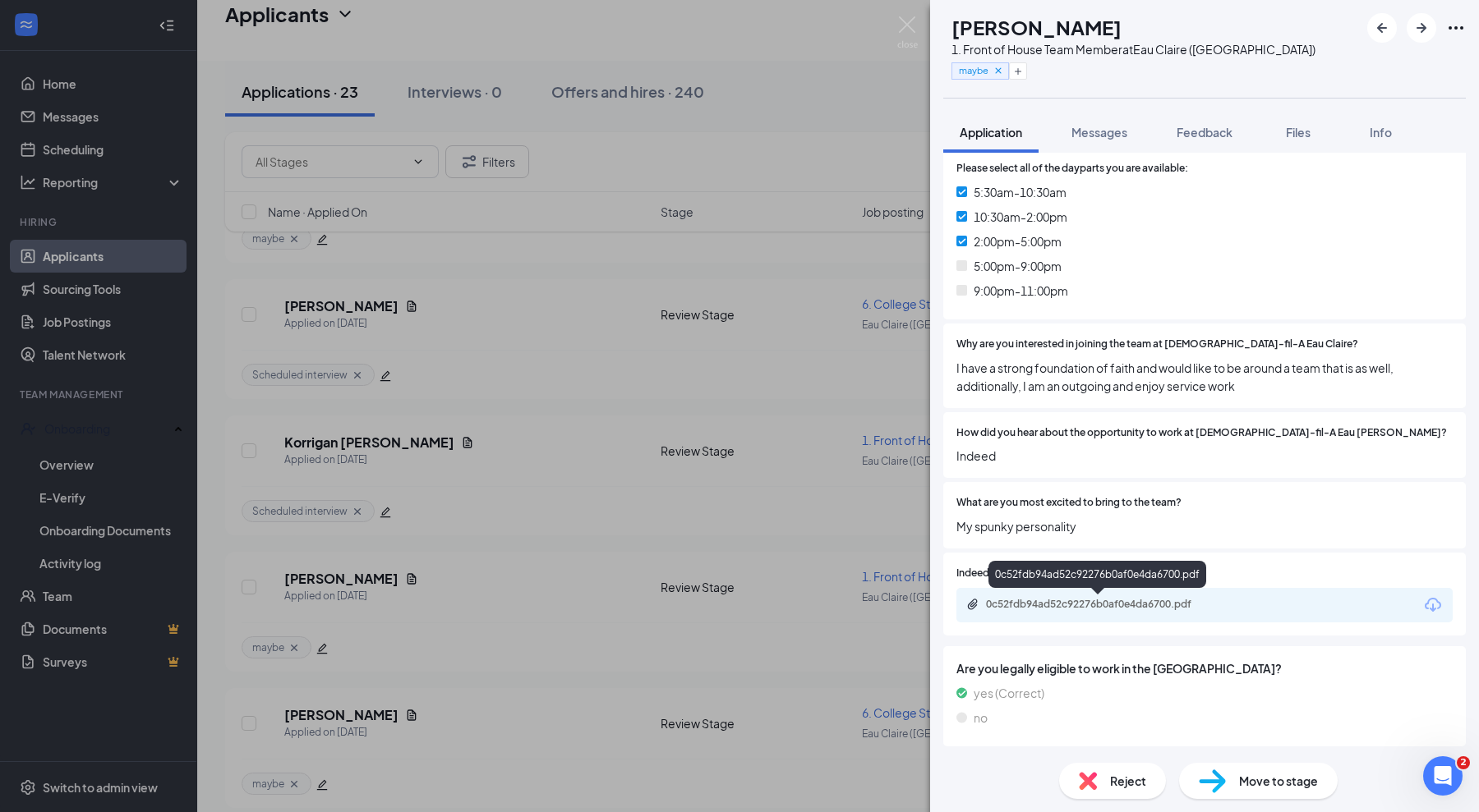
click at [1086, 611] on div "0c52fdb94ad52c92276b0af0e4da6700.pdf" at bounding box center [1099, 606] width 267 height 16
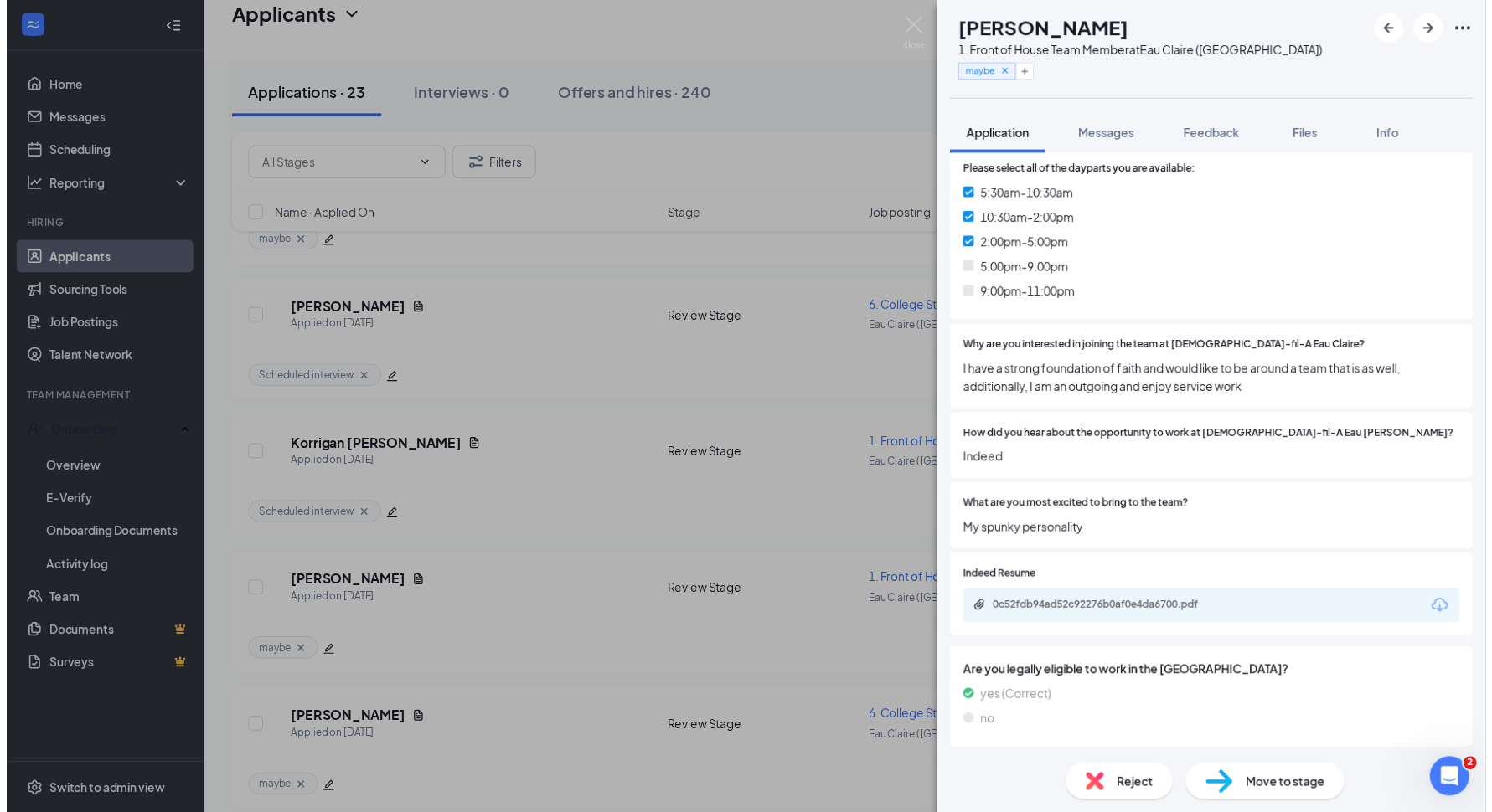
scroll to position [552, 0]
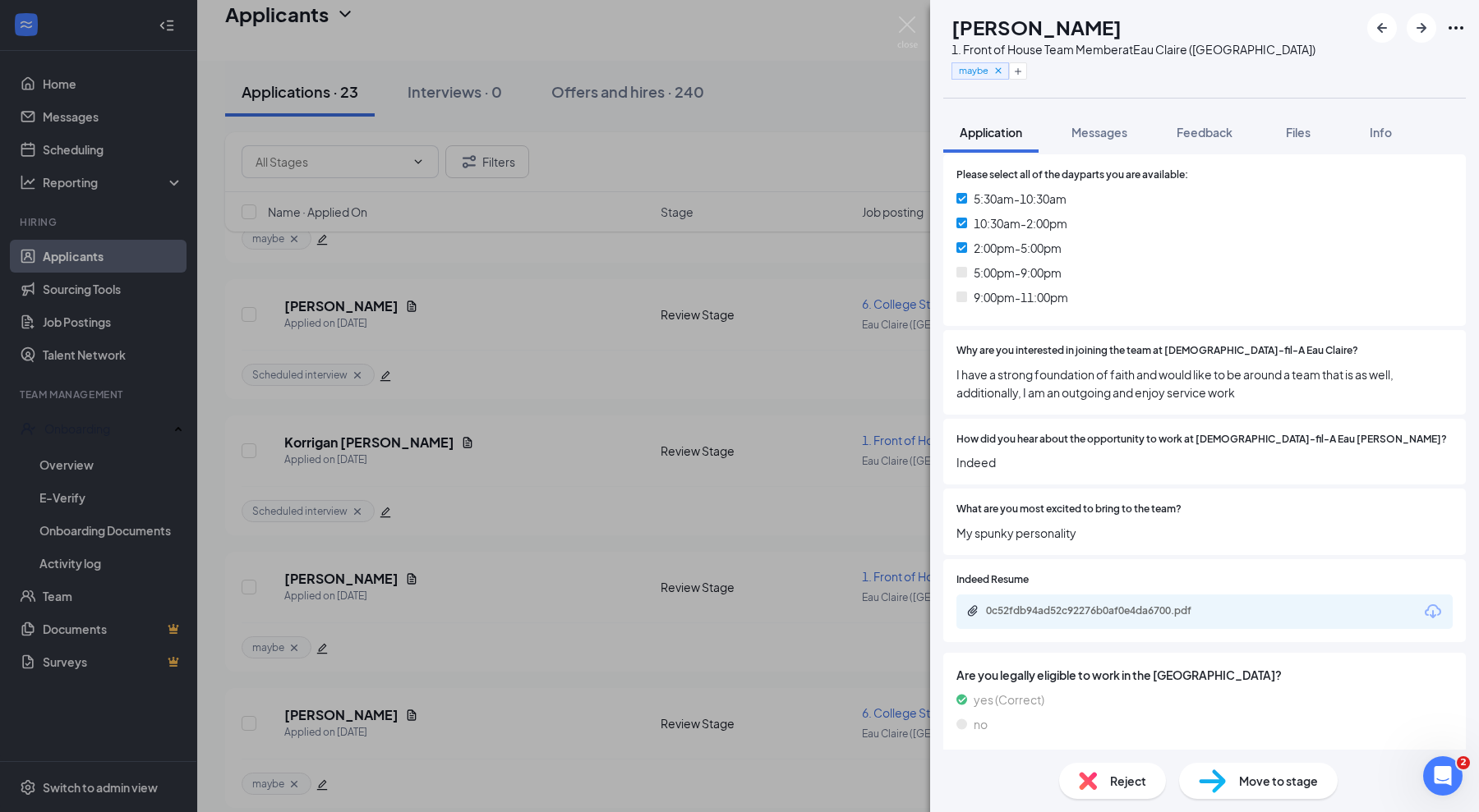
click at [1099, 789] on div "Reject" at bounding box center [1112, 781] width 106 height 36
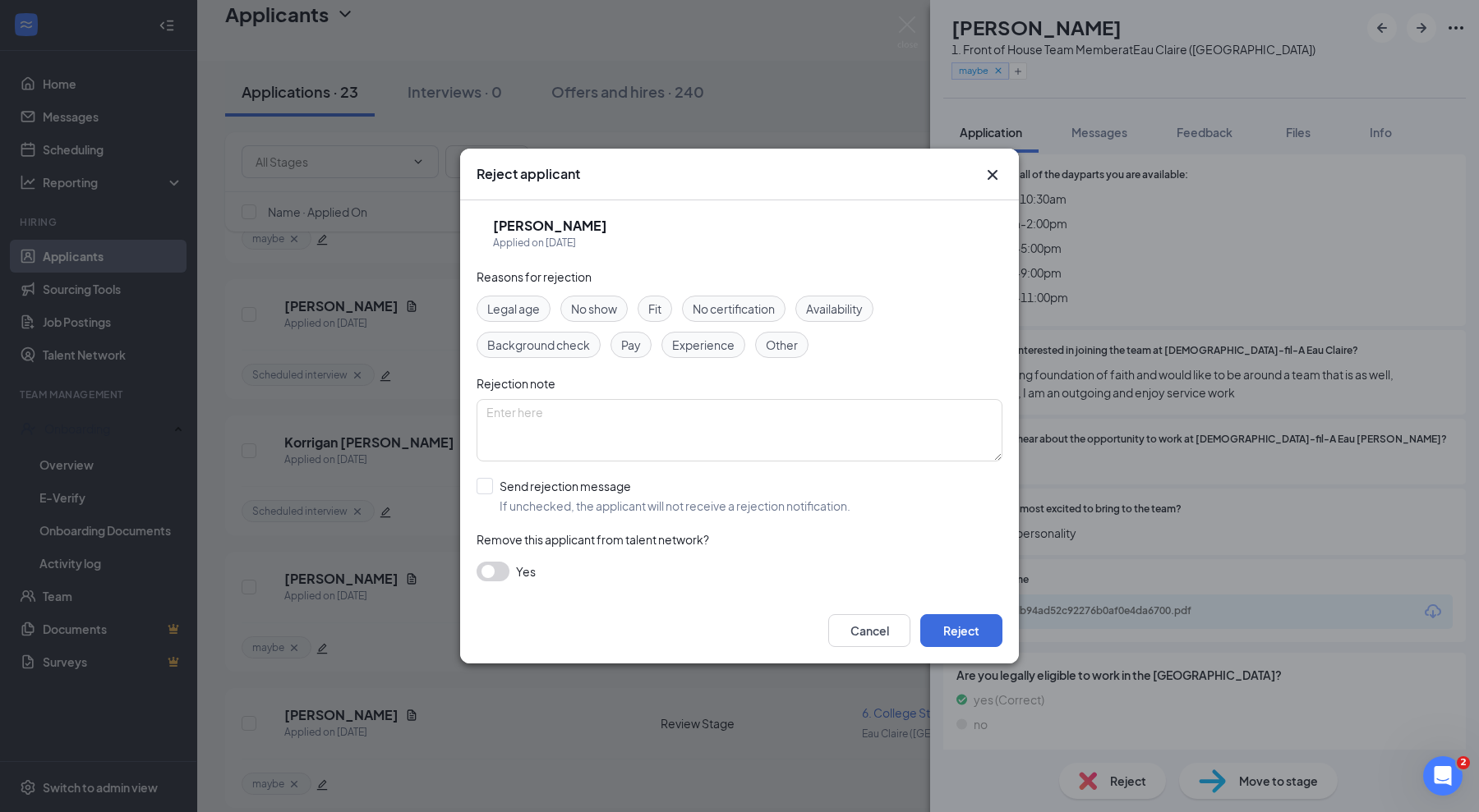
click at [663, 306] on div "Fit" at bounding box center [654, 308] width 34 height 26
click at [559, 483] on input "Send rejection message If unchecked, the applicant will not receive a rejection…" at bounding box center [663, 496] width 374 height 36
checkbox input "true"
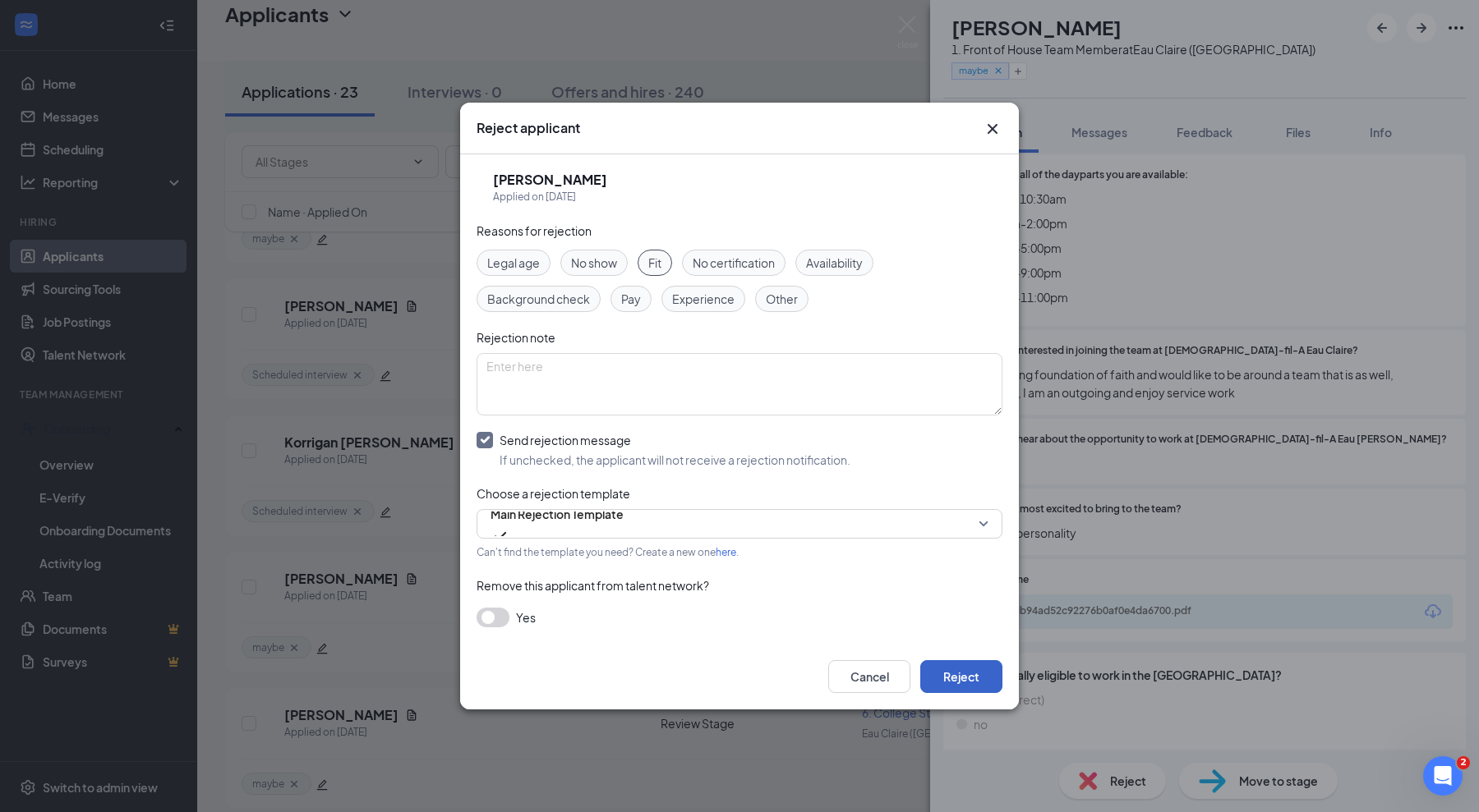
click at [959, 676] on button "Reject" at bounding box center [962, 677] width 82 height 33
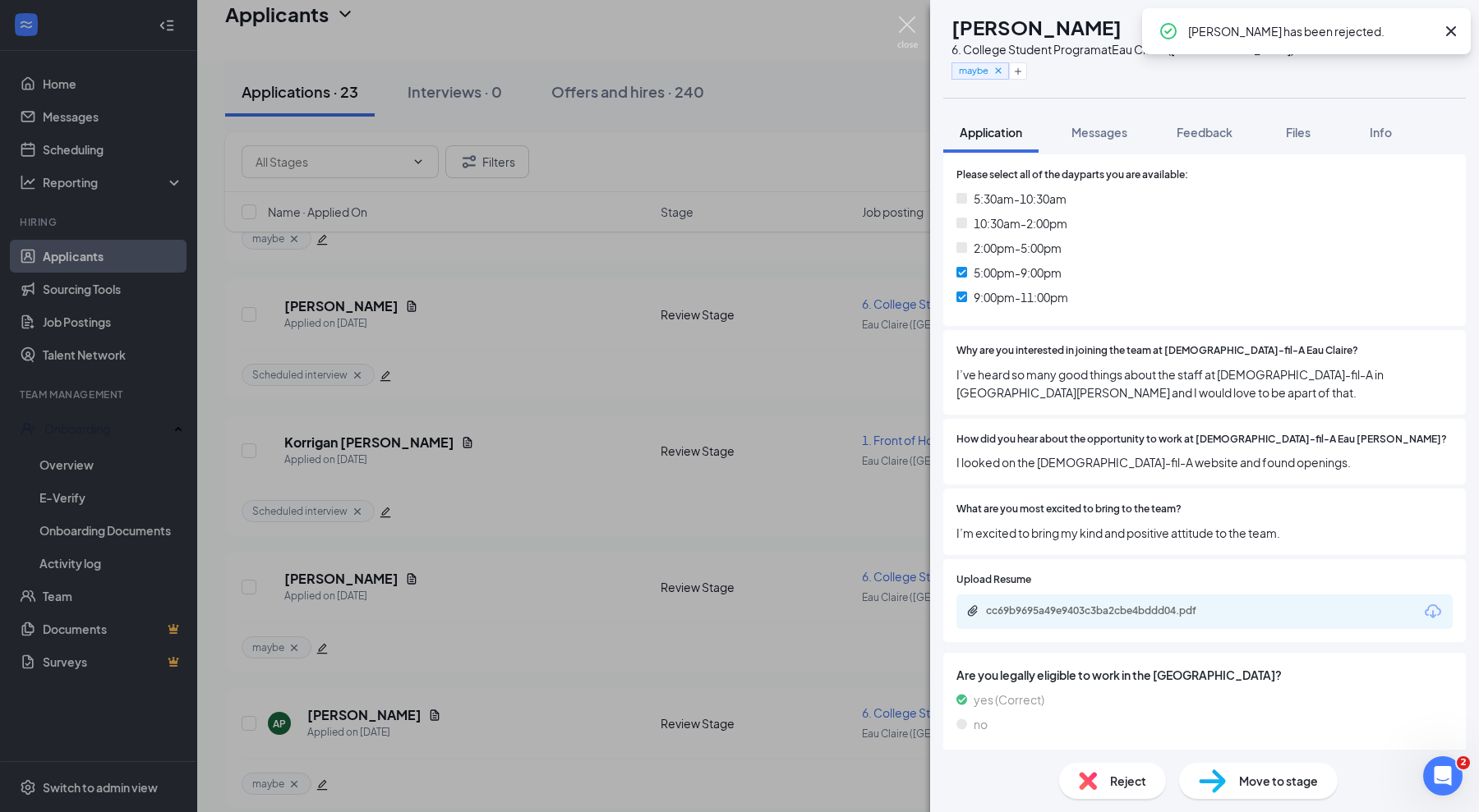
click at [910, 19] on img at bounding box center [907, 32] width 21 height 32
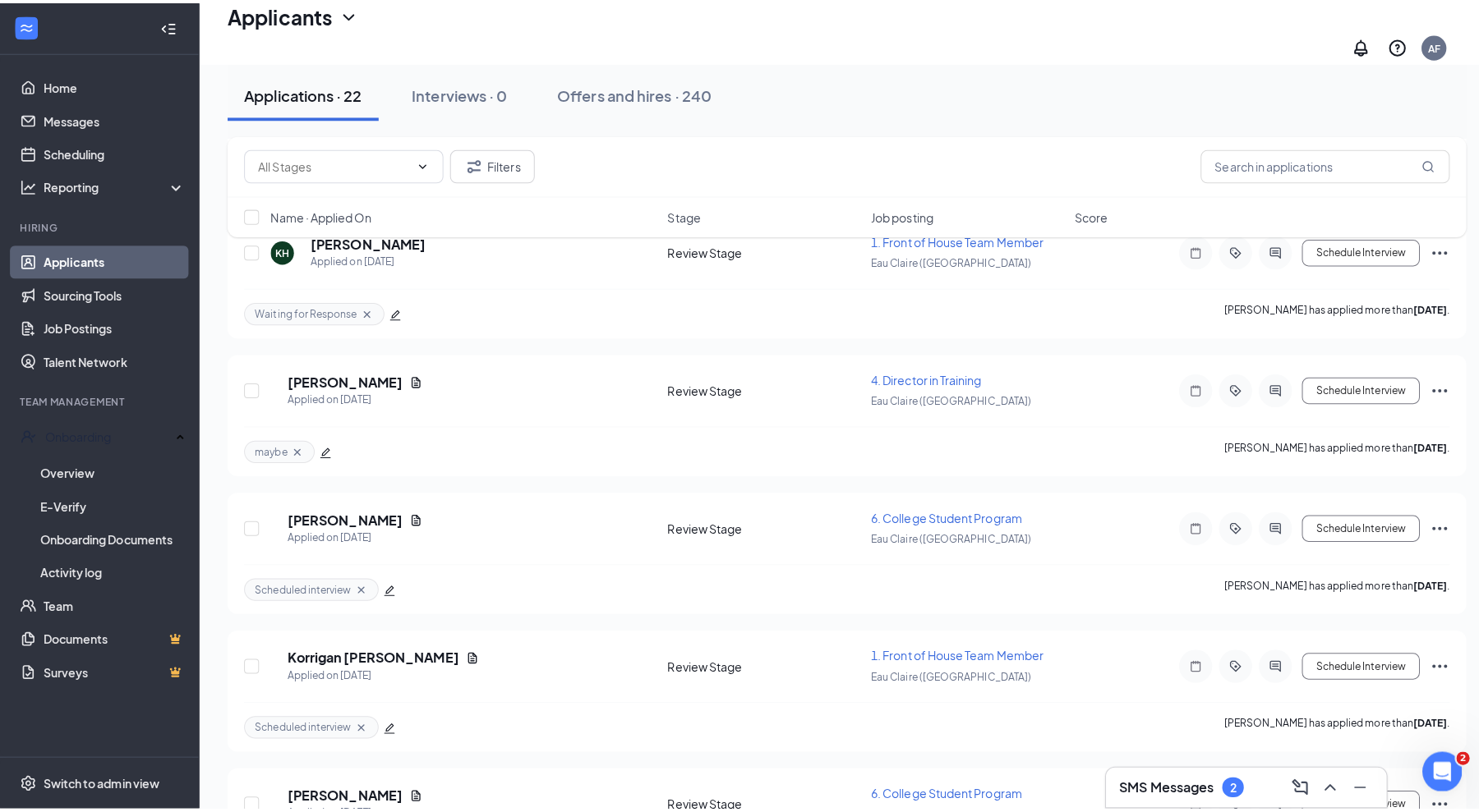
scroll to position [1620, 0]
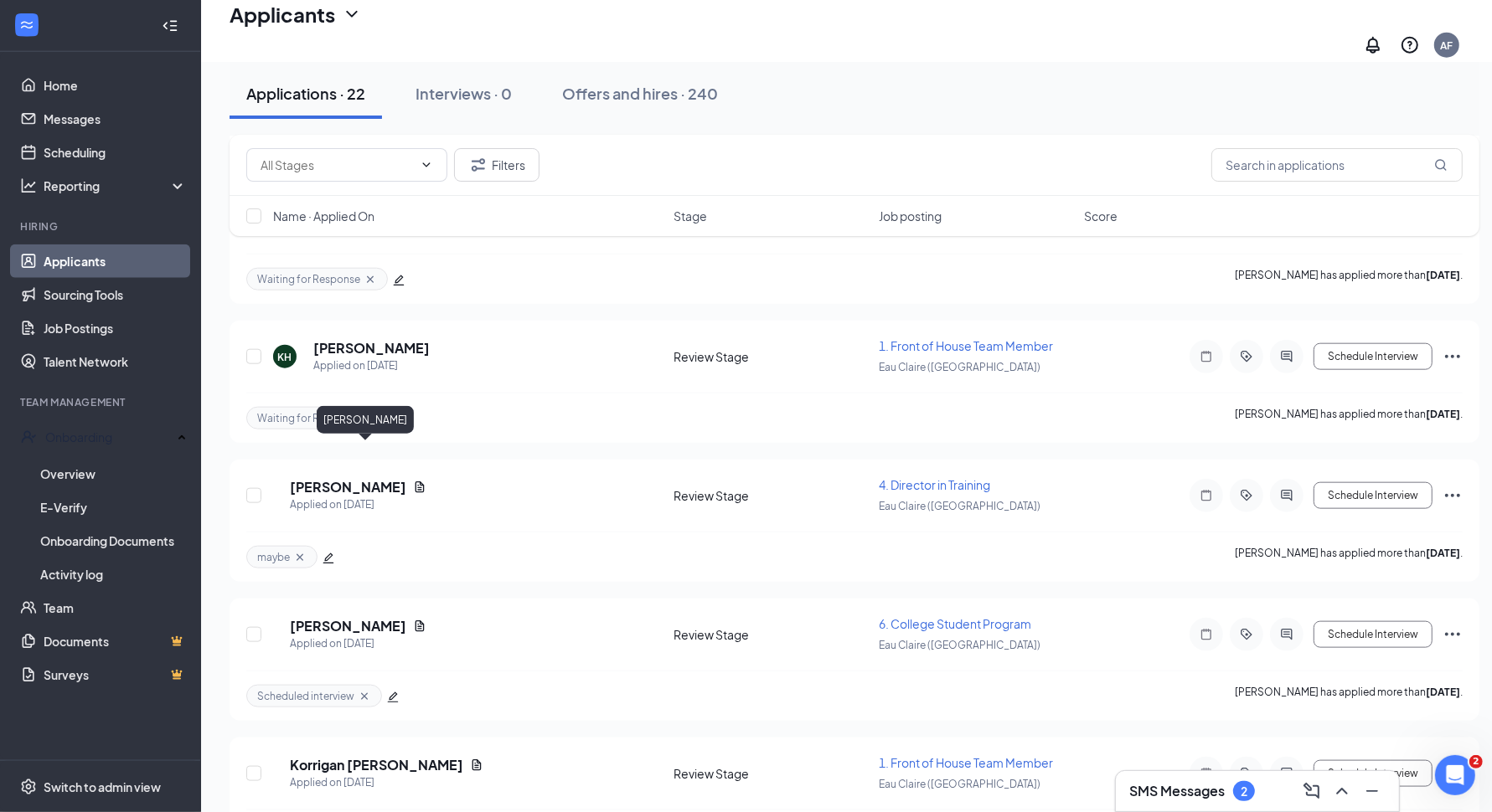
click at [341, 479] on h5 "[PERSON_NAME]" at bounding box center [347, 488] width 116 height 19
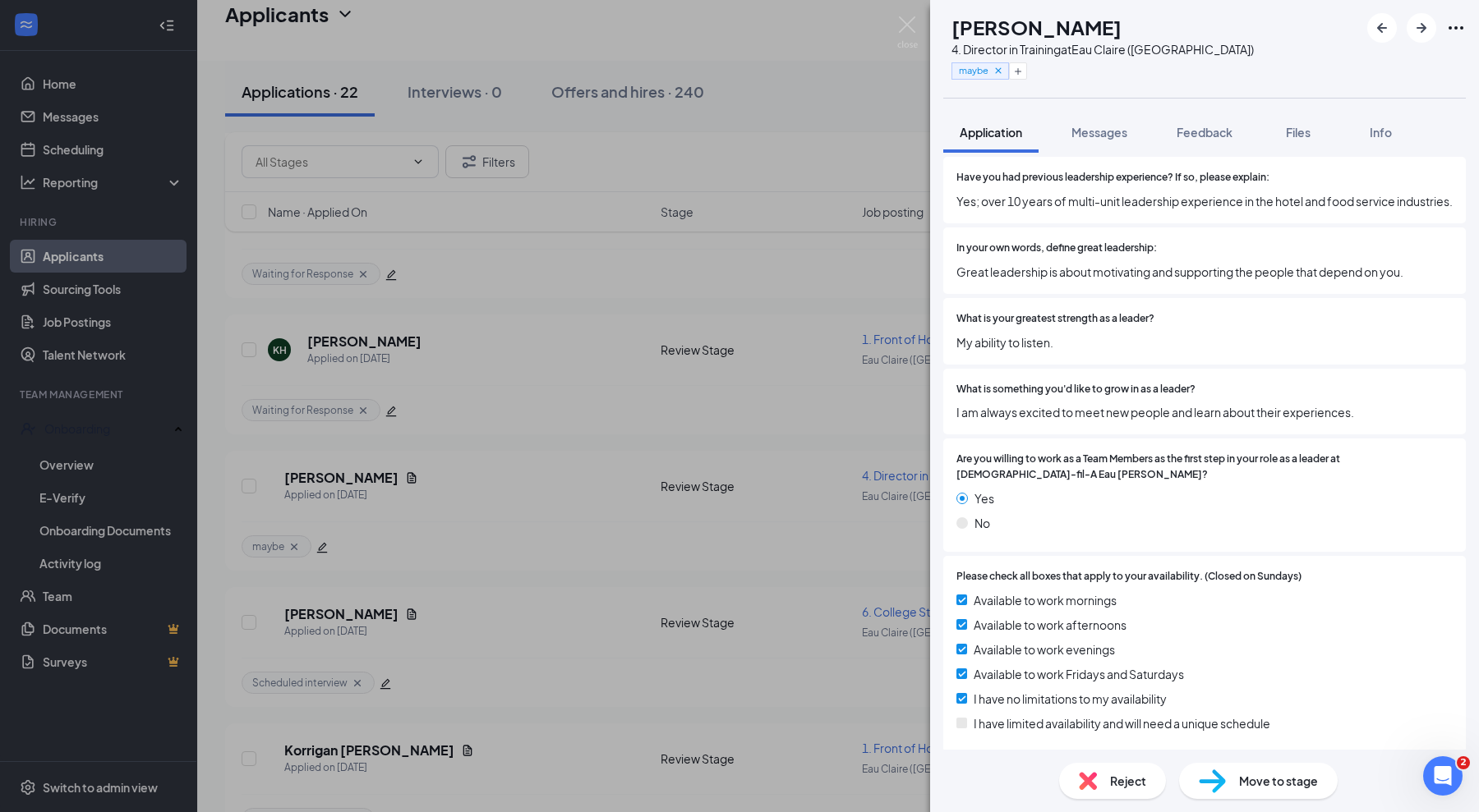
scroll to position [422, 0]
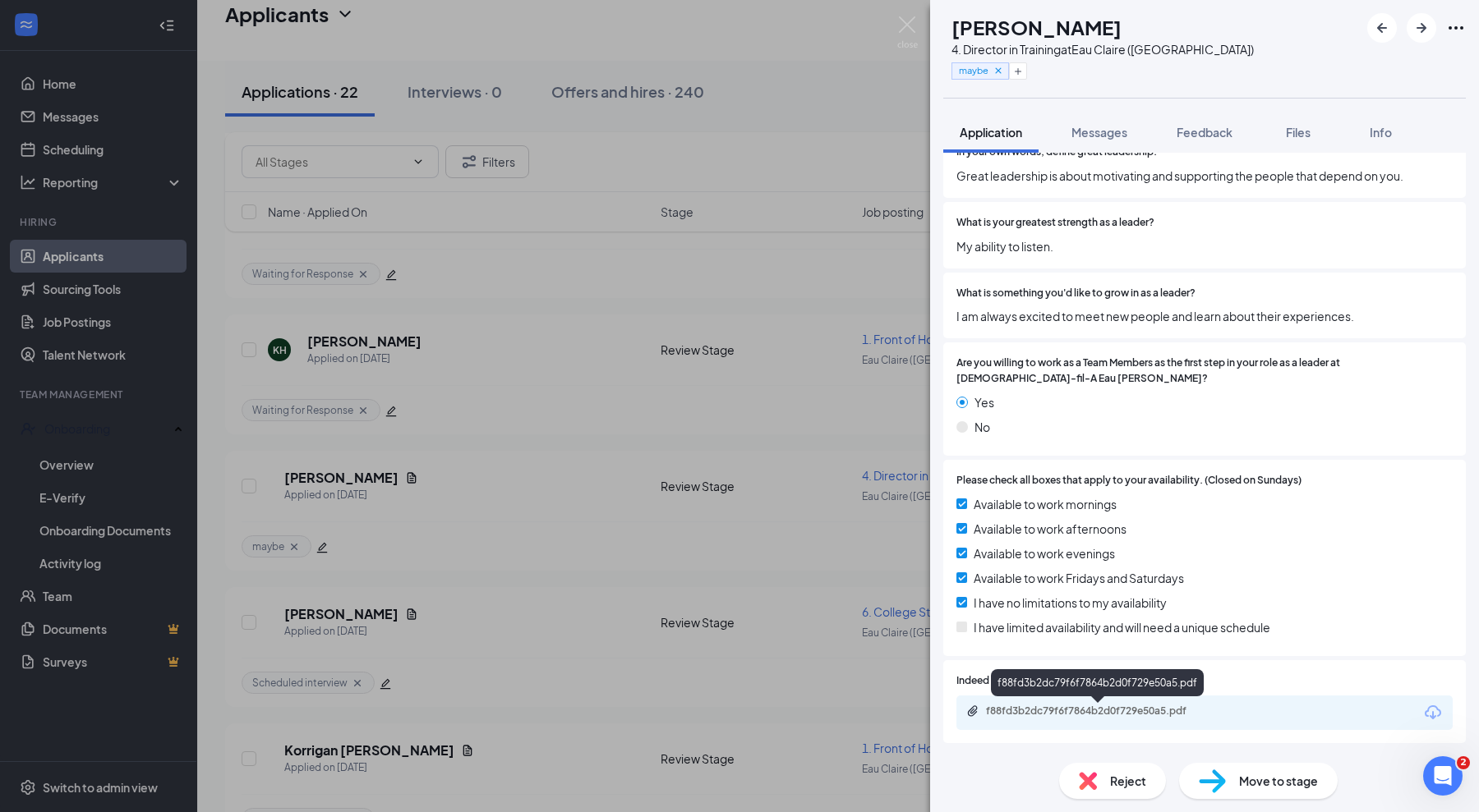
click at [1055, 714] on div "f88fd3b2dc79f6f7864b2d0f729e50a5.pdf" at bounding box center [1101, 710] width 230 height 13
drag, startPoint x: 899, startPoint y: 31, endPoint x: 501, endPoint y: 577, distance: 675.7
click at [900, 29] on img at bounding box center [907, 32] width 21 height 32
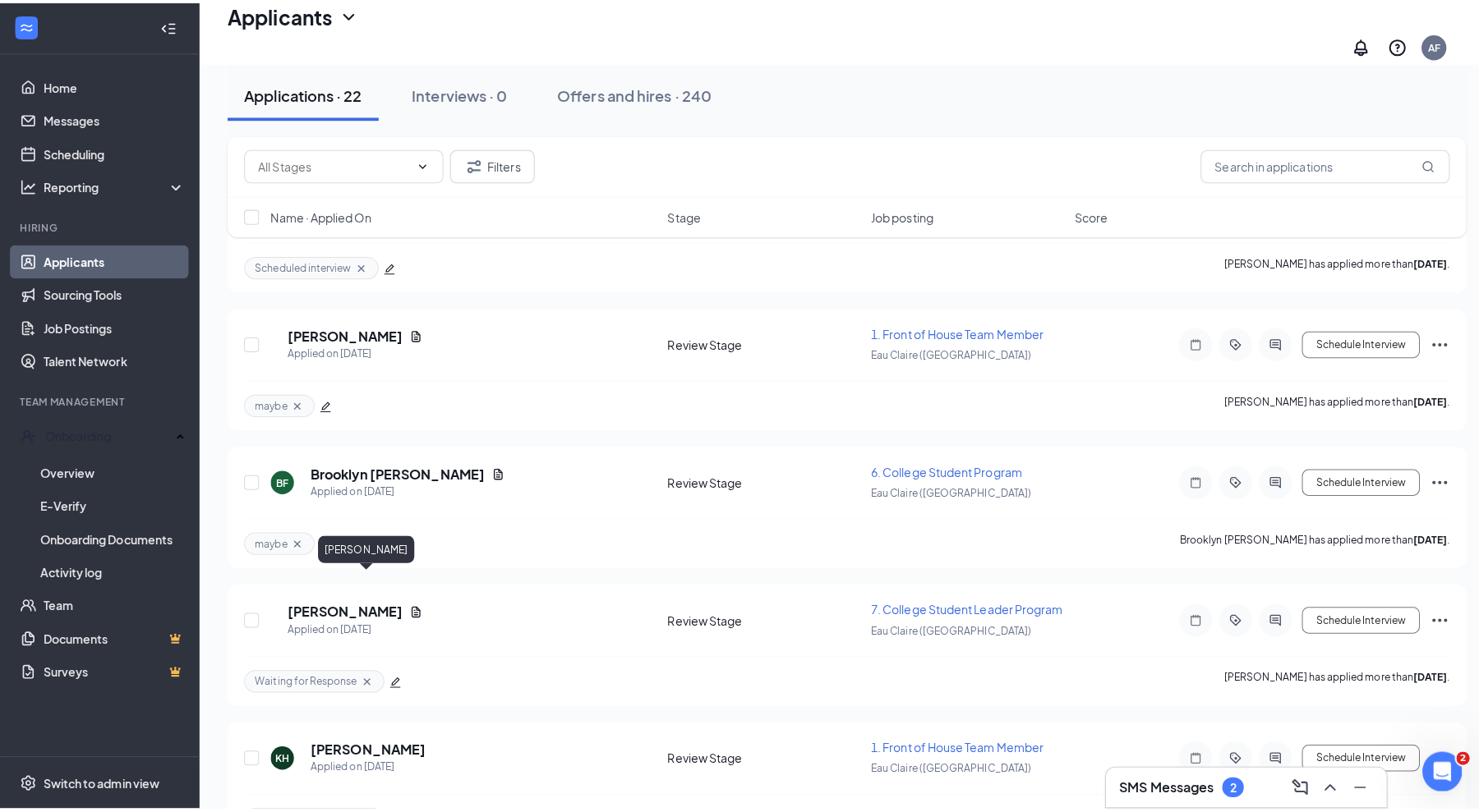
scroll to position [1210, 0]
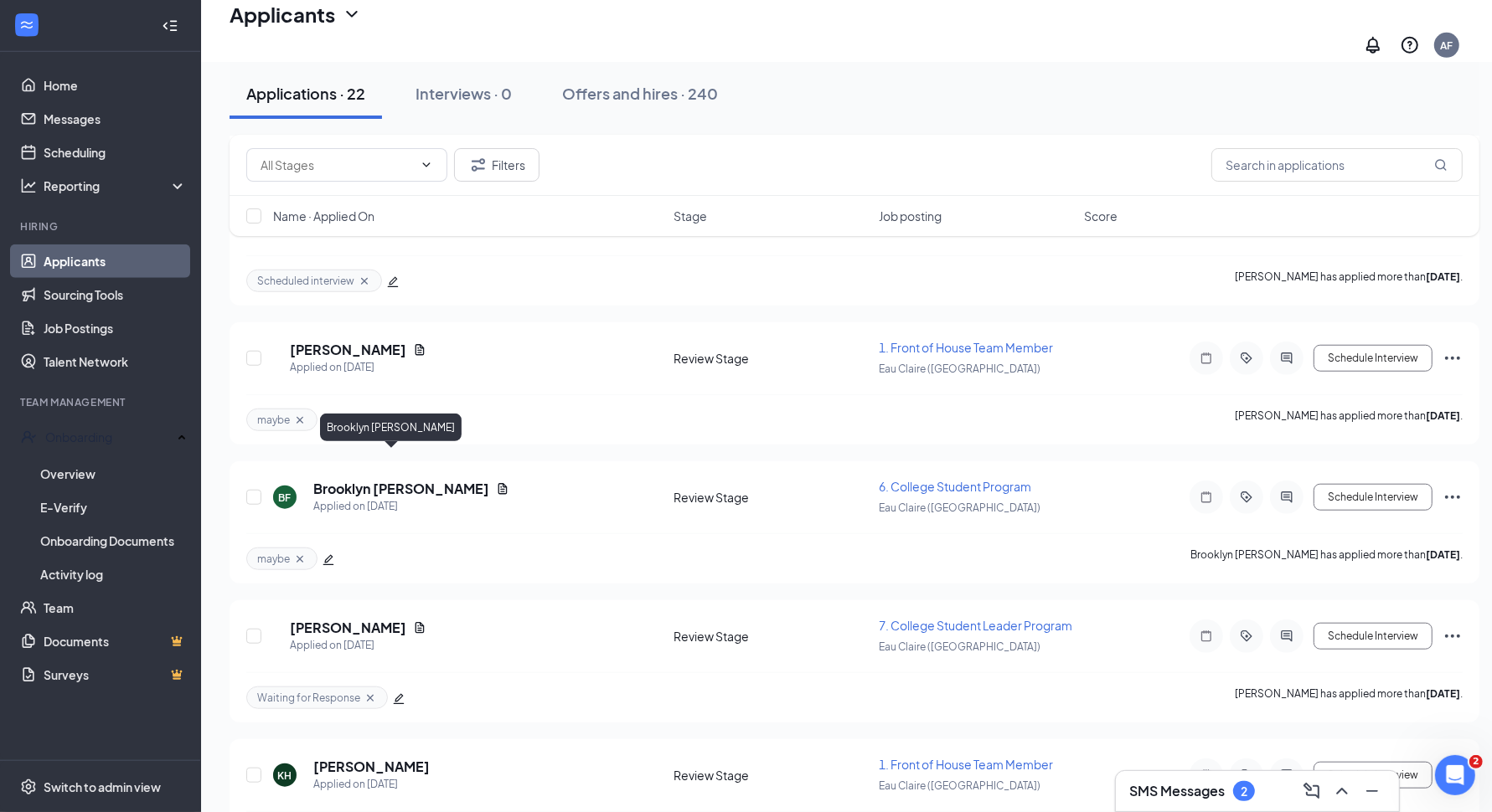
click at [381, 480] on h5 "Brooklyn [PERSON_NAME]" at bounding box center [401, 489] width 176 height 19
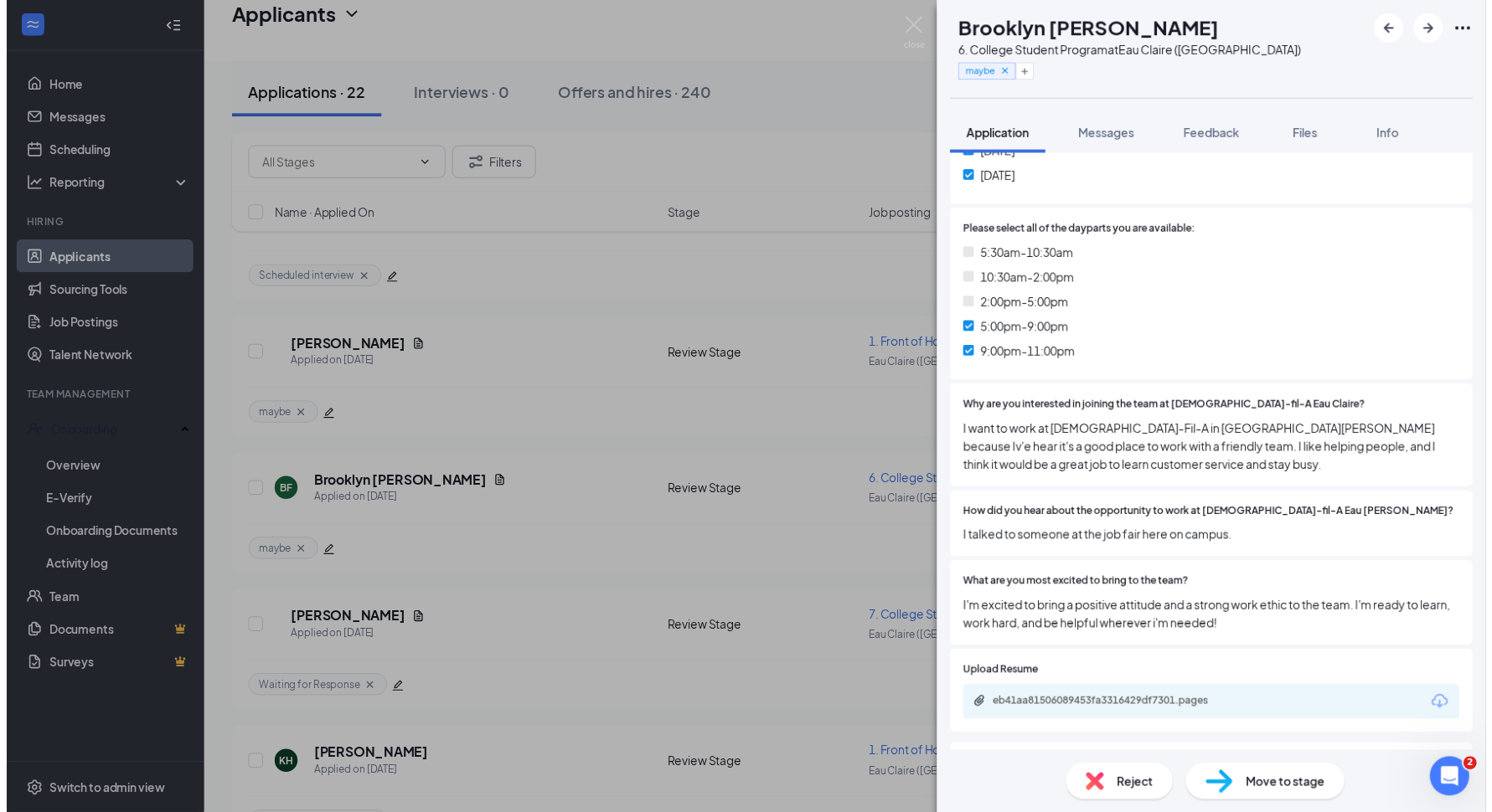
scroll to position [523, 0]
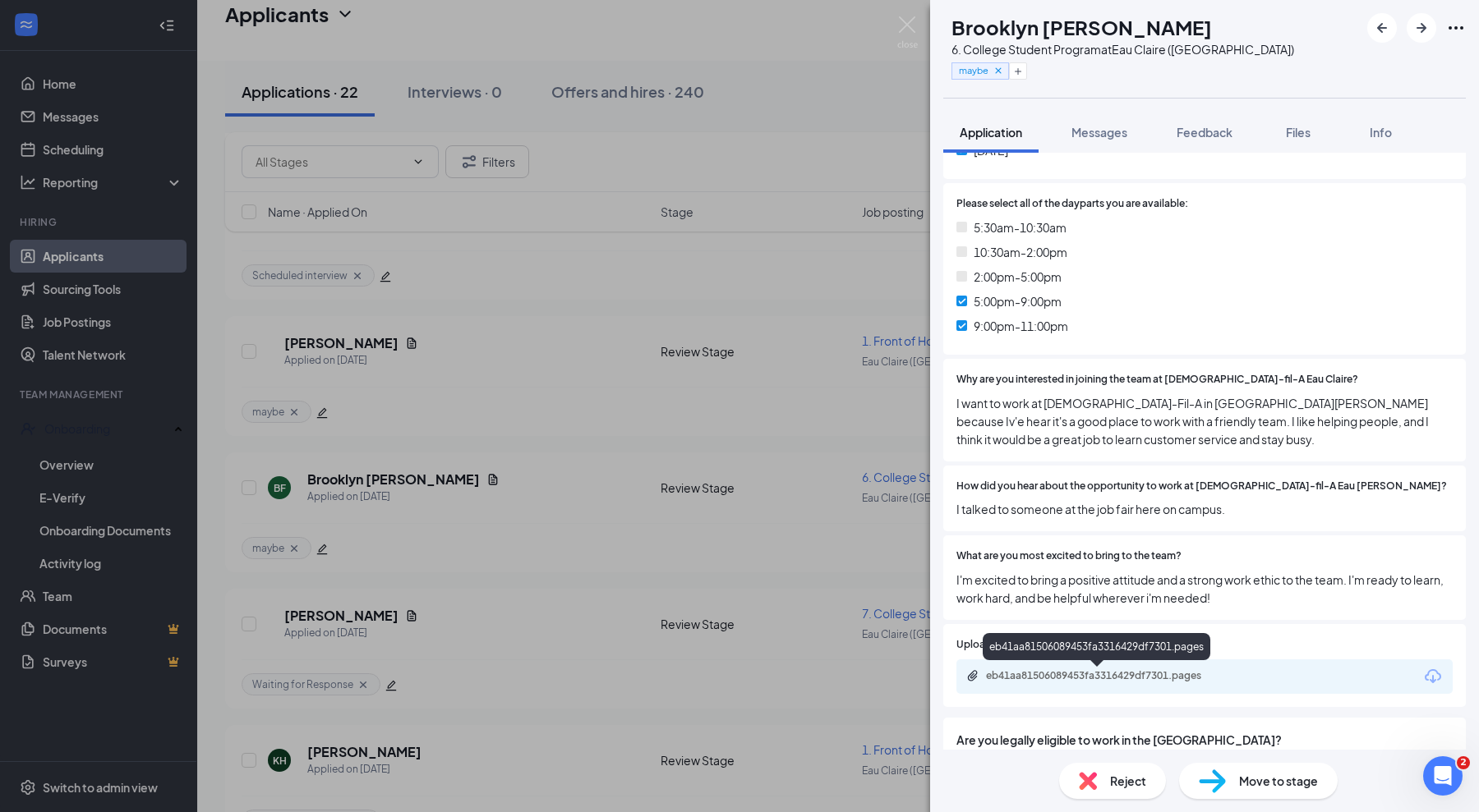
click at [1146, 671] on div "eb41aa81506089453fa3316429df7301.pages" at bounding box center [1101, 675] width 230 height 13
click at [911, 19] on img at bounding box center [907, 32] width 21 height 32
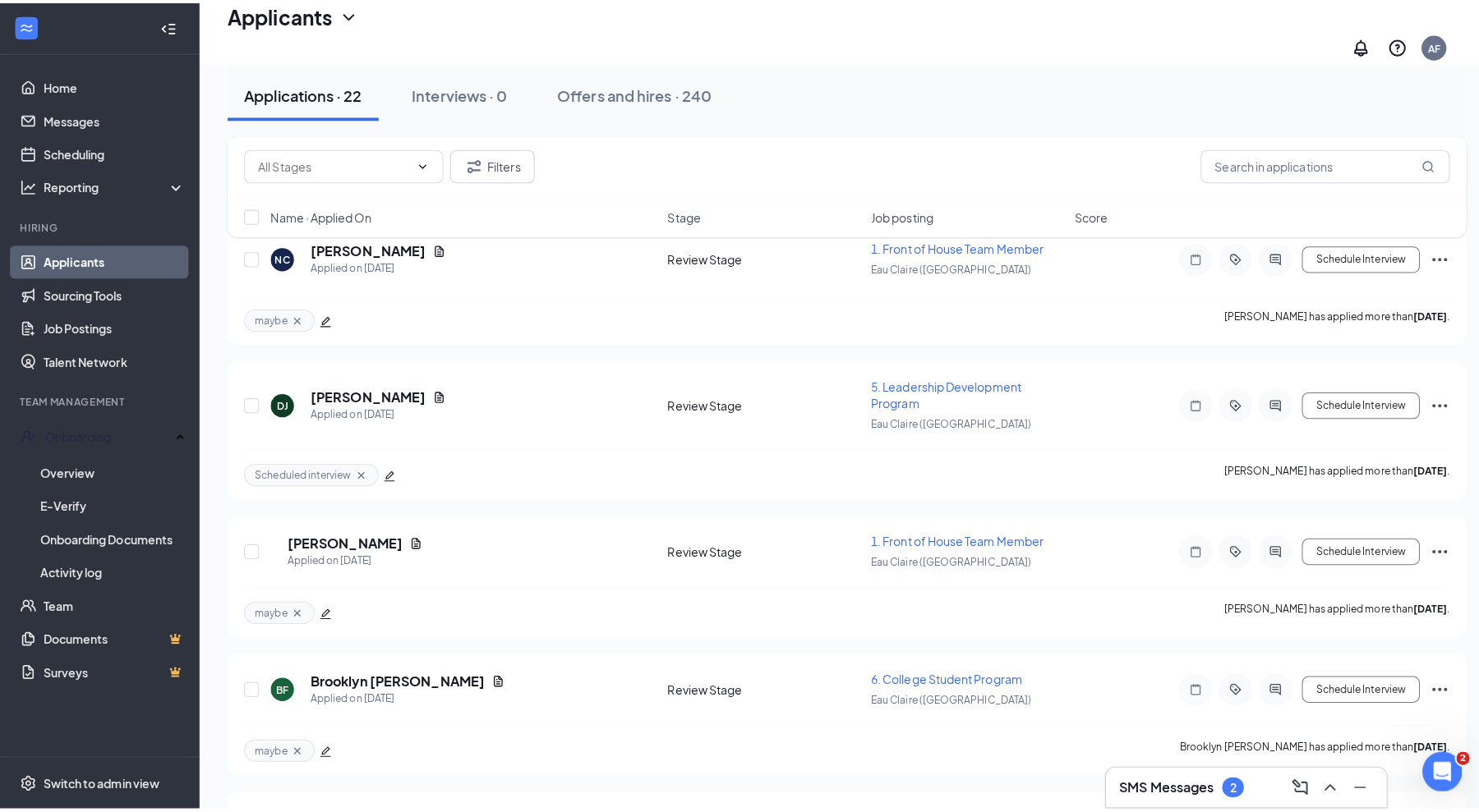
scroll to position [1004, 0]
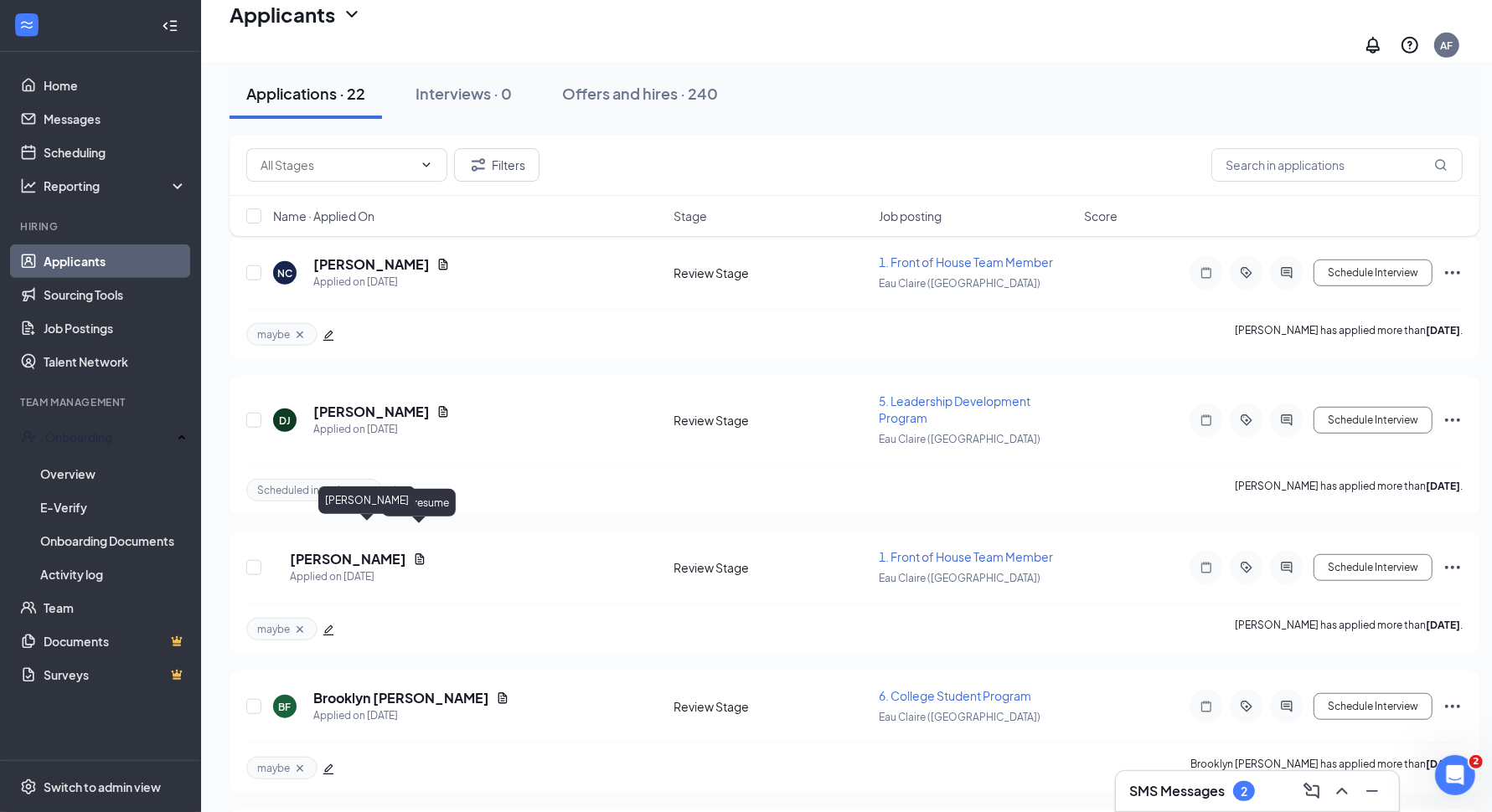
click at [323, 550] on h5 "[PERSON_NAME]" at bounding box center [347, 559] width 116 height 19
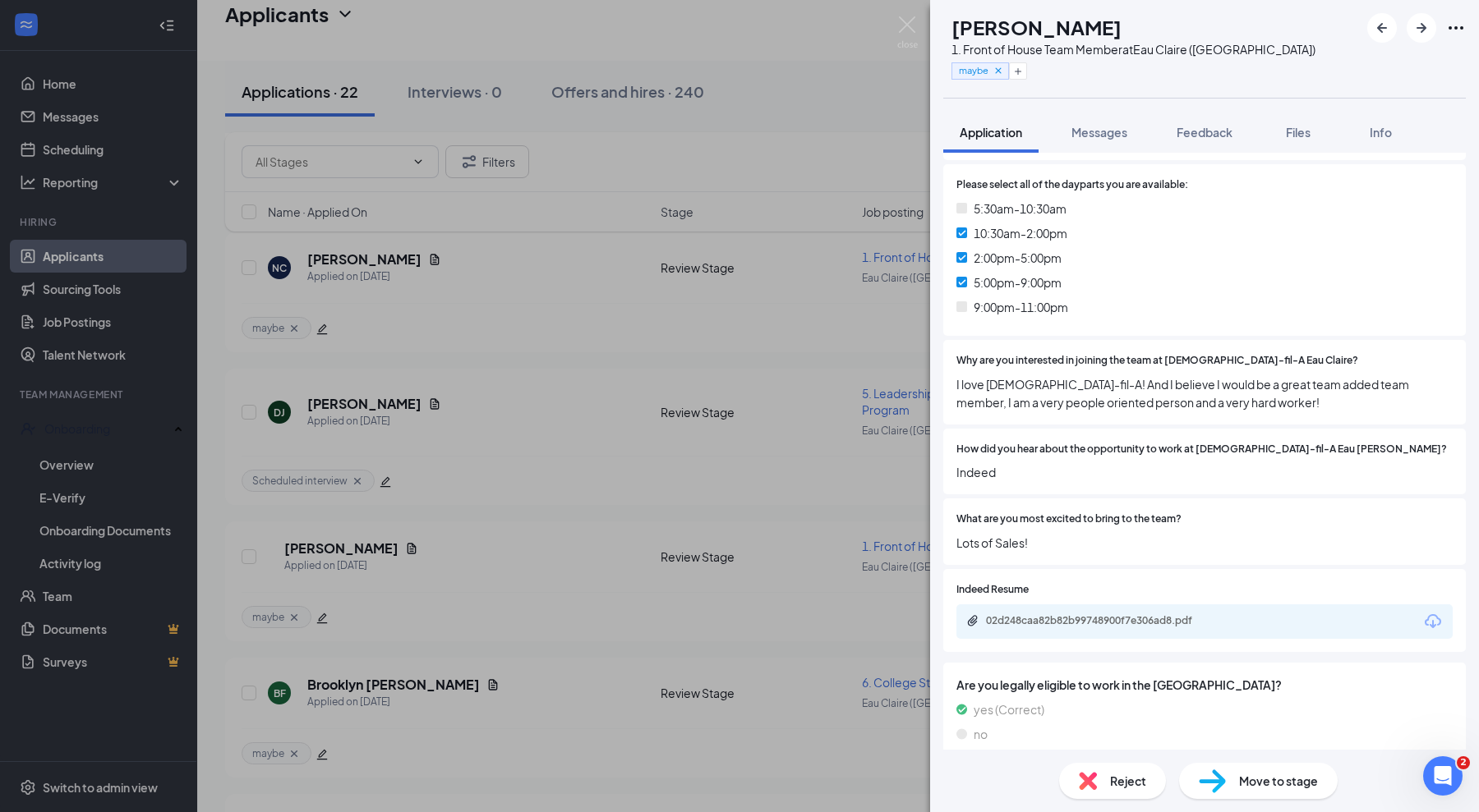
scroll to position [548, 0]
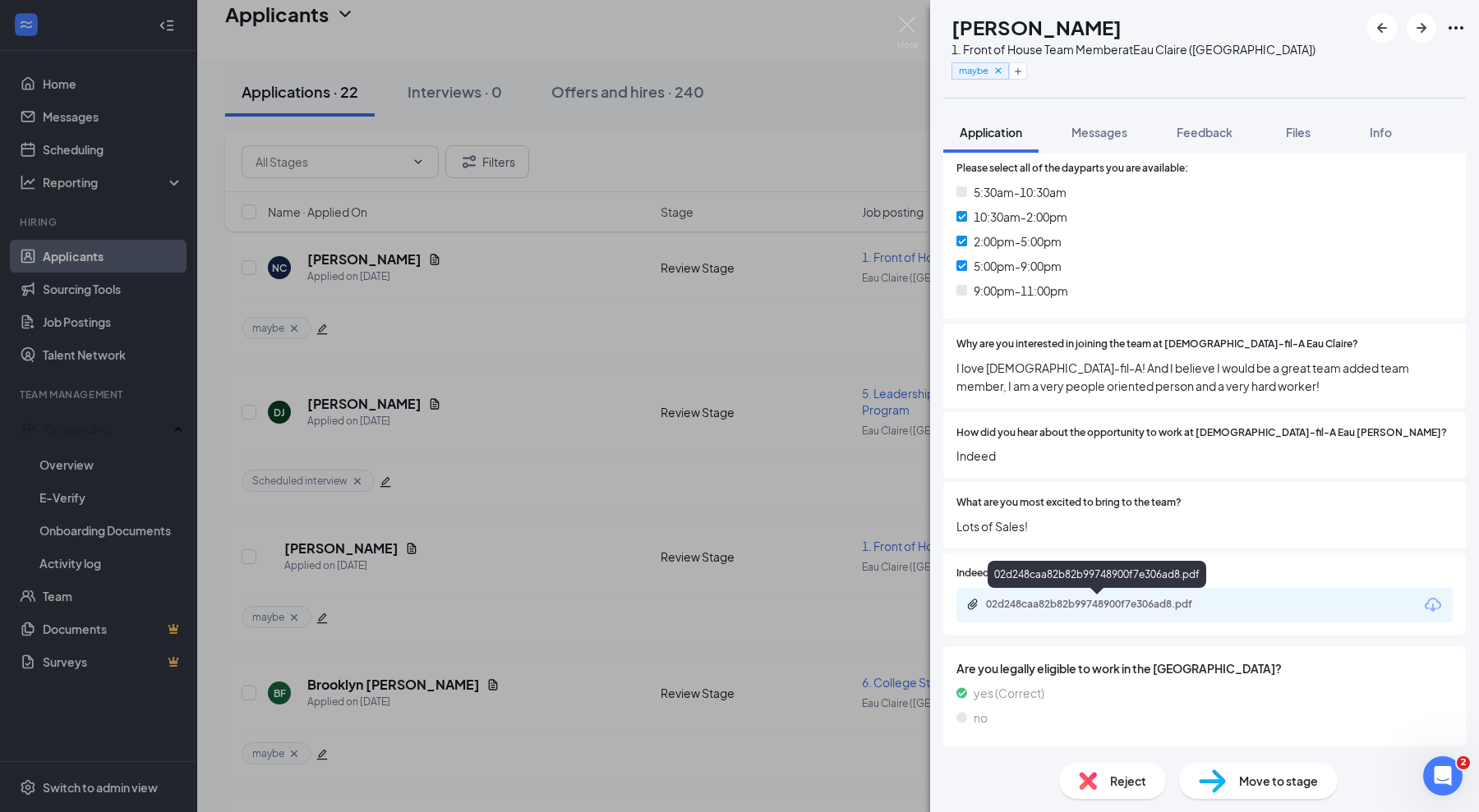
click at [1014, 604] on div "02d248caa82b82b99748900f7e306ad8.pdf" at bounding box center [1101, 604] width 230 height 13
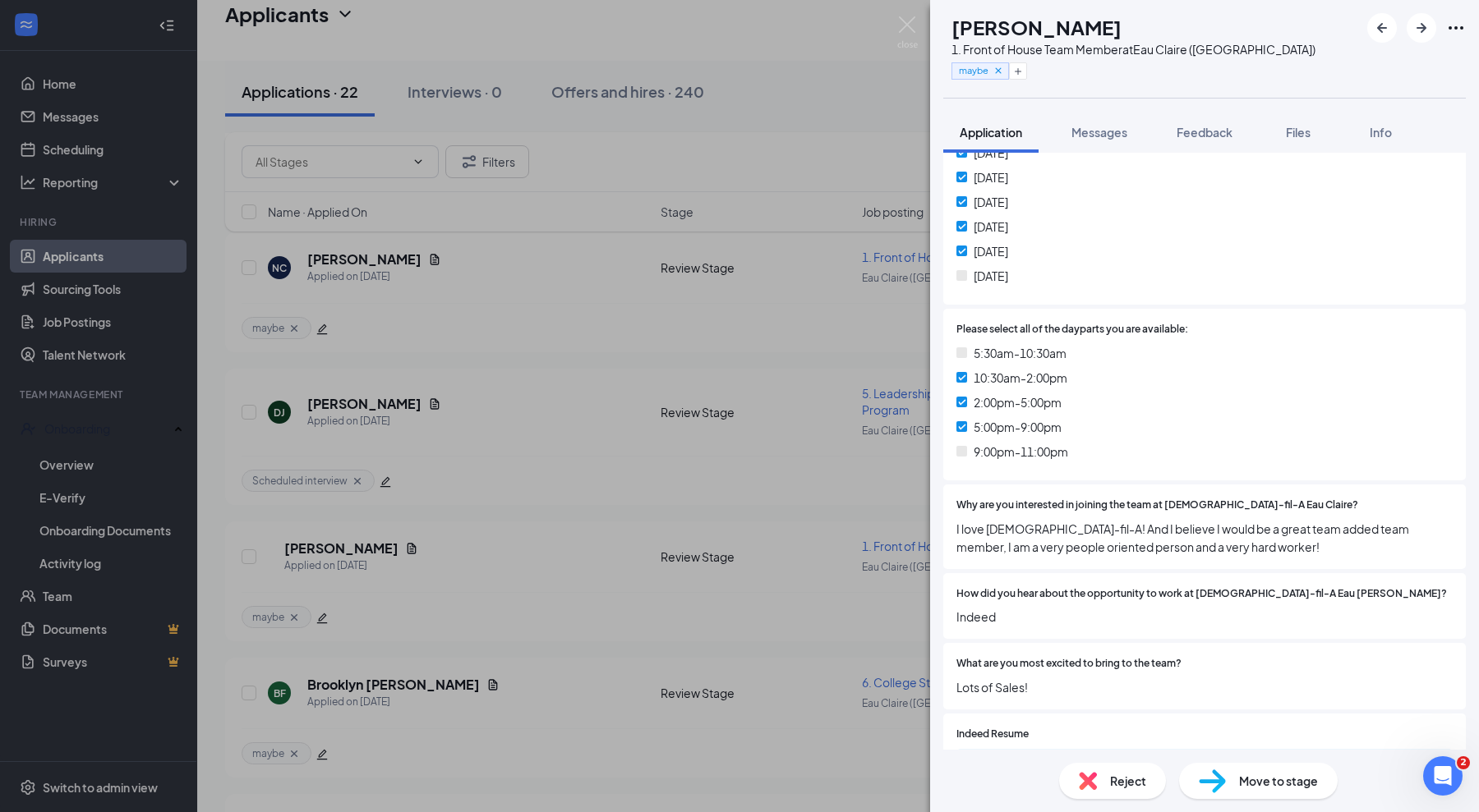
scroll to position [411, 0]
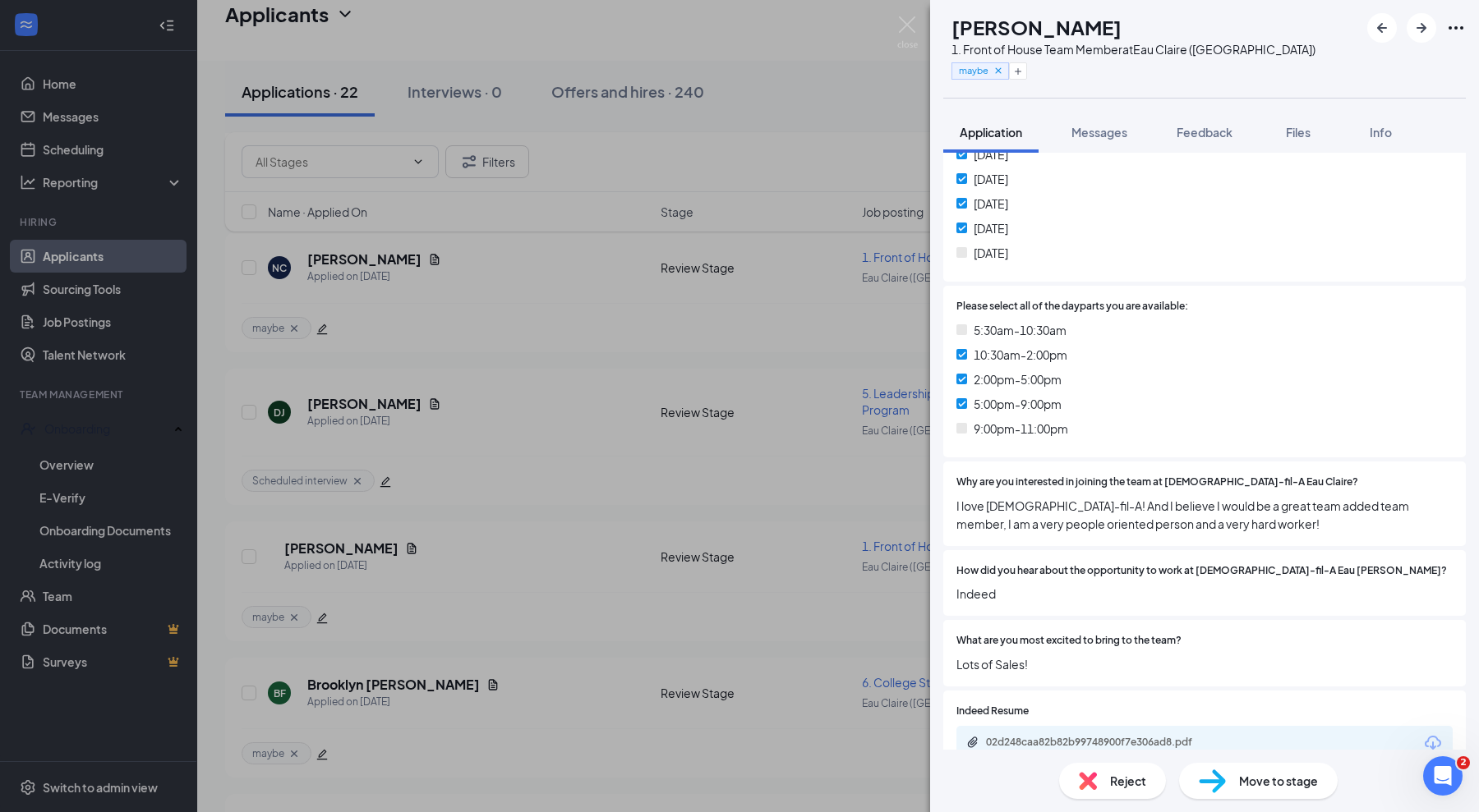
click at [1086, 142] on button "Messages" at bounding box center [1099, 132] width 89 height 41
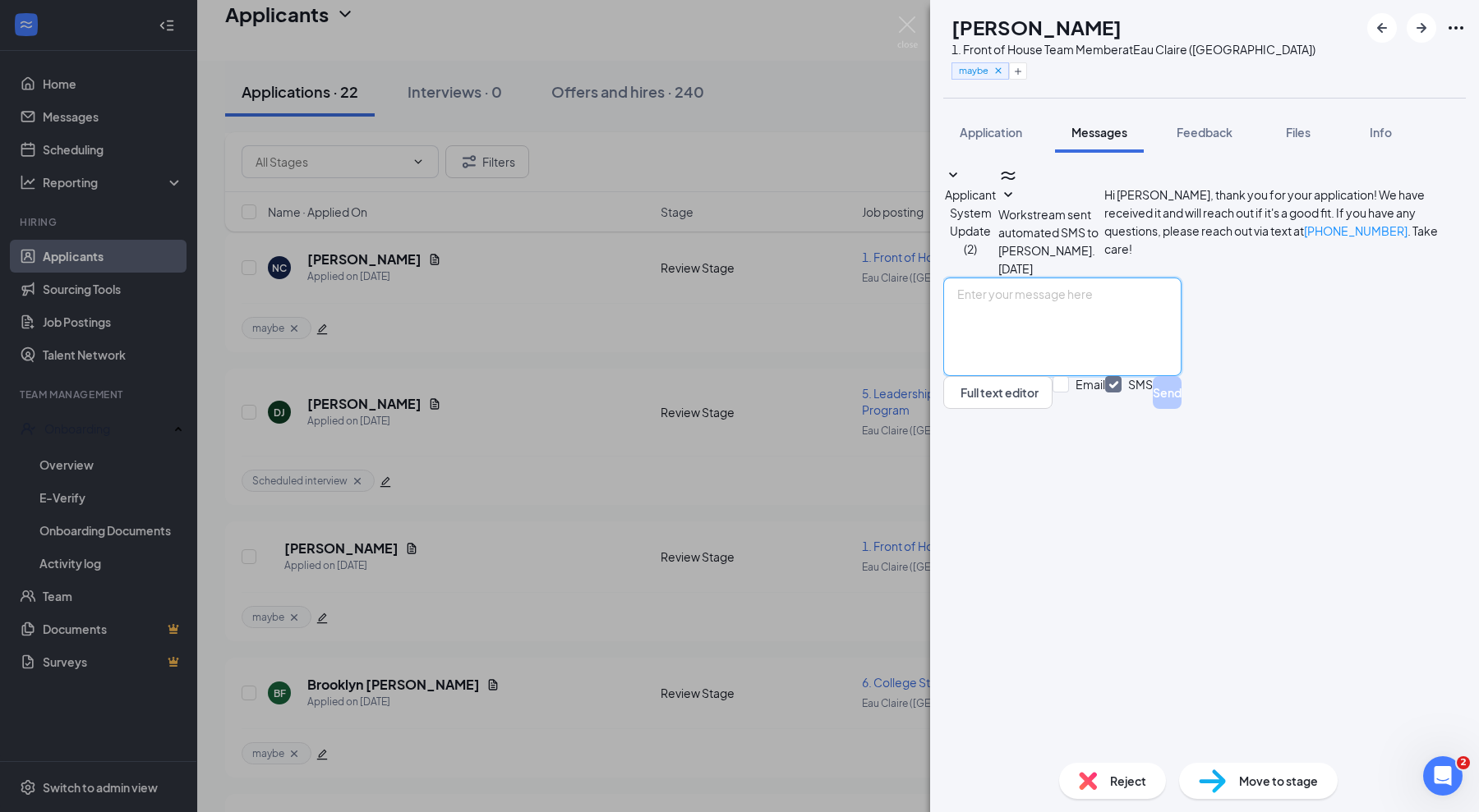
click at [1108, 376] on textarea at bounding box center [1062, 326] width 238 height 99
click at [909, 30] on img at bounding box center [907, 32] width 21 height 32
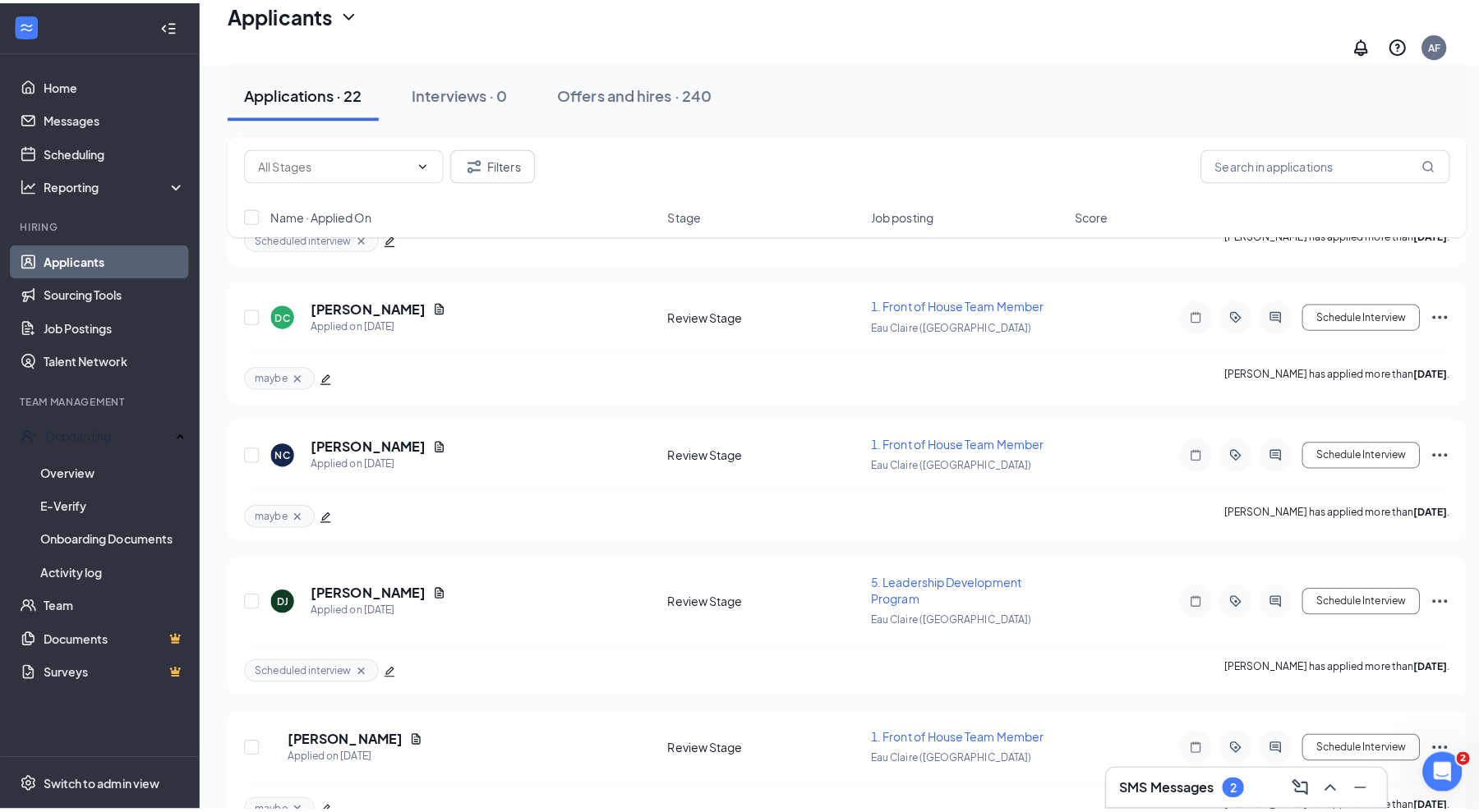
scroll to position [799, 0]
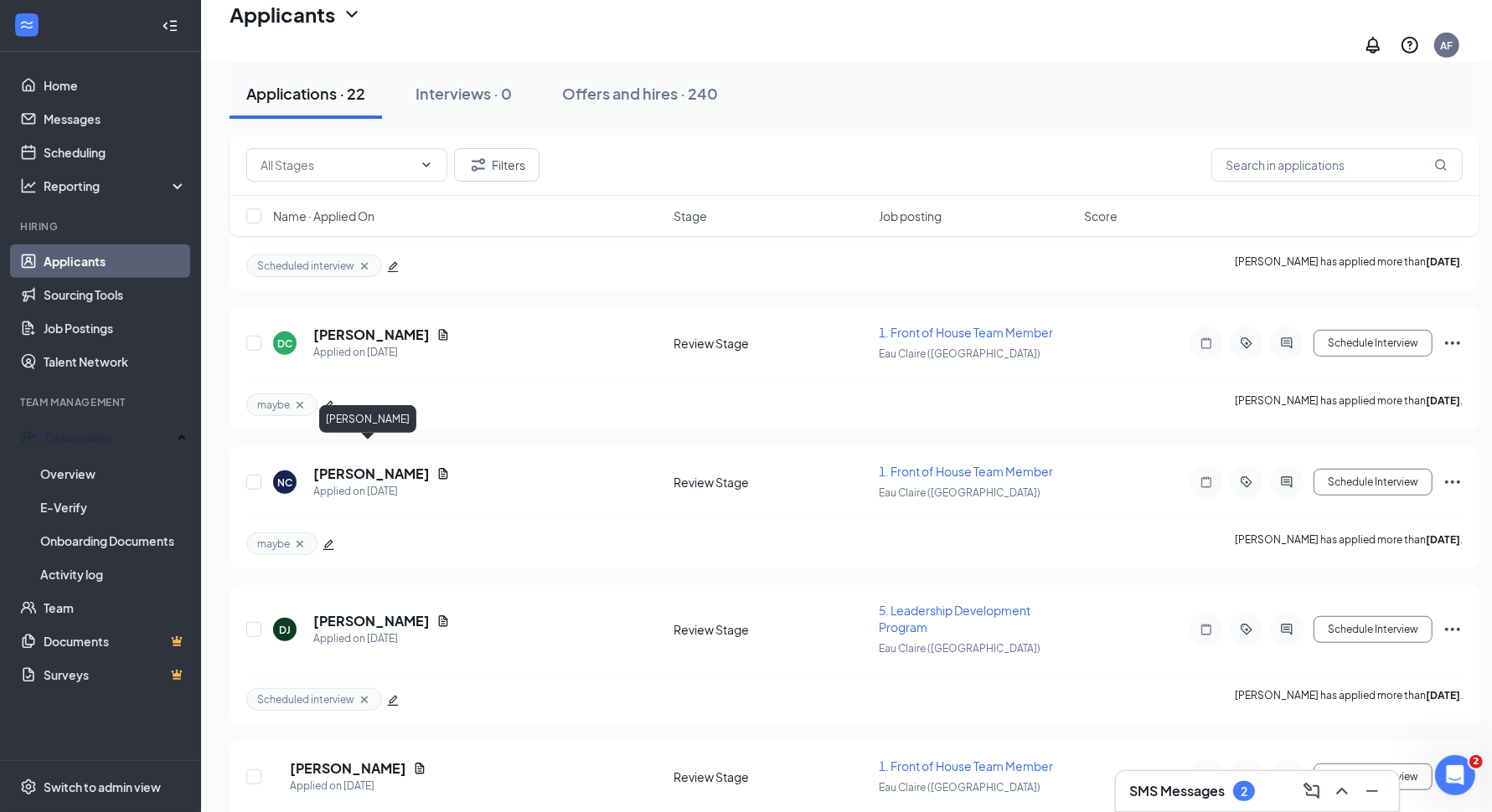
click at [397, 465] on h5 "[PERSON_NAME]" at bounding box center [371, 474] width 116 height 19
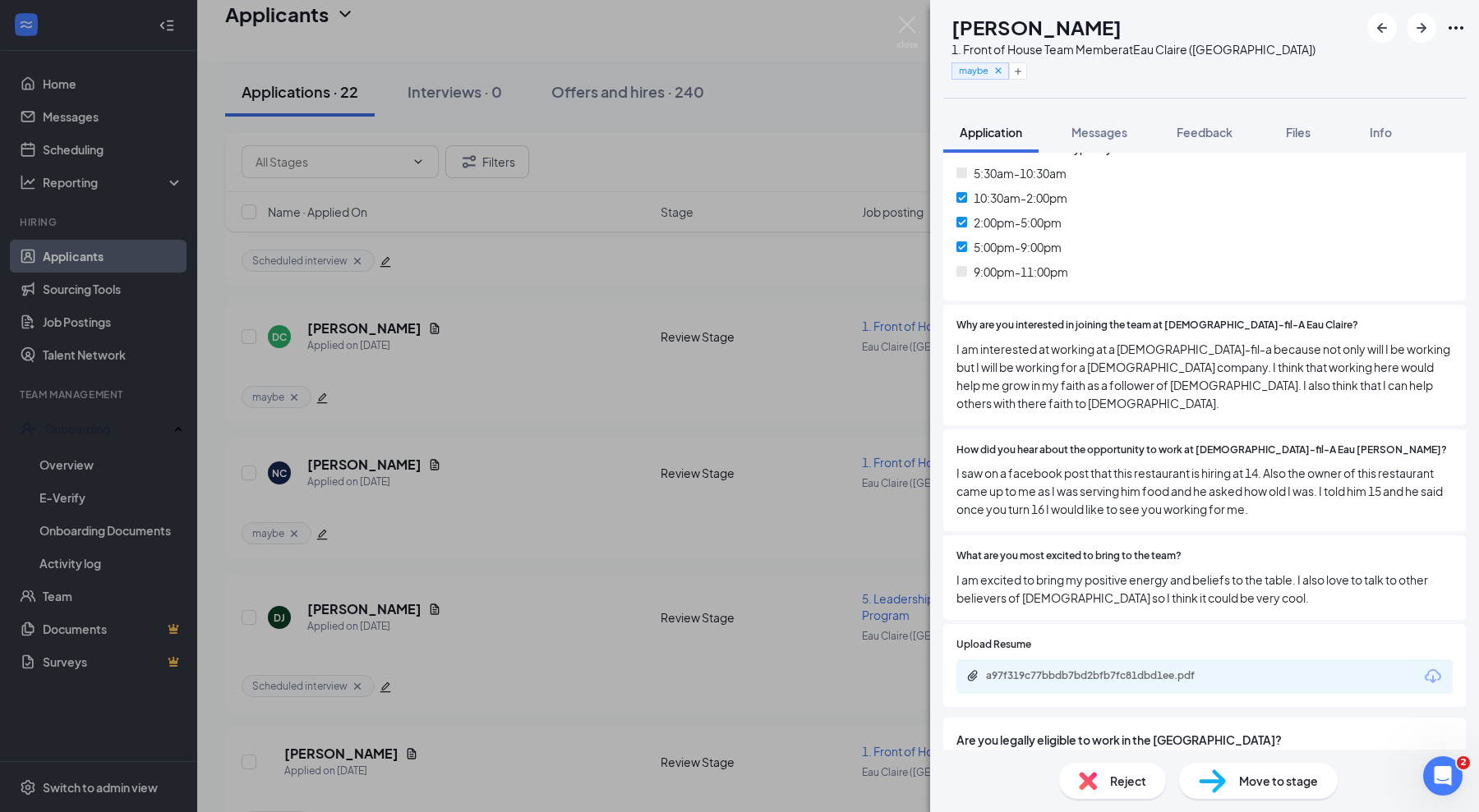
scroll to position [621, 0]
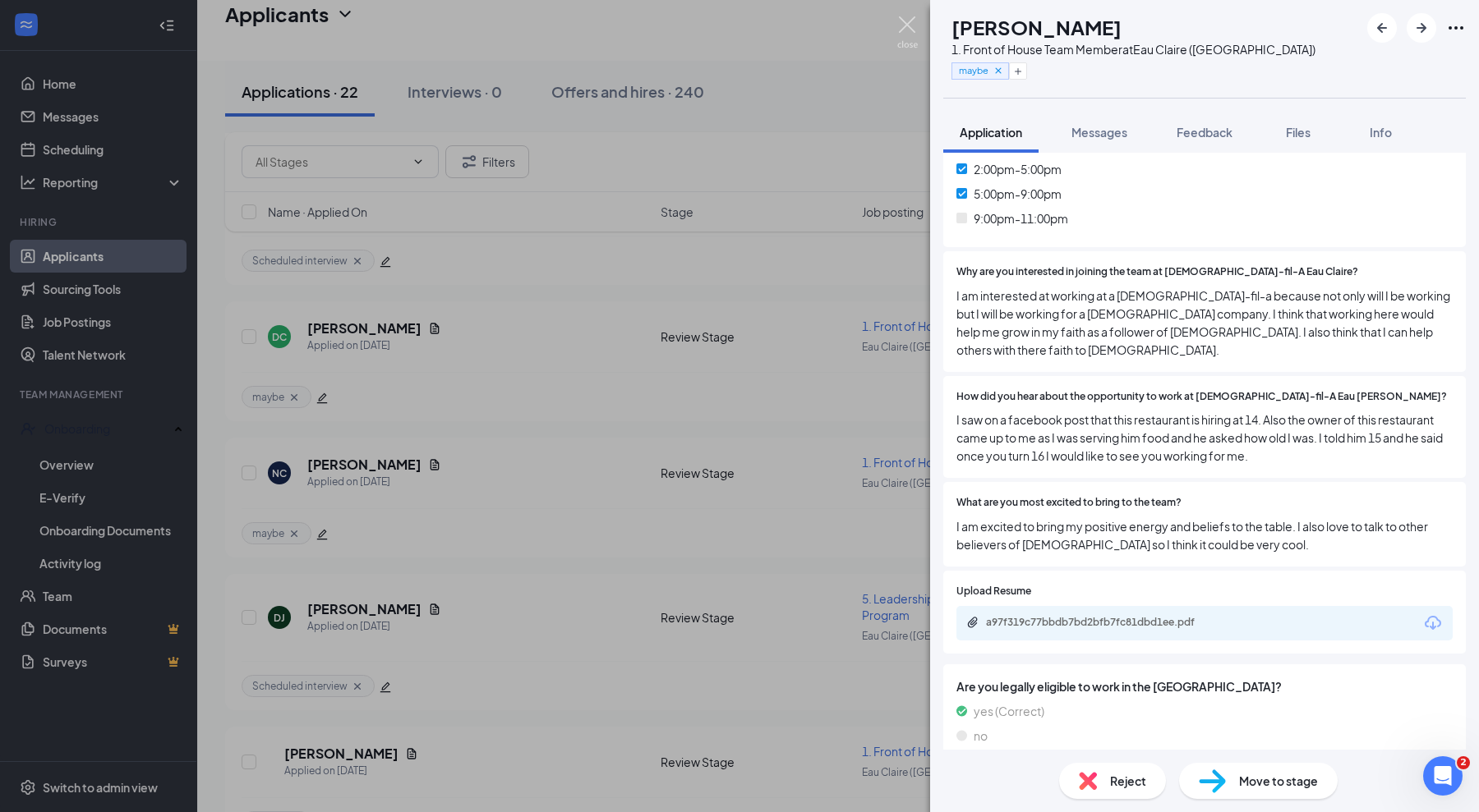
click at [910, 20] on img at bounding box center [907, 32] width 21 height 32
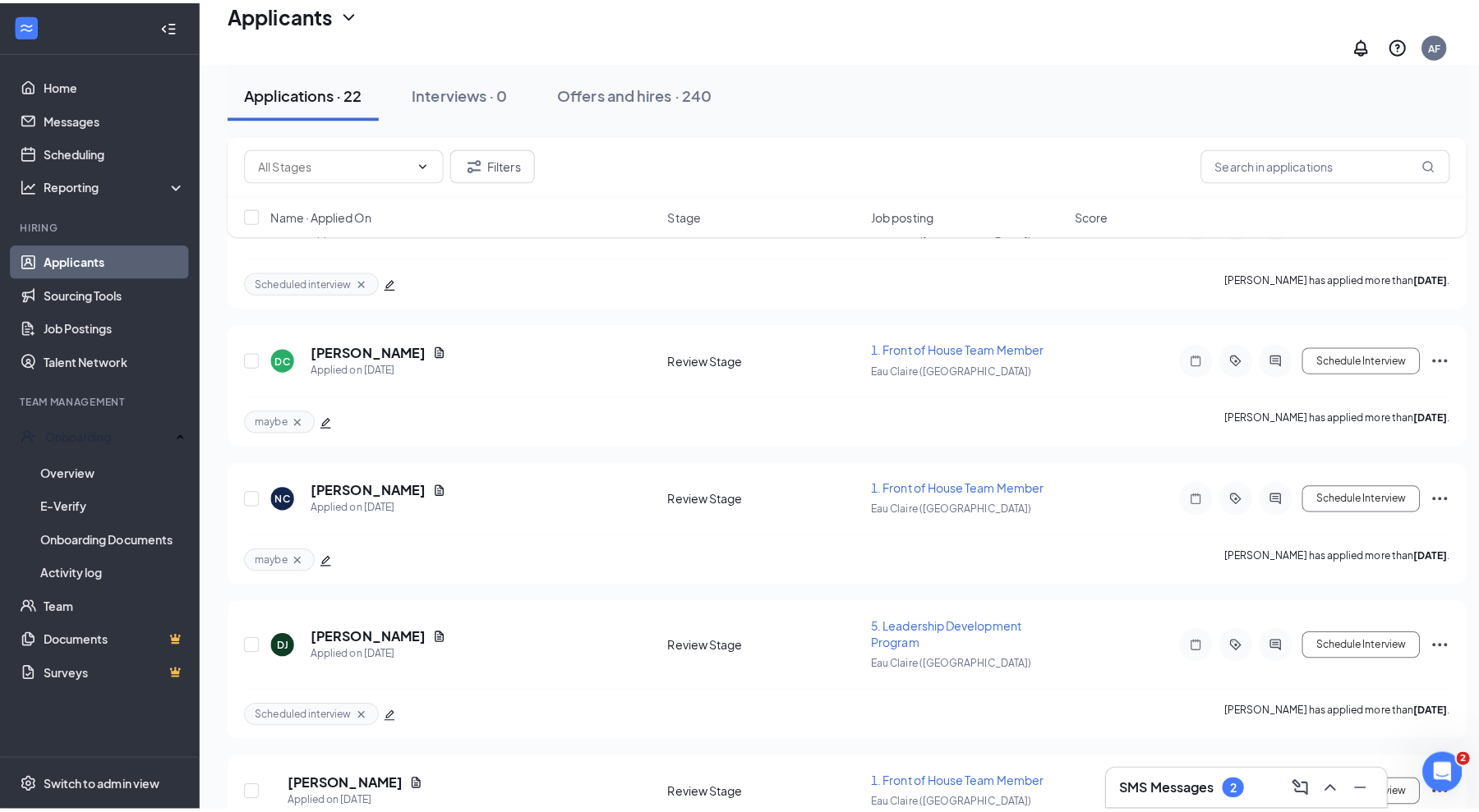
scroll to position [593, 0]
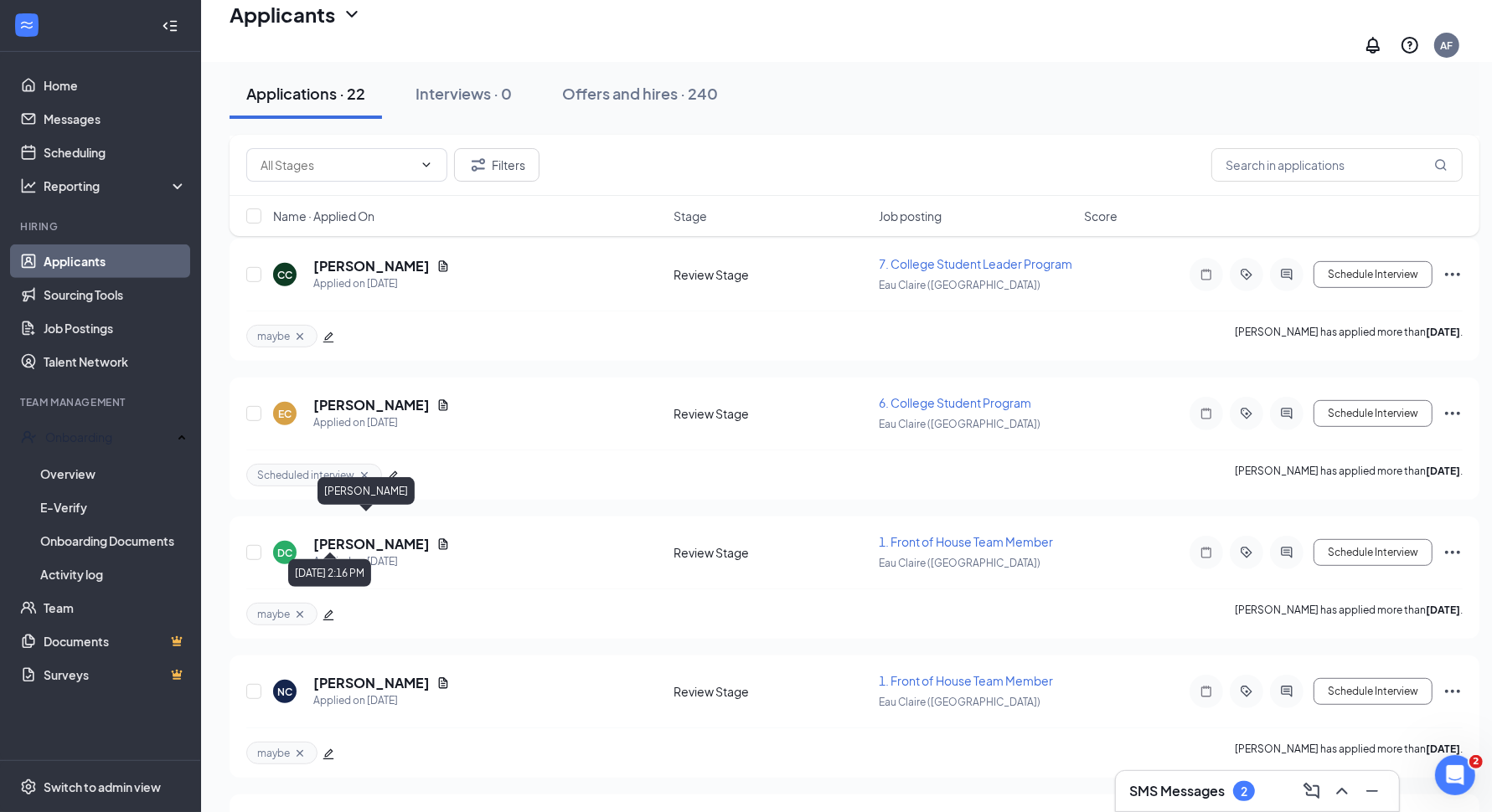
click at [373, 535] on h5 "[PERSON_NAME]" at bounding box center [371, 544] width 116 height 19
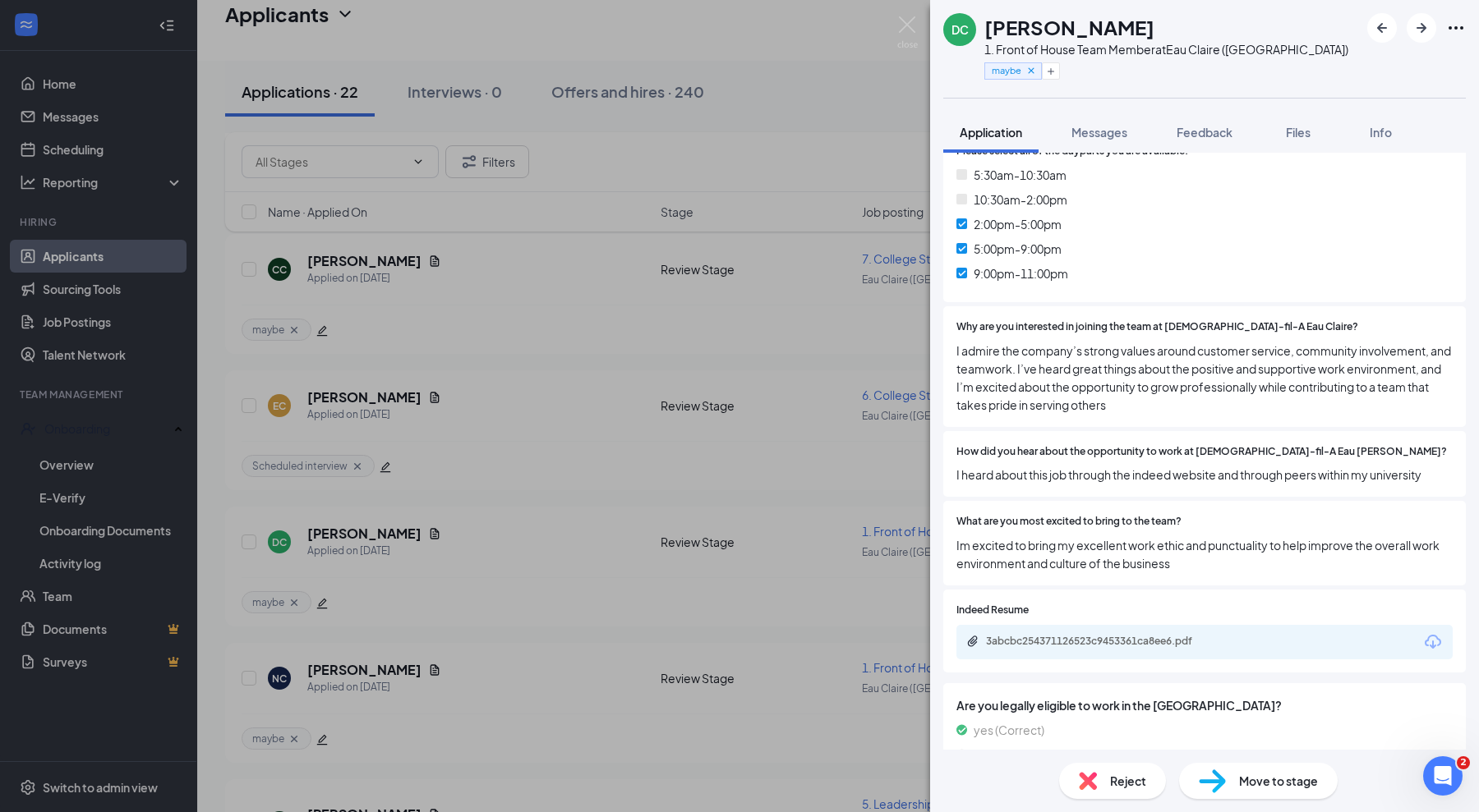
scroll to position [603, 0]
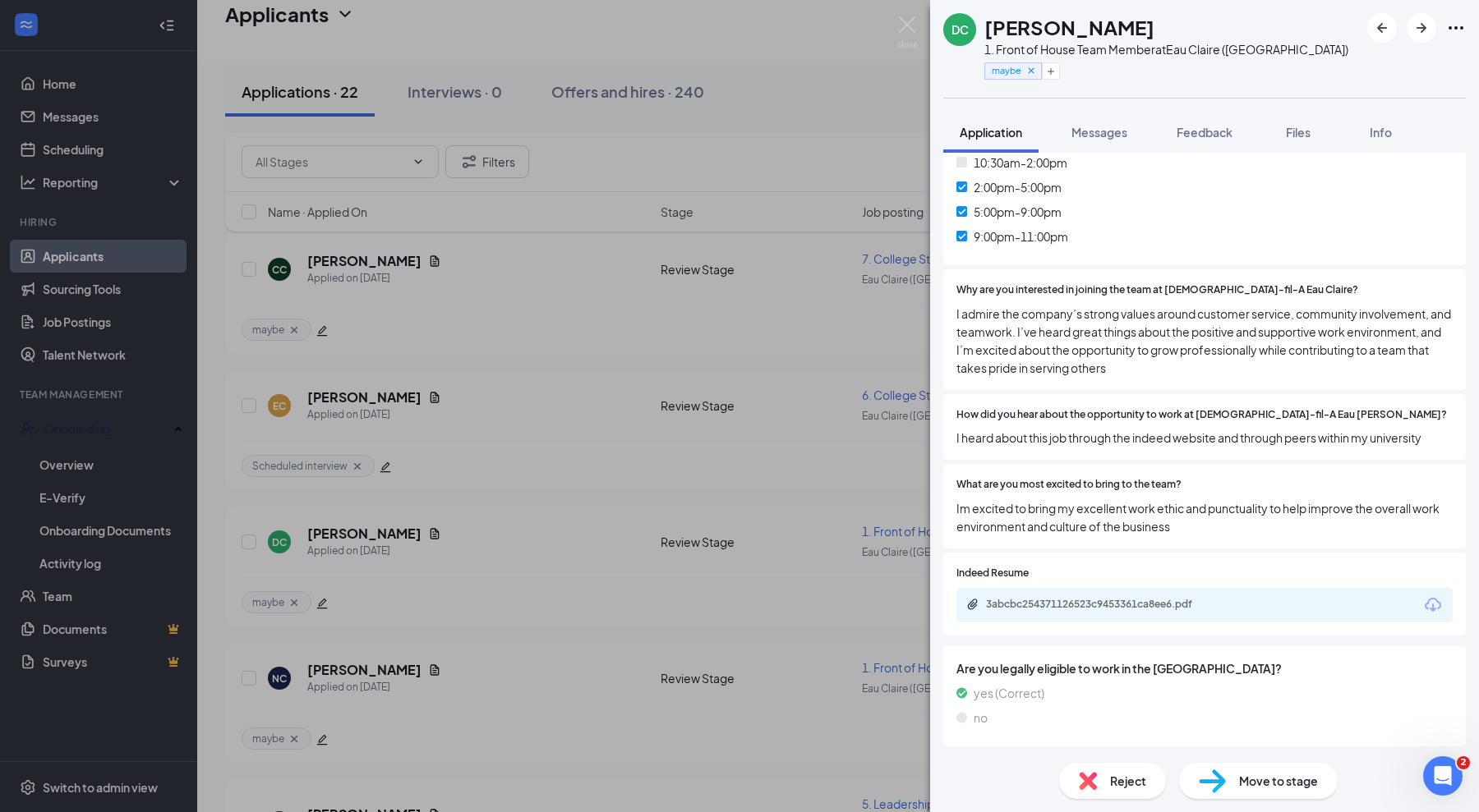
click at [1038, 600] on div "3abcbc254371126523c9453361ca8ee6.pdf" at bounding box center [1101, 604] width 230 height 13
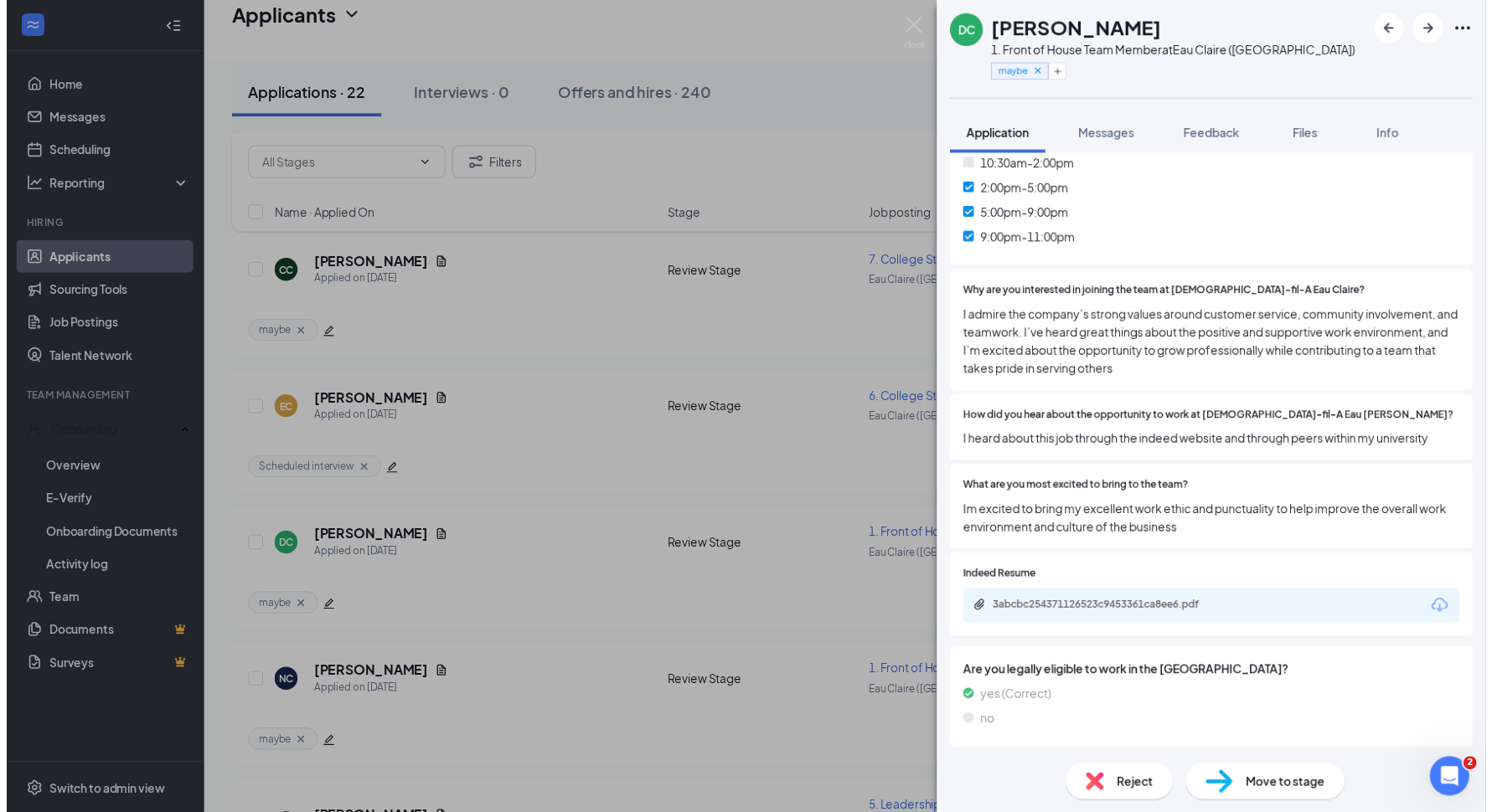
scroll to position [608, 0]
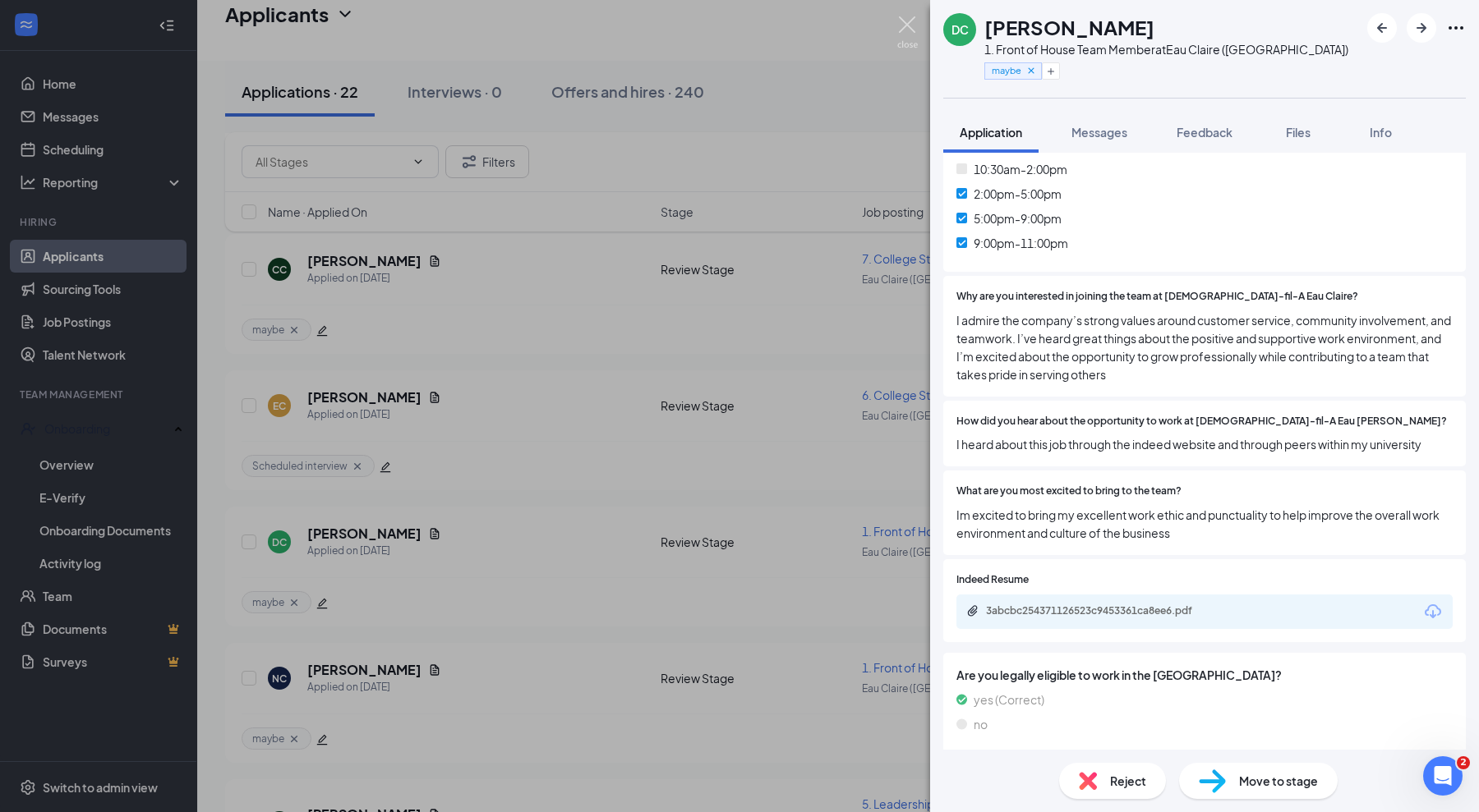
click at [909, 27] on img at bounding box center [907, 32] width 21 height 32
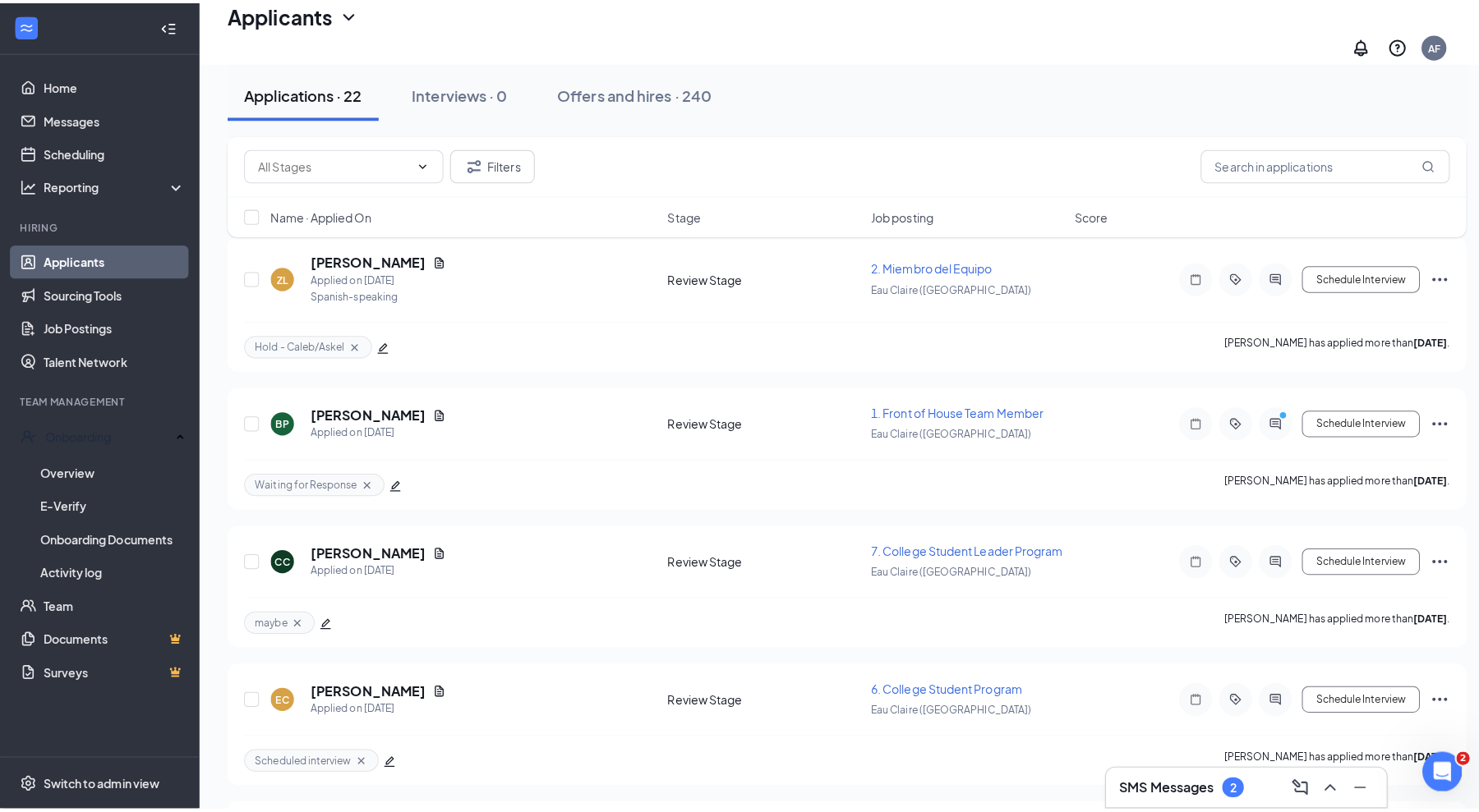
scroll to position [286, 0]
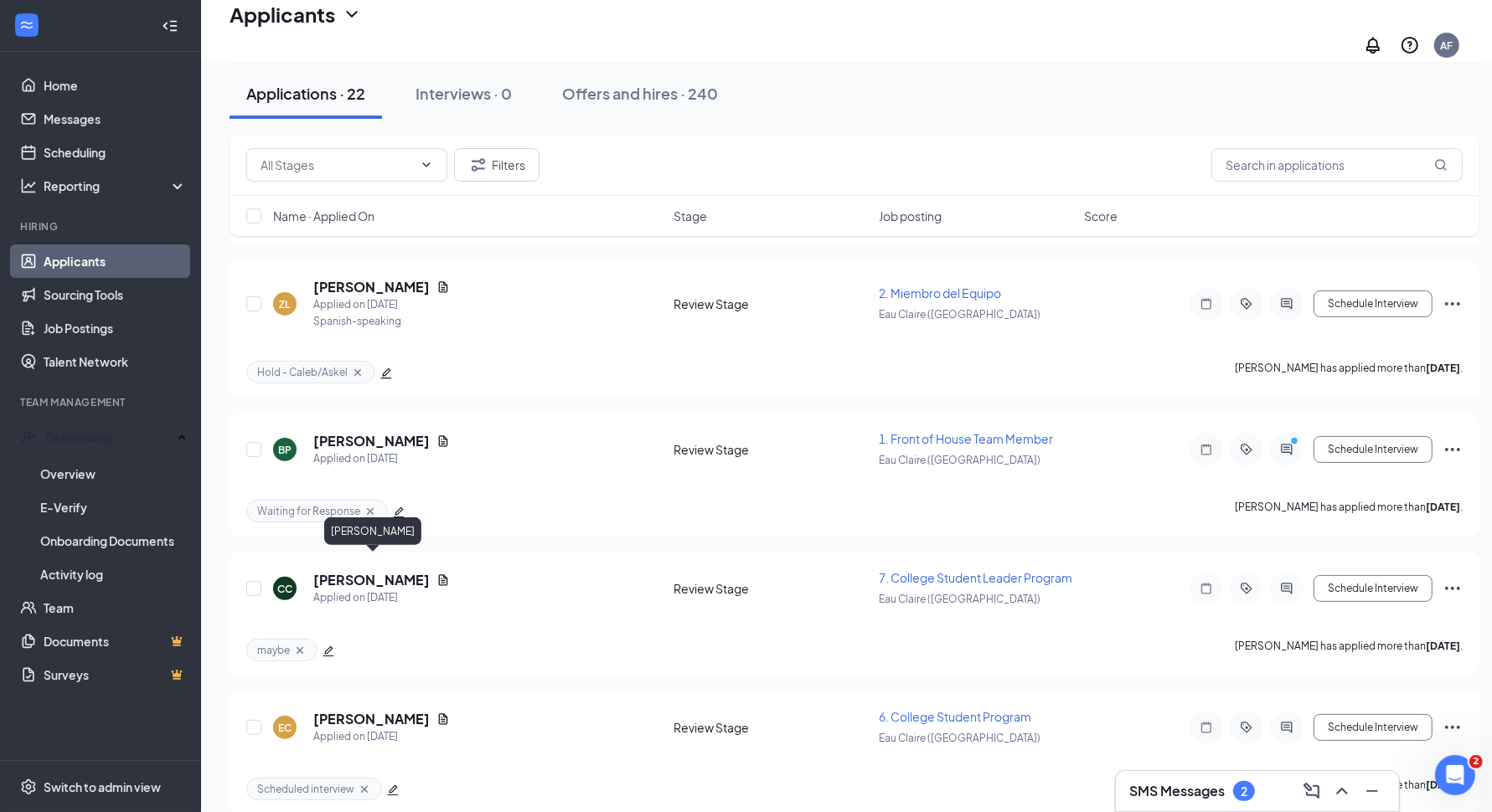
click at [386, 571] on h5 "[PERSON_NAME]" at bounding box center [371, 580] width 116 height 19
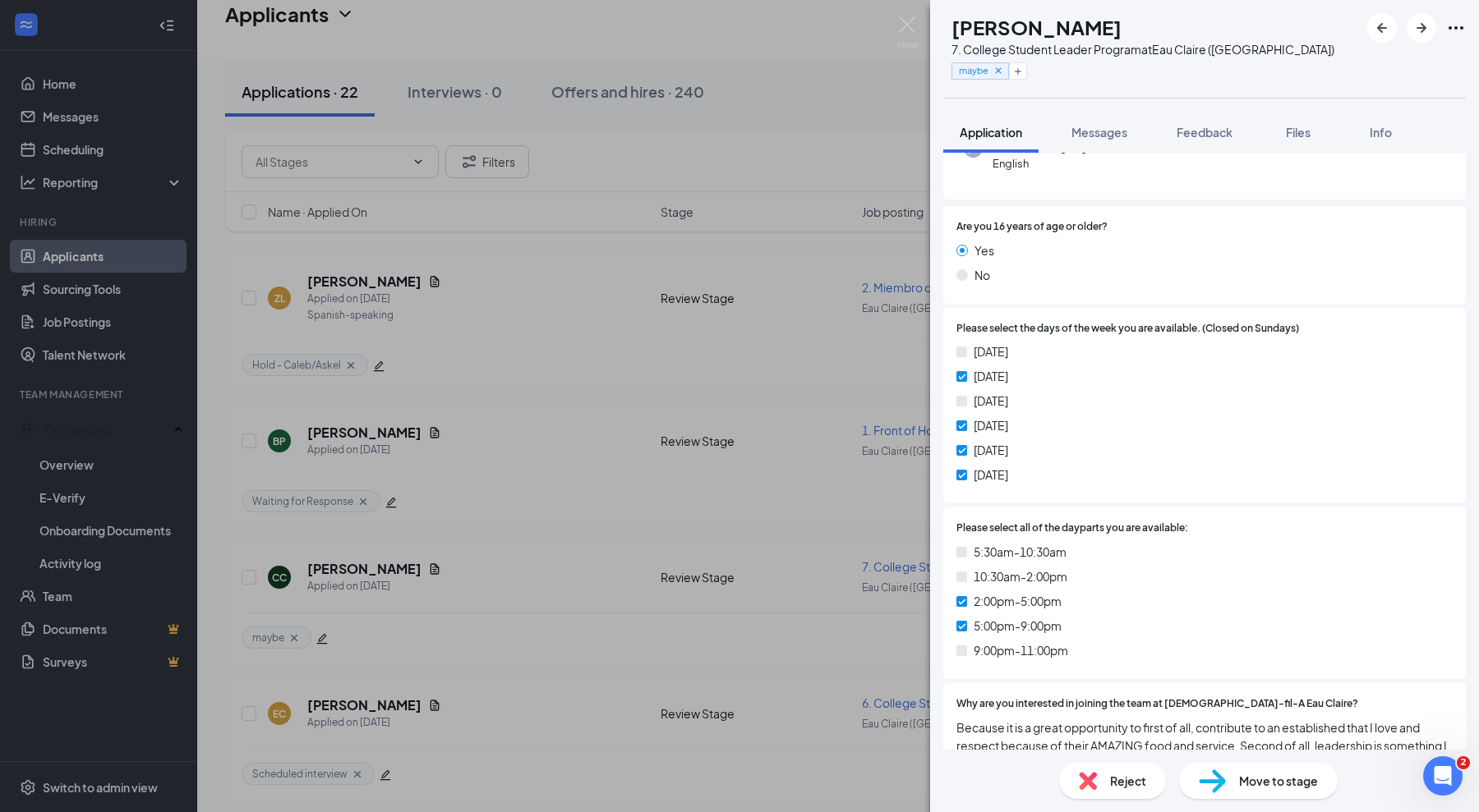
scroll to position [308, 0]
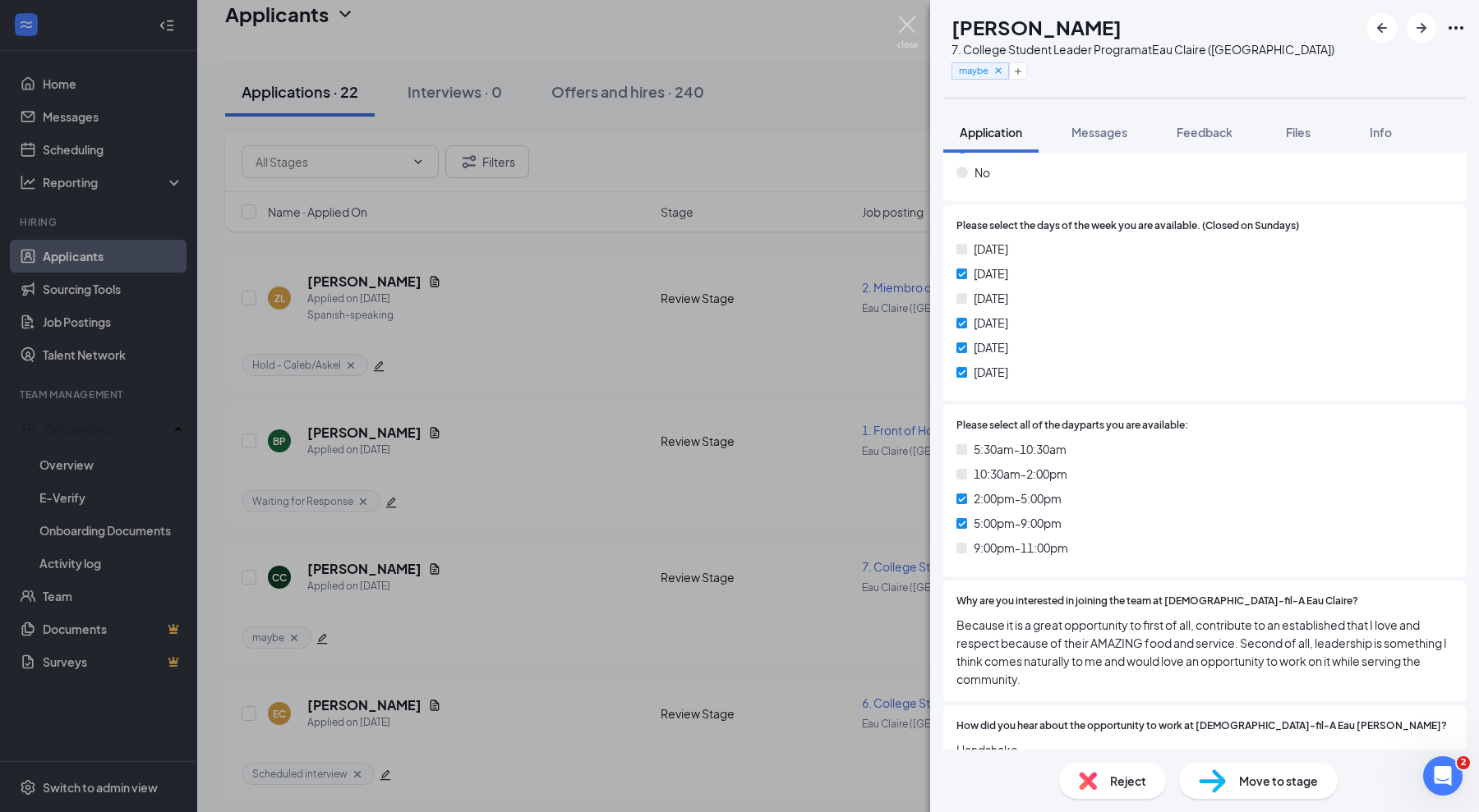
drag, startPoint x: 912, startPoint y: 28, endPoint x: 420, endPoint y: 562, distance: 726.1
click at [912, 27] on img at bounding box center [907, 32] width 21 height 32
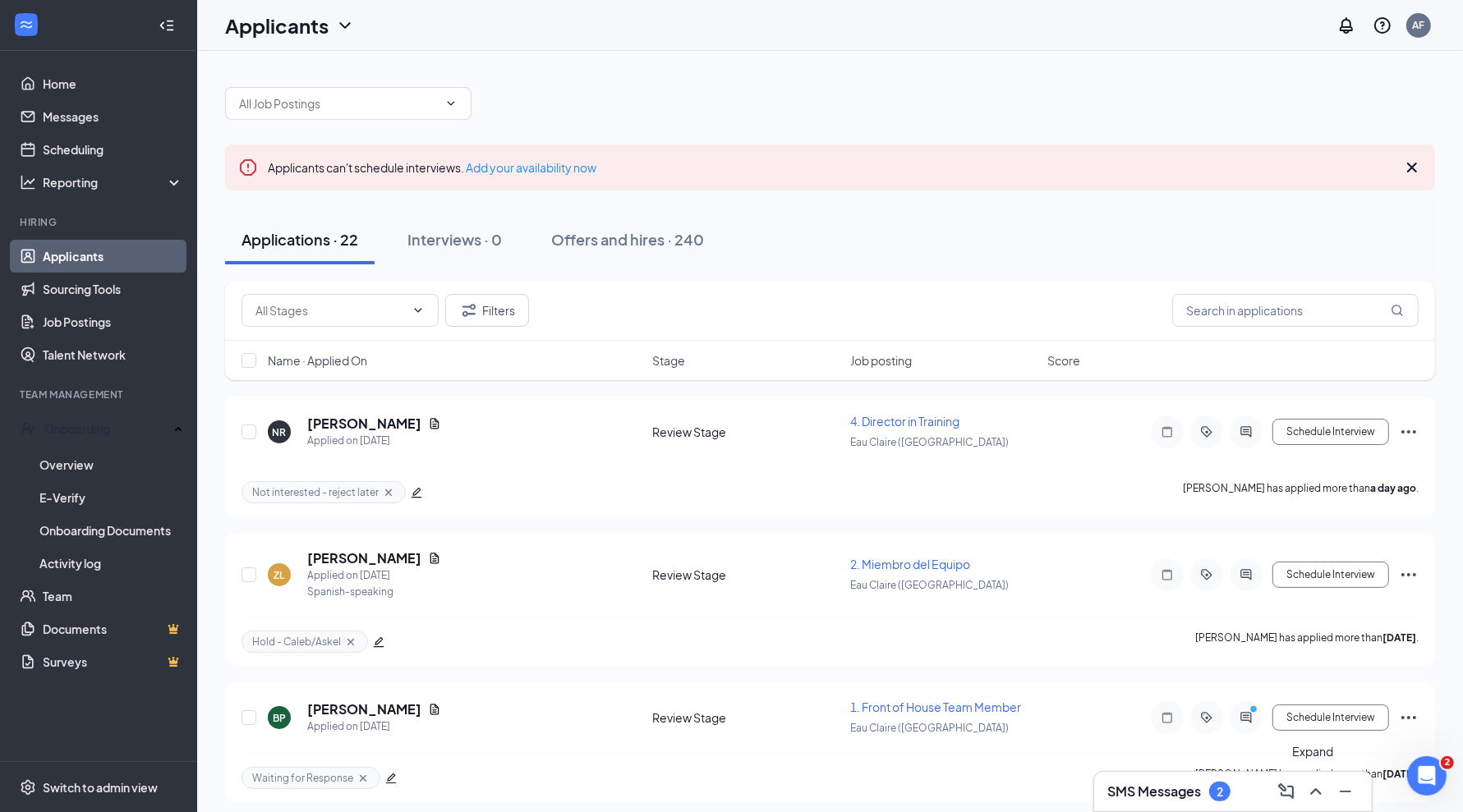
click at [1313, 786] on icon "ChevronUp" at bounding box center [1316, 792] width 20 height 20
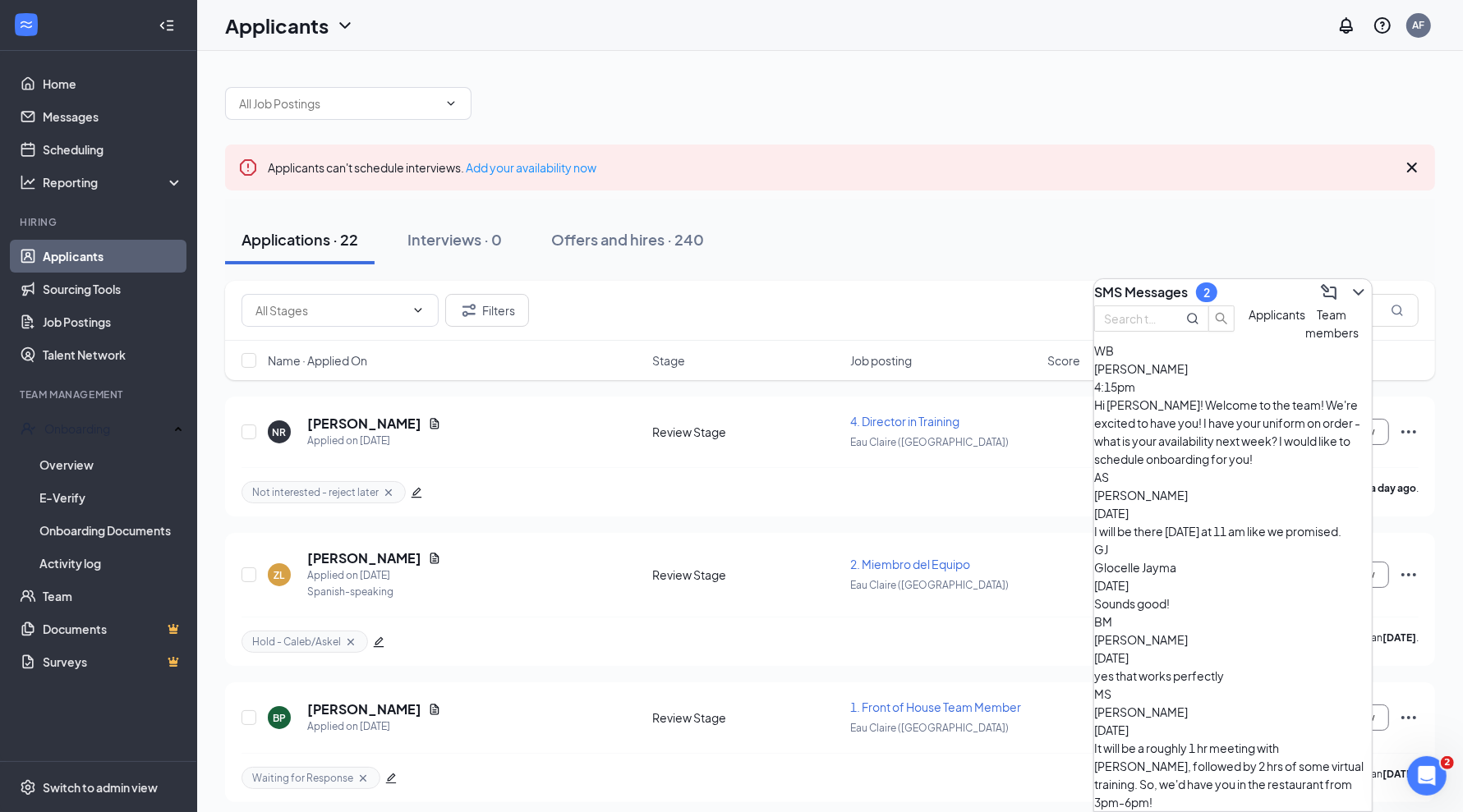
click at [1248, 342] on button "Applicants" at bounding box center [1277, 323] width 57 height 36
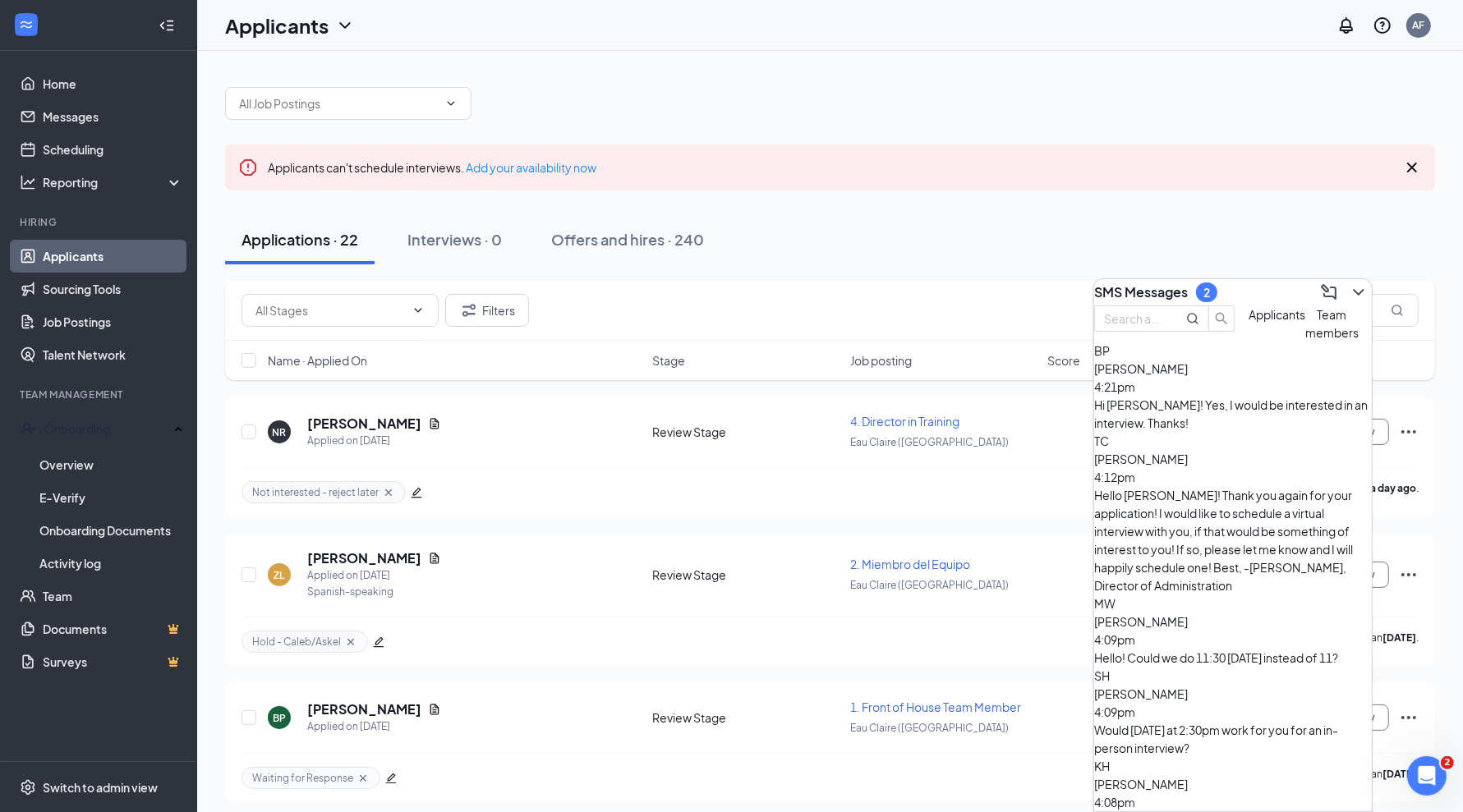
click at [1231, 432] on div "Hi [PERSON_NAME]! Yes, I would be interested in an interview. Thanks!" at bounding box center [1233, 414] width 277 height 36
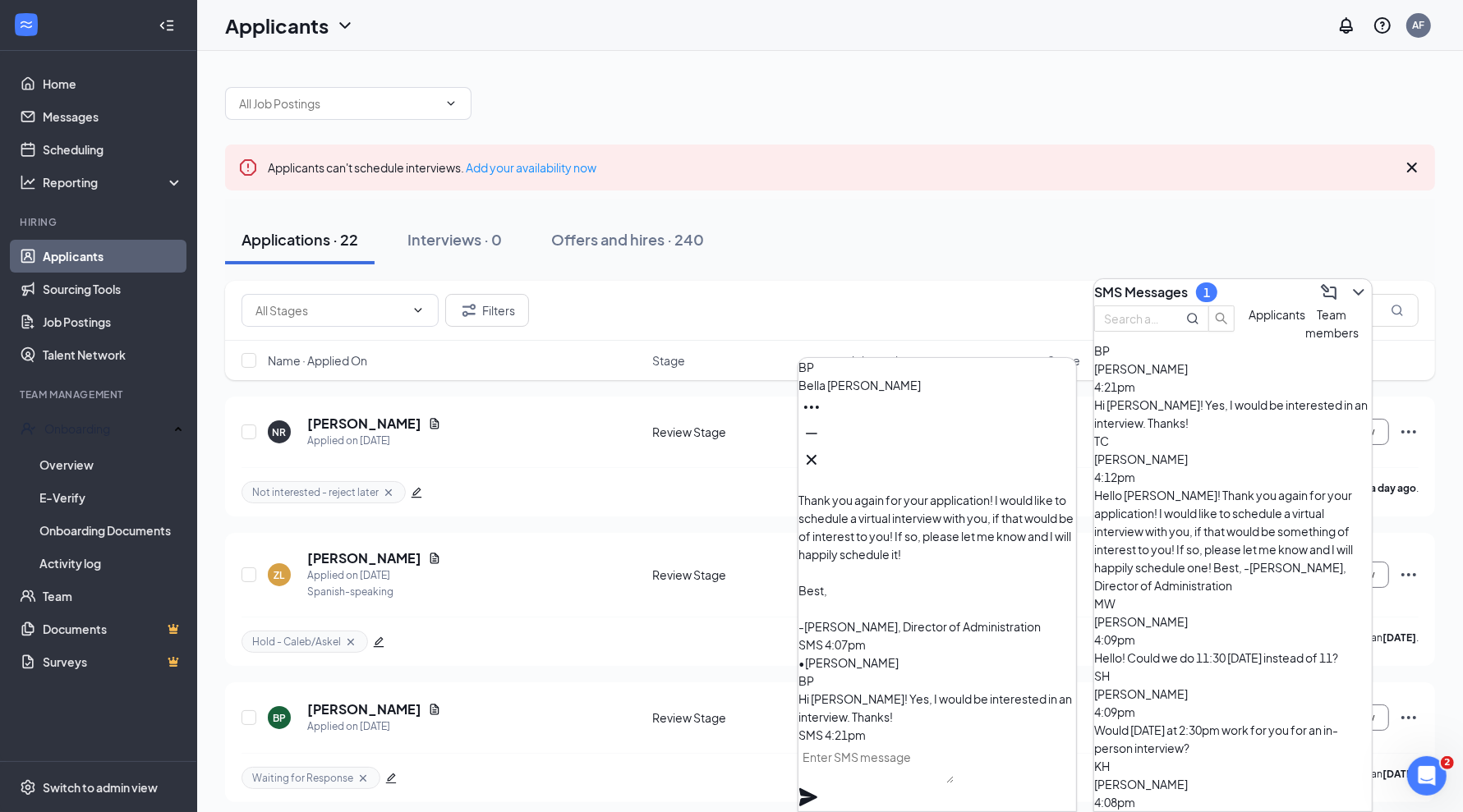
click at [945, 762] on textarea at bounding box center [875, 763] width 155 height 39
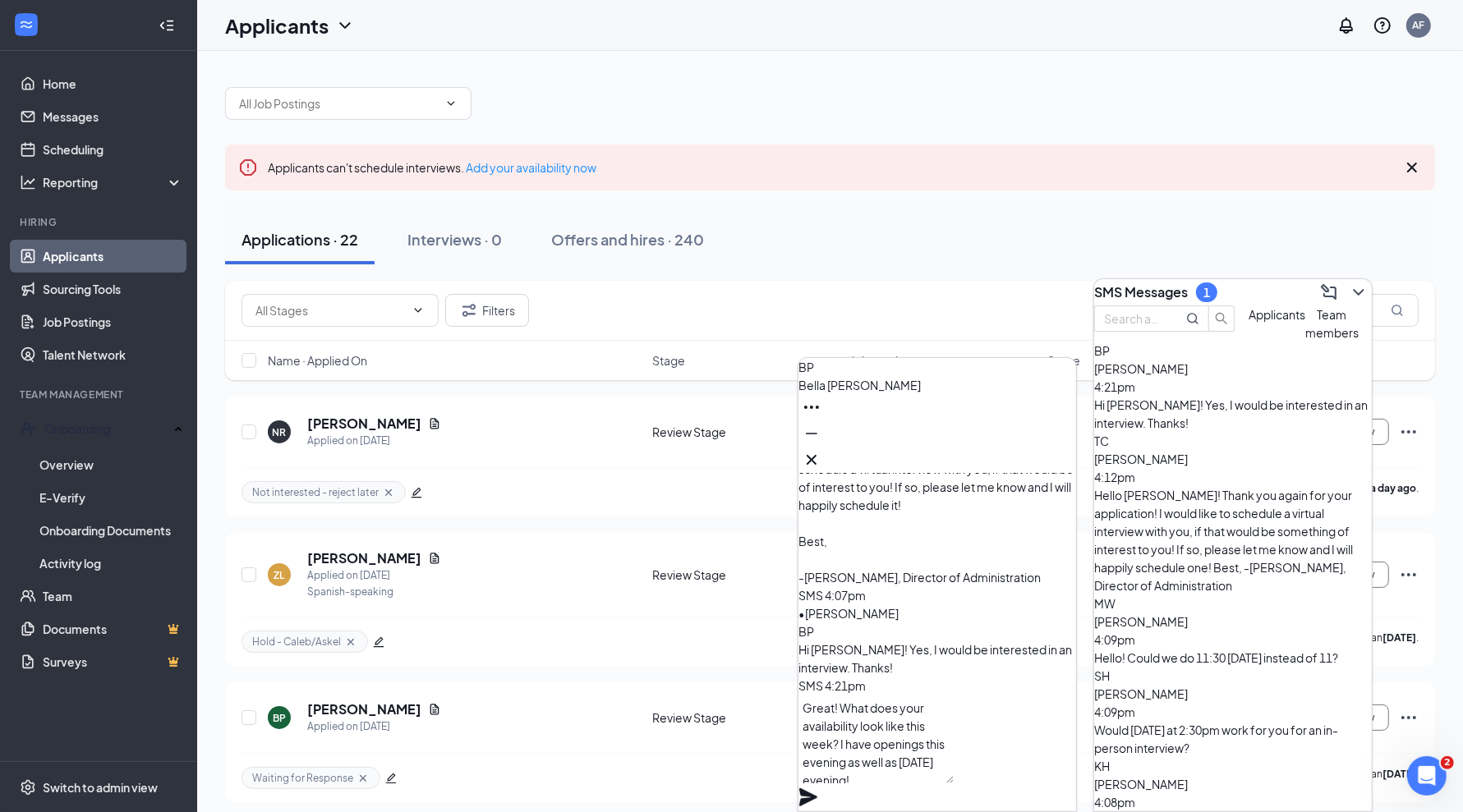
type textarea "Great! What does your availability look like this week? I have openings this ev…"
click at [817, 789] on icon "Plane" at bounding box center [808, 797] width 19 height 19
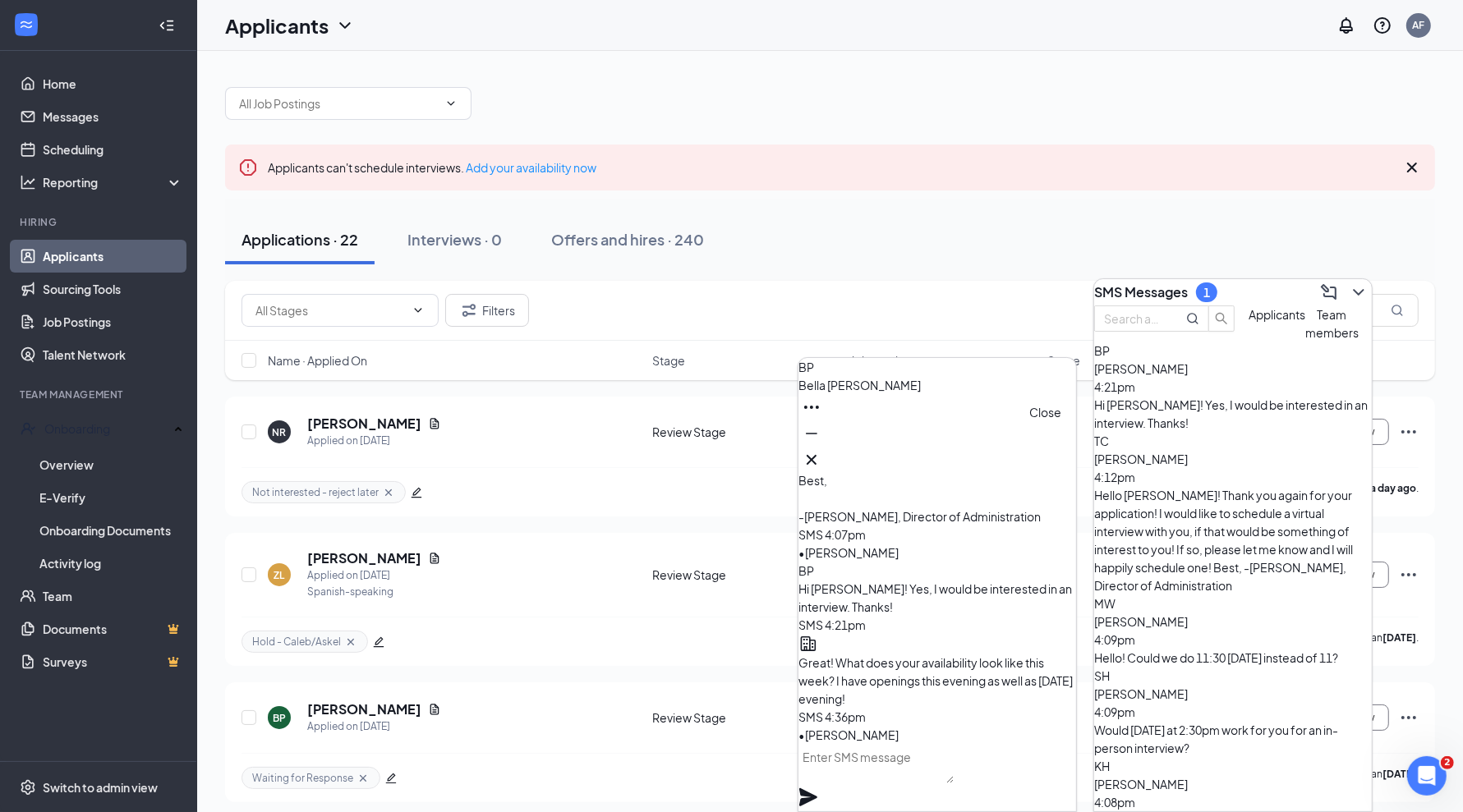
click at [822, 450] on icon "Cross" at bounding box center [811, 460] width 20 height 20
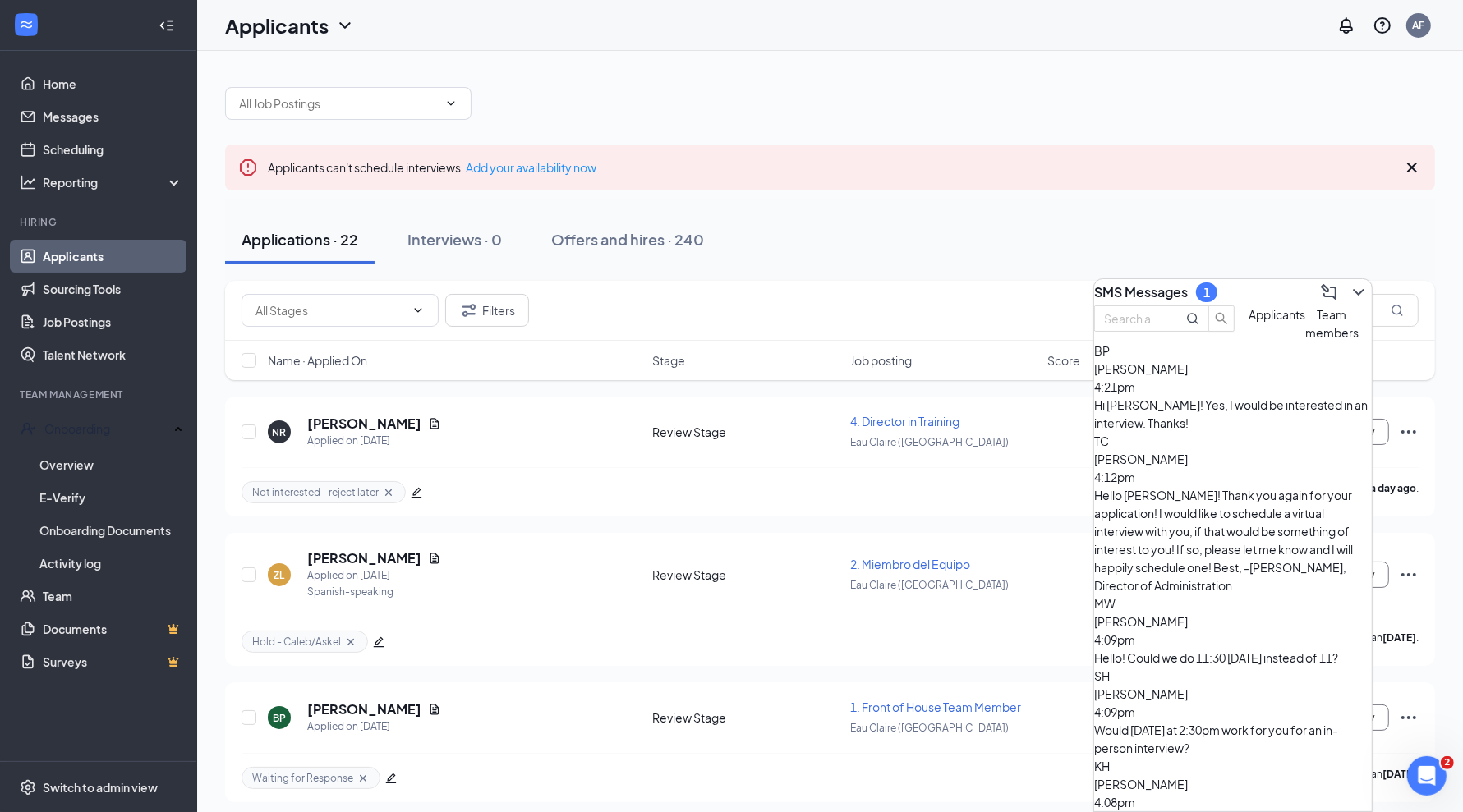
click at [1305, 342] on button "Team members" at bounding box center [1331, 323] width 54 height 36
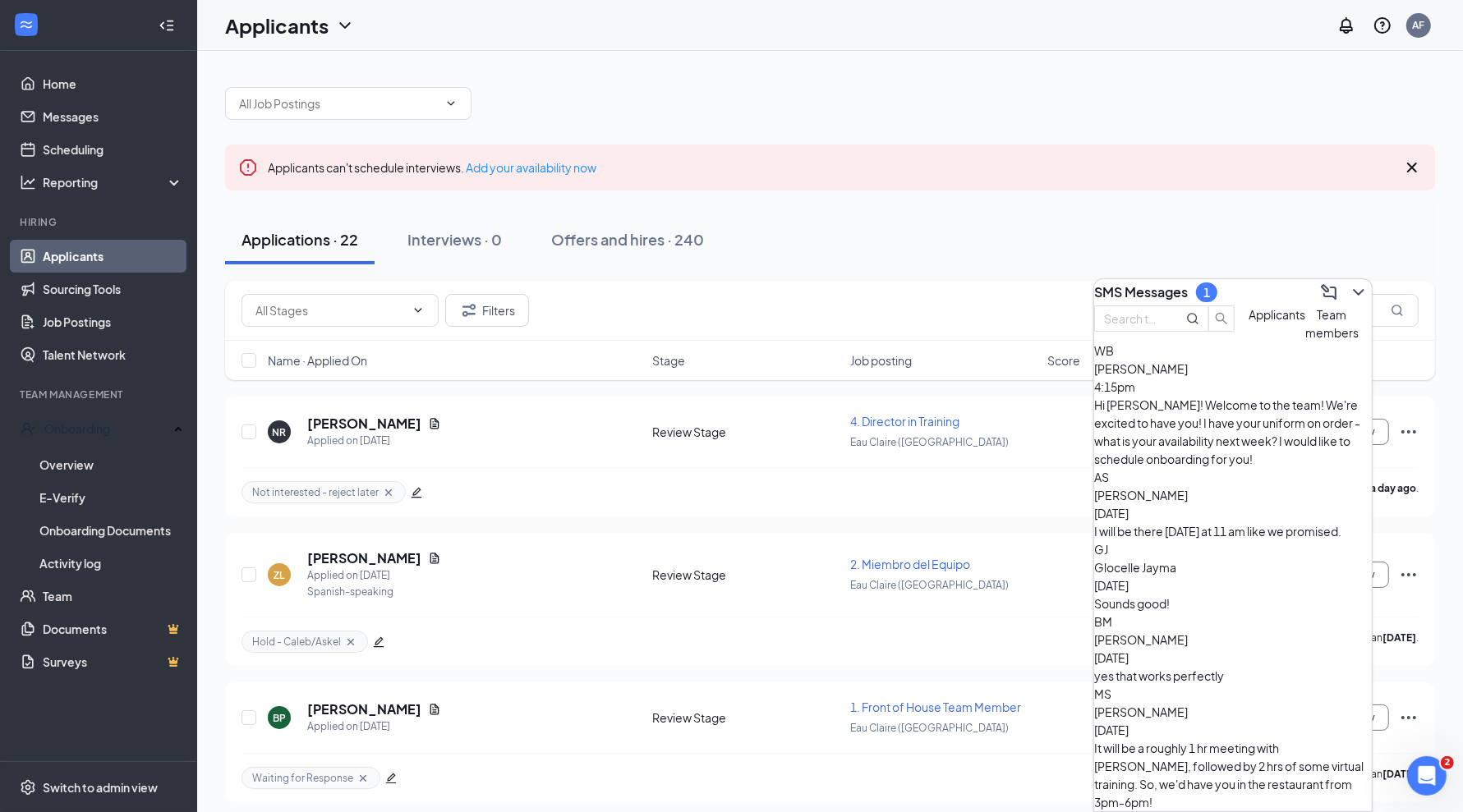
click at [1176, 560] on span "Glocelle Jayma" at bounding box center [1135, 567] width 82 height 15
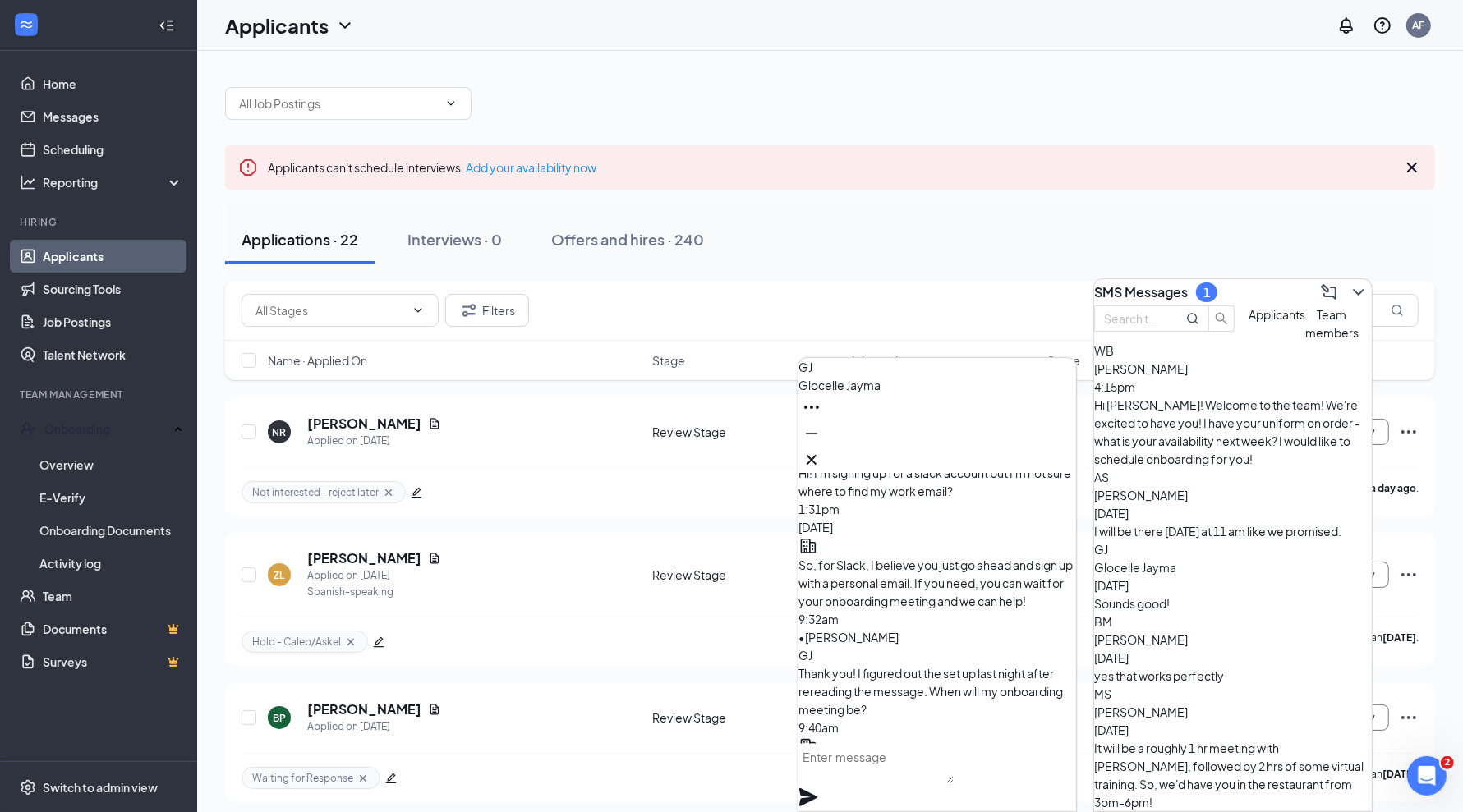
scroll to position [-1129, 0]
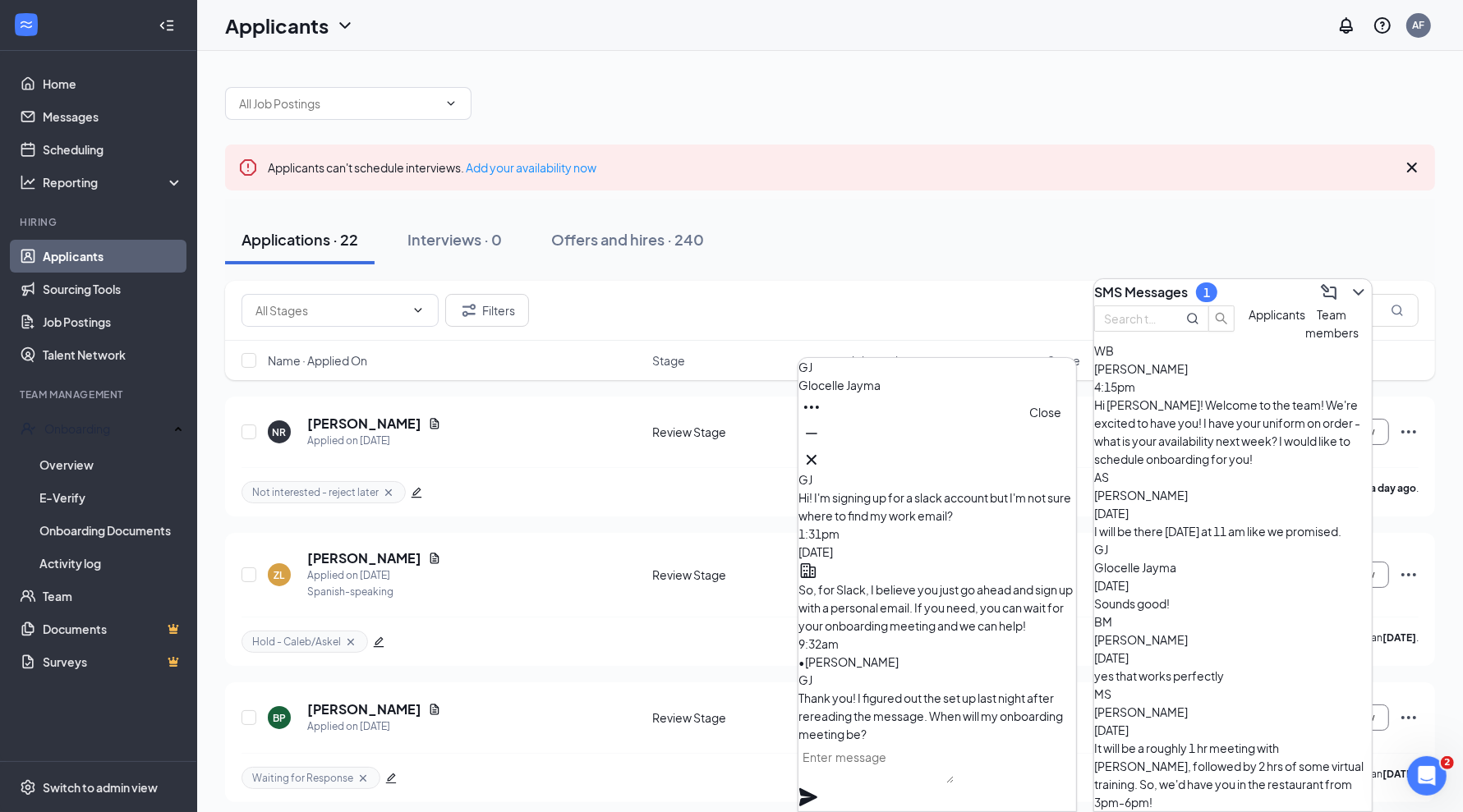
click at [822, 450] on icon "Cross" at bounding box center [811, 460] width 20 height 20
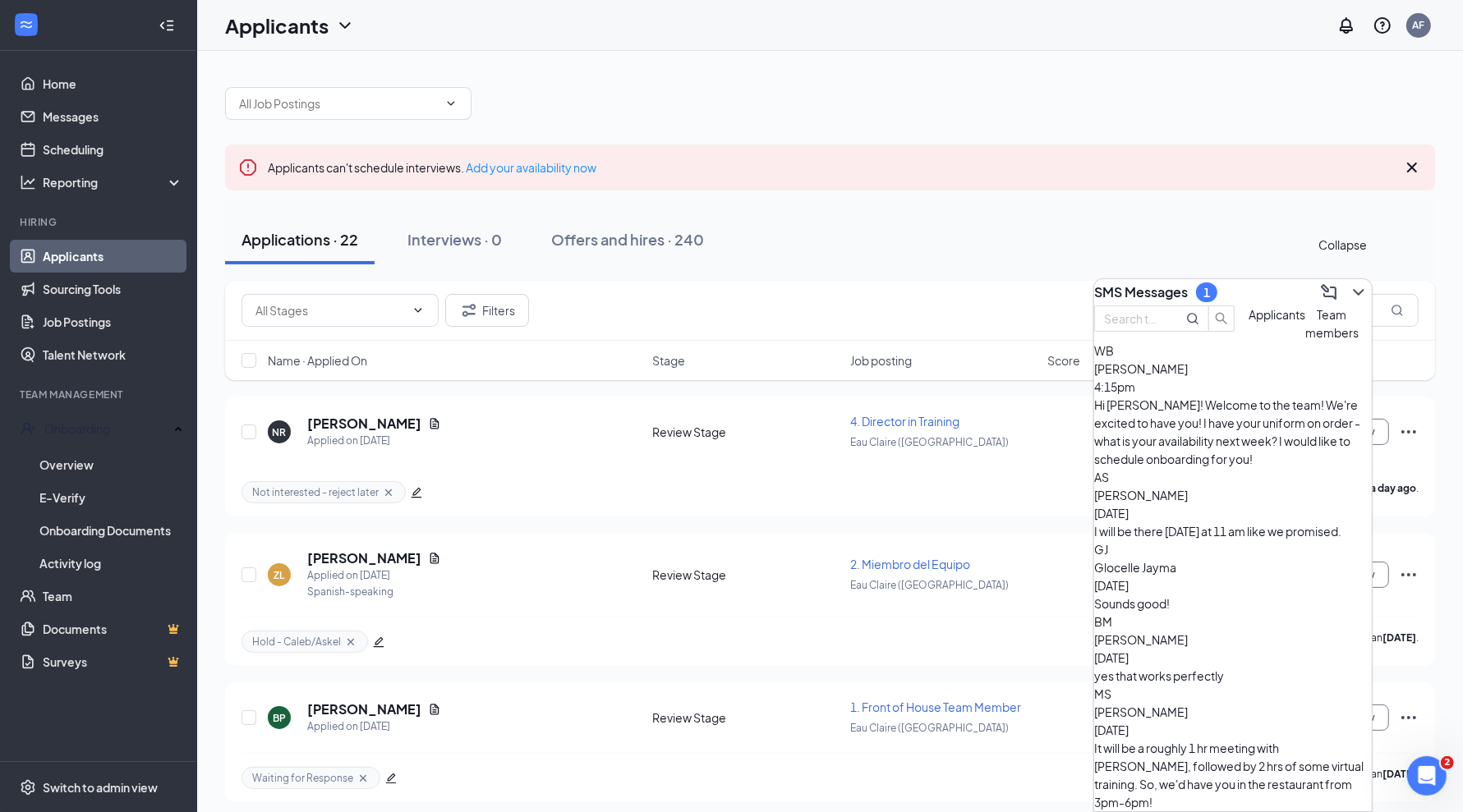
click at [1353, 288] on icon "ChevronDown" at bounding box center [1359, 292] width 20 height 20
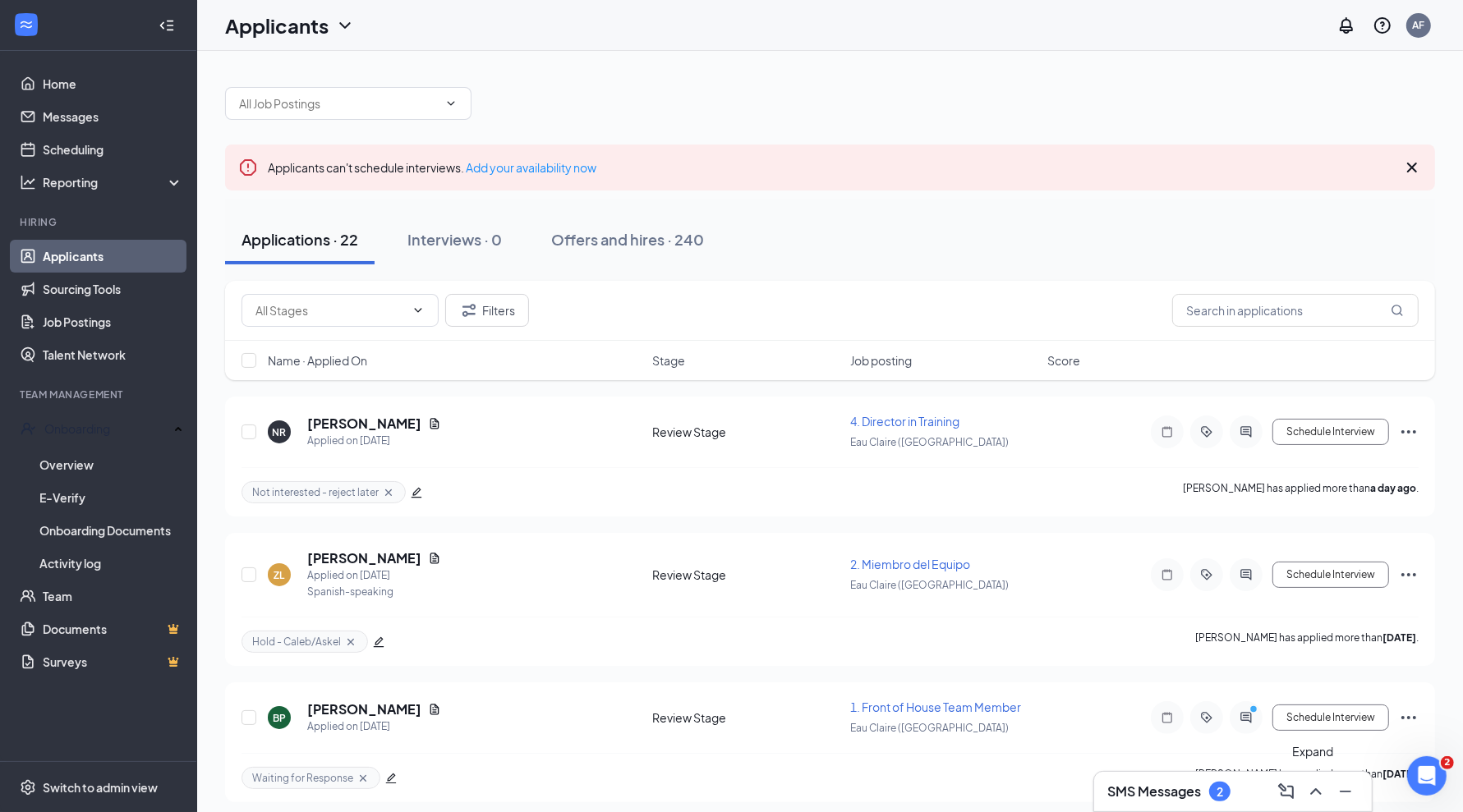
click at [1319, 787] on icon "ChevronUp" at bounding box center [1316, 792] width 20 height 20
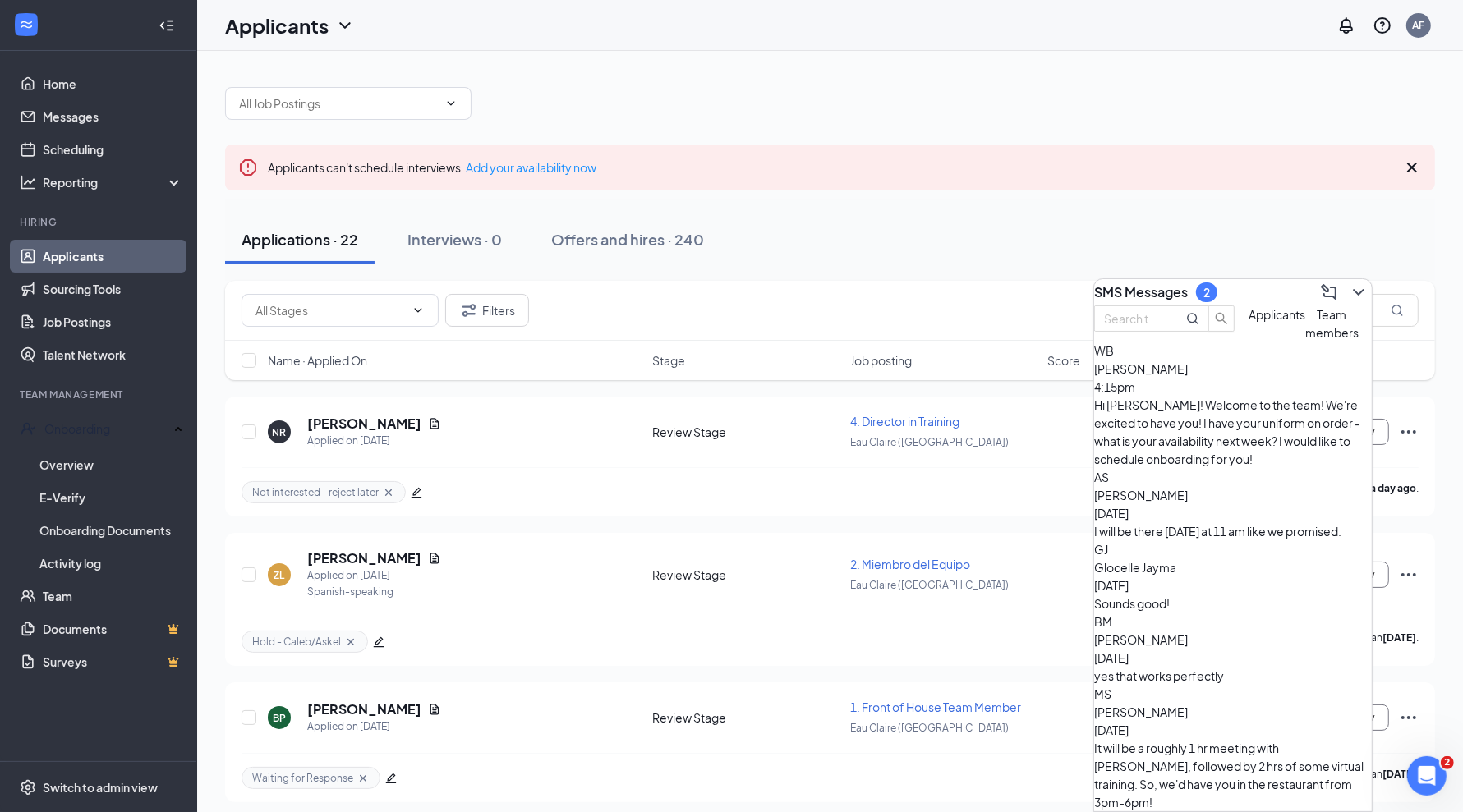
click at [1188, 705] on span "[PERSON_NAME]" at bounding box center [1141, 711] width 94 height 15
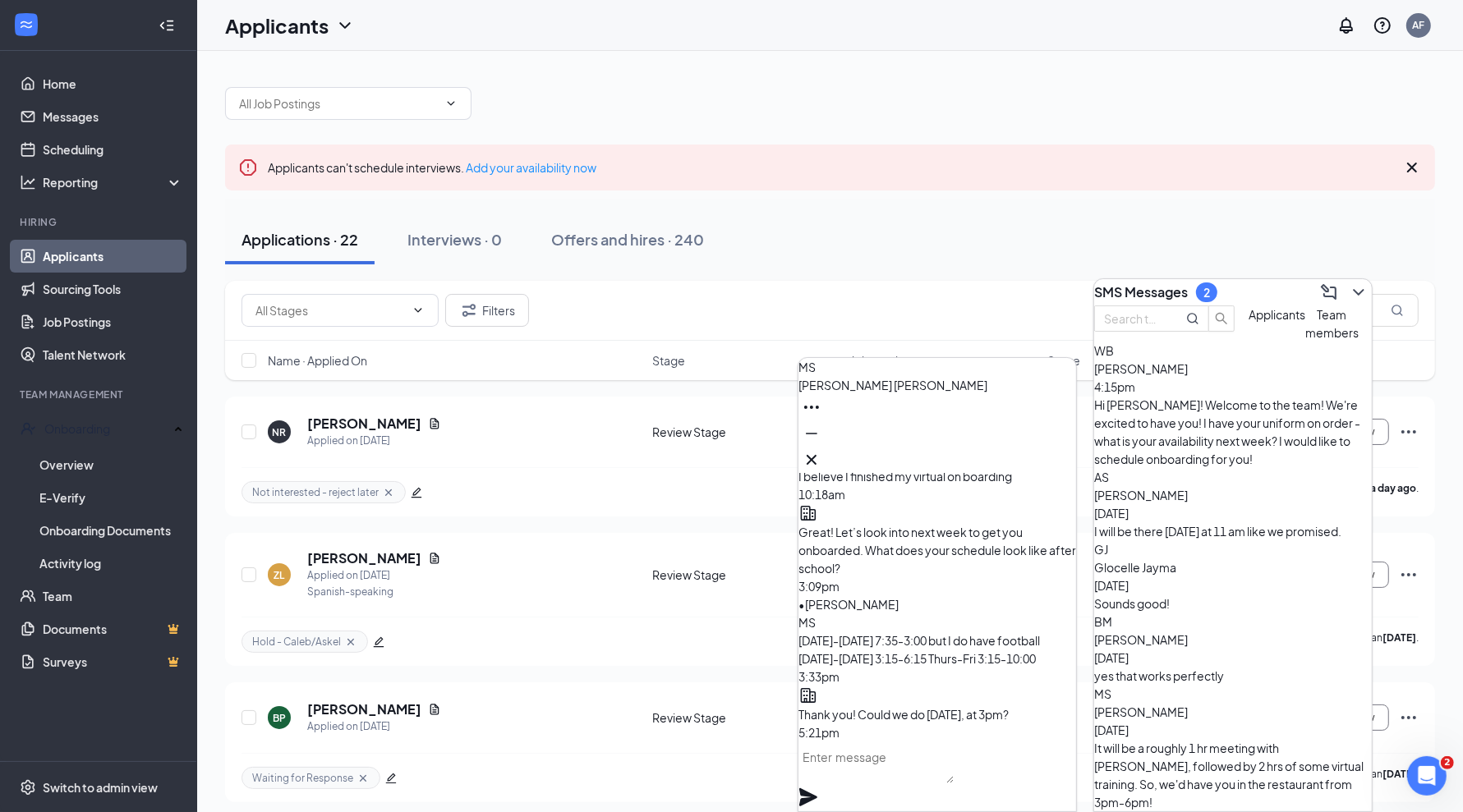
scroll to position [-411, 0]
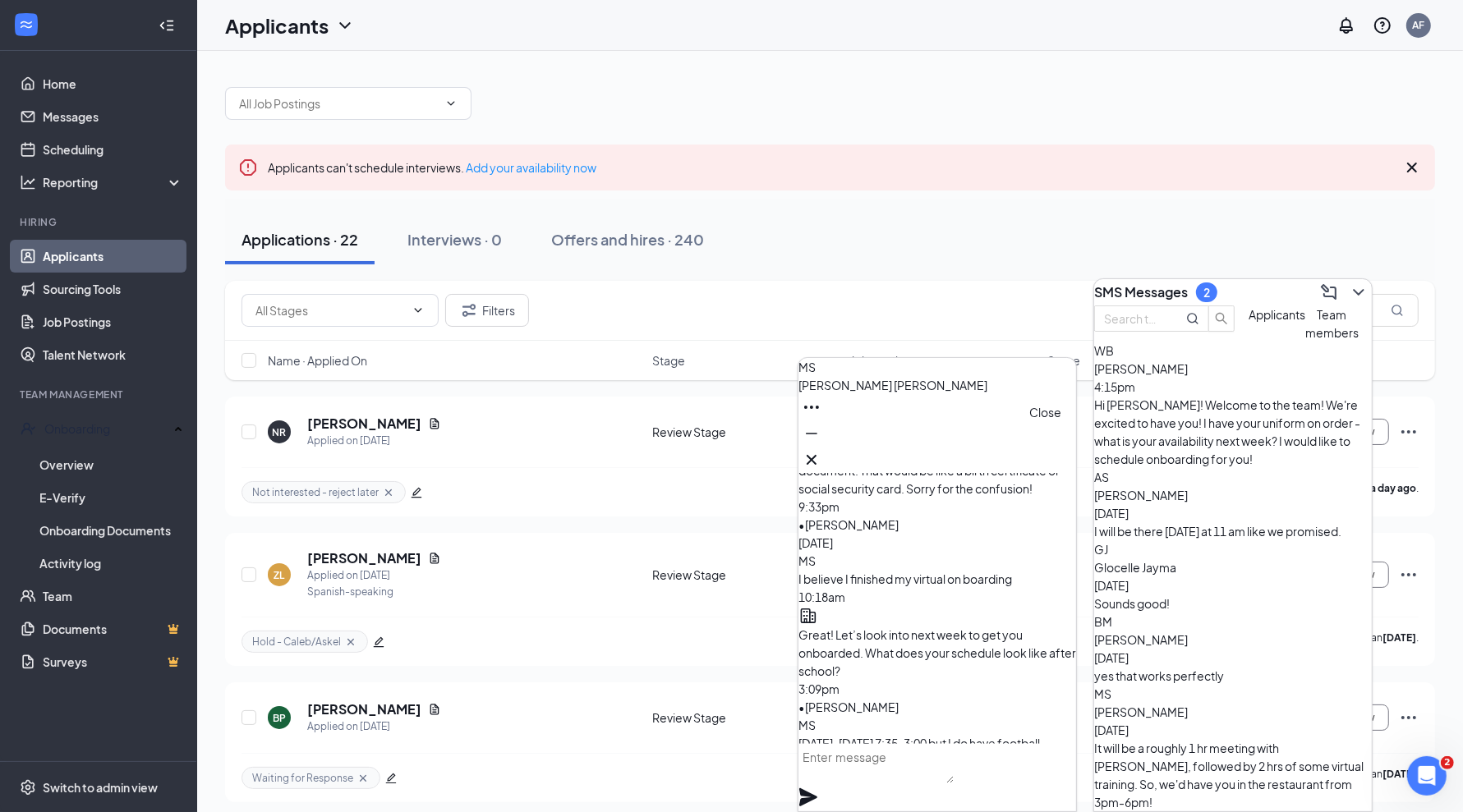
click at [822, 450] on icon "Cross" at bounding box center [811, 460] width 20 height 20
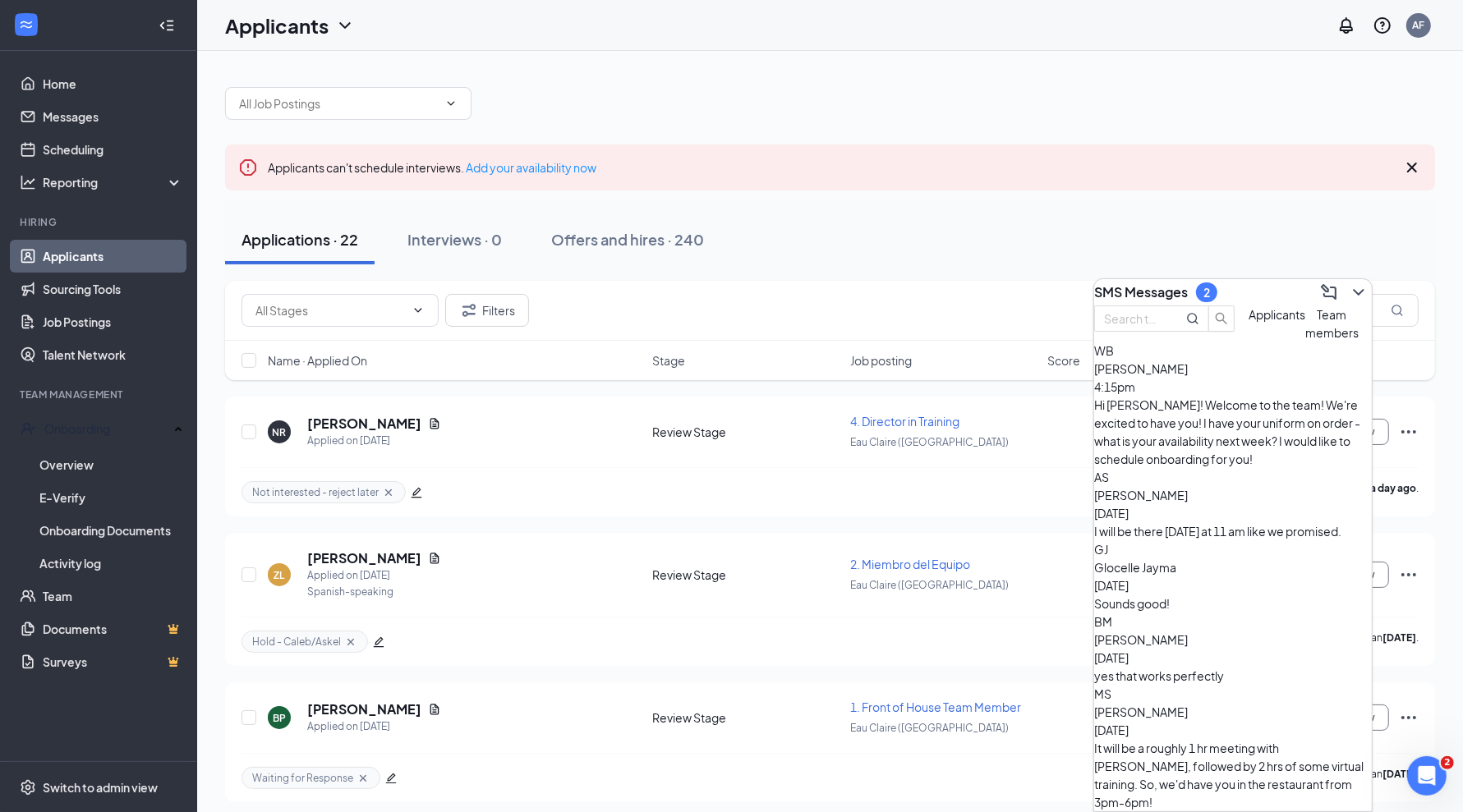
click at [1248, 342] on button "Applicants" at bounding box center [1277, 323] width 57 height 36
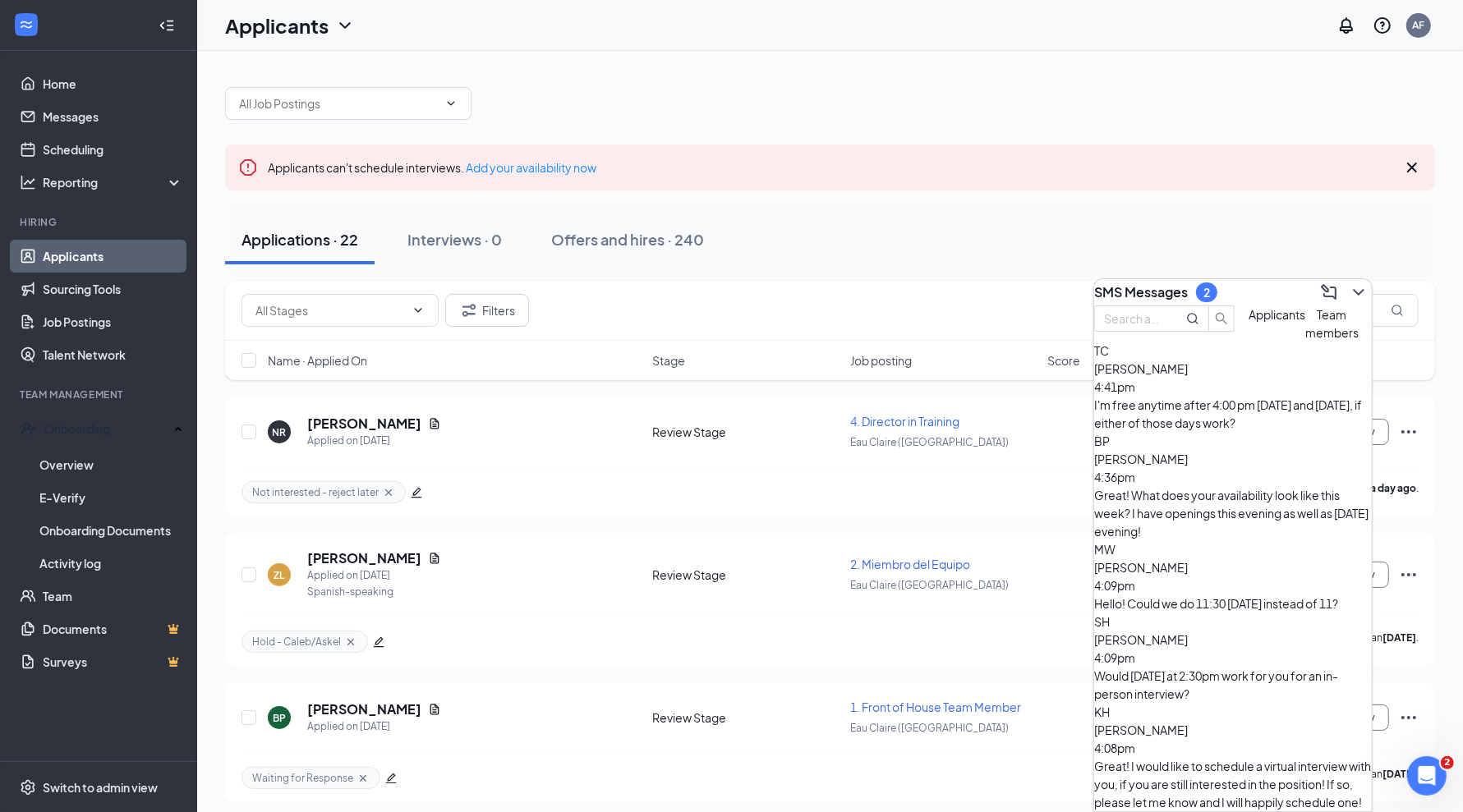
click at [1208, 428] on div "I'm free anytime after 4:00 pm [DATE] and [DATE], if either of those days work?" at bounding box center [1233, 414] width 277 height 36
